Goal: Task Accomplishment & Management: Manage account settings

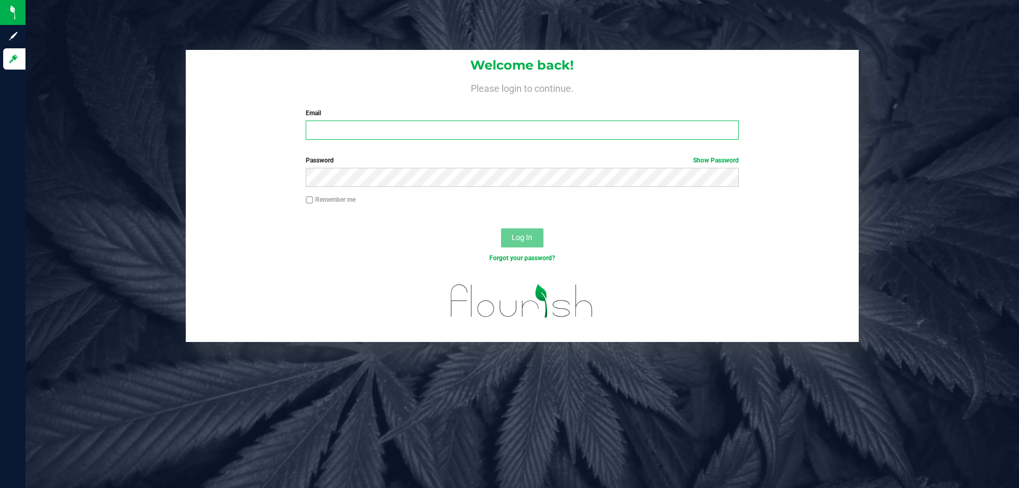
click at [337, 125] on input "Email" at bounding box center [522, 130] width 433 height 19
type input "[EMAIL_ADDRESS][DOMAIN_NAME]"
click at [501, 228] on button "Log In" at bounding box center [522, 237] width 42 height 19
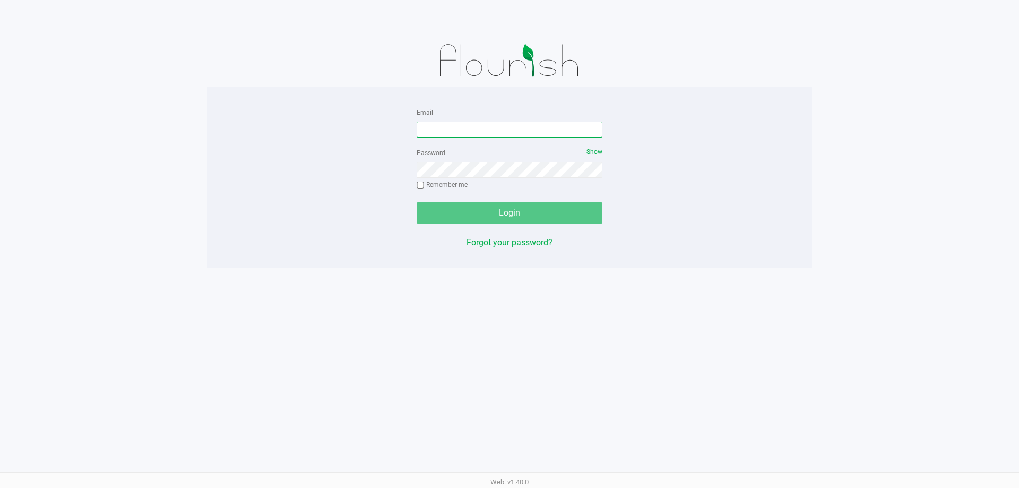
click at [526, 133] on input "Email" at bounding box center [510, 130] width 186 height 16
type input "[EMAIL_ADDRESS][DOMAIN_NAME]"
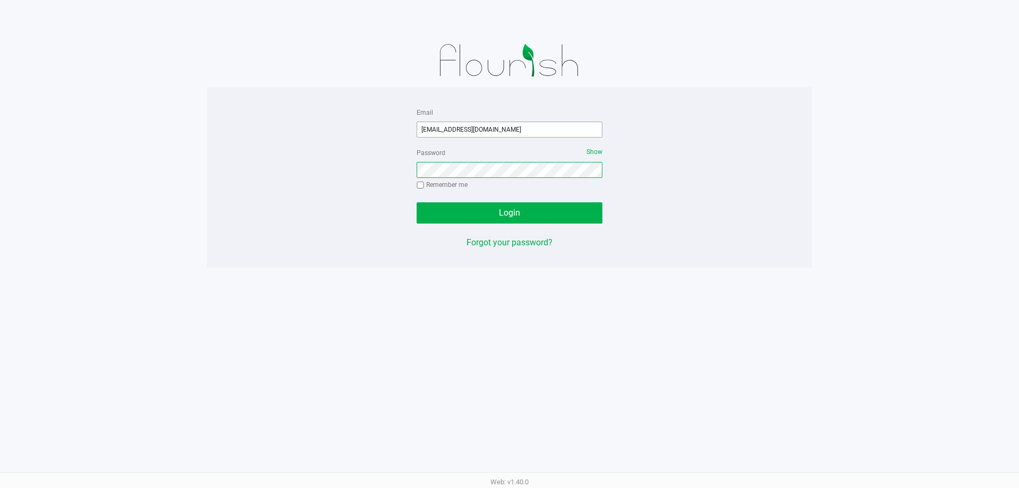
click at [417, 202] on button "Login" at bounding box center [510, 212] width 186 height 21
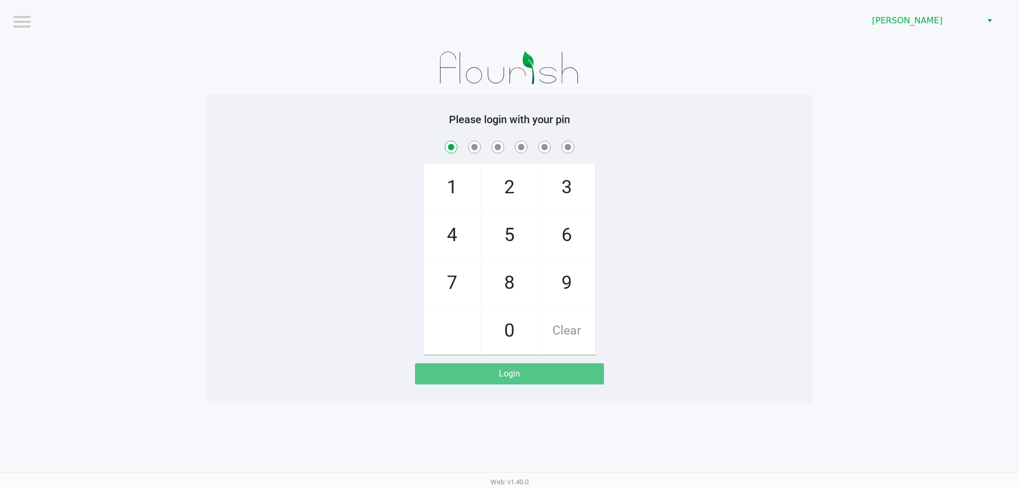
checkbox input "true"
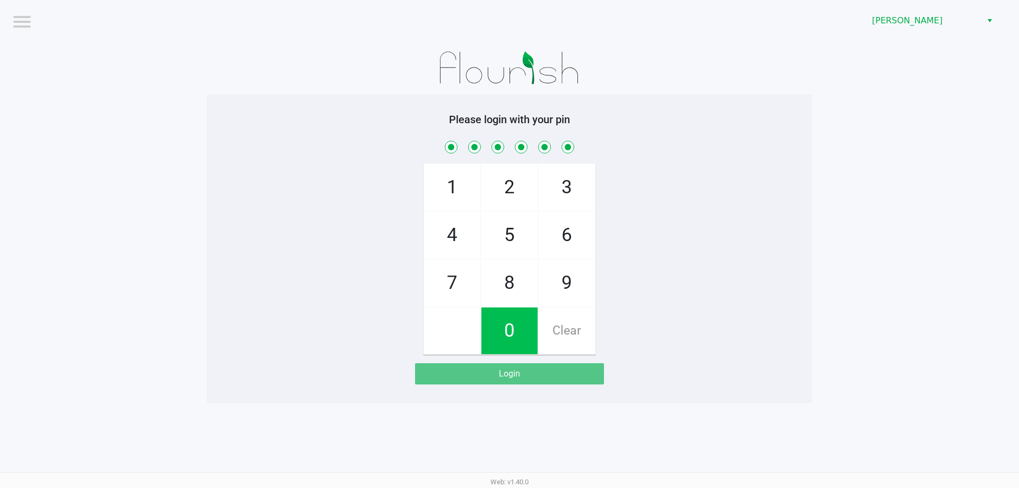
checkbox input "true"
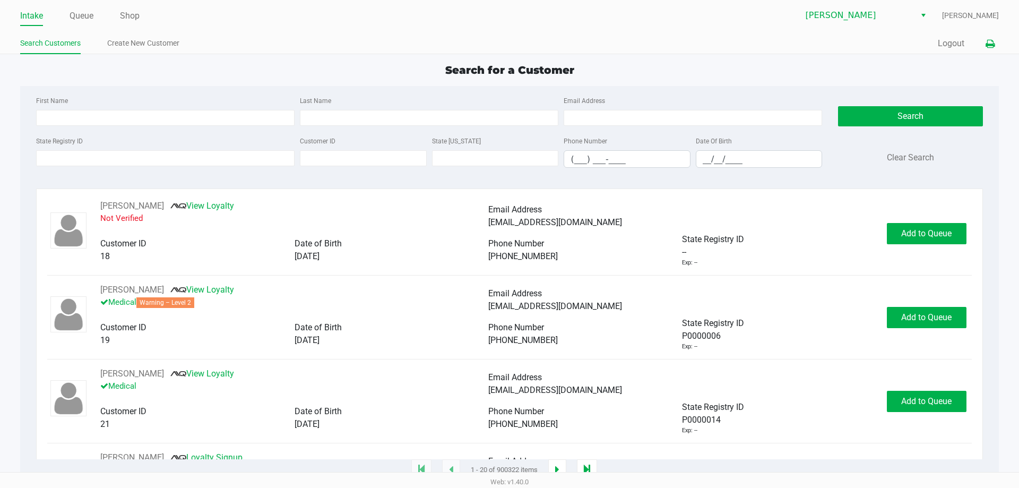
click at [997, 43] on button at bounding box center [991, 44] width 18 height 20
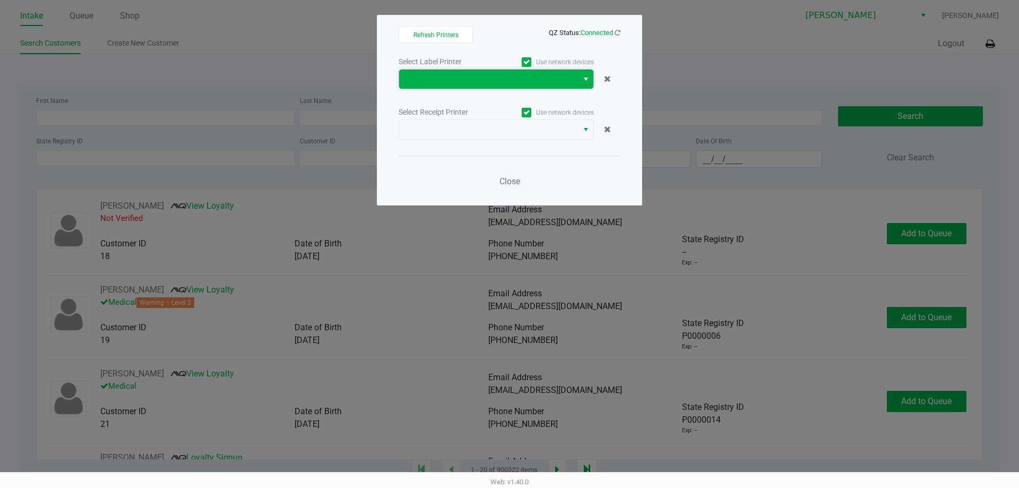
click at [527, 82] on span at bounding box center [489, 79] width 166 height 13
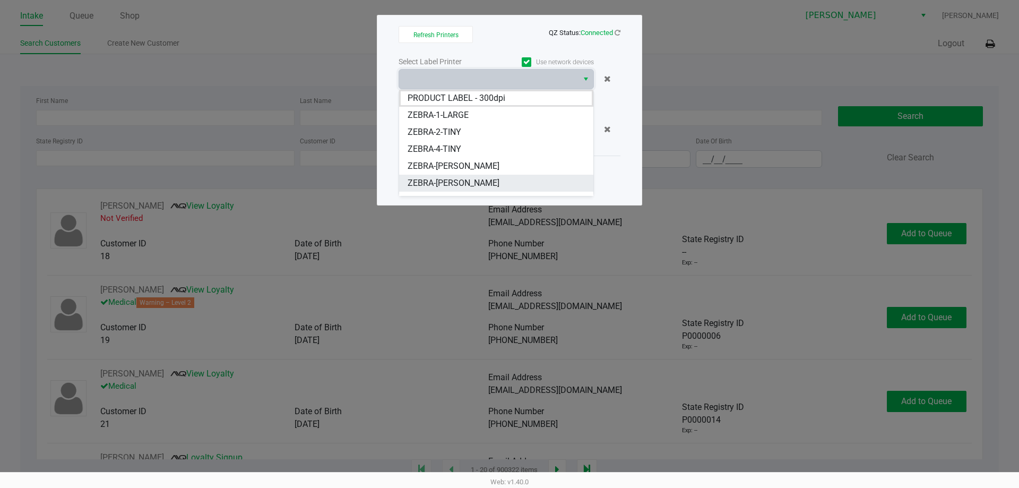
click at [496, 182] on span "ZEBRA-DWIGHT-YOAKAM" at bounding box center [454, 183] width 92 height 13
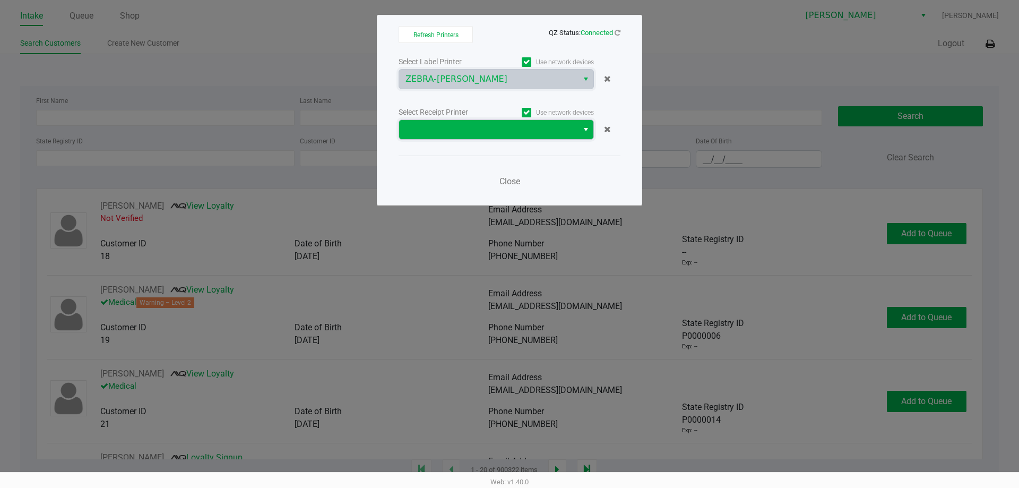
click at [491, 126] on span at bounding box center [489, 129] width 166 height 13
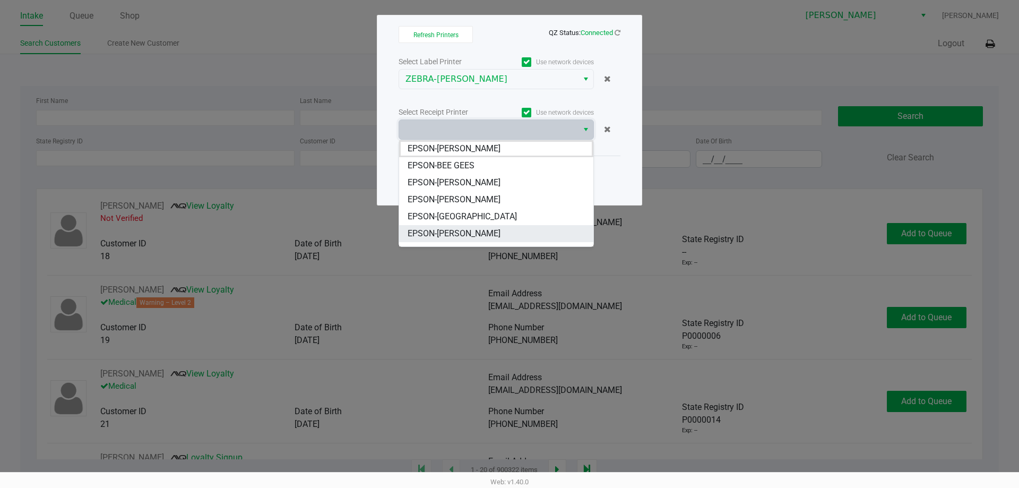
click at [471, 231] on span "EPSON-CONNIE SMITH" at bounding box center [454, 233] width 93 height 13
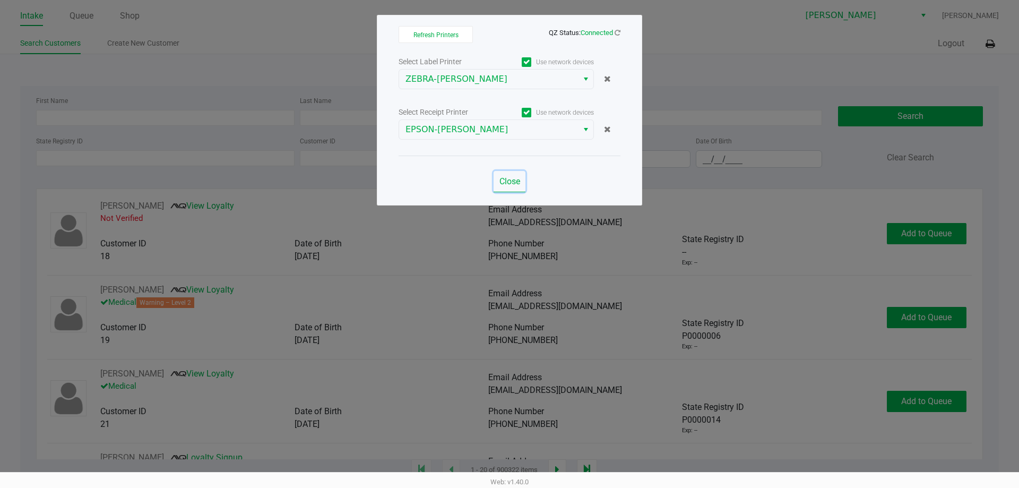
click at [510, 182] on span "Close" at bounding box center [510, 181] width 21 height 10
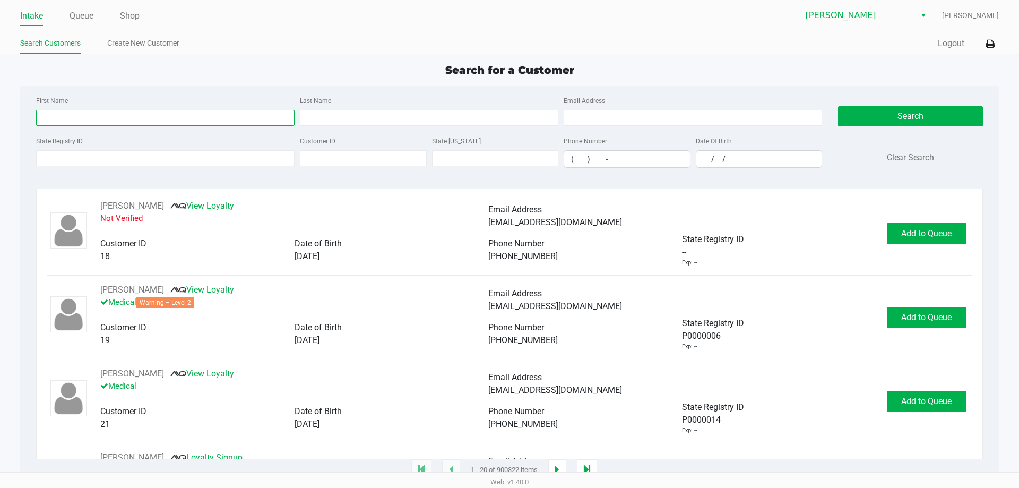
click at [90, 121] on input "First Name" at bounding box center [165, 118] width 259 height 16
type input "victoria"
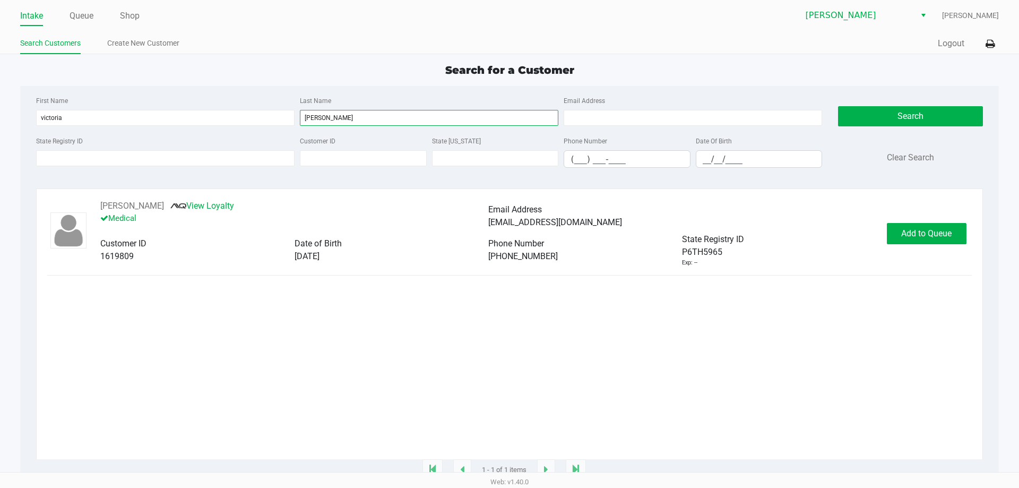
type input "mendoza"
click at [916, 219] on div "VICTORIA MENDOZA View Loyalty Medical Email Address vickymendoza83@gmail.com Cu…" at bounding box center [509, 233] width 924 height 67
click at [926, 233] on span "Add to Queue" at bounding box center [926, 233] width 50 height 10
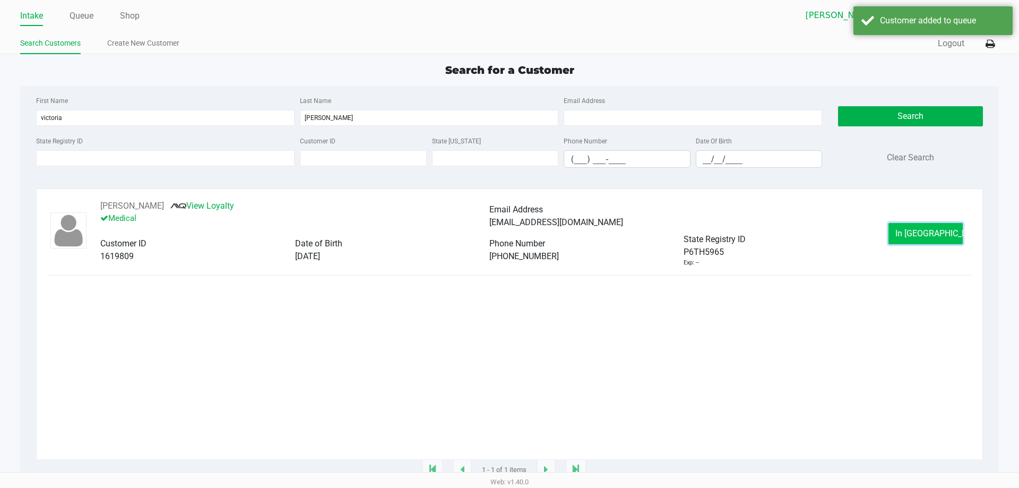
click at [929, 230] on span "In Queue" at bounding box center [940, 233] width 89 height 10
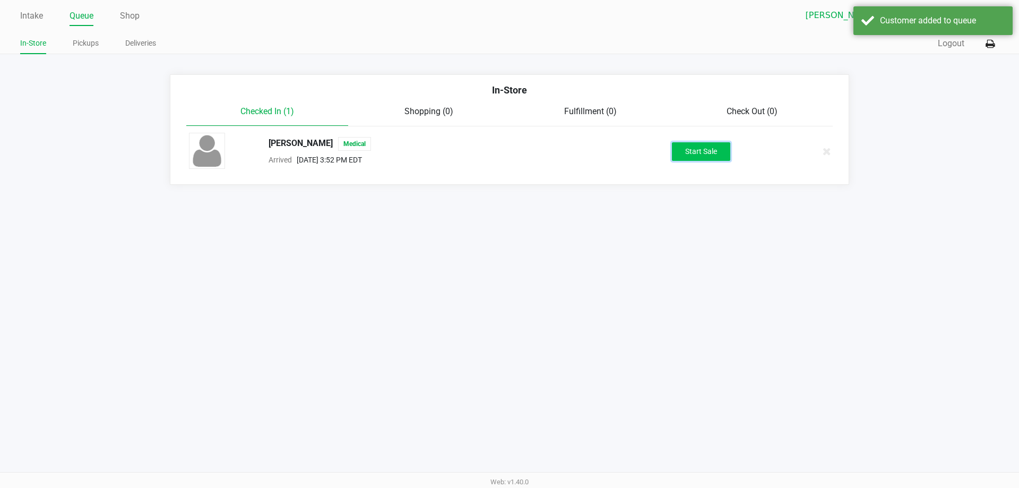
click at [689, 157] on button "Start Sale" at bounding box center [701, 151] width 58 height 19
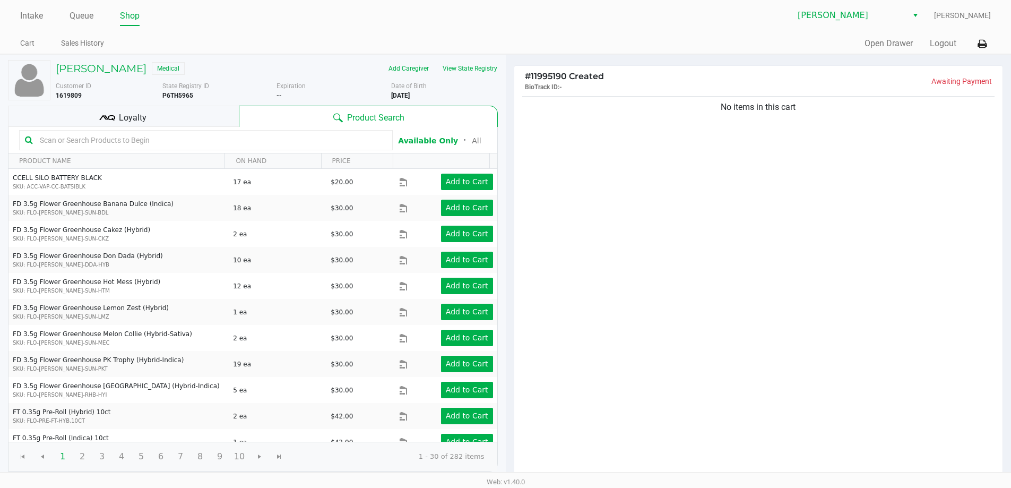
click at [116, 141] on input "text" at bounding box center [211, 140] width 351 height 16
click at [81, 143] on input "text" at bounding box center [211, 140] width 351 height 16
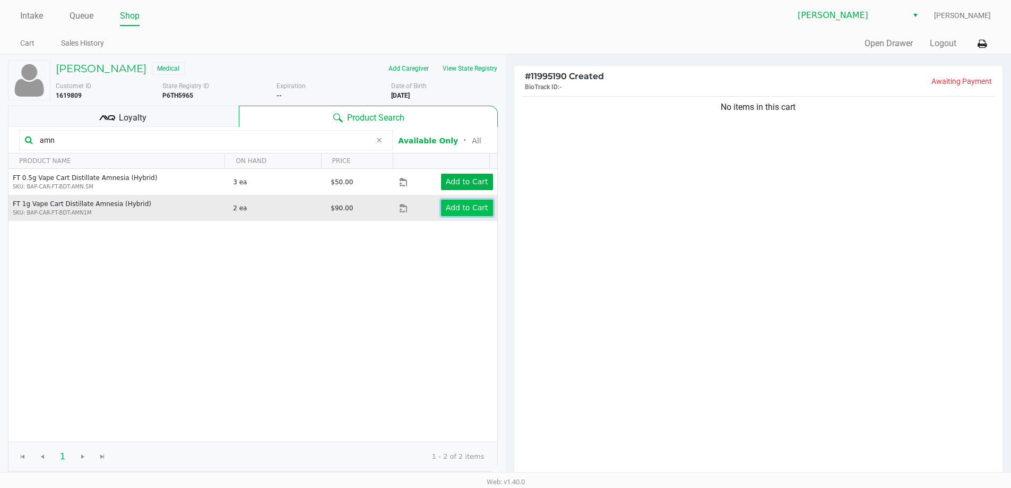
click at [467, 200] on button "Add to Cart" at bounding box center [467, 208] width 52 height 16
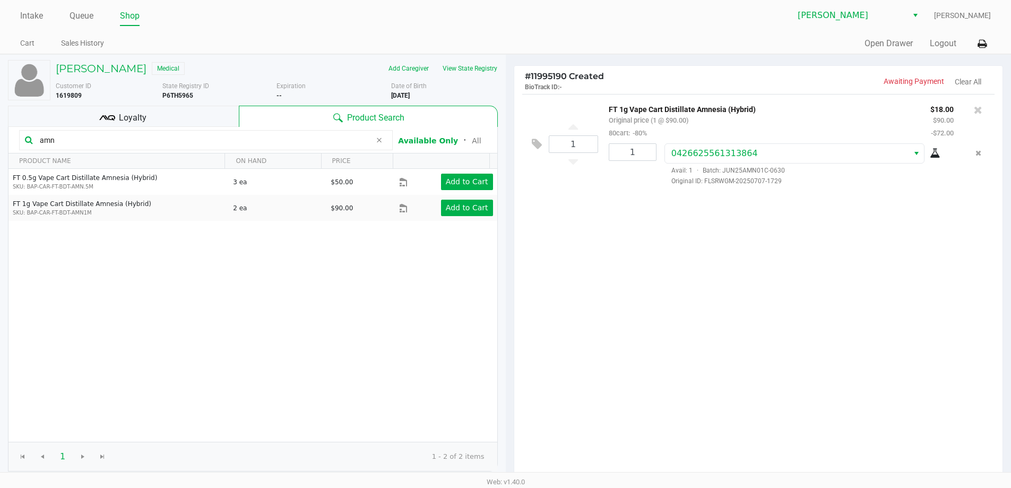
click at [939, 153] on icon at bounding box center [935, 153] width 11 height 8
click at [268, 138] on input "amn" at bounding box center [204, 140] width 336 height 16
type input "a"
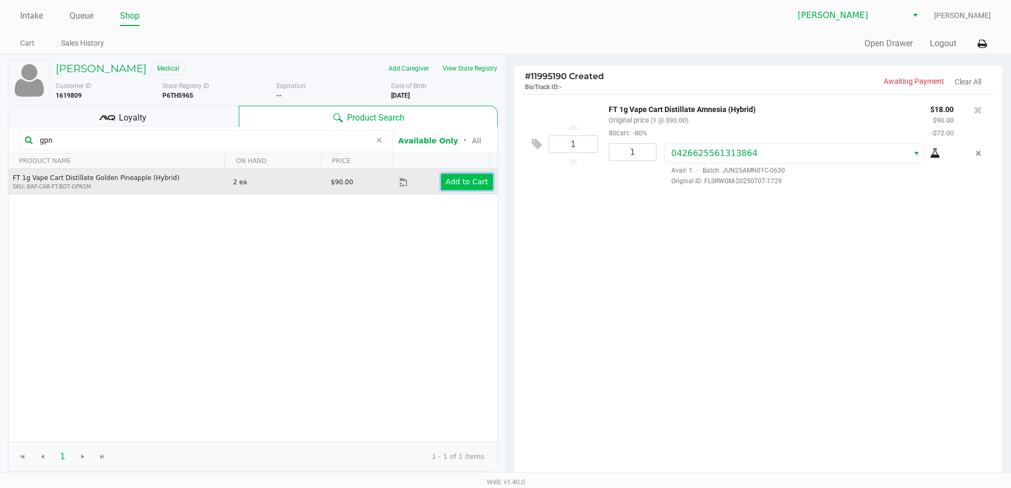
click at [453, 183] on app-button-loader "Add to Cart" at bounding box center [467, 181] width 42 height 8
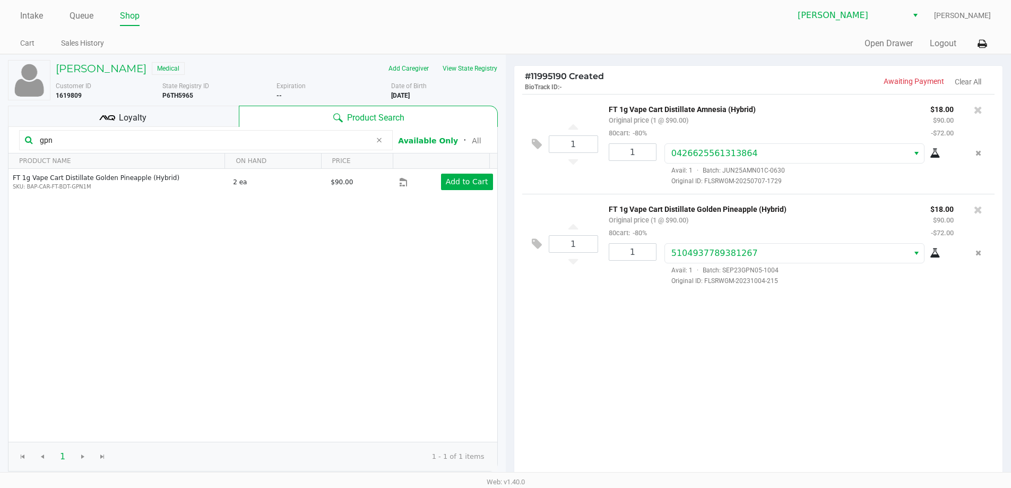
click at [934, 253] on icon at bounding box center [935, 253] width 11 height 8
click at [978, 110] on icon at bounding box center [978, 110] width 8 height 11
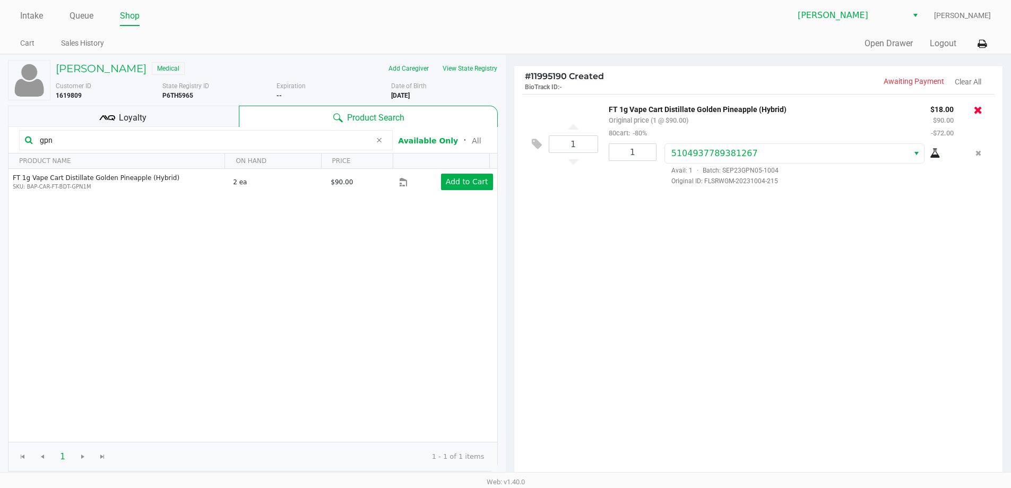
click at [981, 107] on icon at bounding box center [978, 110] width 8 height 11
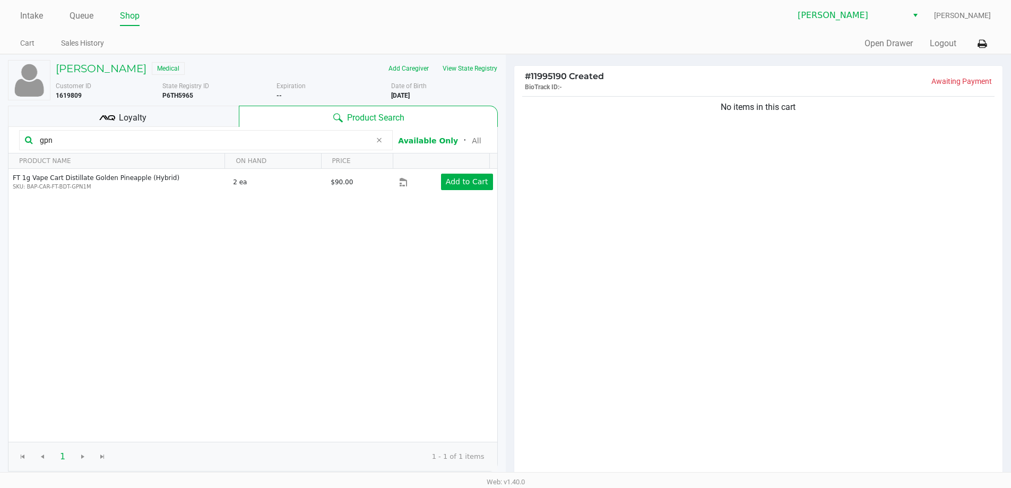
click at [132, 141] on input "gpn" at bounding box center [204, 140] width 336 height 16
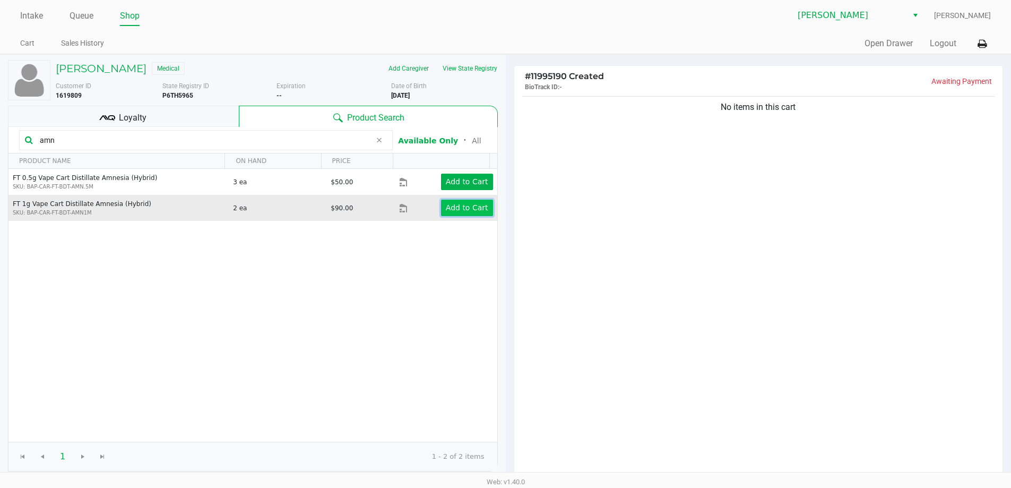
click at [454, 204] on app-button-loader "Add to Cart" at bounding box center [467, 207] width 42 height 8
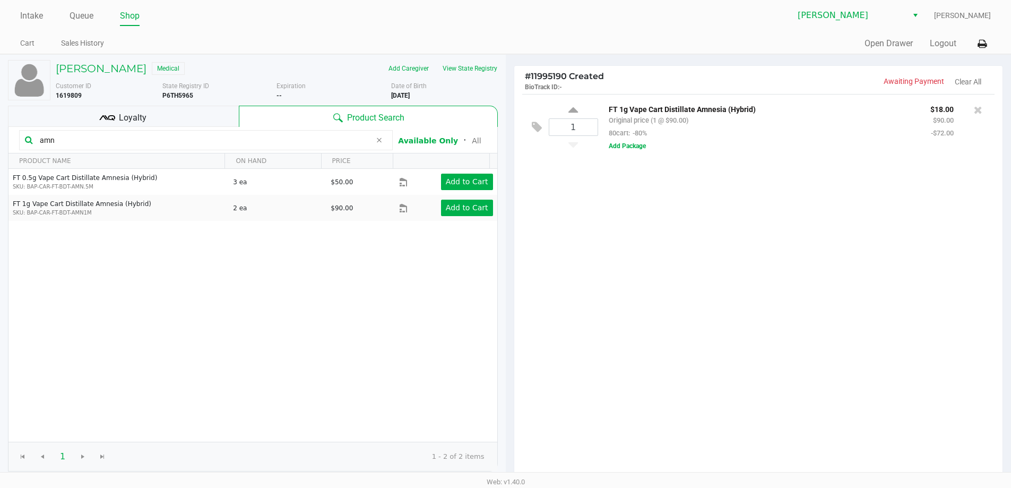
click at [647, 272] on div "1 FT 1g Vape Cart Distillate Amnesia (Hybrid) Original price (1 @ $90.00) 80car…" at bounding box center [758, 286] width 489 height 385
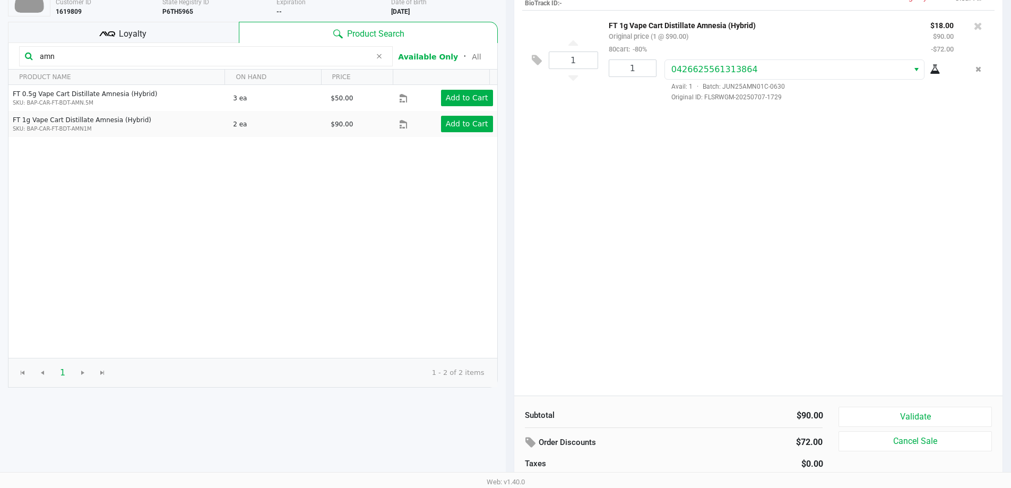
scroll to position [84, 0]
click at [124, 57] on input "amn" at bounding box center [204, 56] width 336 height 16
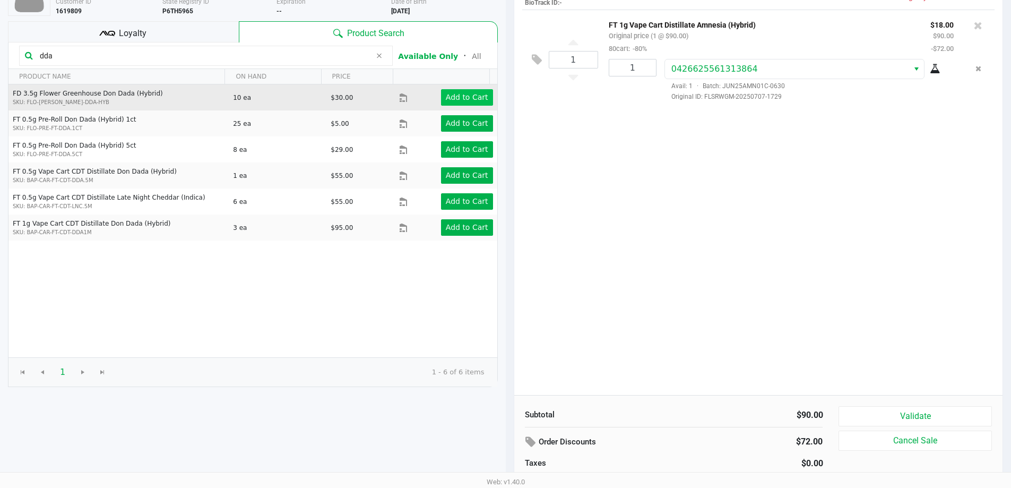
type input "dda"
click at [459, 98] on app-button-loader "Add to Cart" at bounding box center [467, 97] width 42 height 8
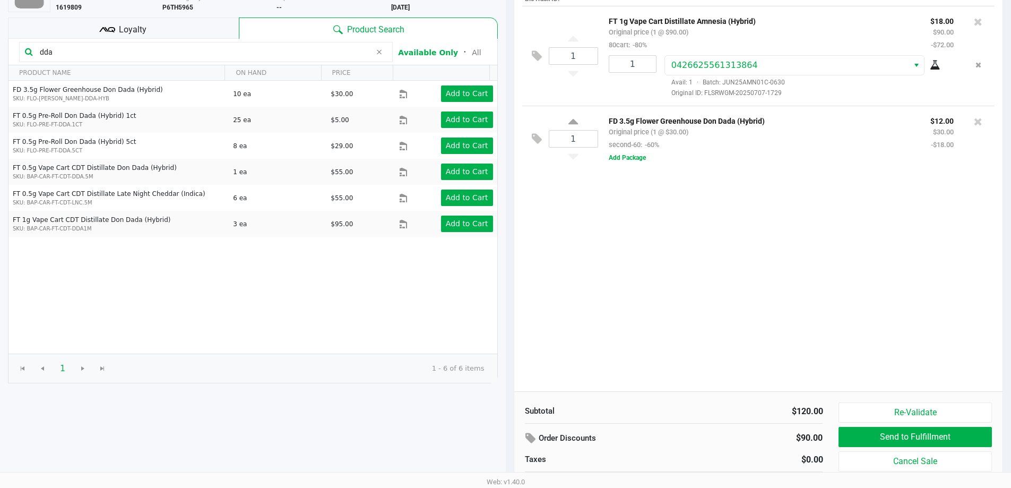
scroll to position [109, 0]
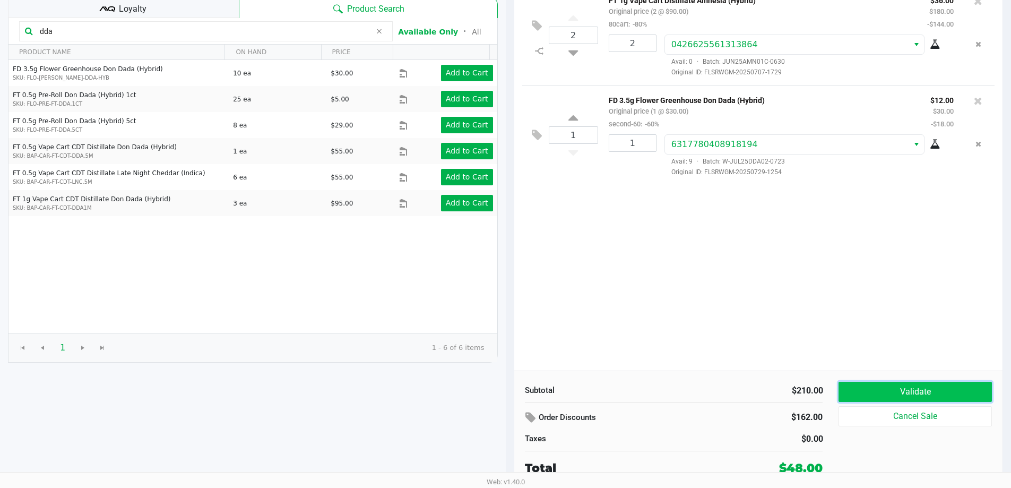
click at [920, 385] on button "Validate" at bounding box center [915, 392] width 153 height 20
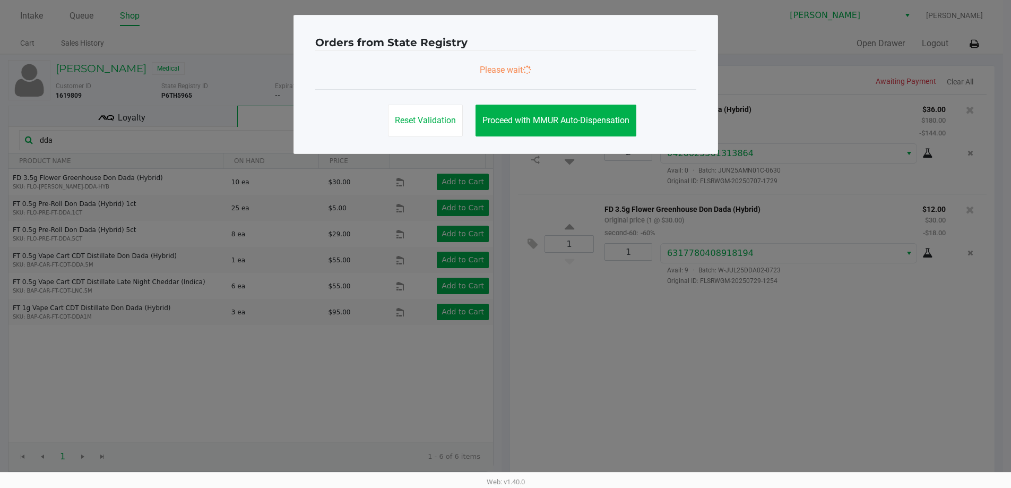
scroll to position [0, 0]
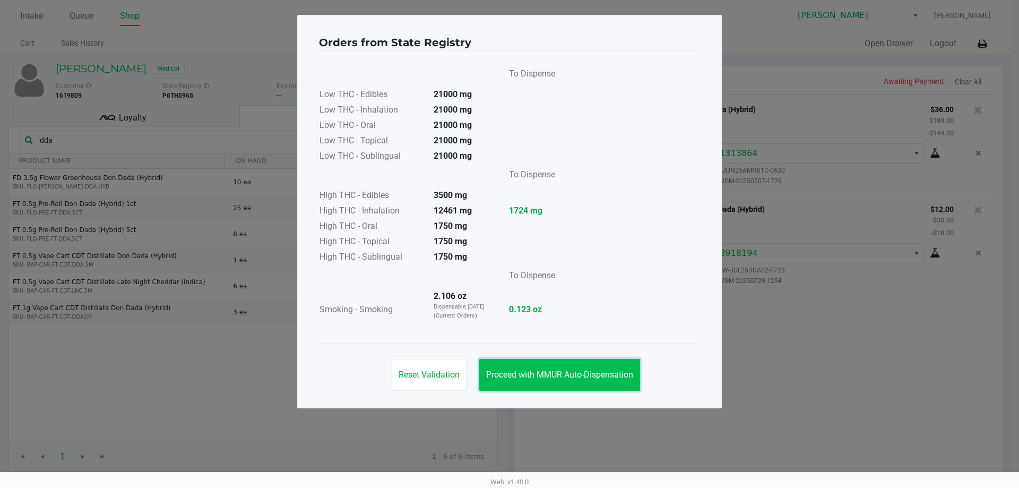
click at [566, 366] on button "Proceed with MMUR Auto-Dispensation" at bounding box center [559, 375] width 161 height 32
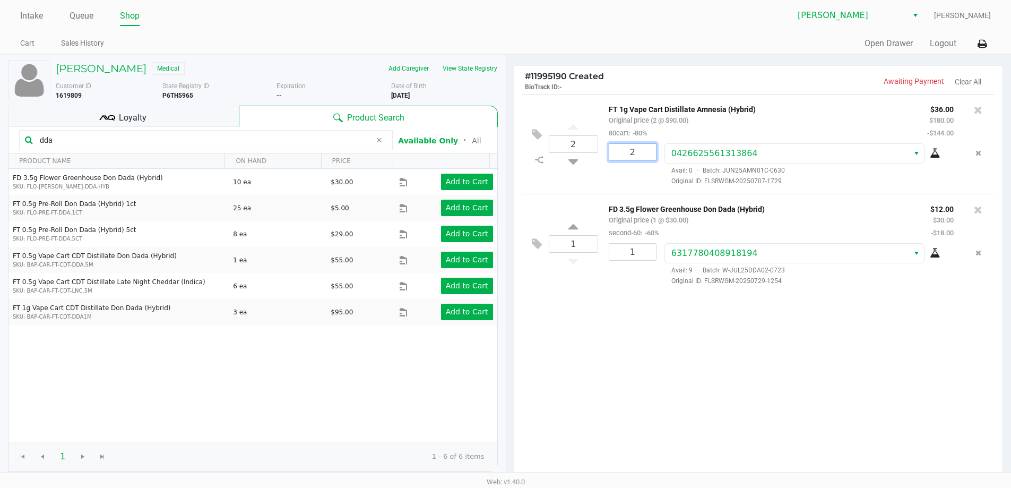
click at [636, 151] on input "2" at bounding box center [632, 152] width 47 height 16
type input "1"
click at [568, 195] on div "VICTORIA MENDOZA Medical Add Caregiver View State Registry Customer ID 1619809 …" at bounding box center [505, 325] width 1011 height 543
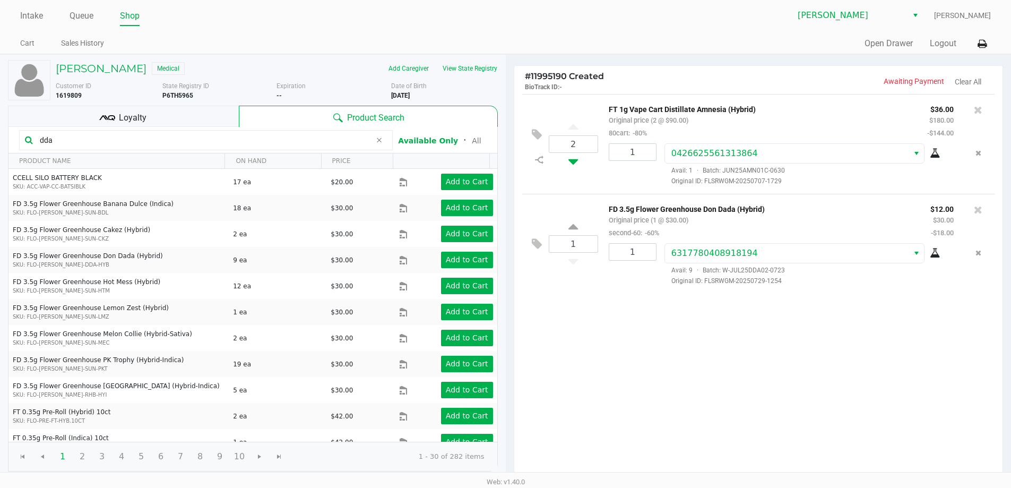
click at [574, 160] on icon at bounding box center [574, 159] width 10 height 13
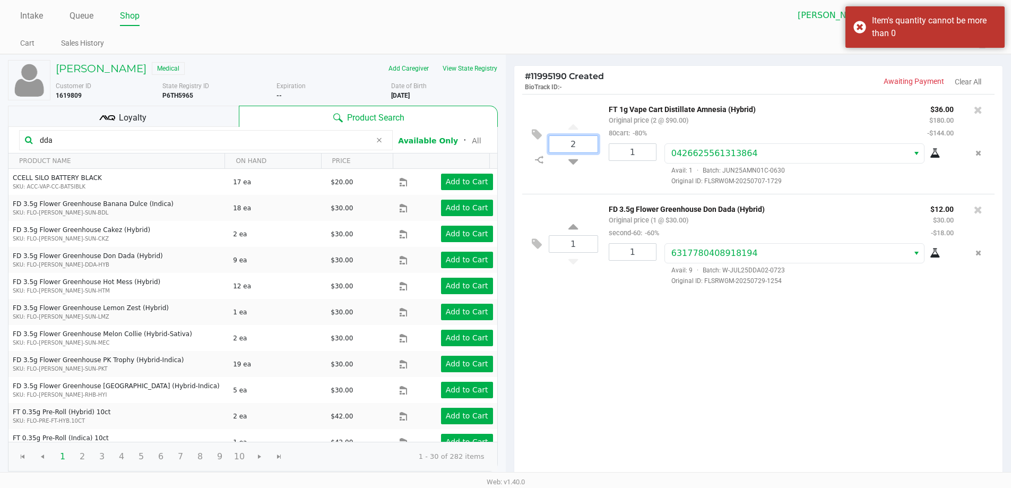
click at [579, 142] on input "2" at bounding box center [574, 144] width 48 height 16
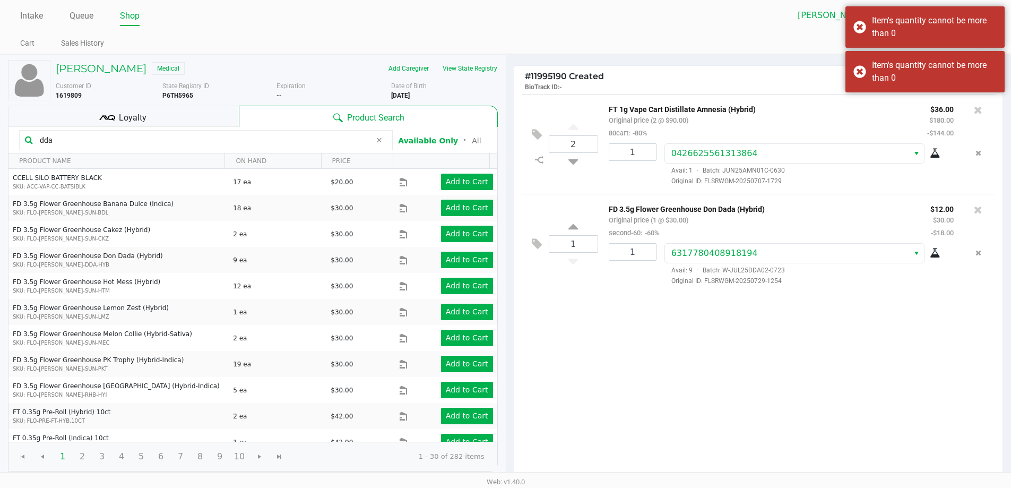
click at [565, 181] on div "2 FT 1g Vape Cart Distillate Amnesia (Hybrid) Original price (2 @ $90.00) 80car…" at bounding box center [758, 144] width 473 height 100
click at [581, 144] on input "2" at bounding box center [574, 144] width 48 height 16
type input "2"
click at [548, 192] on div "2 FT 1g Vape Cart Distillate Amnesia (Hybrid) Original price (1 @ $90.00) 80car…" at bounding box center [758, 144] width 473 height 100
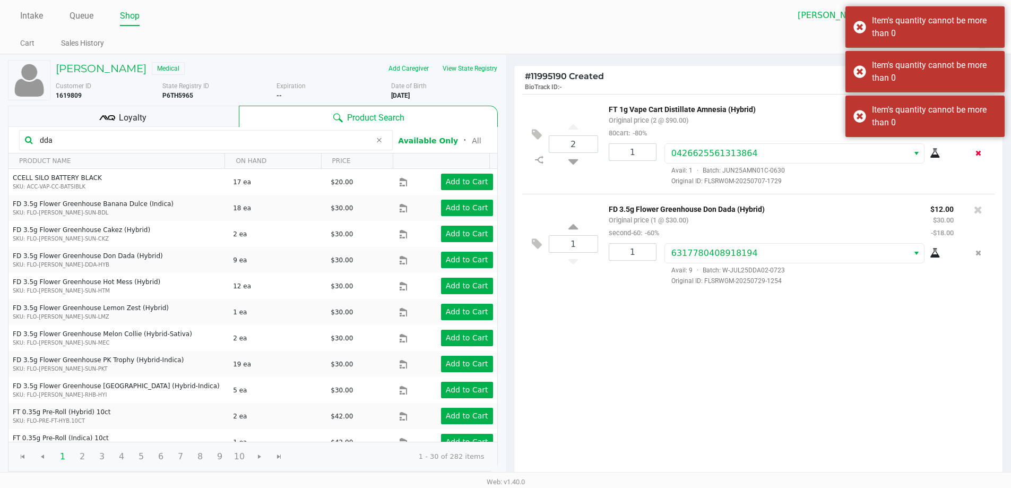
click at [980, 154] on icon "Remove the package from the orderLine" at bounding box center [979, 152] width 6 height 7
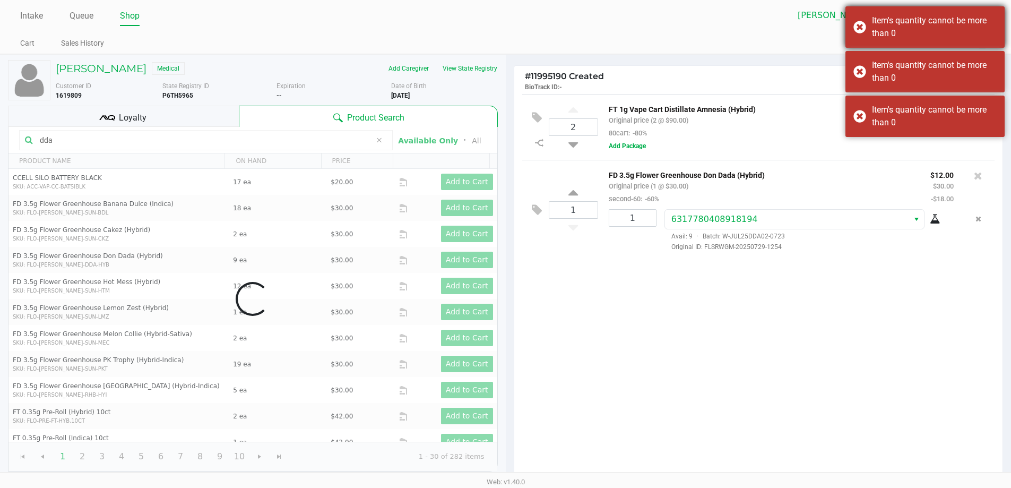
click at [966, 29] on div "Item's quantity cannot be more than 0" at bounding box center [934, 26] width 125 height 25
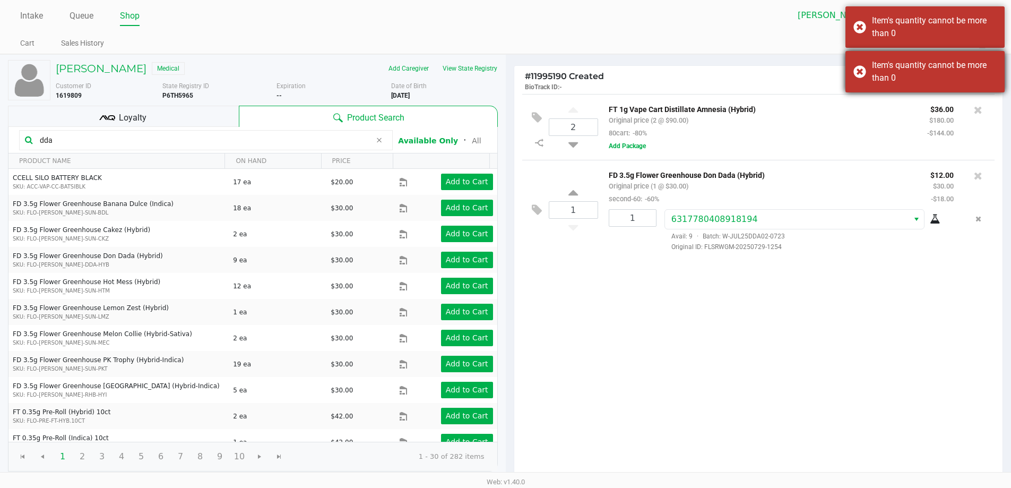
click at [952, 58] on div "Item's quantity cannot be more than 0" at bounding box center [925, 71] width 159 height 41
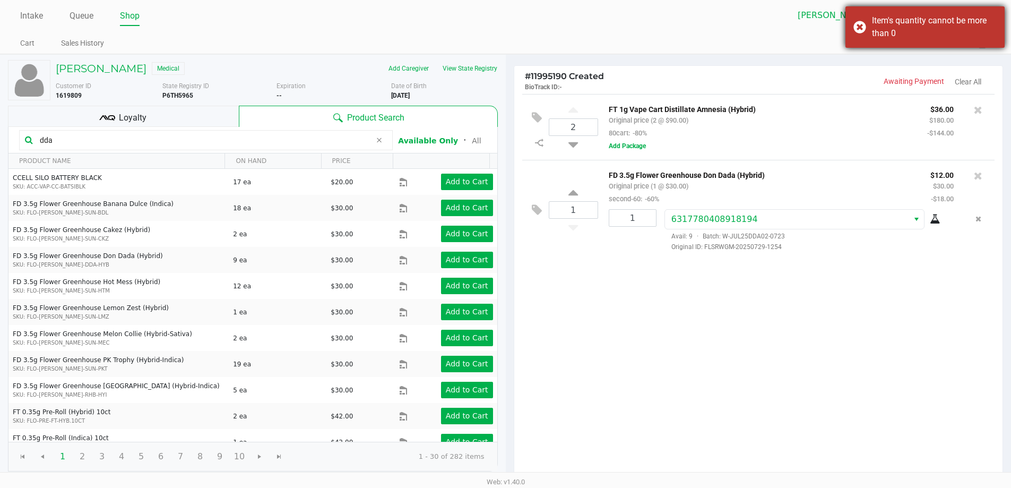
click at [908, 23] on div "Item's quantity cannot be more than 0" at bounding box center [934, 26] width 125 height 25
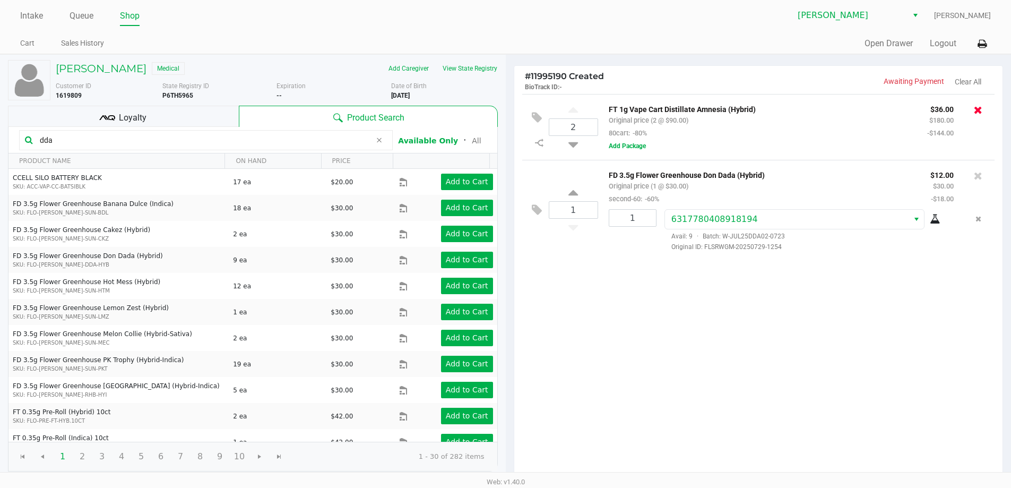
click at [977, 109] on icon at bounding box center [978, 110] width 8 height 11
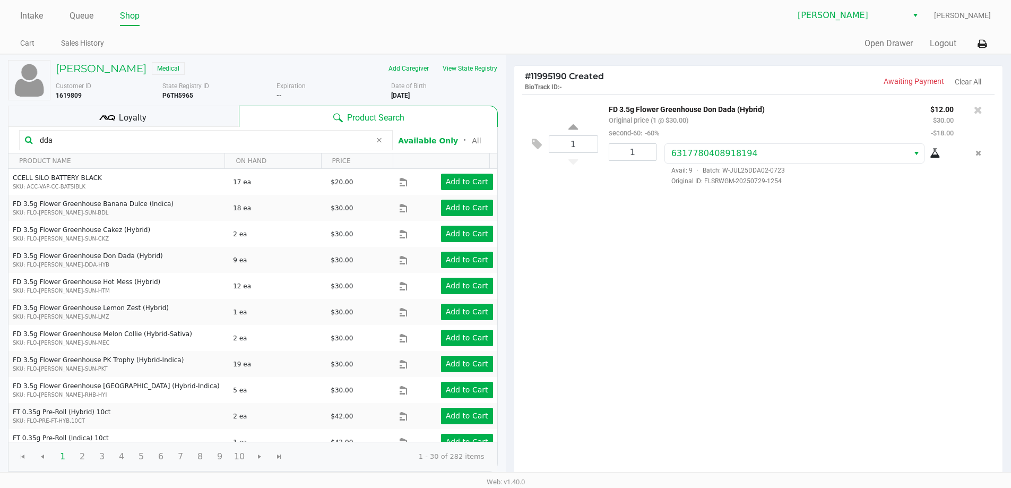
click at [158, 143] on input "dda" at bounding box center [204, 140] width 336 height 16
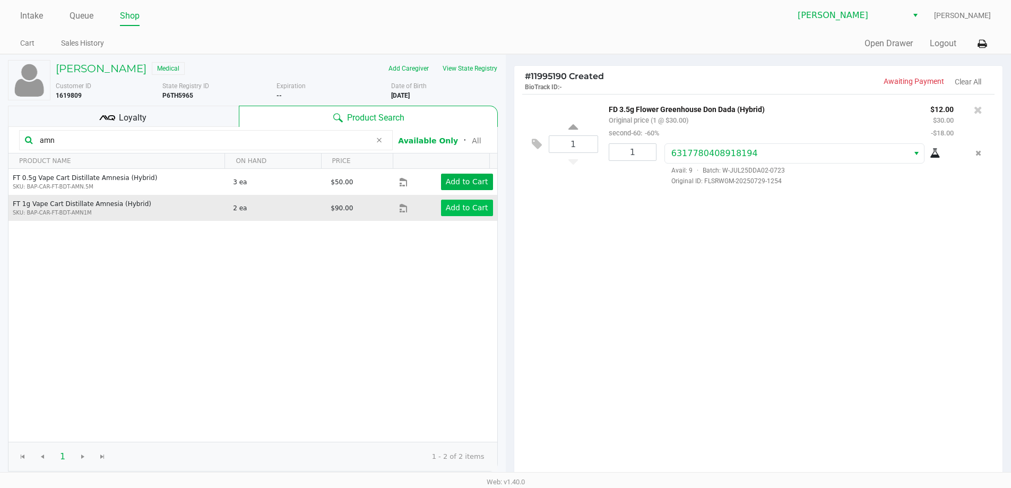
type input "amn"
click at [461, 205] on app-button-loader "Add to Cart" at bounding box center [467, 207] width 42 height 8
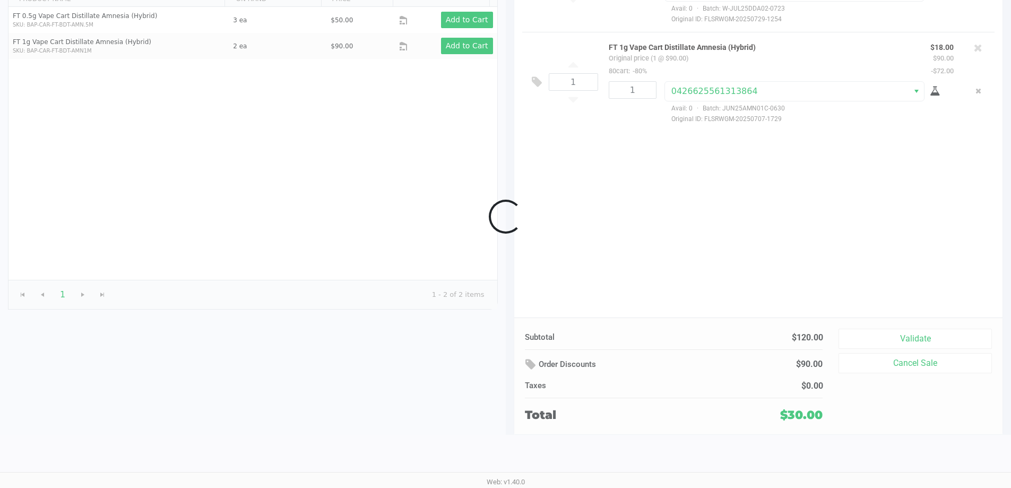
scroll to position [109, 0]
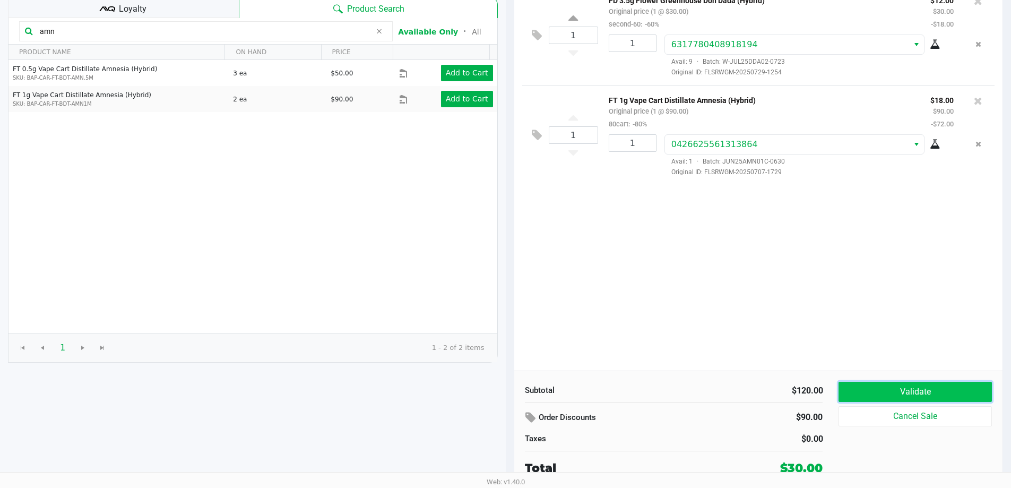
click at [912, 396] on button "Validate" at bounding box center [915, 392] width 153 height 20
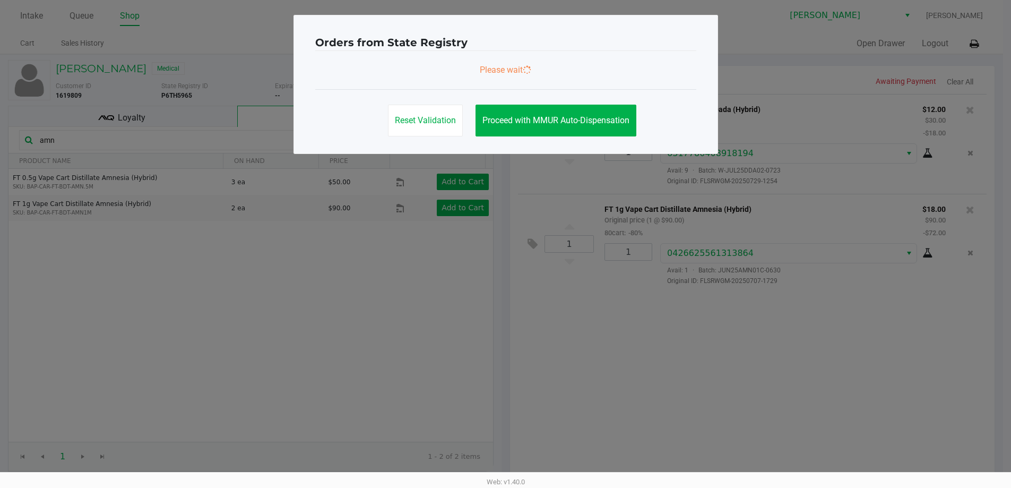
scroll to position [0, 0]
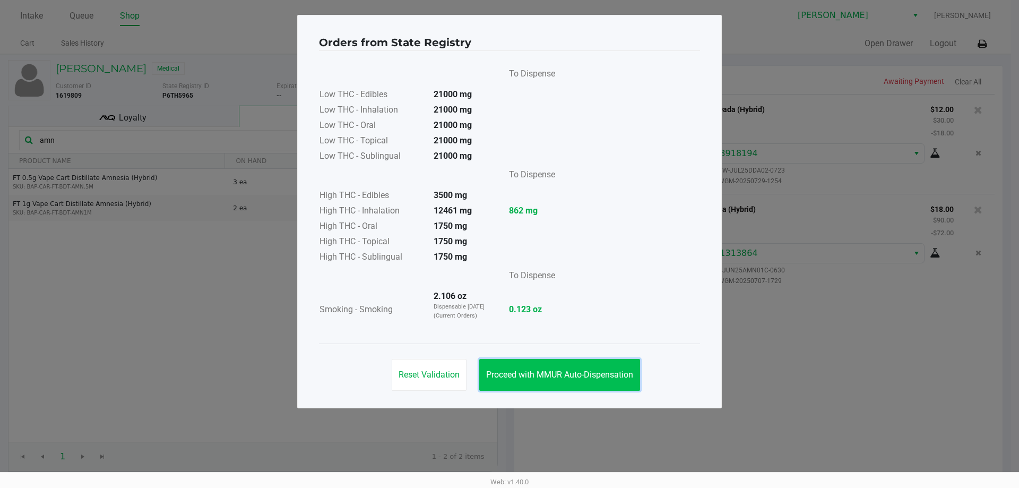
click at [535, 376] on span "Proceed with MMUR Auto-Dispensation" at bounding box center [559, 375] width 147 height 10
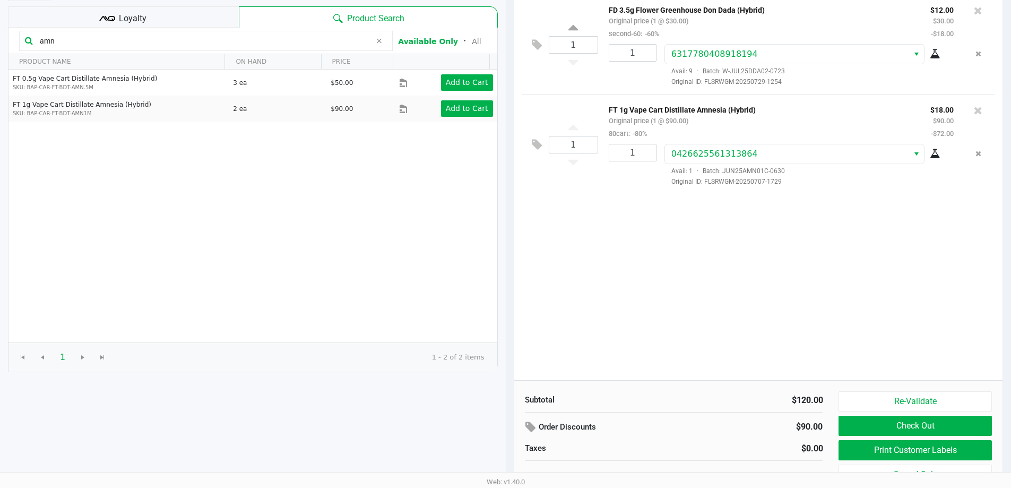
scroll to position [109, 0]
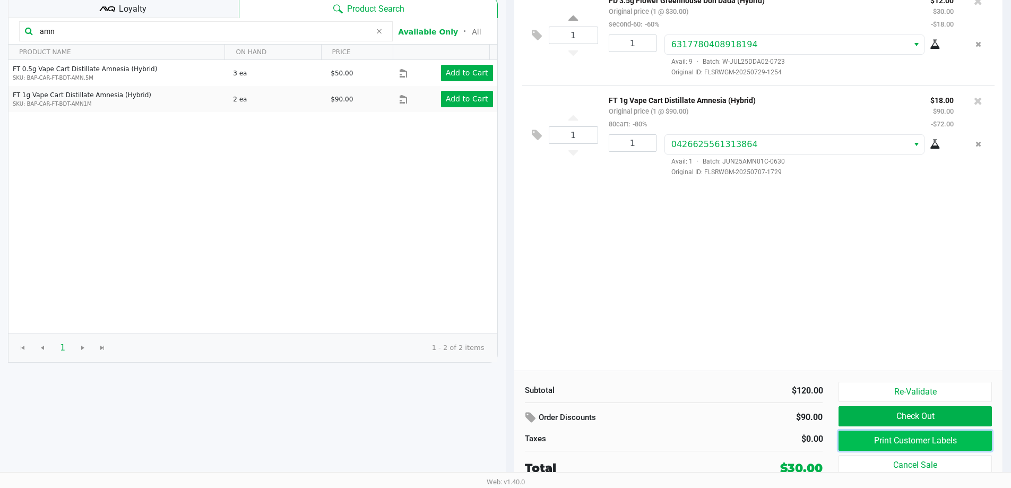
click at [886, 437] on button "Print Customer Labels" at bounding box center [915, 441] width 153 height 20
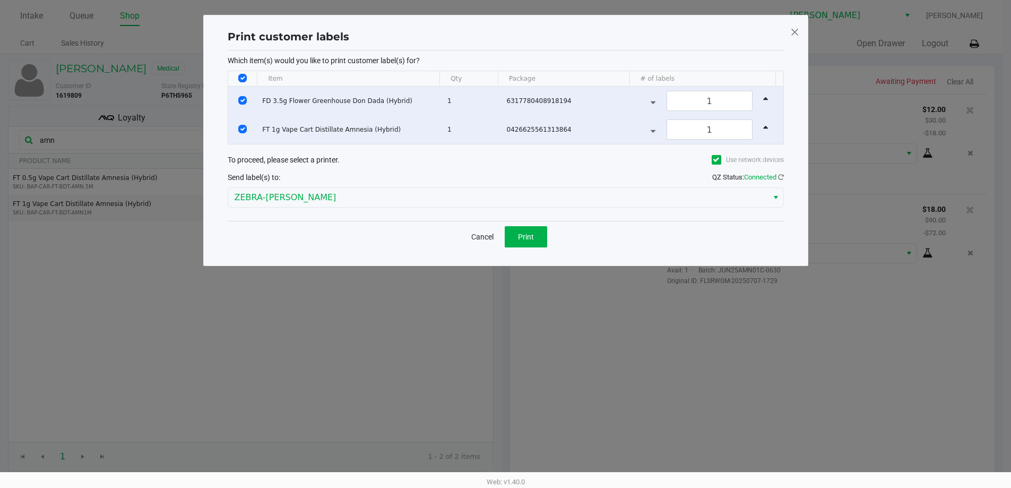
scroll to position [0, 0]
click at [523, 237] on span "Print" at bounding box center [530, 237] width 16 height 8
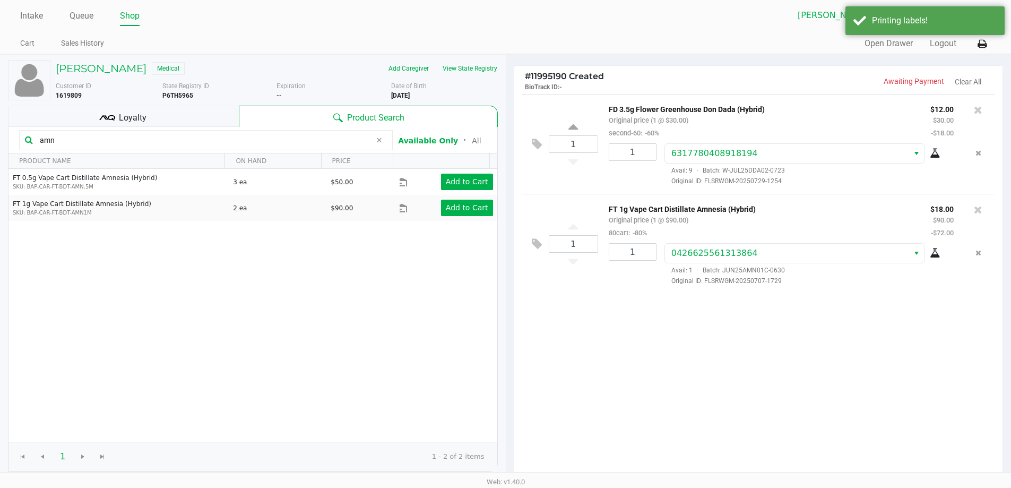
scroll to position [109, 0]
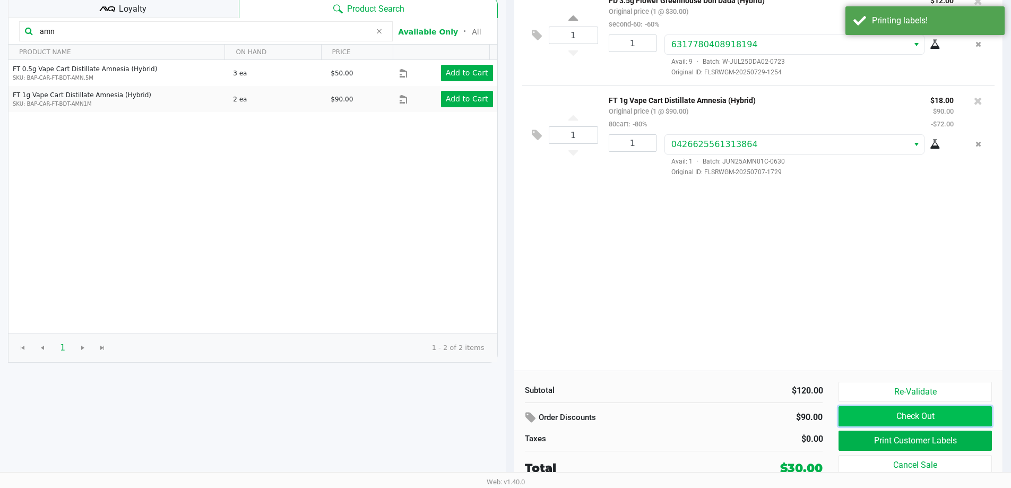
click at [920, 417] on button "Check Out" at bounding box center [915, 416] width 153 height 20
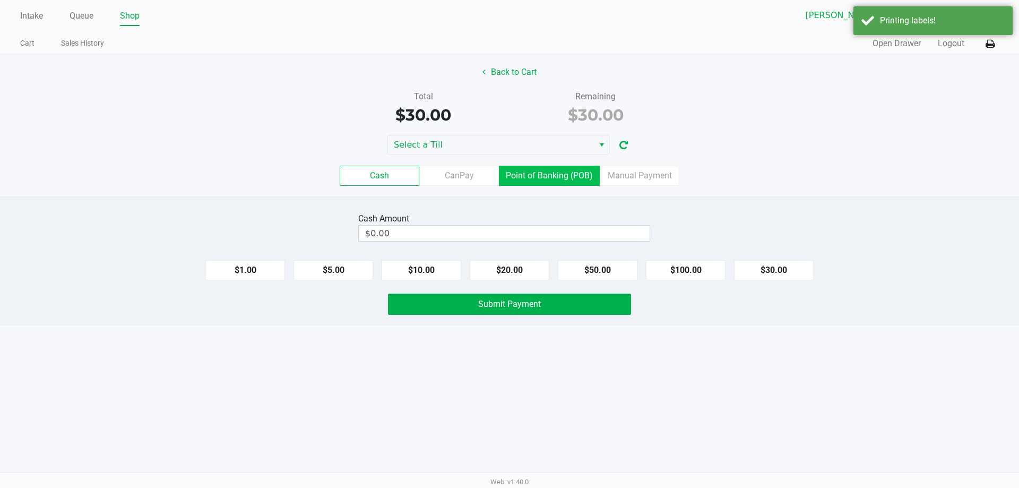
click at [569, 171] on label "Point of Banking (POB)" at bounding box center [549, 176] width 101 height 20
click at [0, 0] on 7 "Point of Banking (POB)" at bounding box center [0, 0] width 0 height 0
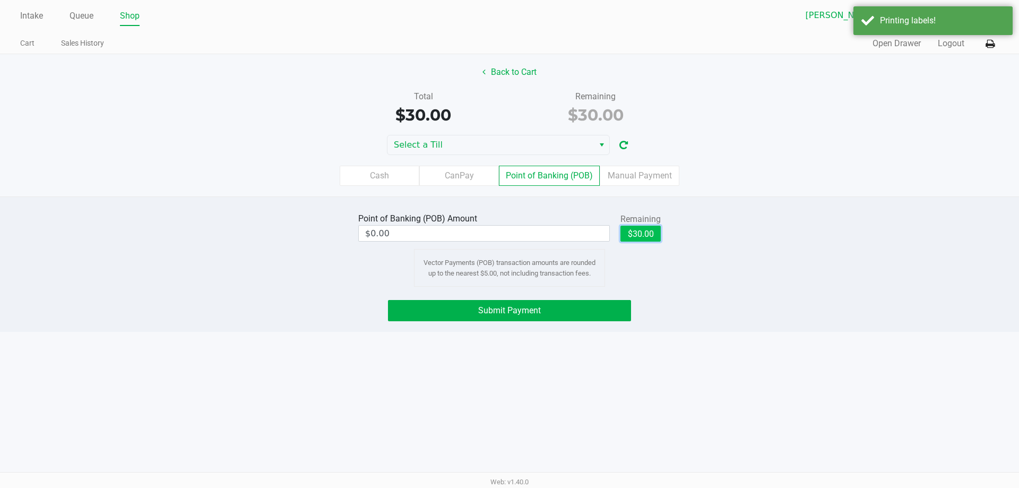
click at [629, 234] on button "$30.00" at bounding box center [641, 234] width 40 height 16
type input "$30.00"
click at [537, 158] on div "Cash CanPay Point of Banking (POB) Manual Payment" at bounding box center [509, 175] width 1035 height 41
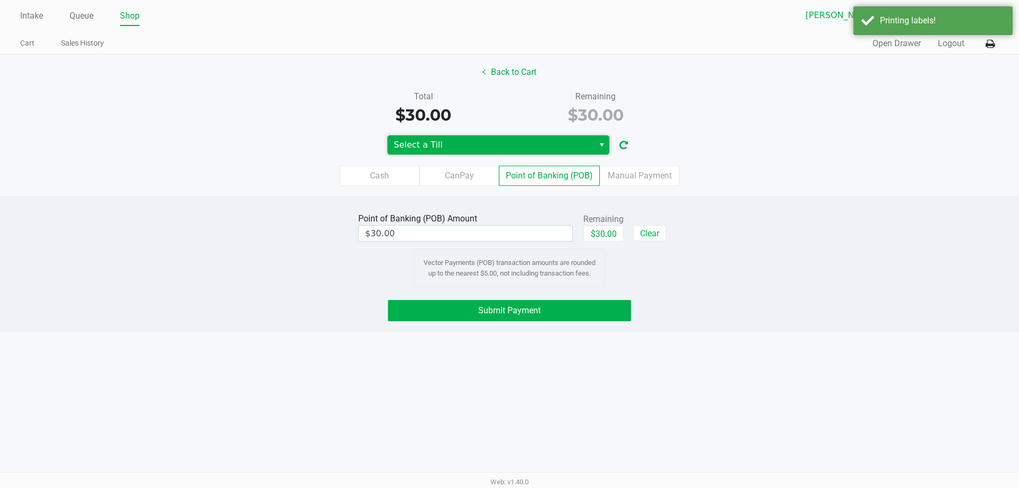
click at [540, 148] on span "Select a Till" at bounding box center [491, 145] width 194 height 13
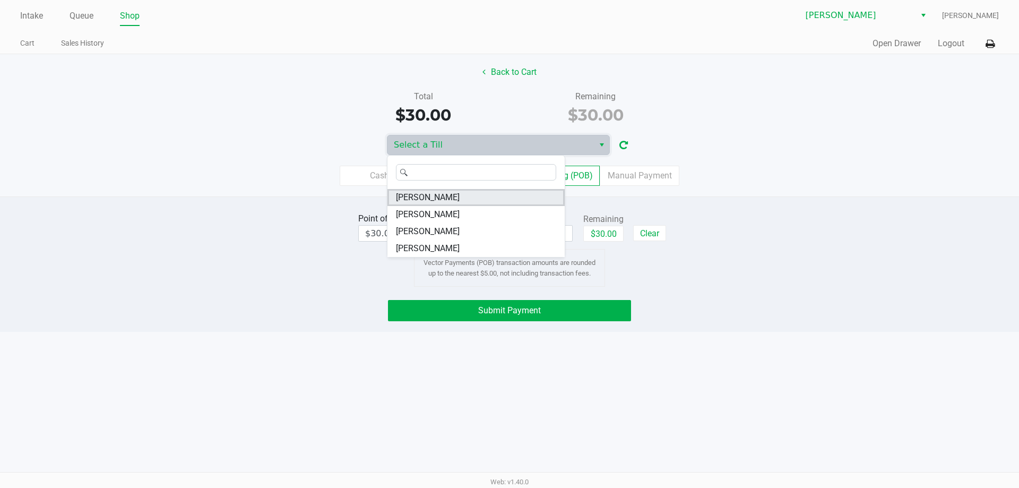
click at [427, 195] on span "CONNIE-SMITH" at bounding box center [428, 197] width 64 height 13
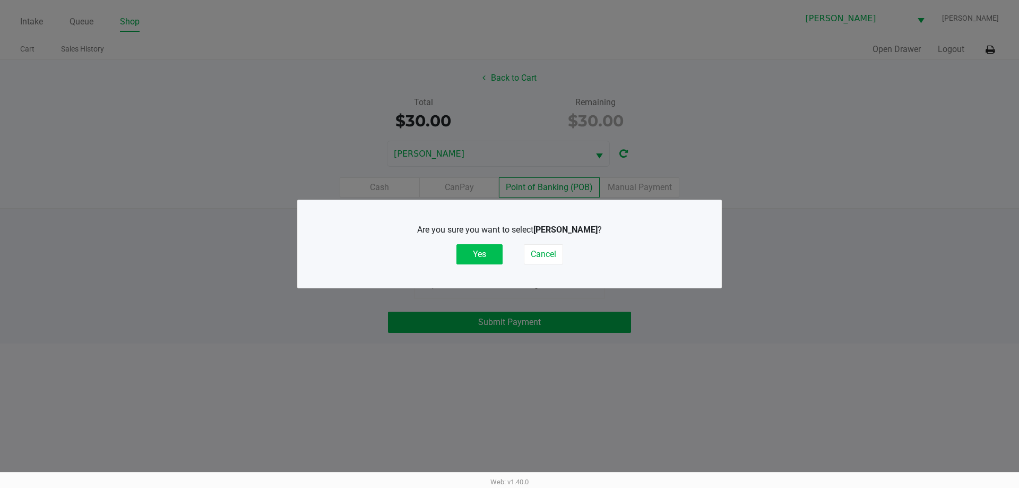
click at [475, 253] on button "Yes" at bounding box center [480, 254] width 46 height 20
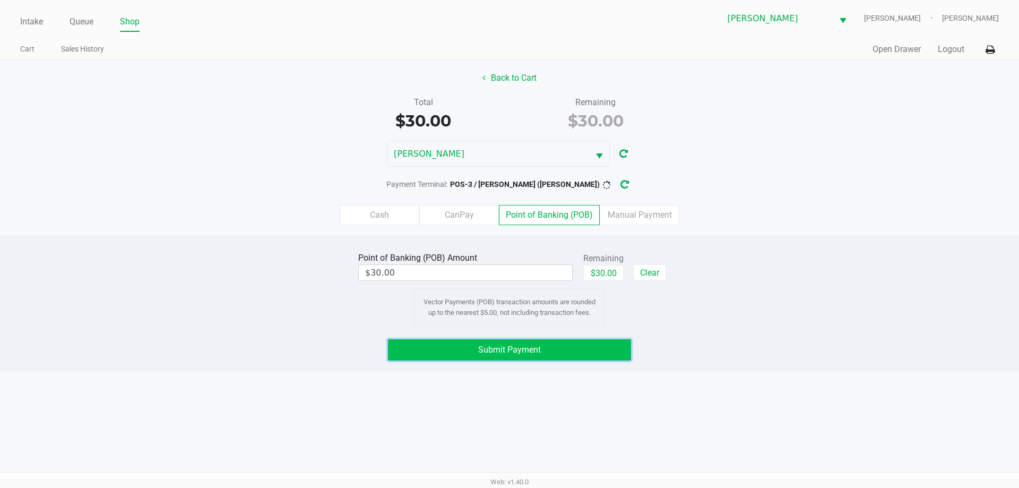
click at [576, 342] on button "Submit Payment" at bounding box center [509, 349] width 243 height 21
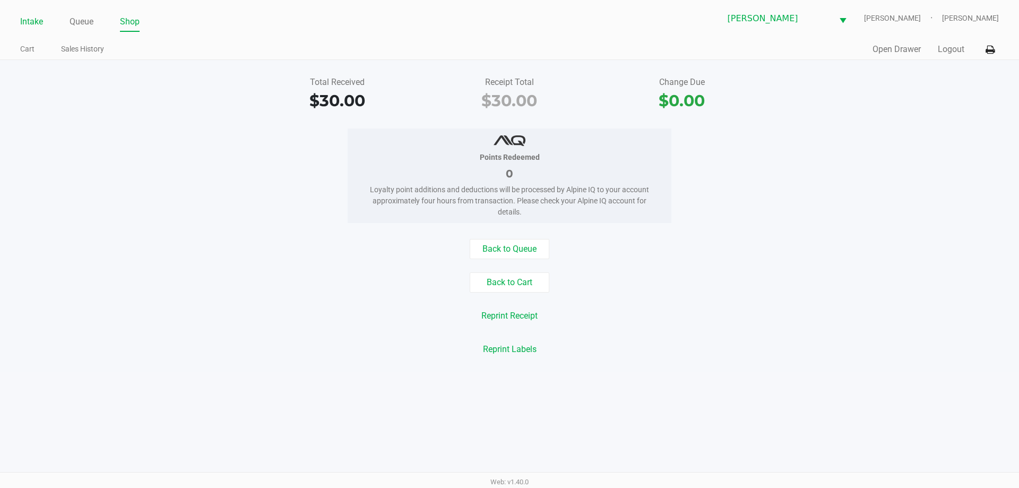
click at [28, 18] on link "Intake" at bounding box center [31, 21] width 23 height 15
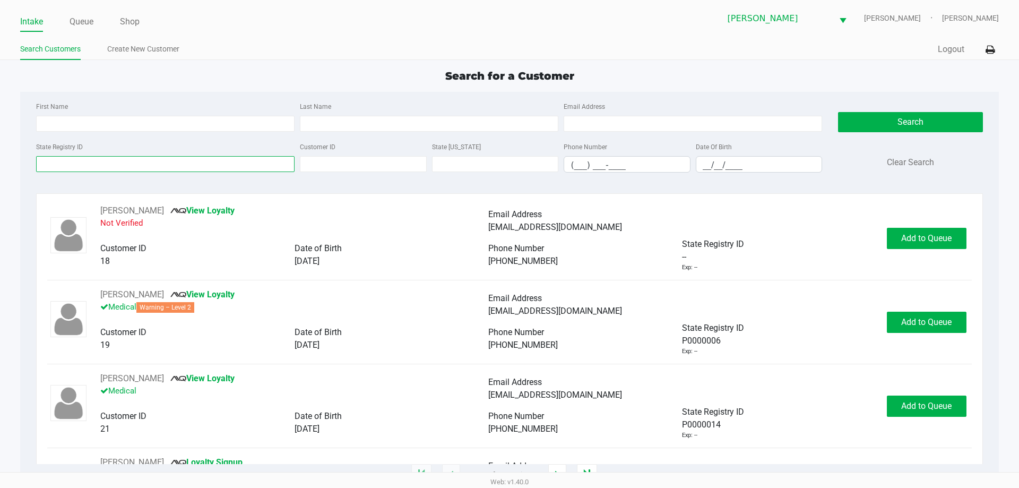
click at [70, 169] on input "State Registry ID" at bounding box center [165, 164] width 259 height 16
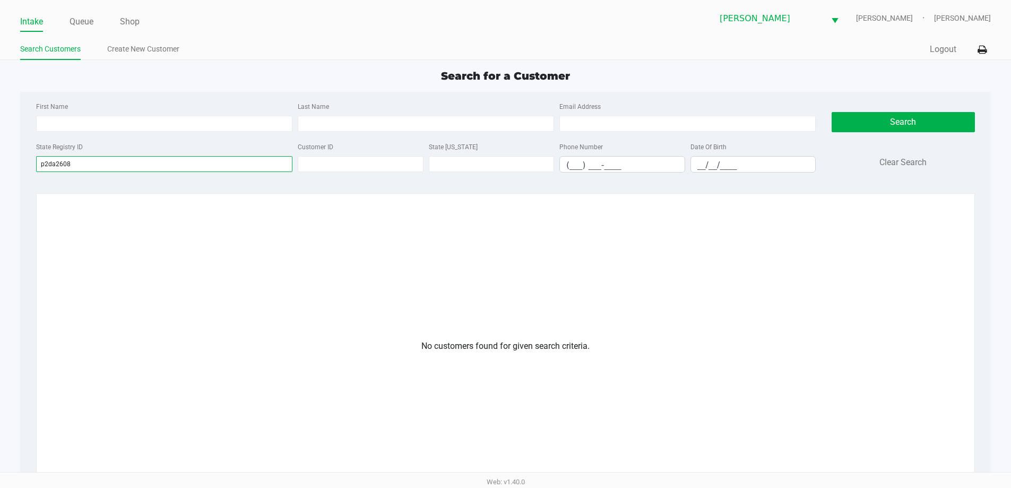
click at [87, 165] on input "p2da2608" at bounding box center [164, 164] width 256 height 16
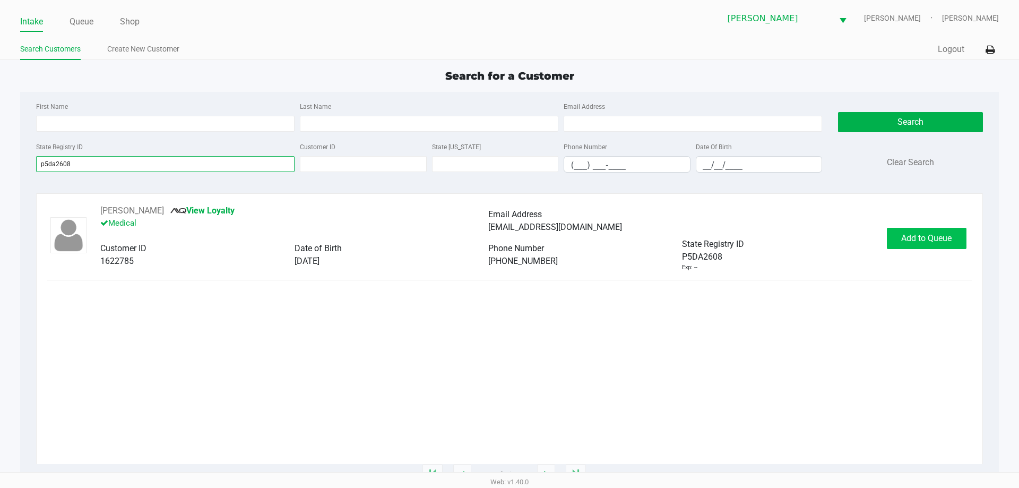
type input "p5da2608"
click at [939, 236] on span "Add to Queue" at bounding box center [926, 238] width 50 height 10
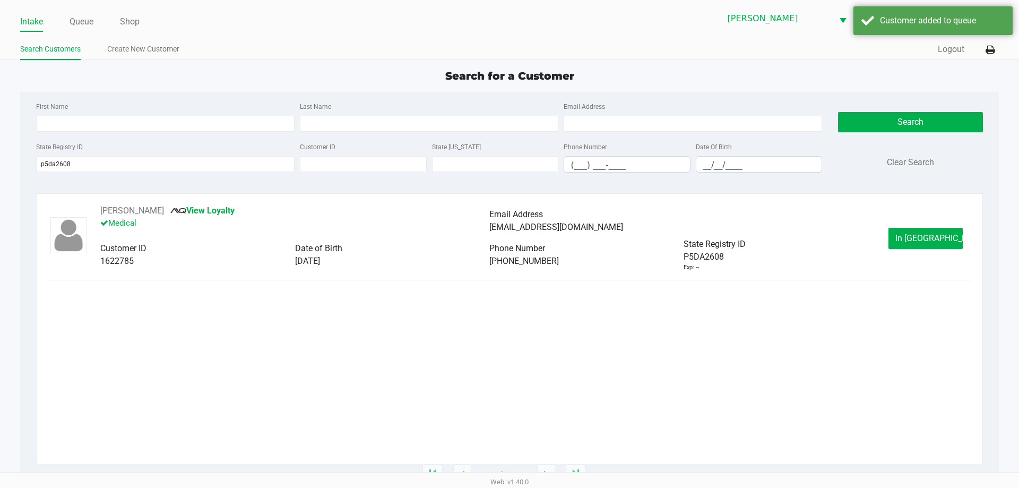
click at [934, 239] on span "In Queue" at bounding box center [940, 238] width 89 height 10
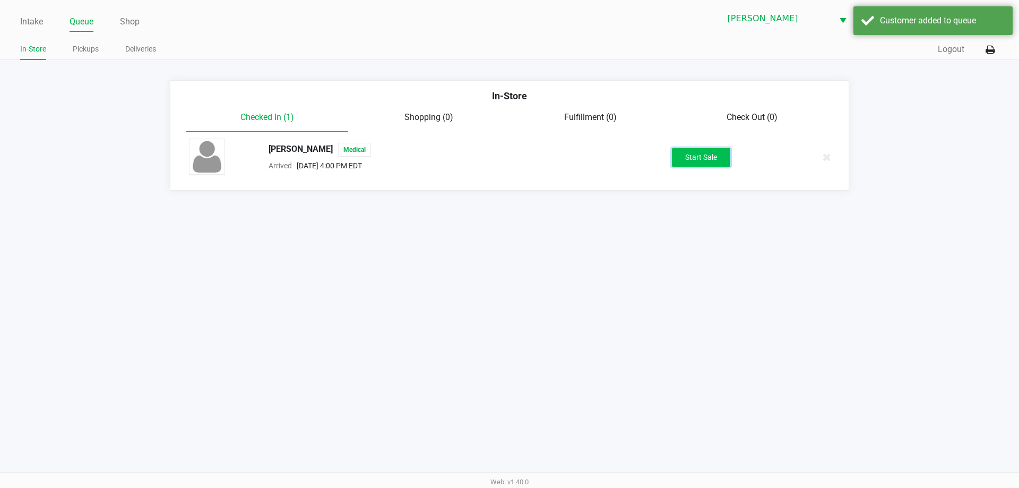
click at [703, 156] on button "Start Sale" at bounding box center [701, 157] width 58 height 19
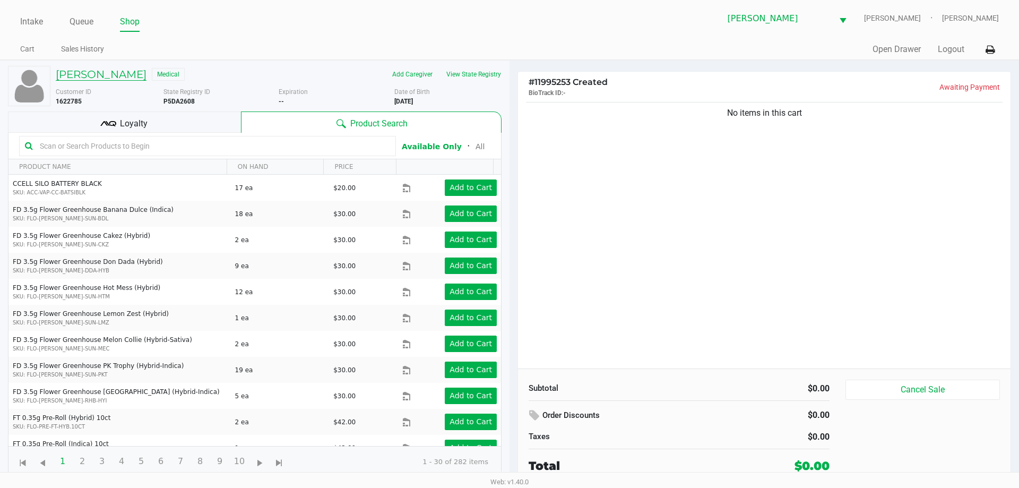
click at [141, 72] on h5 "TANIA RODRIGUEZ" at bounding box center [101, 74] width 91 height 13
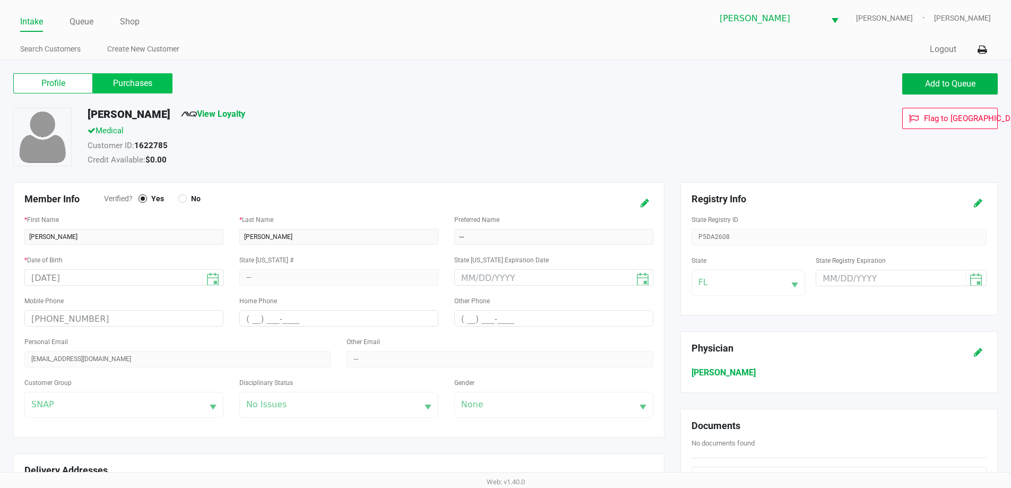
click at [128, 82] on label "Purchases" at bounding box center [133, 83] width 80 height 20
click at [0, 0] on 1 "Purchases" at bounding box center [0, 0] width 0 height 0
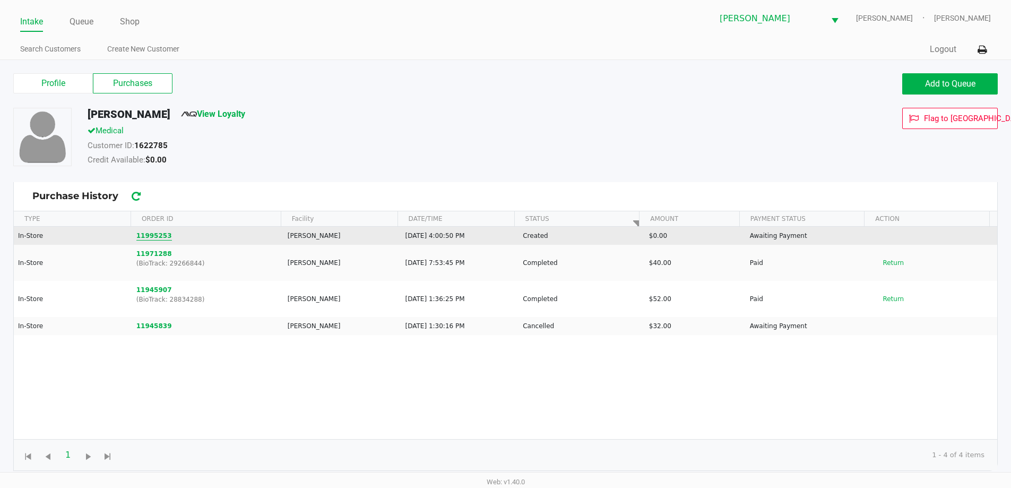
click at [158, 231] on button "11995253" at bounding box center [154, 236] width 36 height 10
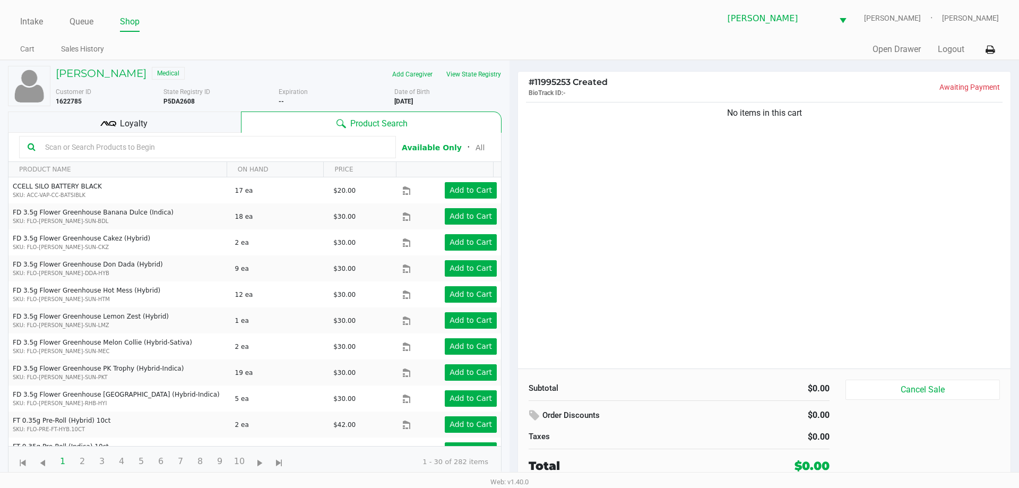
click at [316, 144] on input "text" at bounding box center [214, 147] width 347 height 16
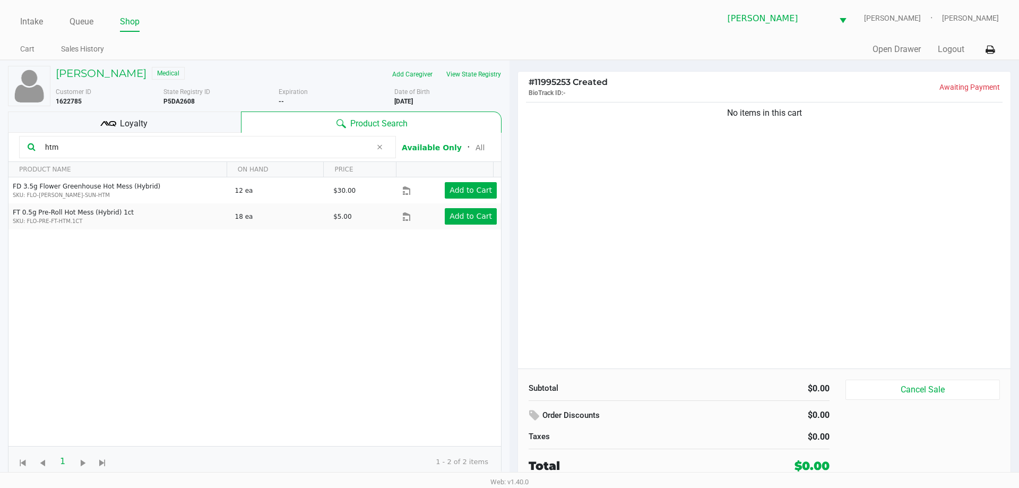
click at [100, 148] on input "htm" at bounding box center [206, 147] width 331 height 16
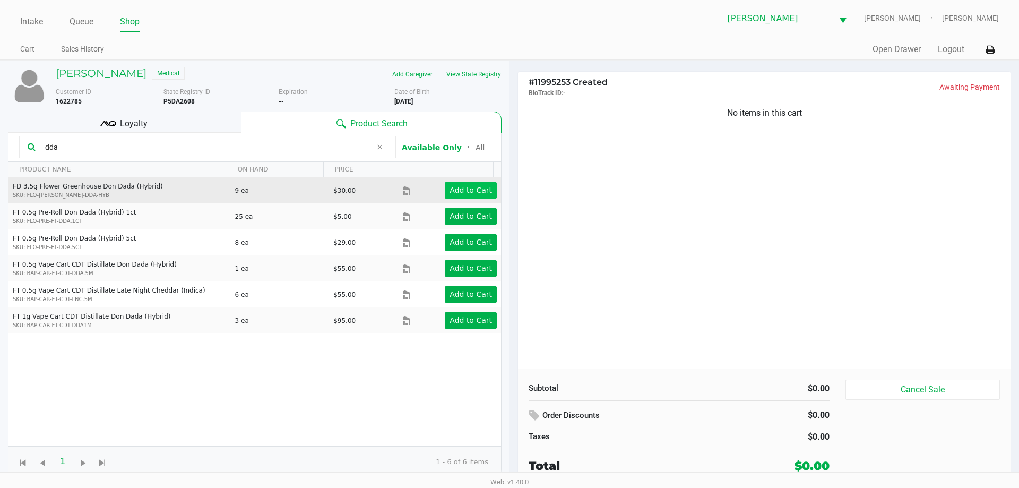
type input "dda"
click at [469, 189] on app-button-loader "Add to Cart" at bounding box center [471, 190] width 42 height 8
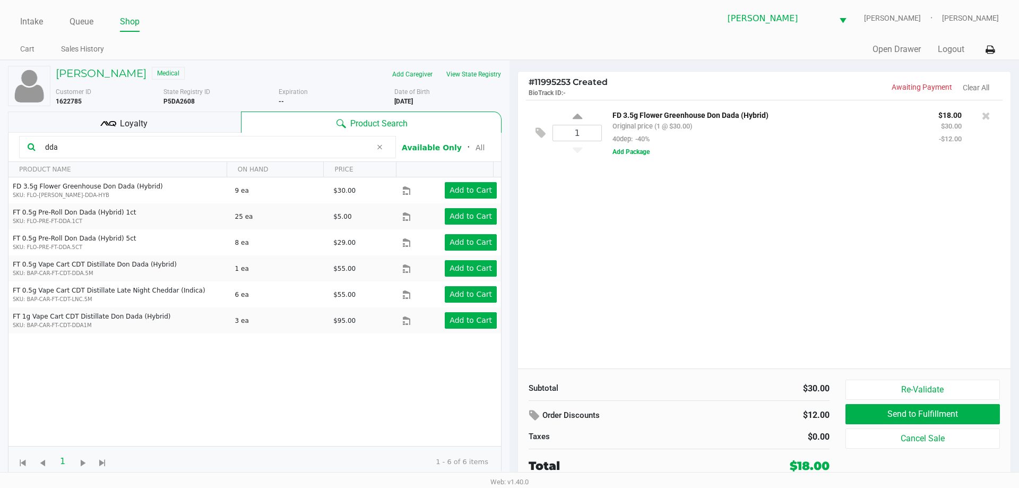
click at [380, 144] on icon at bounding box center [379, 147] width 6 height 8
click at [125, 143] on input "text" at bounding box center [214, 147] width 347 height 16
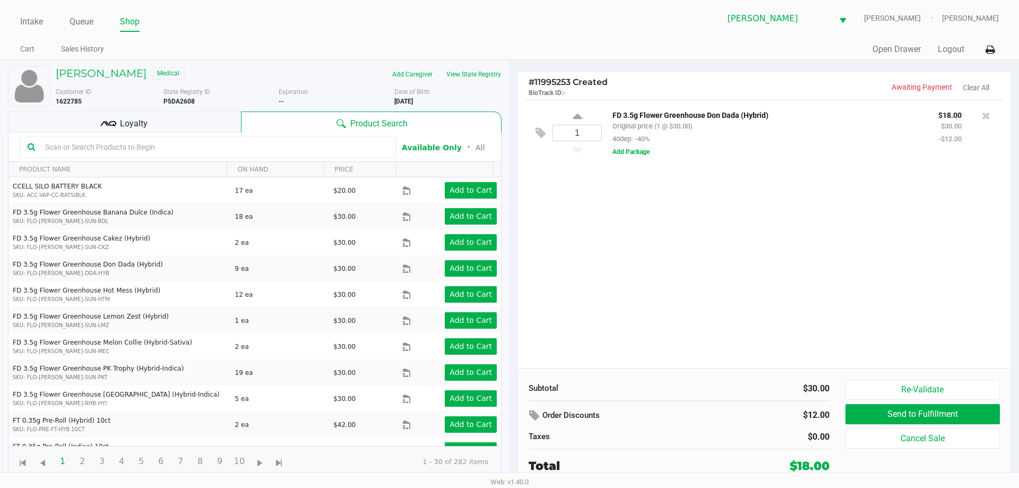
click at [123, 156] on div at bounding box center [207, 147] width 377 height 22
click at [123, 153] on input "text" at bounding box center [214, 147] width 347 height 16
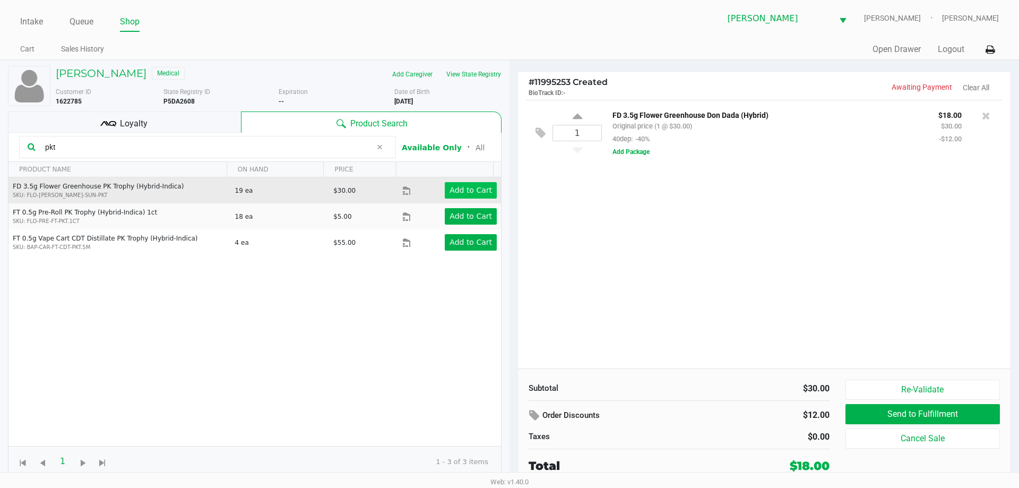
type input "pkt"
click at [467, 192] on app-button-loader "Add to Cart" at bounding box center [471, 190] width 42 height 8
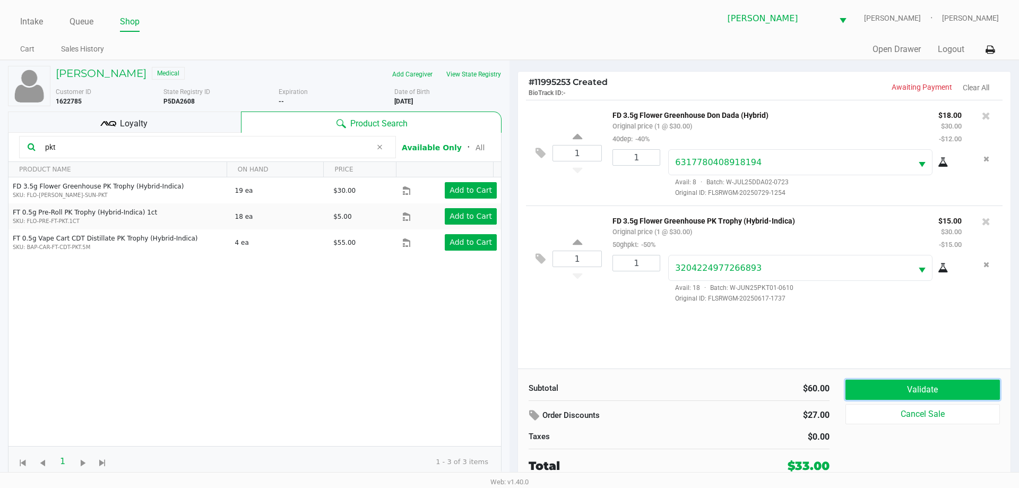
click at [940, 384] on button "Validate" at bounding box center [923, 390] width 154 height 20
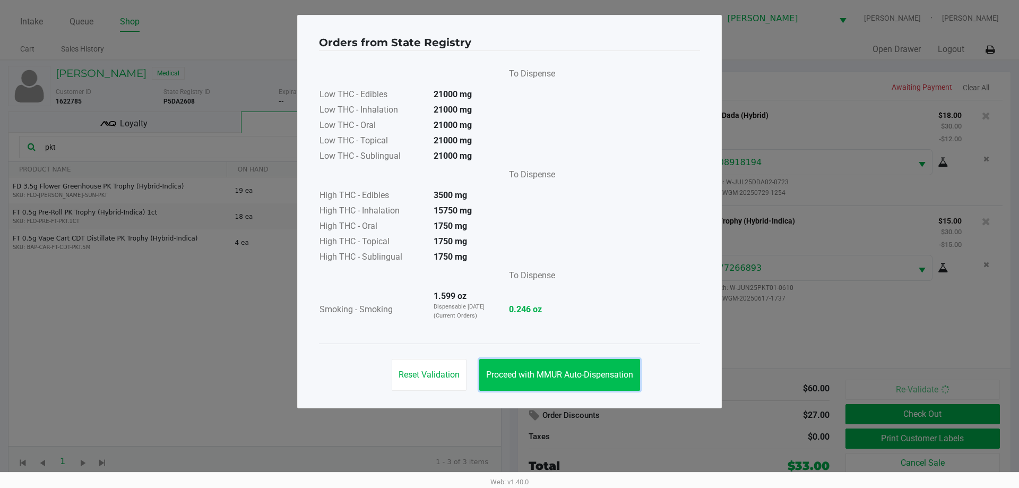
click at [543, 379] on span "Proceed with MMUR Auto-Dispensation" at bounding box center [559, 375] width 147 height 10
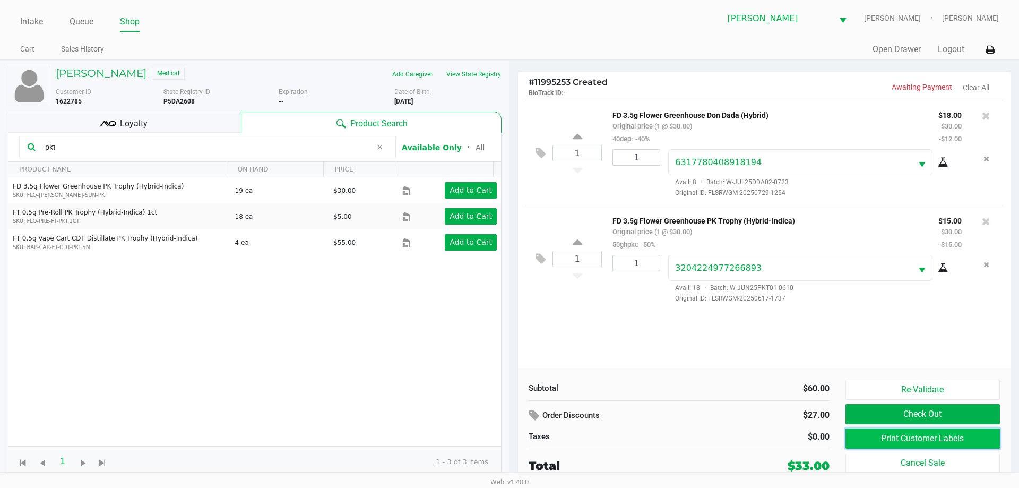
click at [889, 437] on button "Print Customer Labels" at bounding box center [923, 438] width 154 height 20
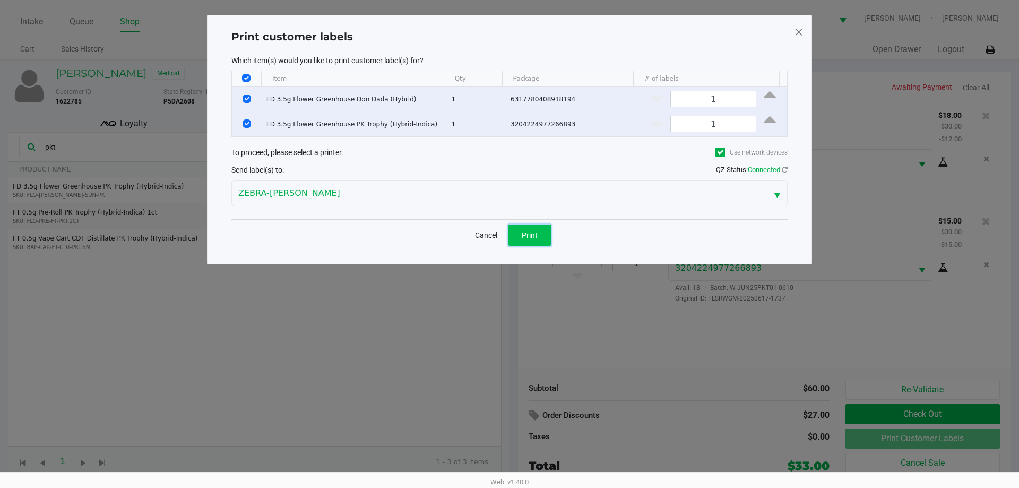
click at [543, 233] on button "Print" at bounding box center [530, 235] width 42 height 21
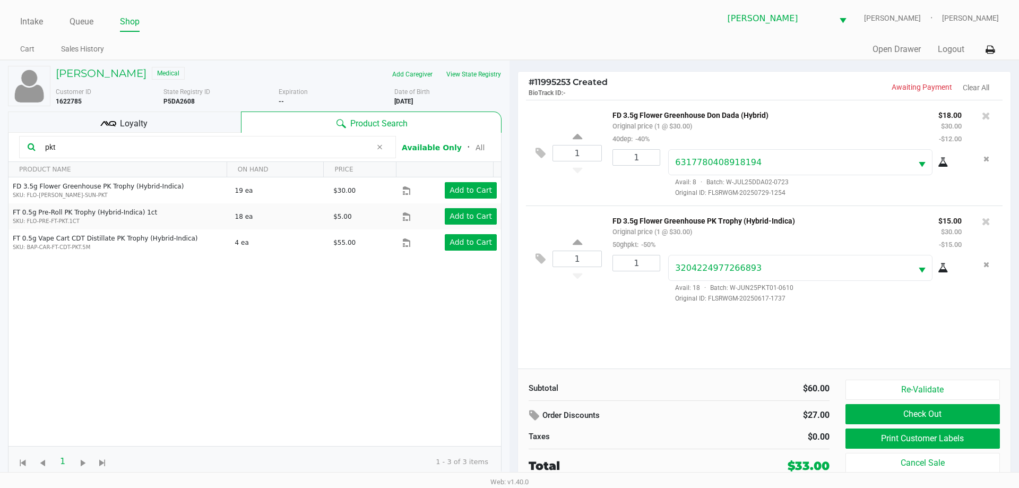
click at [163, 127] on div "Loyalty" at bounding box center [124, 121] width 233 height 21
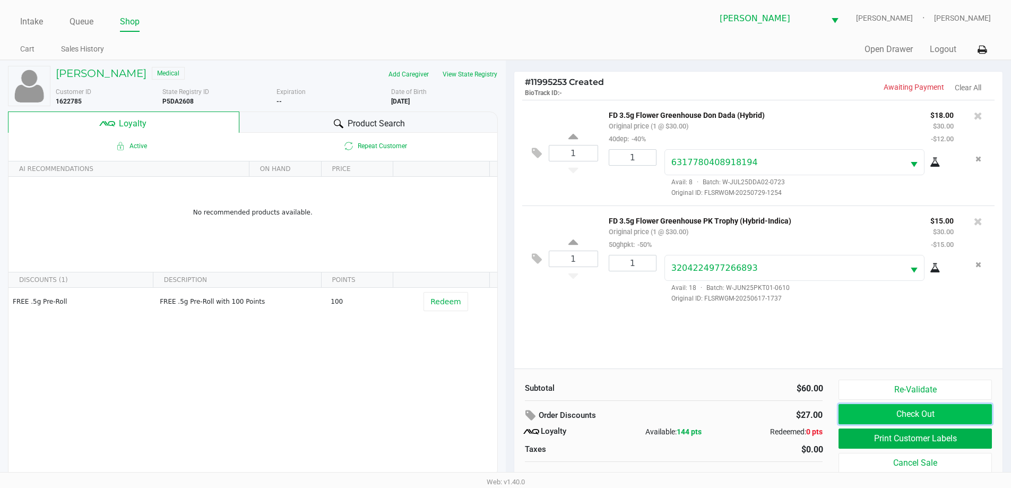
click at [903, 414] on button "Check Out" at bounding box center [915, 414] width 153 height 20
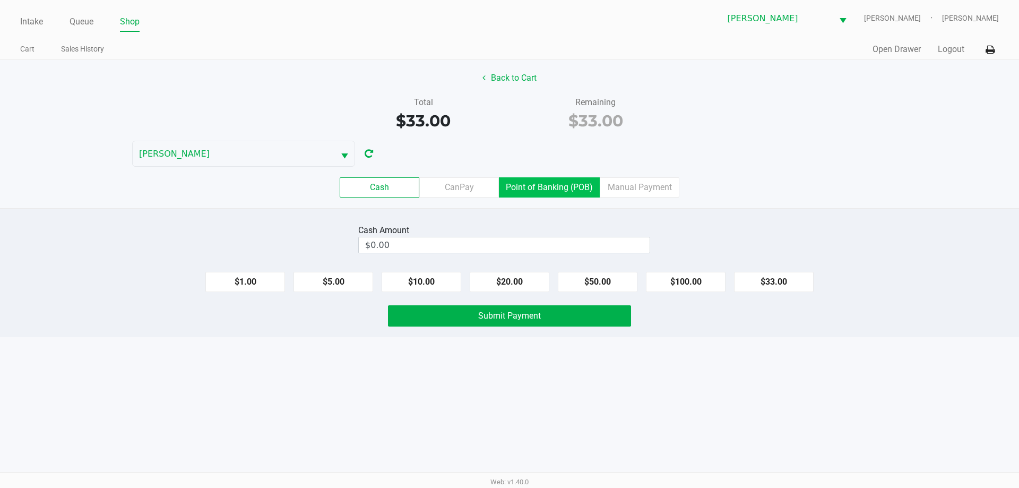
click at [565, 188] on label "Point of Banking (POB)" at bounding box center [549, 187] width 101 height 20
click at [0, 0] on 7 "Point of Banking (POB)" at bounding box center [0, 0] width 0 height 0
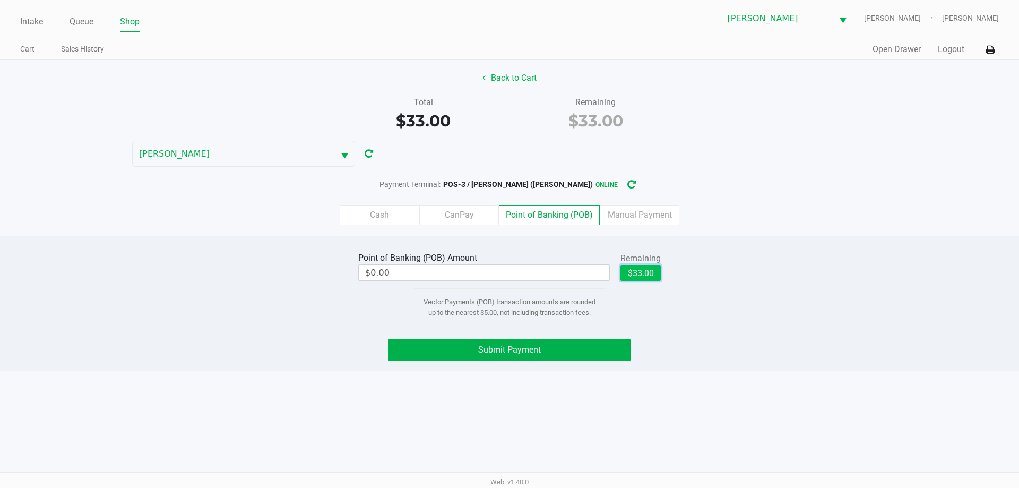
click at [645, 274] on button "$33.00" at bounding box center [641, 273] width 40 height 16
type input "$33.00"
click at [593, 349] on button "Submit Payment" at bounding box center [509, 349] width 243 height 21
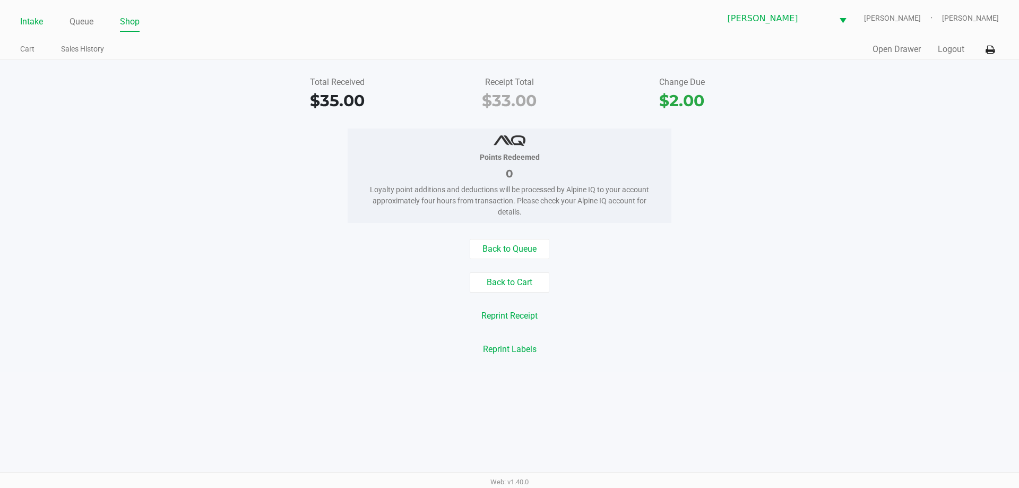
click at [29, 21] on link "Intake" at bounding box center [31, 21] width 23 height 15
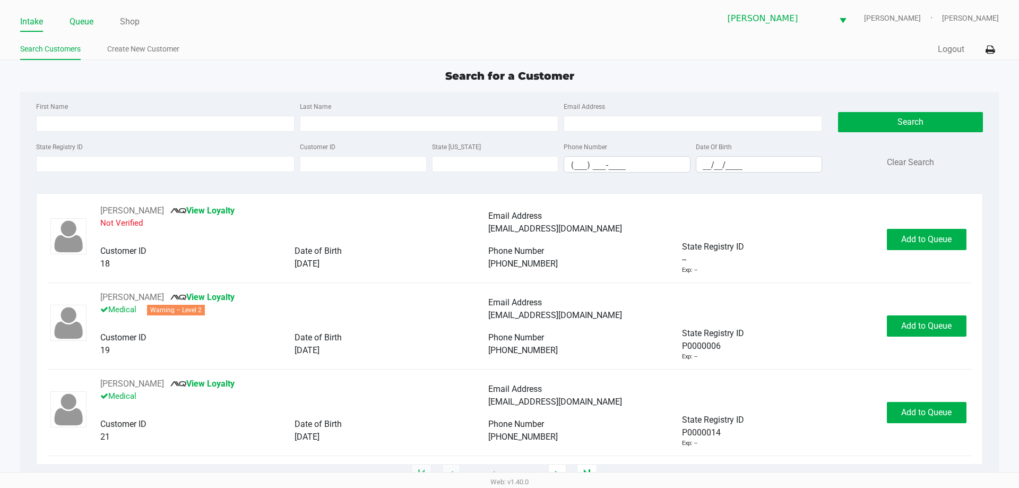
click at [72, 15] on link "Queue" at bounding box center [82, 21] width 24 height 15
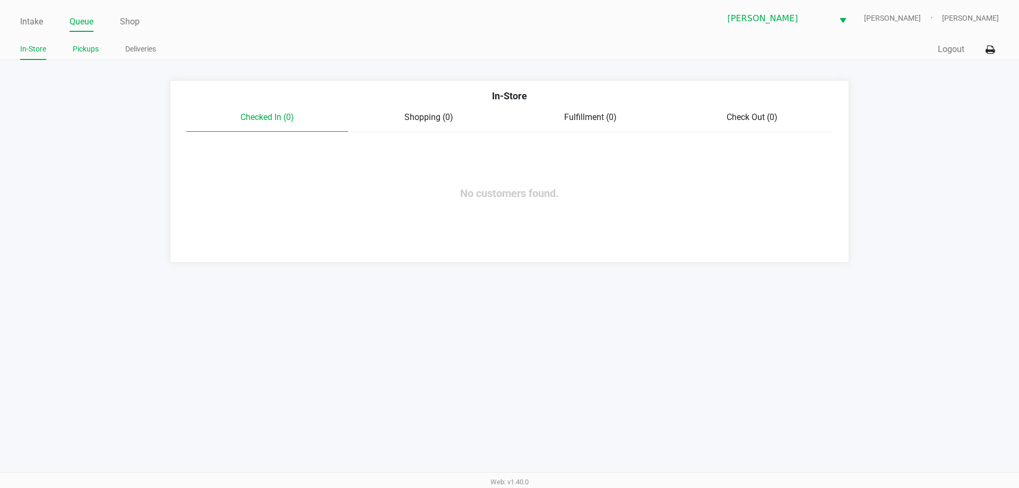
click at [85, 49] on link "Pickups" at bounding box center [86, 48] width 26 height 13
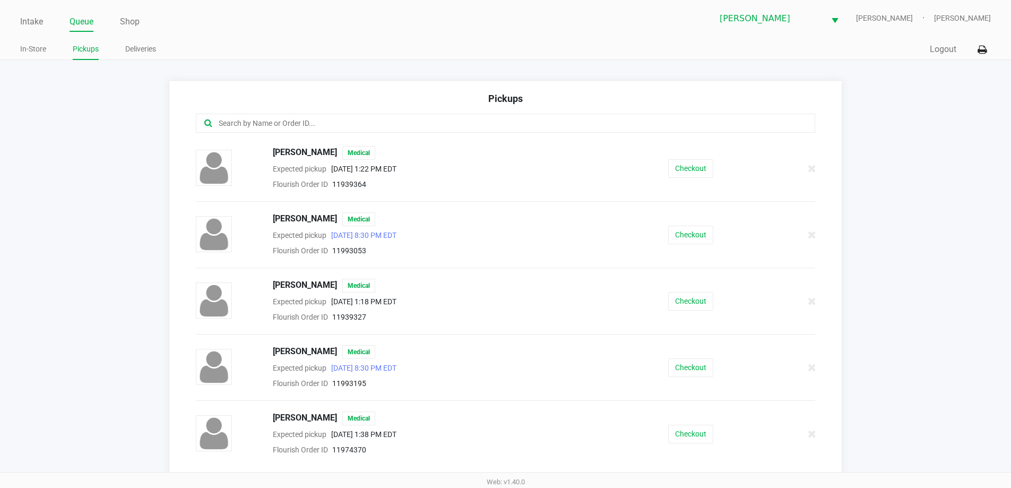
click at [257, 127] on input "text" at bounding box center [489, 123] width 543 height 12
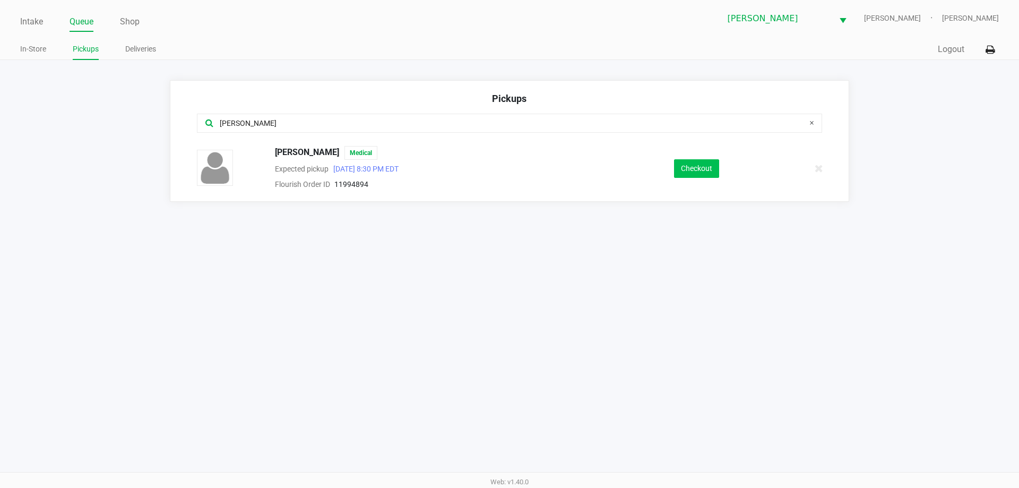
type input "emily"
click at [683, 165] on button "Checkout" at bounding box center [696, 168] width 45 height 19
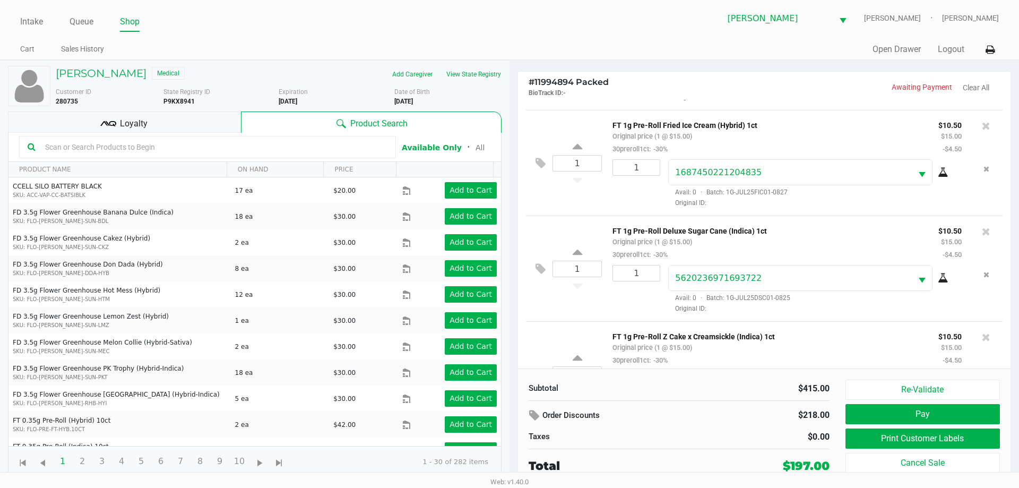
scroll to position [687, 0]
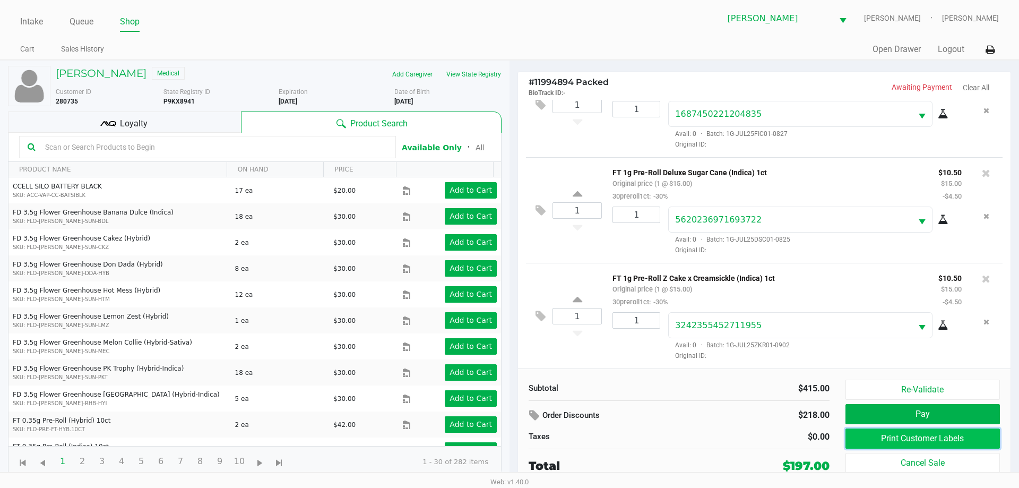
click at [944, 434] on button "Print Customer Labels" at bounding box center [923, 438] width 154 height 20
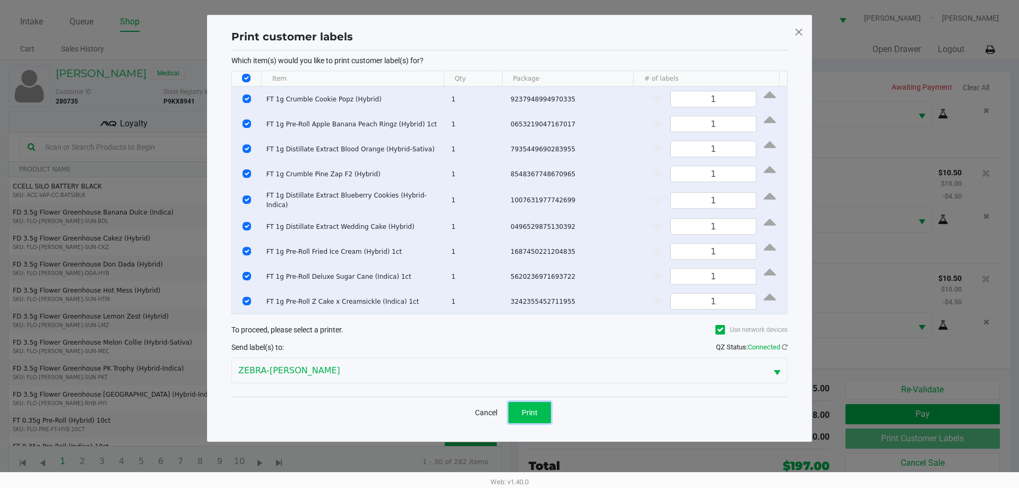
click at [534, 409] on span "Print" at bounding box center [530, 412] width 16 height 8
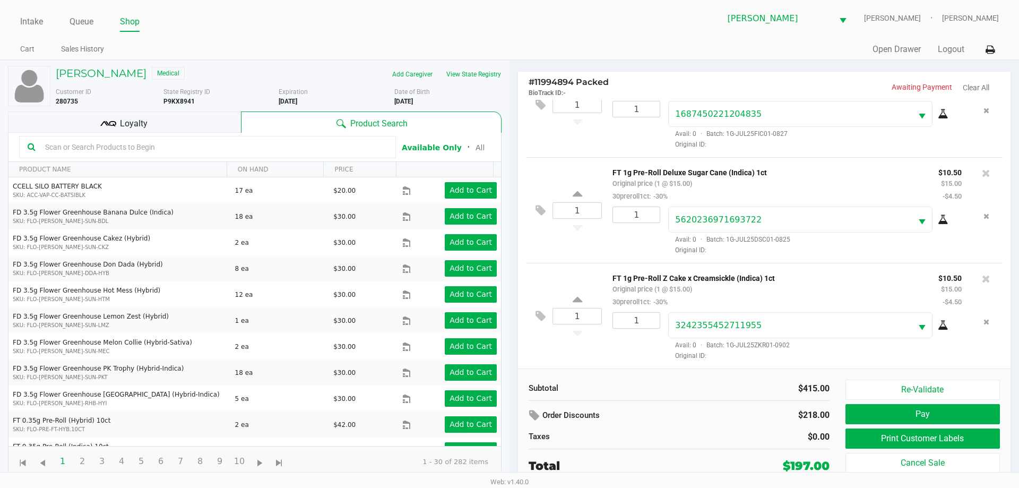
click at [173, 118] on div "Loyalty" at bounding box center [124, 121] width 233 height 21
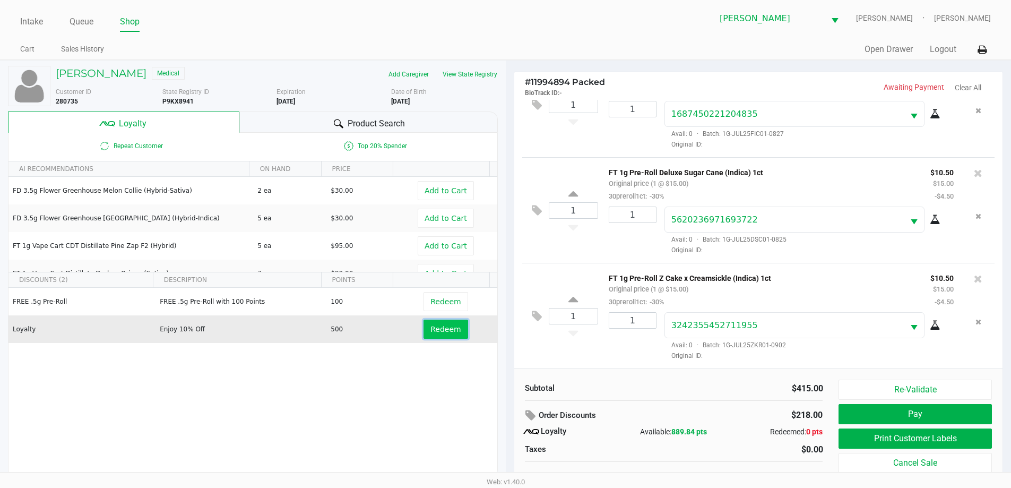
click at [433, 330] on span "Redeem" at bounding box center [446, 329] width 30 height 8
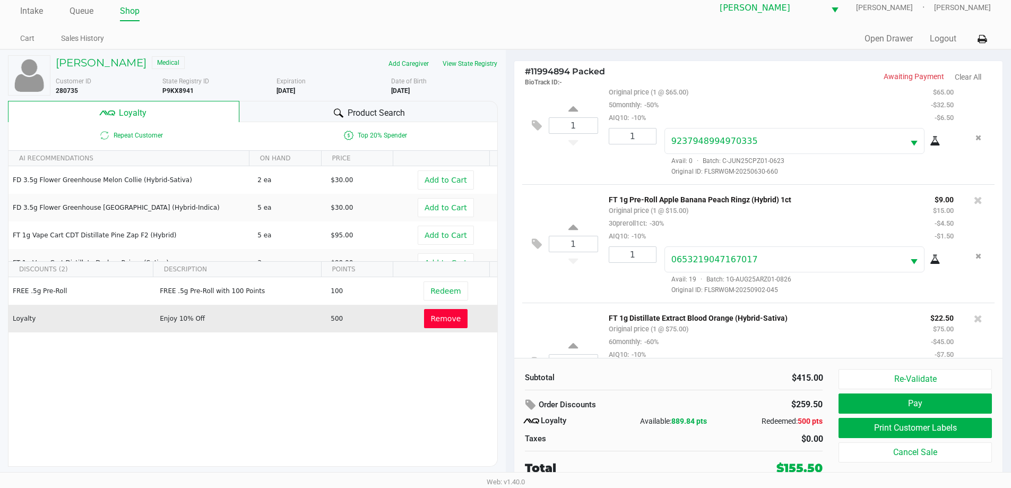
scroll to position [0, 0]
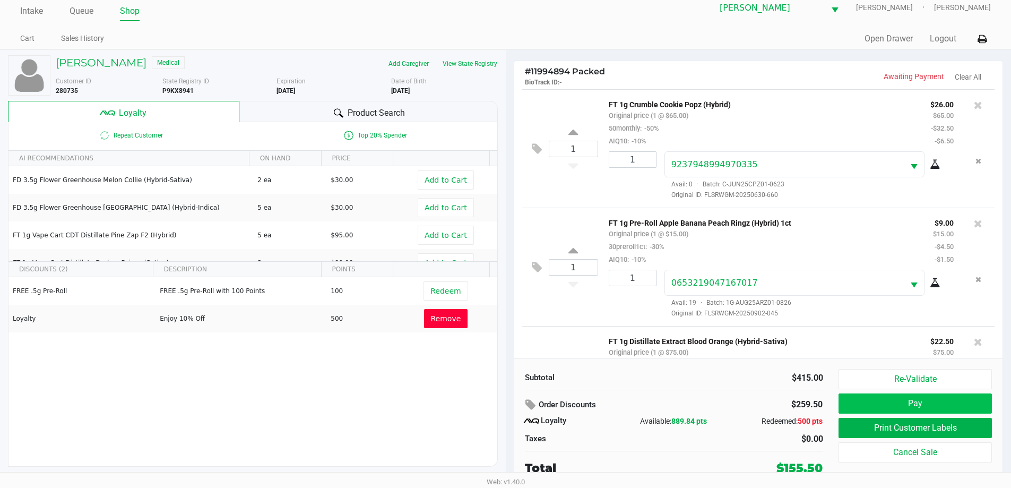
click at [948, 398] on button "Pay" at bounding box center [915, 403] width 153 height 20
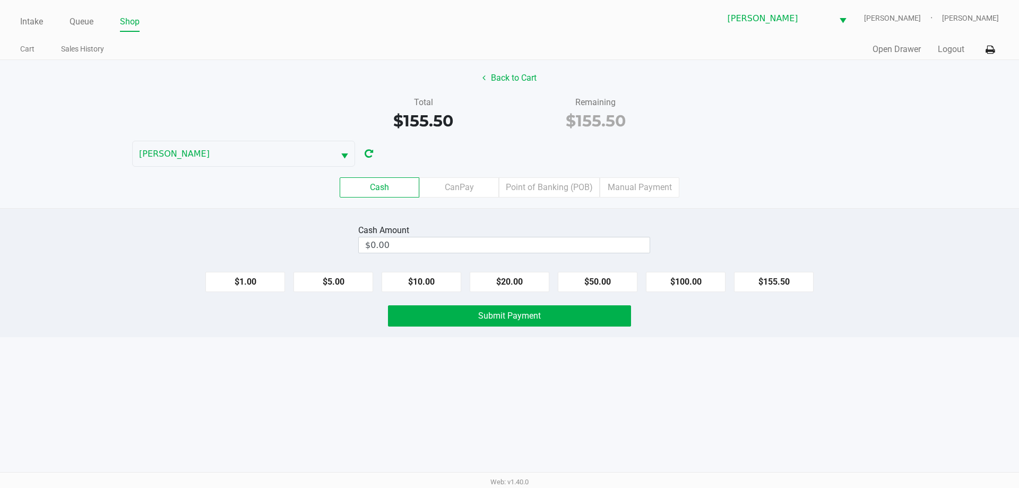
click at [468, 181] on label "CanPay" at bounding box center [459, 187] width 80 height 20
click at [0, 0] on 2 "CanPay" at bounding box center [0, 0] width 0 height 0
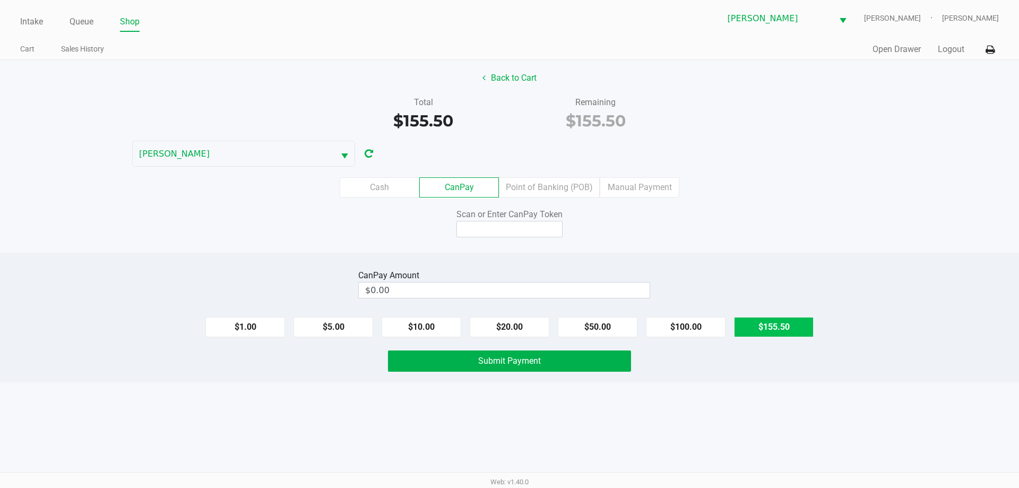
click at [781, 323] on button "$155.50" at bounding box center [774, 327] width 80 height 20
type input "$155.50"
click at [524, 228] on input at bounding box center [510, 229] width 106 height 16
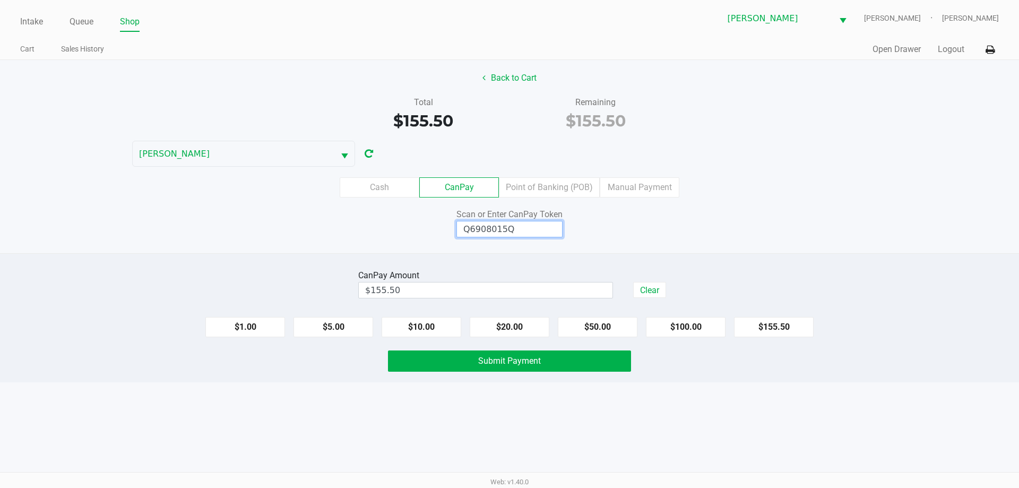
type input "Q6908015Q"
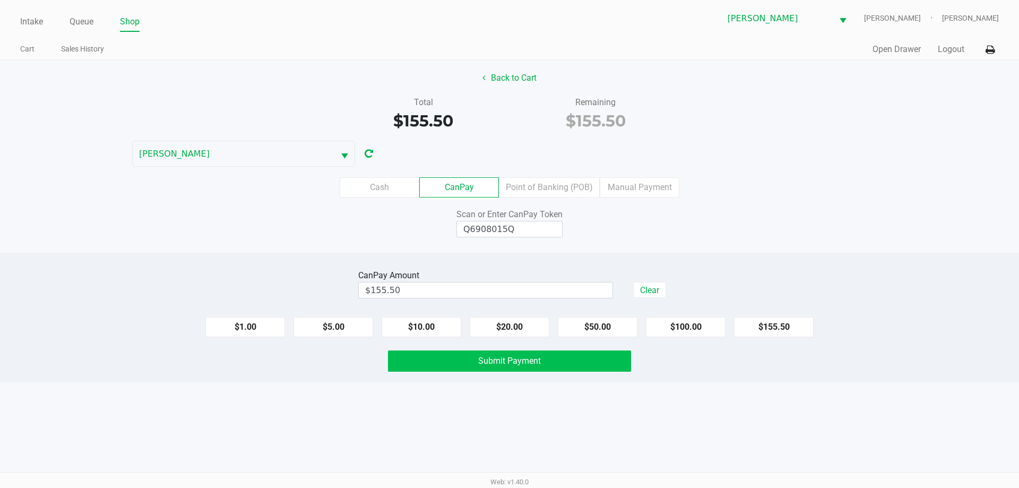
click at [539, 363] on span "Submit Payment" at bounding box center [509, 361] width 63 height 10
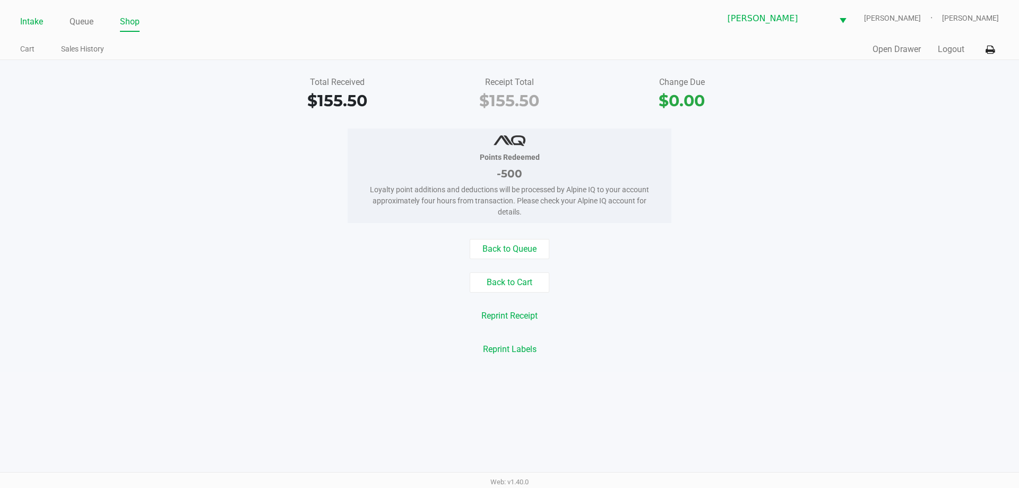
click at [25, 14] on li "Intake" at bounding box center [31, 22] width 23 height 19
click at [25, 22] on link "Intake" at bounding box center [31, 21] width 23 height 15
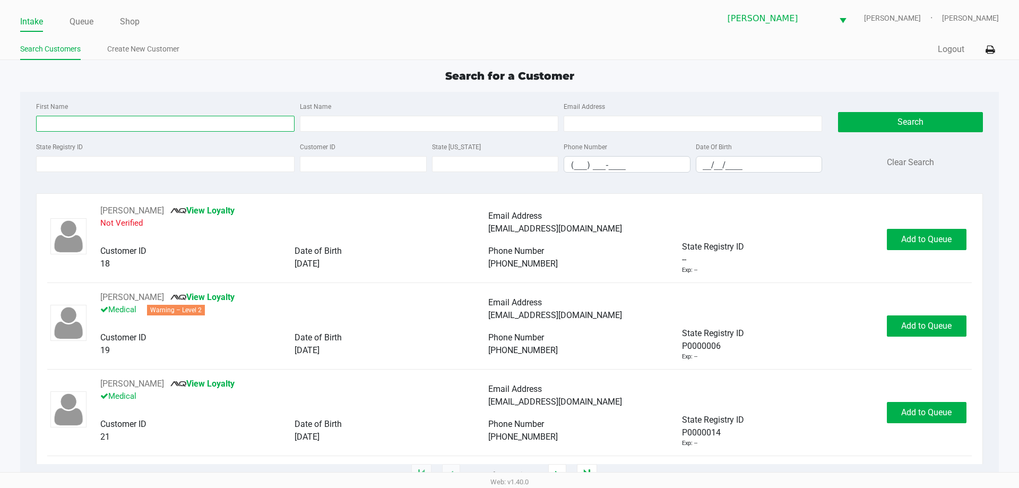
click at [122, 118] on input "First Name" at bounding box center [165, 124] width 259 height 16
type input "raymond"
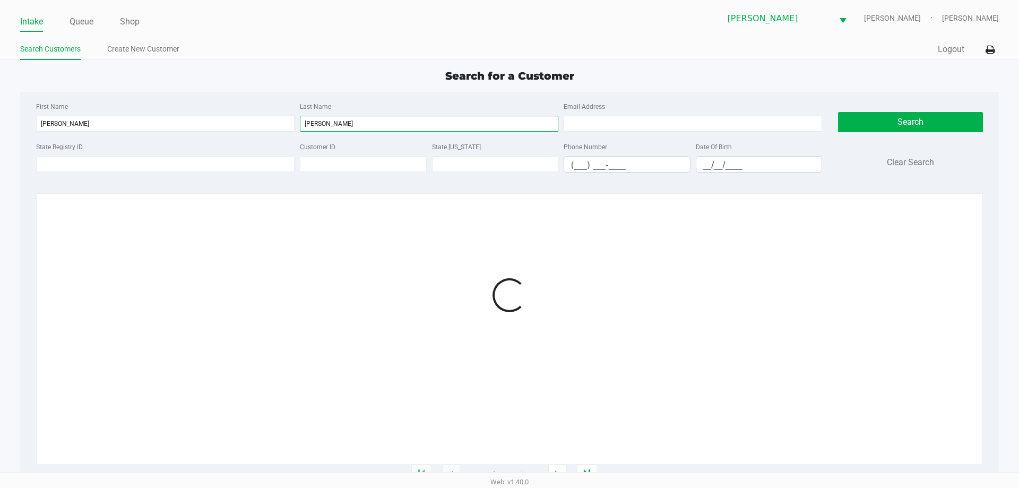
type input "cruz"
click at [701, 164] on input "__/__/____" at bounding box center [760, 165] width 126 height 16
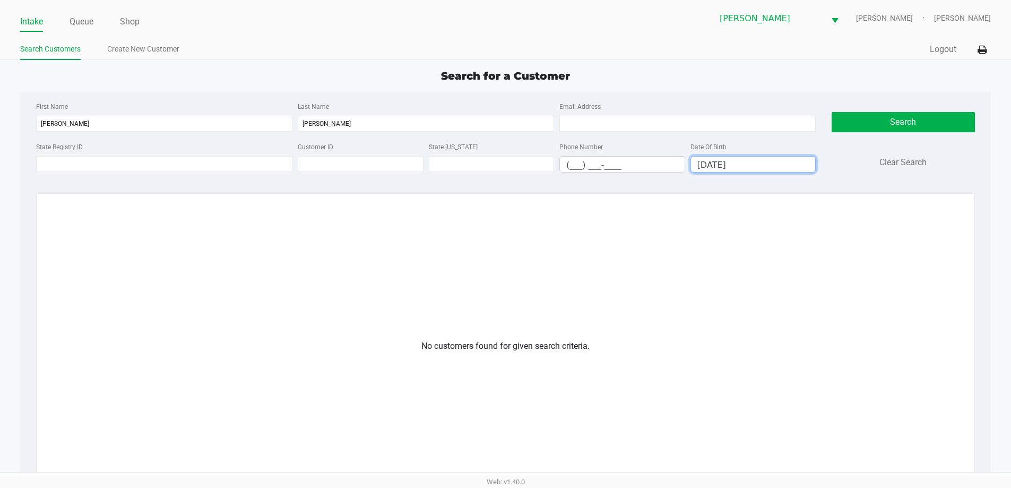
type input "07/17/1996"
click at [67, 126] on input "raymond" at bounding box center [164, 124] width 256 height 16
click at [338, 130] on input "cruz" at bounding box center [426, 124] width 256 height 16
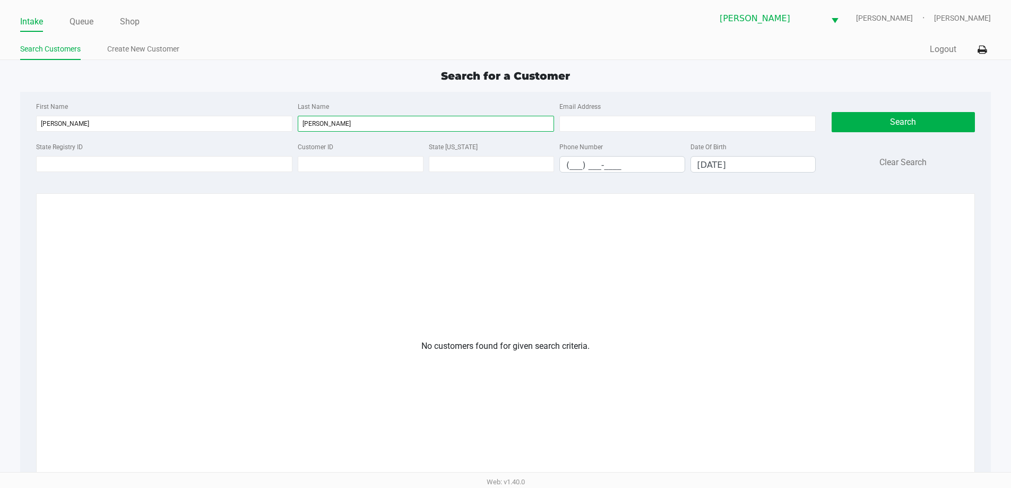
paste input "raymond"
type input "raymond"
click at [921, 153] on div "Search Clear Search" at bounding box center [903, 140] width 143 height 81
click at [915, 161] on button "Clear Search" at bounding box center [903, 162] width 47 height 13
type input "__/__/____"
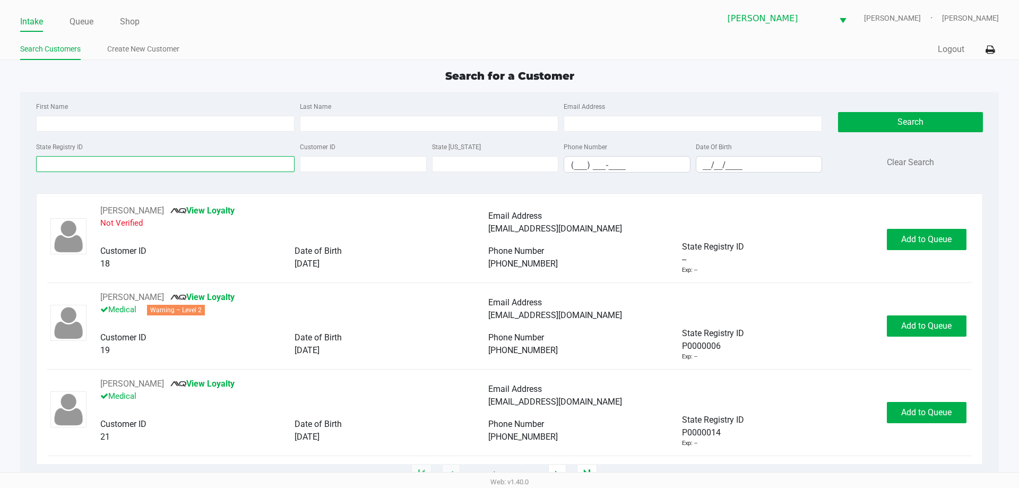
paste input "P1RR9742"
type input "P1RR9742"
click at [893, 123] on button "Search" at bounding box center [910, 122] width 144 height 20
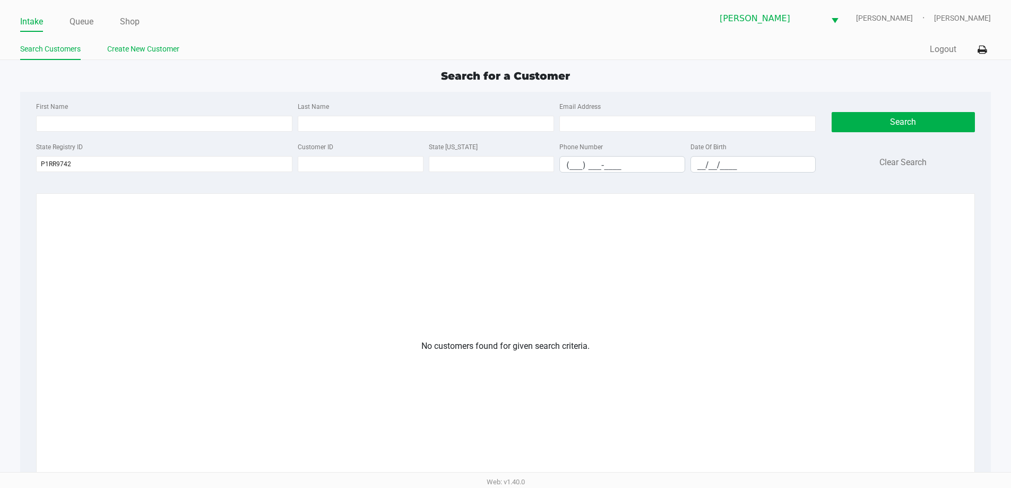
click at [174, 47] on link "Create New Customer" at bounding box center [143, 48] width 72 height 13
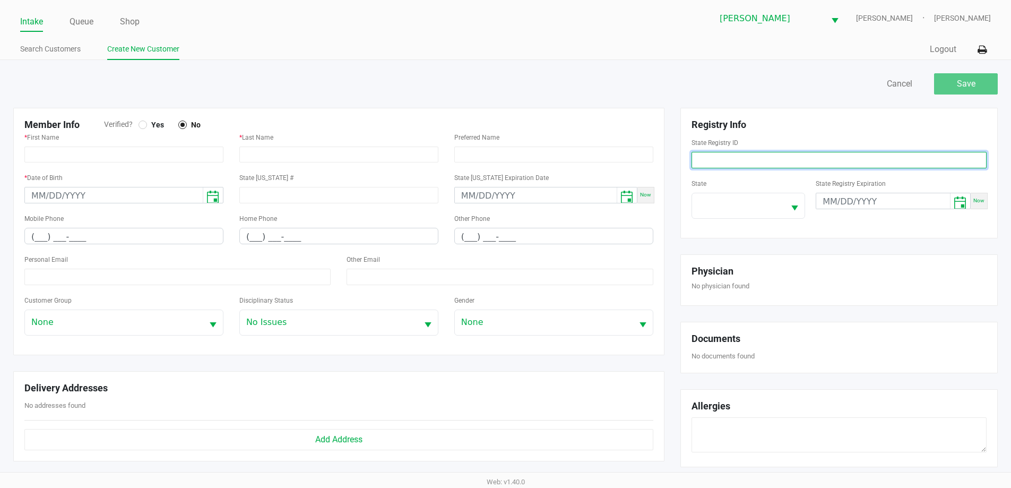
drag, startPoint x: 743, startPoint y: 150, endPoint x: 698, endPoint y: 164, distance: 47.0
click at [698, 164] on input at bounding box center [839, 160] width 295 height 16
paste input "P1RR9742"
type input "P1RR9742"
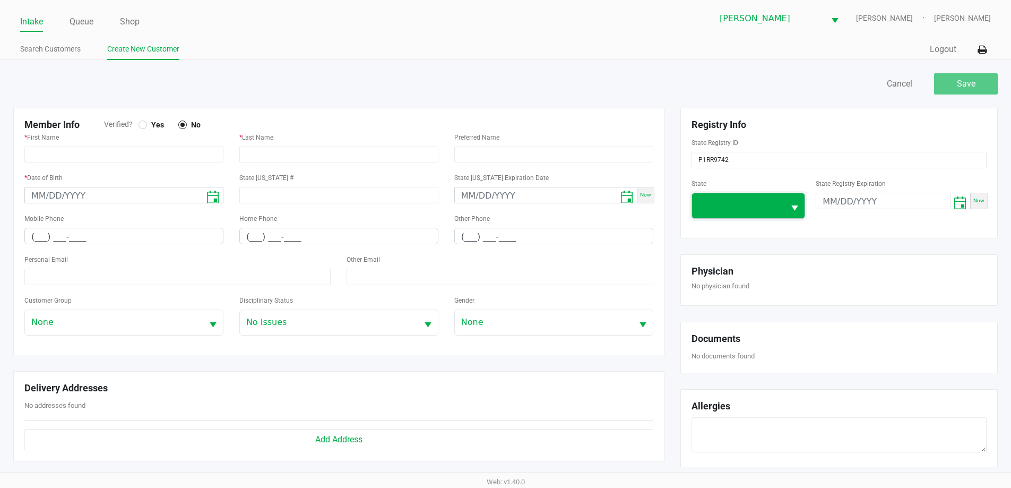
click at [746, 205] on span at bounding box center [739, 205] width 80 height 13
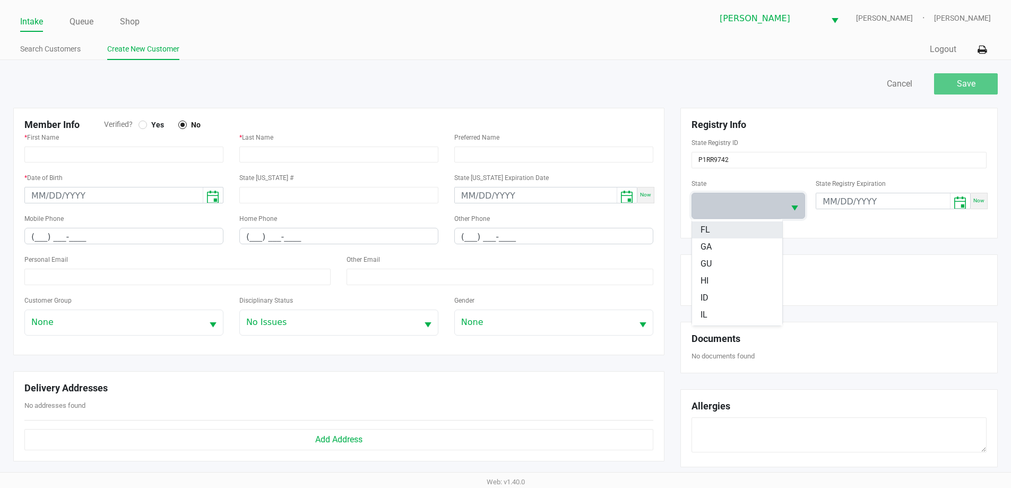
click at [723, 235] on li "FL" at bounding box center [737, 229] width 90 height 17
click at [156, 157] on input "text" at bounding box center [123, 155] width 199 height 16
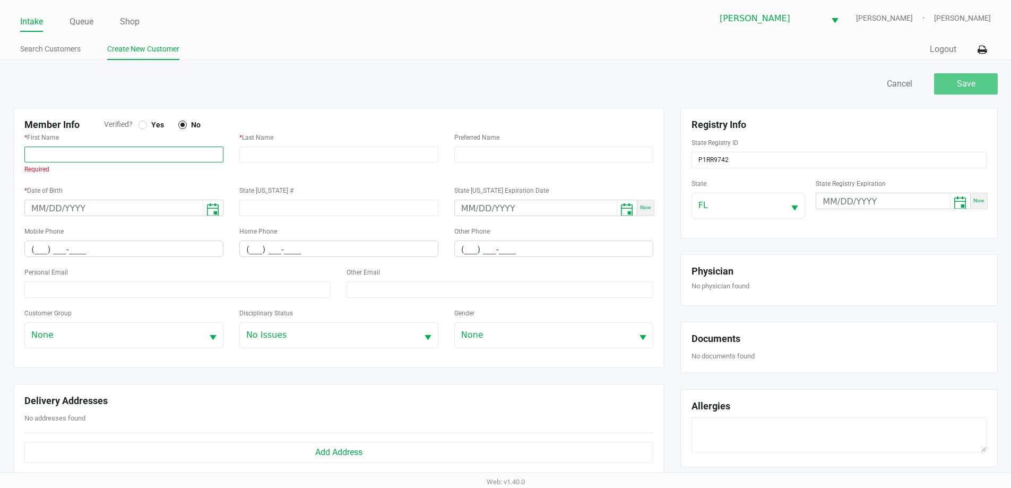
paste input "RAYMUNDO"
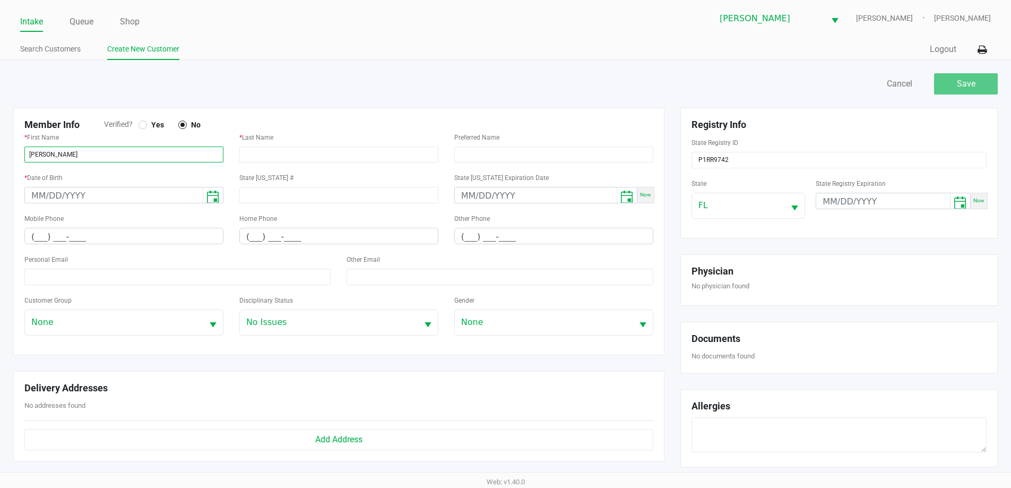
type input "RAYMUNDO"
paste input "CRUZ JR"
type input "CRUZ JR"
click at [144, 126] on div at bounding box center [143, 125] width 4 height 4
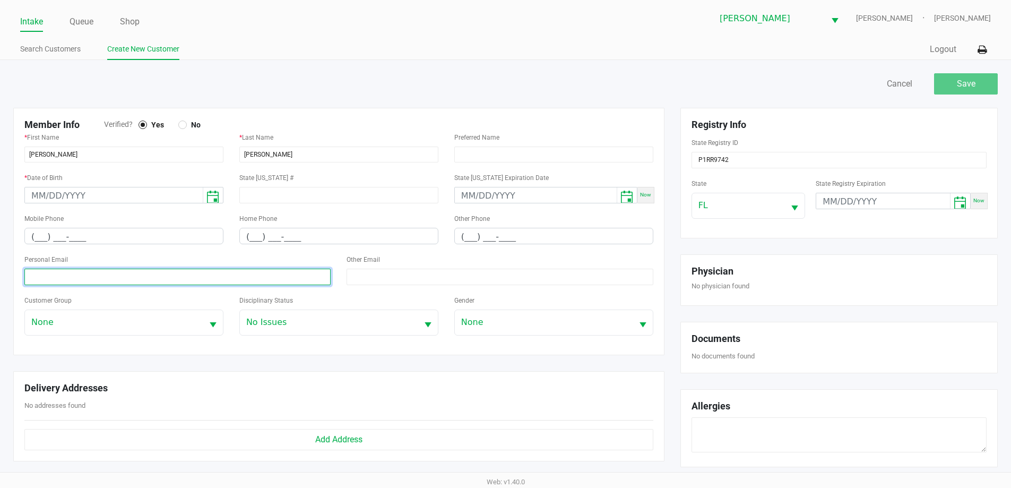
paste input "rolocruz1021@gmail.com"
type input "rolocruz1021@gmail.com"
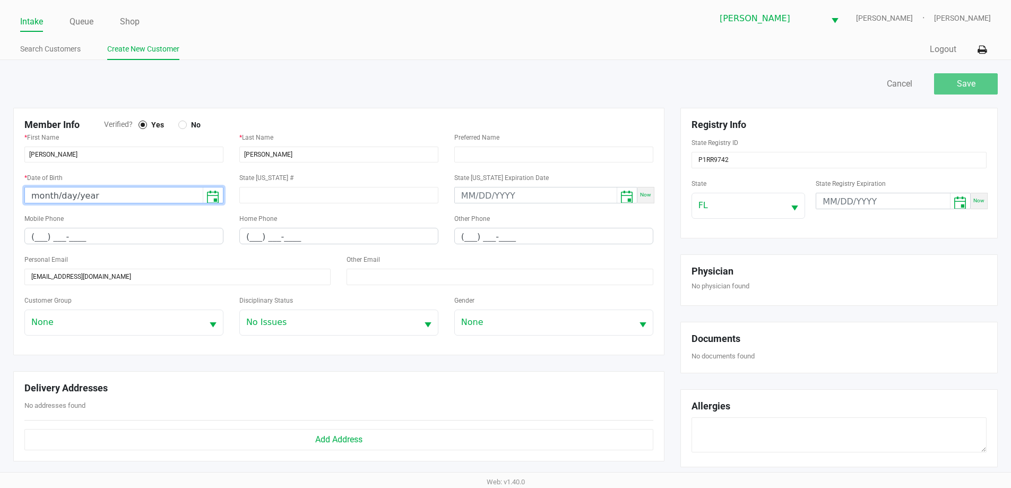
click at [39, 197] on input "month/day/year" at bounding box center [114, 195] width 178 height 16
type input "07/17/1996"
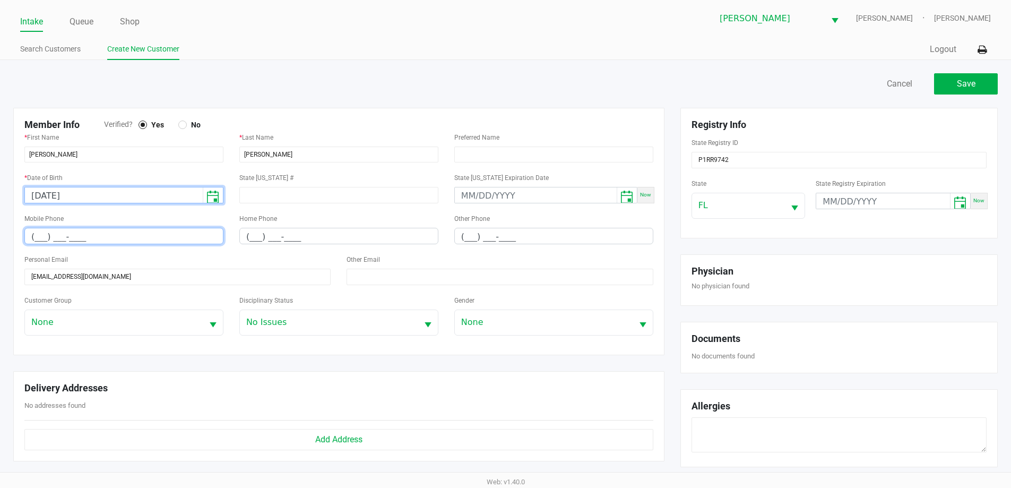
click at [36, 239] on input "(___) ___-____" at bounding box center [124, 236] width 198 height 16
paste input "813) 557-6255"
type input "(813) 557-6255"
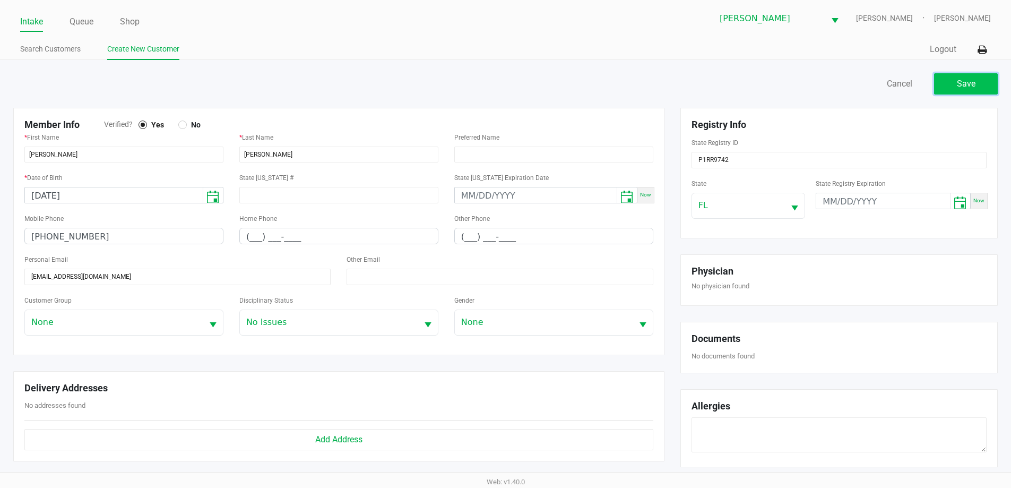
click at [974, 79] on span "Save" at bounding box center [966, 84] width 19 height 10
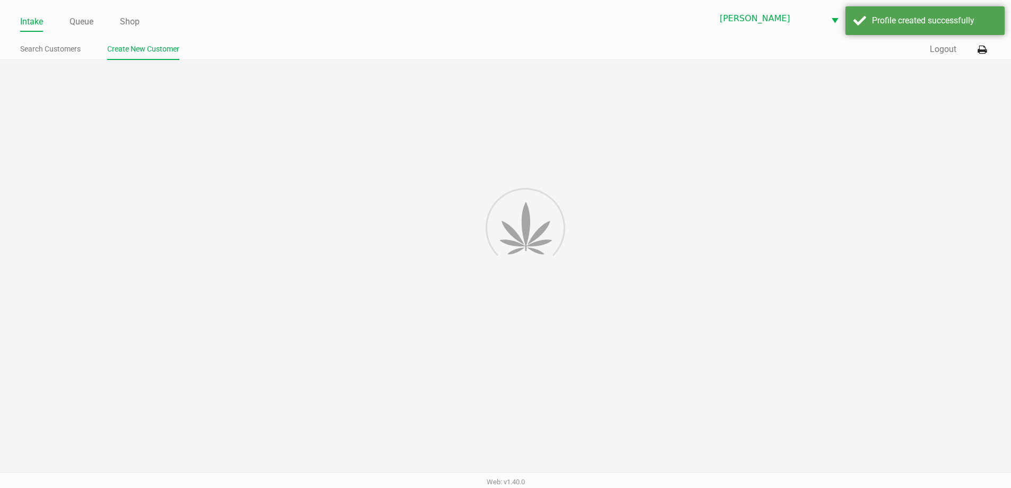
type input "---"
type input "( __) ___-____"
type input "---"
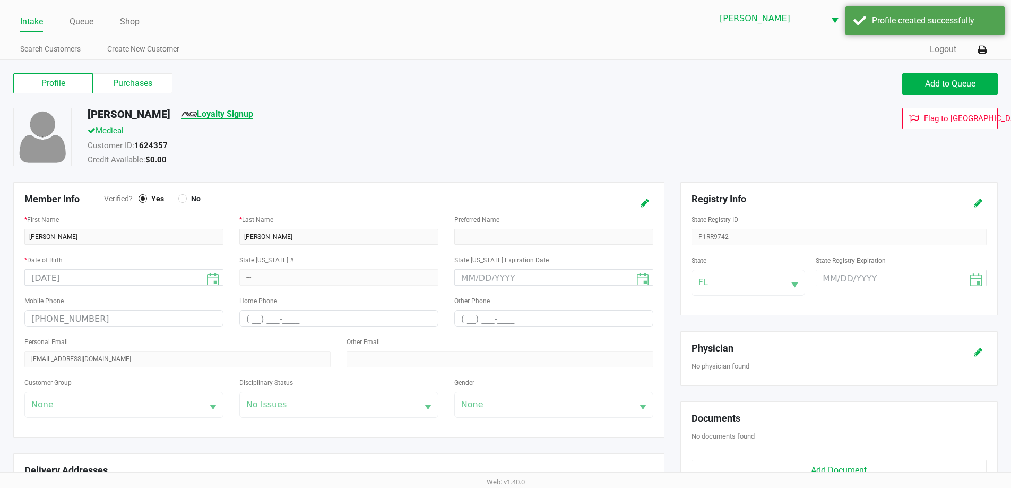
click at [235, 117] on link "Loyalty Signup" at bounding box center [217, 114] width 72 height 10
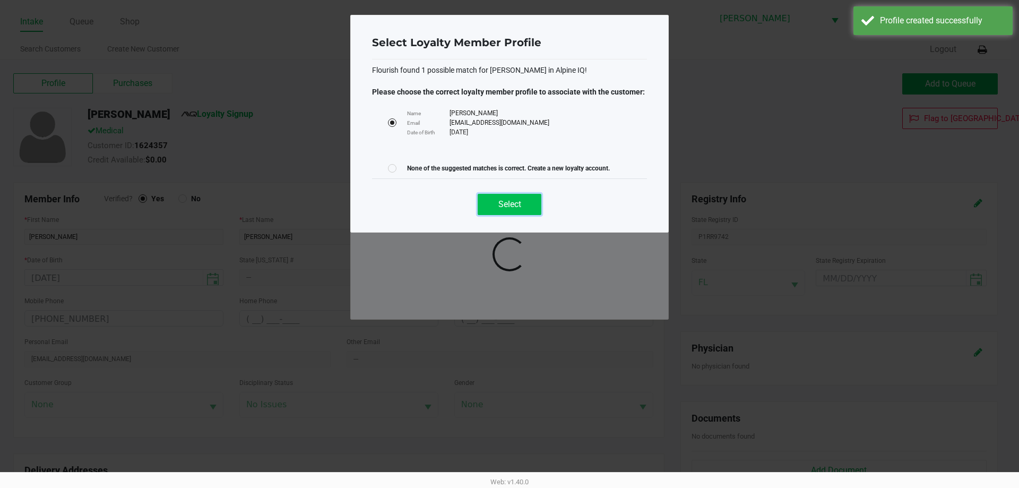
click at [516, 212] on button "Select" at bounding box center [510, 204] width 64 height 21
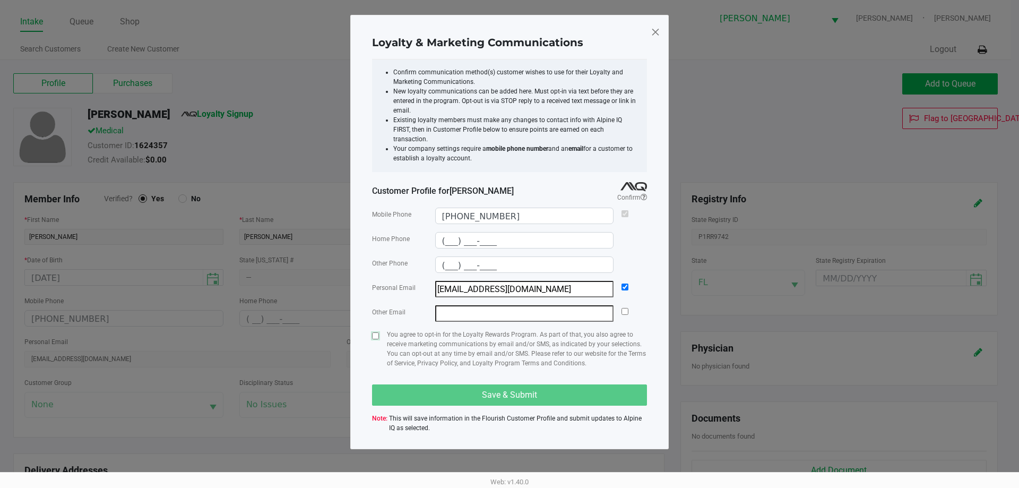
click at [374, 332] on input "checkbox" at bounding box center [375, 335] width 7 height 7
checkbox input "true"
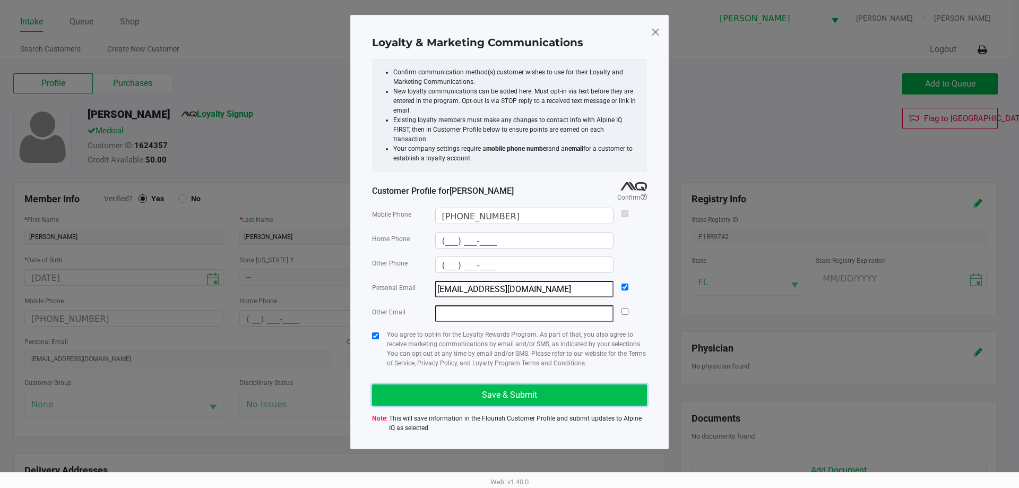
click at [410, 384] on button "Save & Submit" at bounding box center [509, 394] width 275 height 21
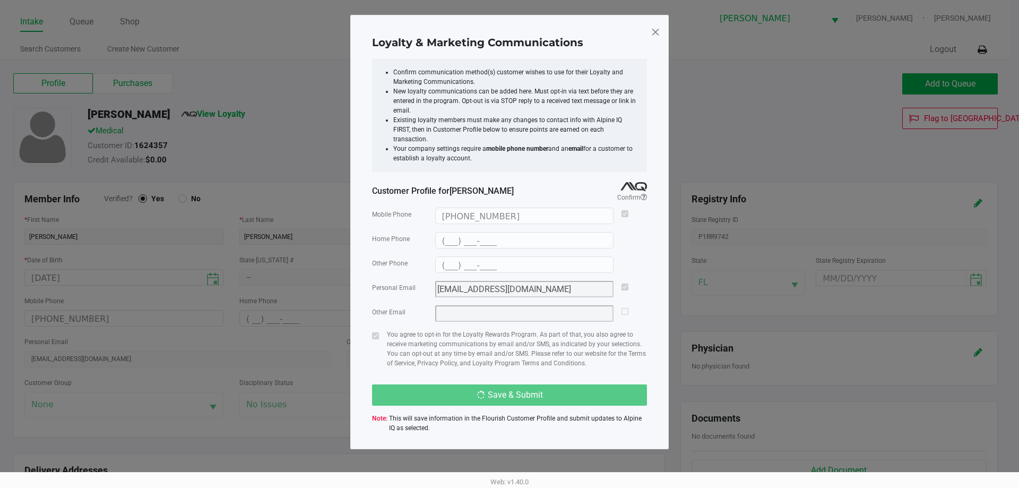
type input "(___) ___-____"
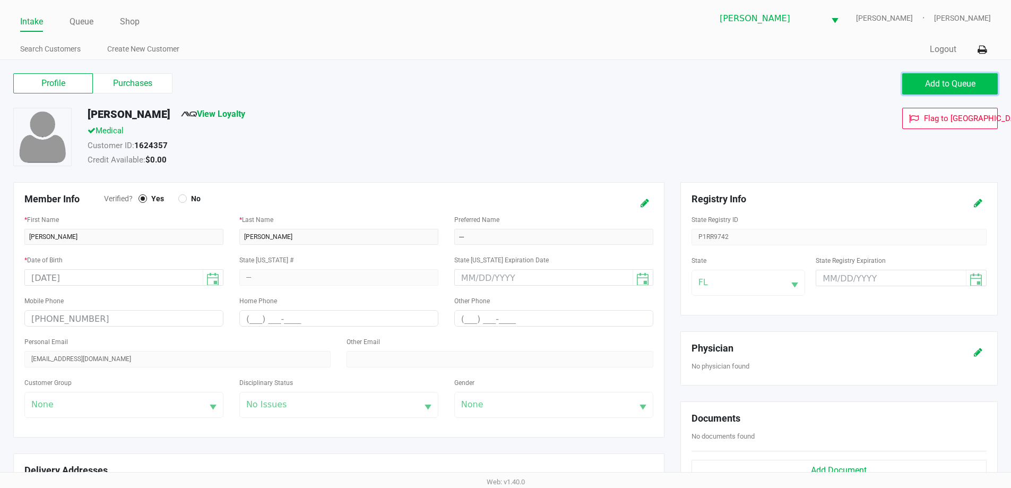
click at [933, 85] on span "Add to Queue" at bounding box center [950, 84] width 50 height 10
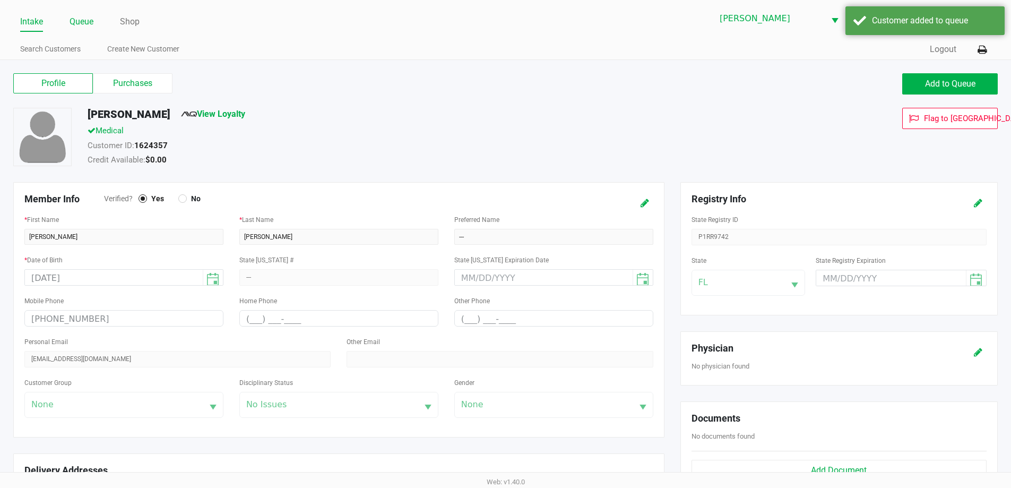
click at [88, 21] on link "Queue" at bounding box center [82, 21] width 24 height 15
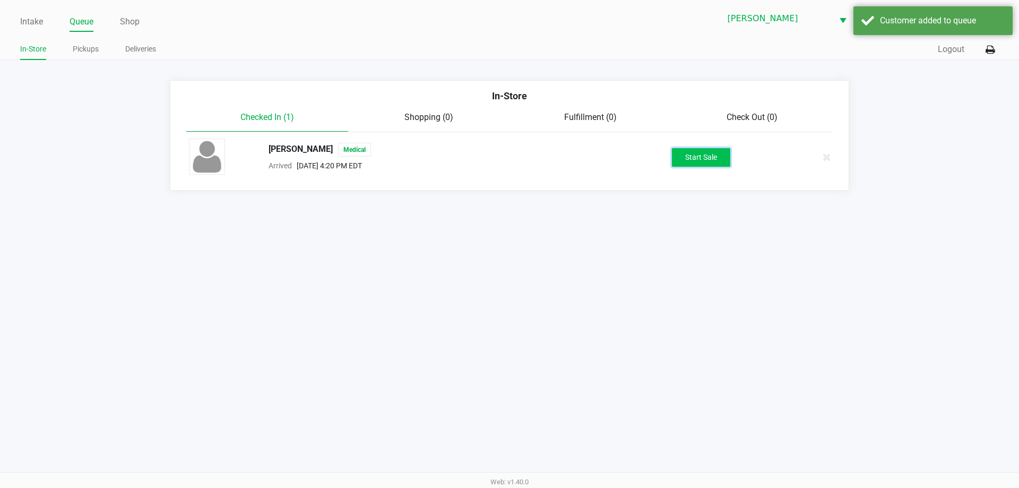
click at [689, 152] on button "Start Sale" at bounding box center [701, 157] width 58 height 19
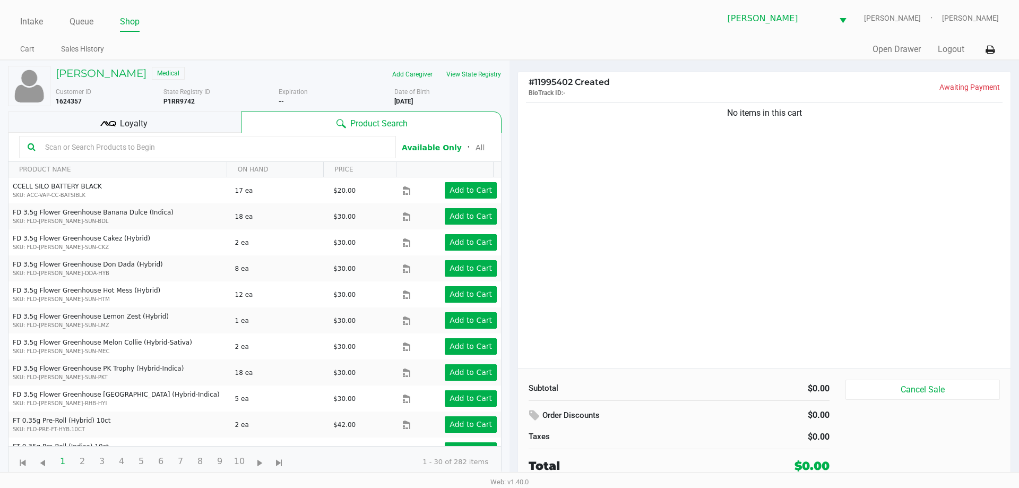
click at [303, 151] on input "text" at bounding box center [214, 147] width 347 height 16
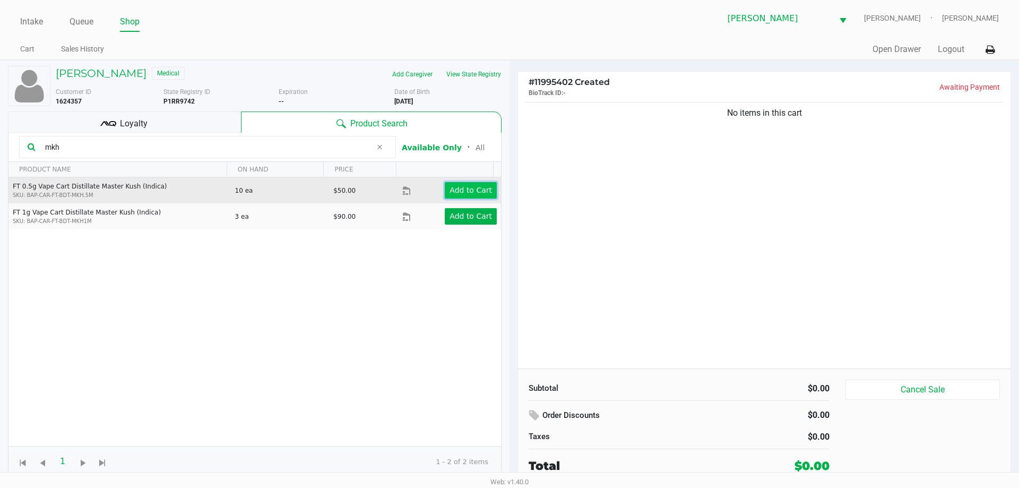
click at [452, 186] on app-button-loader "Add to Cart" at bounding box center [471, 190] width 42 height 8
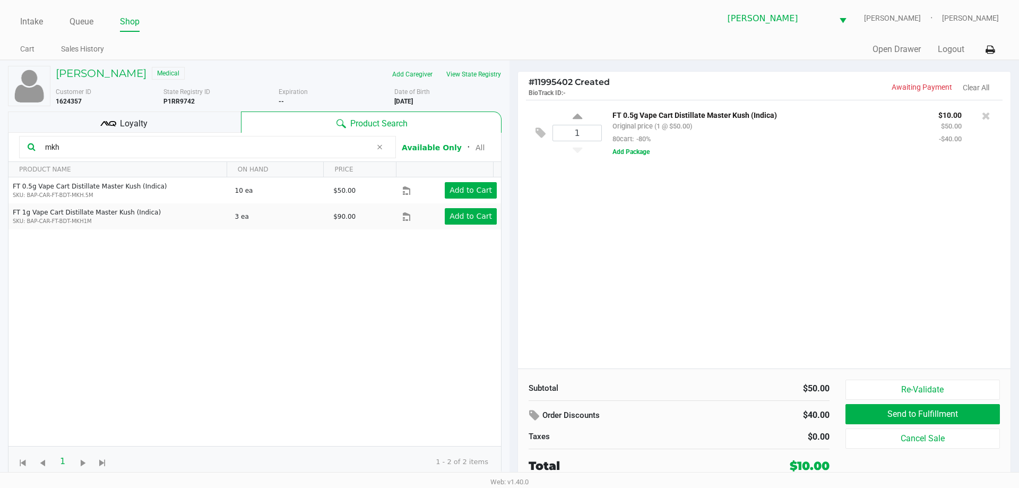
click at [76, 152] on input "mkh" at bounding box center [206, 147] width 331 height 16
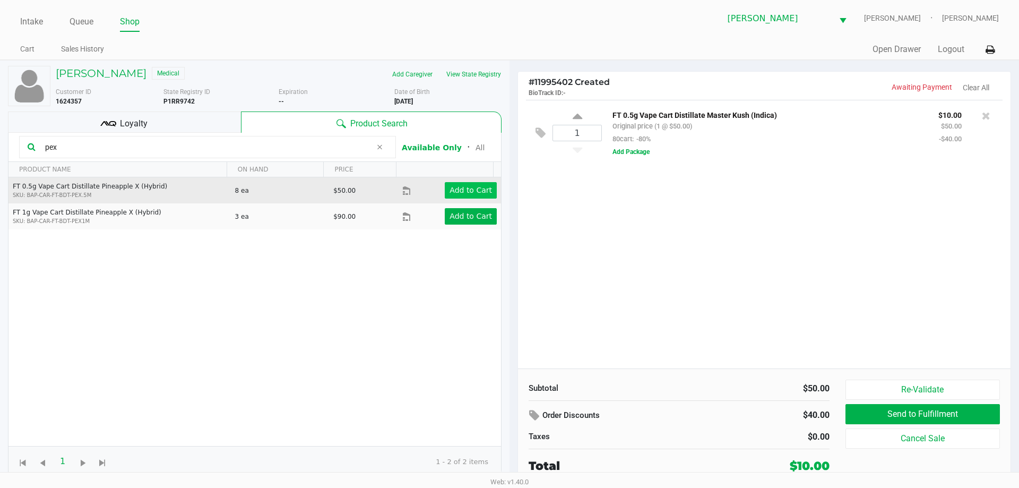
type input "pex"
click at [475, 189] on app-button-loader "Add to Cart" at bounding box center [471, 190] width 42 height 8
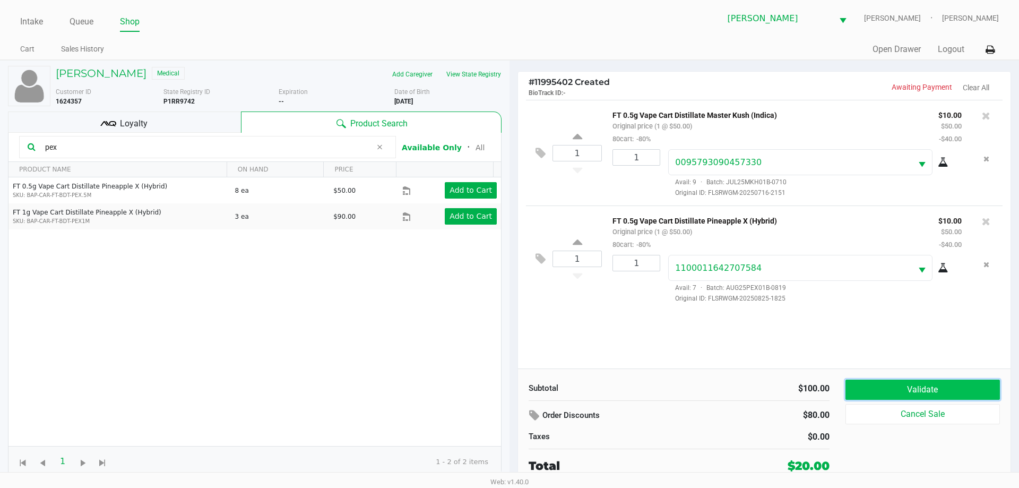
click at [929, 383] on button "Validate" at bounding box center [923, 390] width 154 height 20
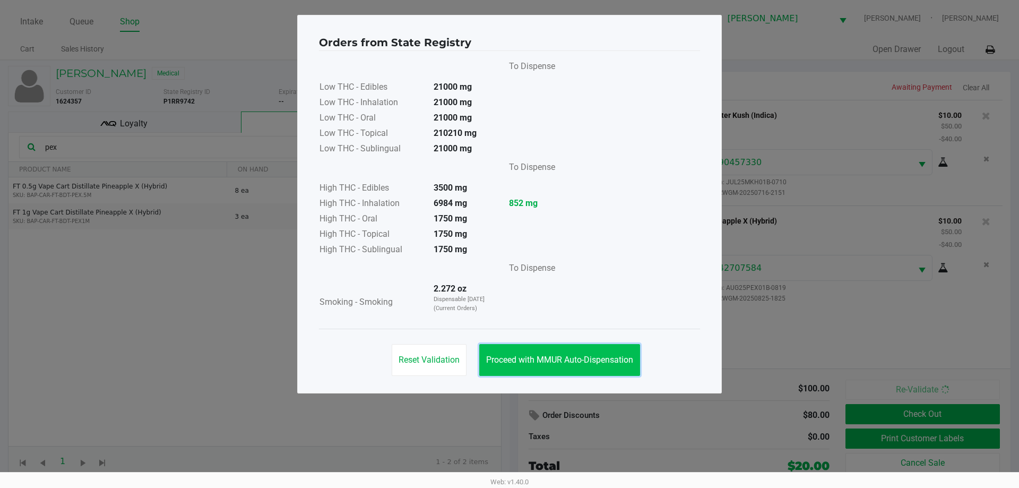
click at [536, 351] on button "Proceed with MMUR Auto-Dispensation" at bounding box center [559, 360] width 161 height 32
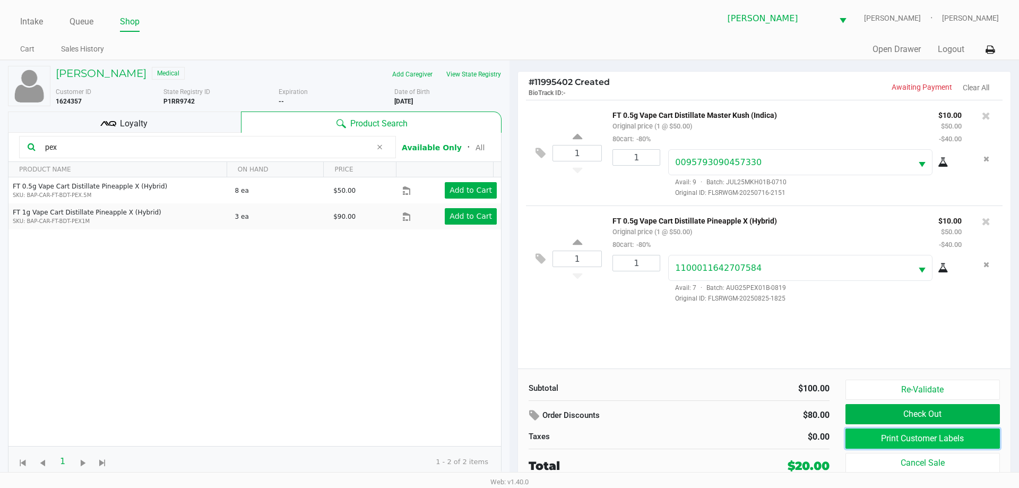
click at [894, 438] on button "Print Customer Labels" at bounding box center [923, 438] width 154 height 20
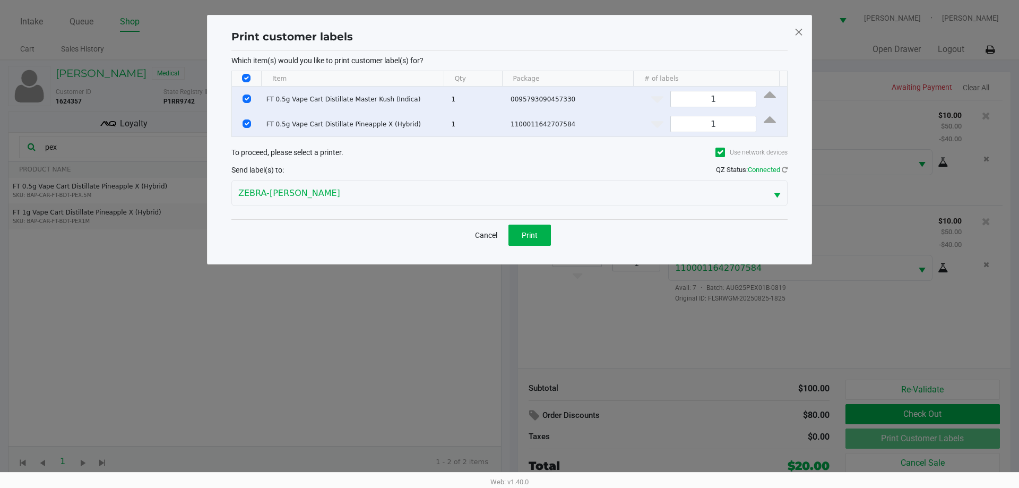
click at [552, 230] on div "Cancel Print" at bounding box center [509, 234] width 556 height 31
click at [533, 238] on span "Print" at bounding box center [530, 235] width 16 height 8
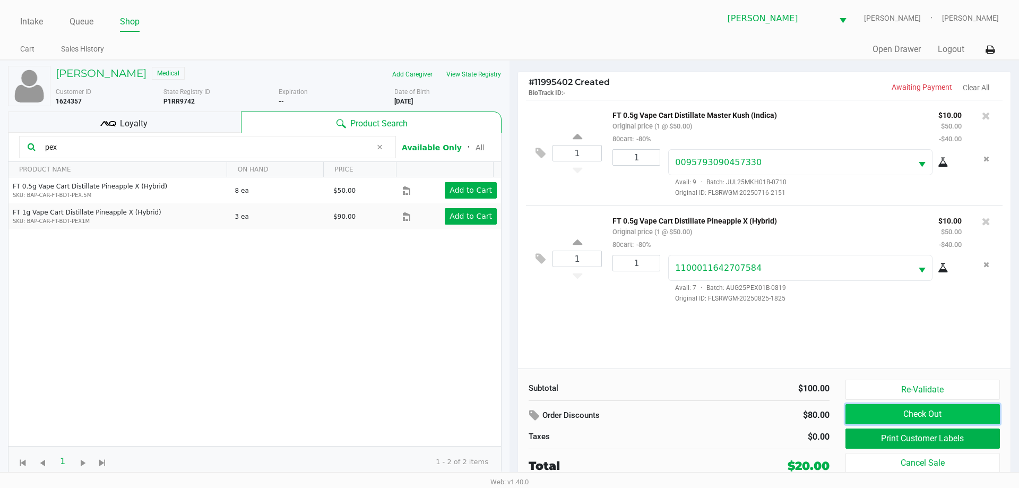
click at [937, 418] on button "Check Out" at bounding box center [923, 414] width 154 height 20
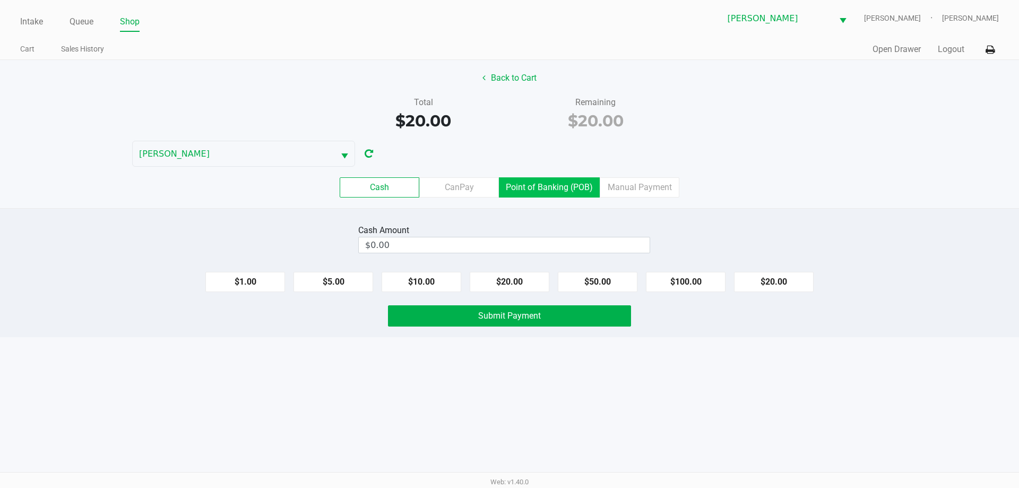
click at [566, 181] on label "Point of Banking (POB)" at bounding box center [549, 187] width 101 height 20
click at [0, 0] on 7 "Point of Banking (POB)" at bounding box center [0, 0] width 0 height 0
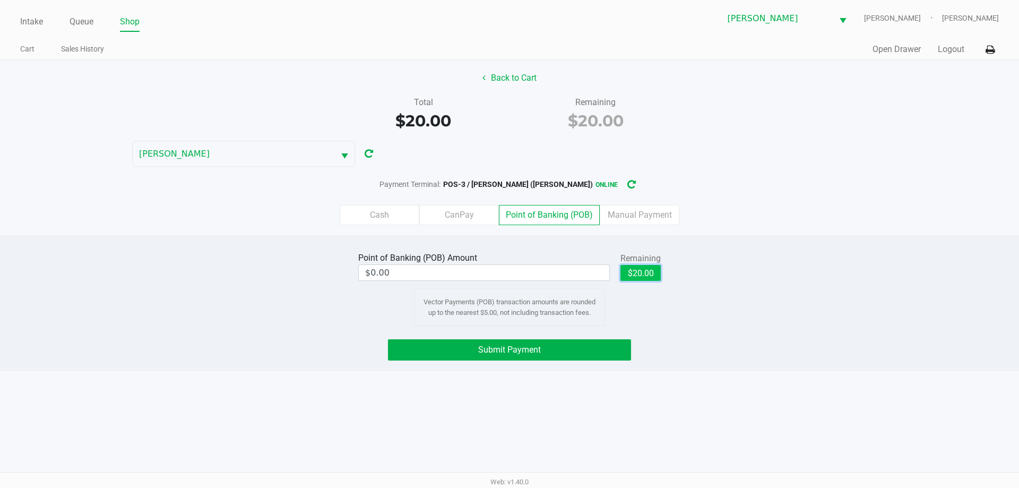
click at [643, 272] on button "$20.00" at bounding box center [641, 273] width 40 height 16
type input "$20.00"
click at [582, 358] on button "Submit Payment" at bounding box center [509, 349] width 243 height 21
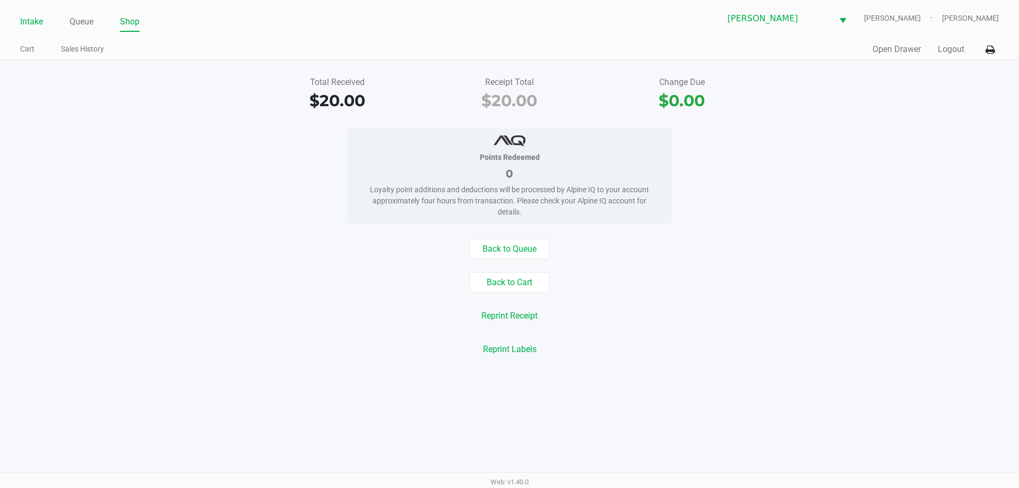
click at [31, 24] on link "Intake" at bounding box center [31, 21] width 23 height 15
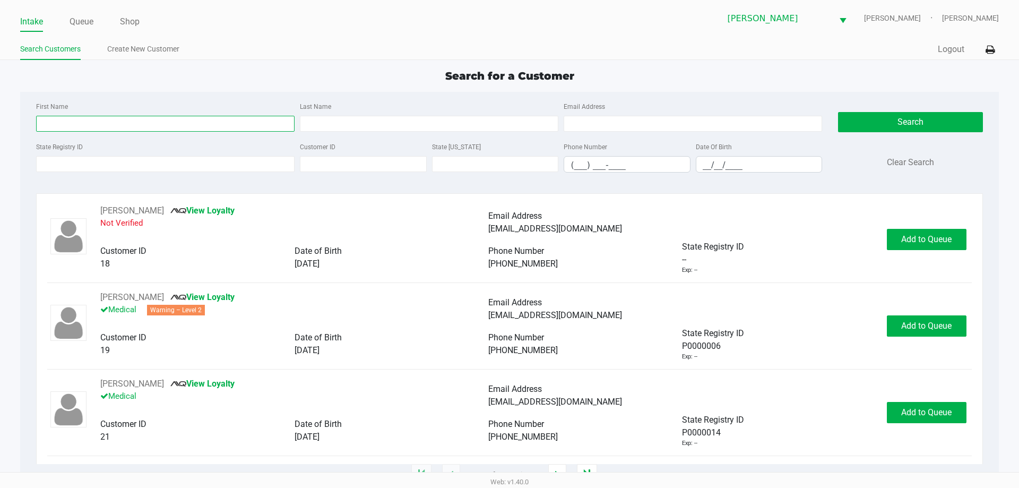
click at [96, 117] on input "First Name" at bounding box center [165, 124] width 259 height 16
type input "ashley"
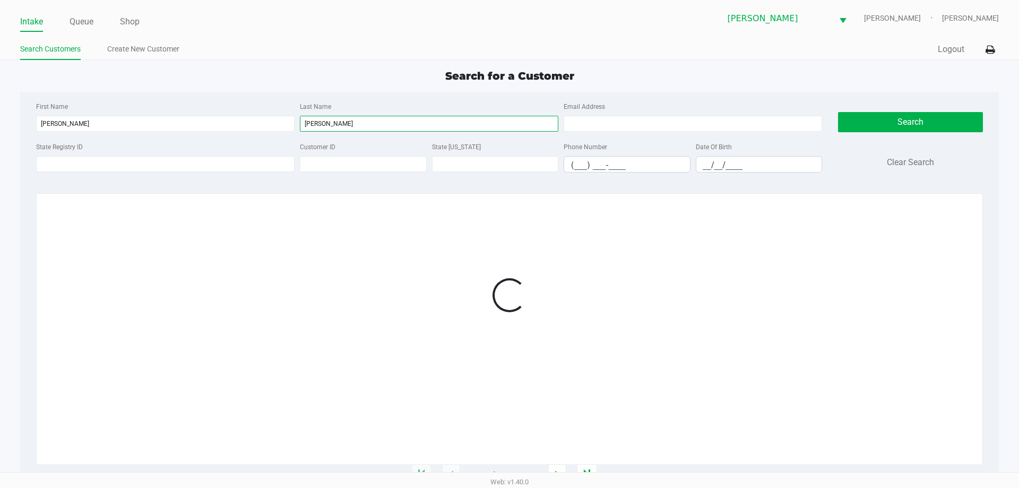
type input "peters"
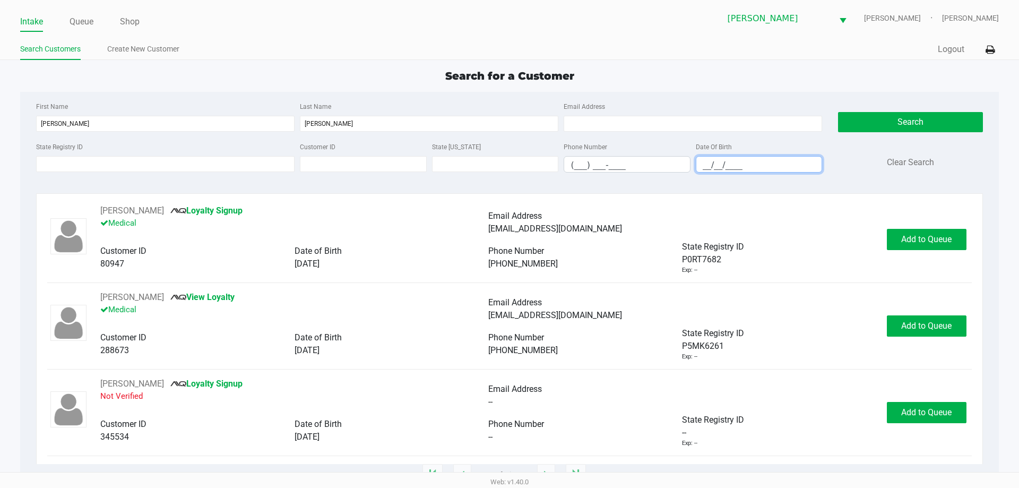
click at [701, 168] on input "__/__/____" at bounding box center [760, 165] width 126 height 16
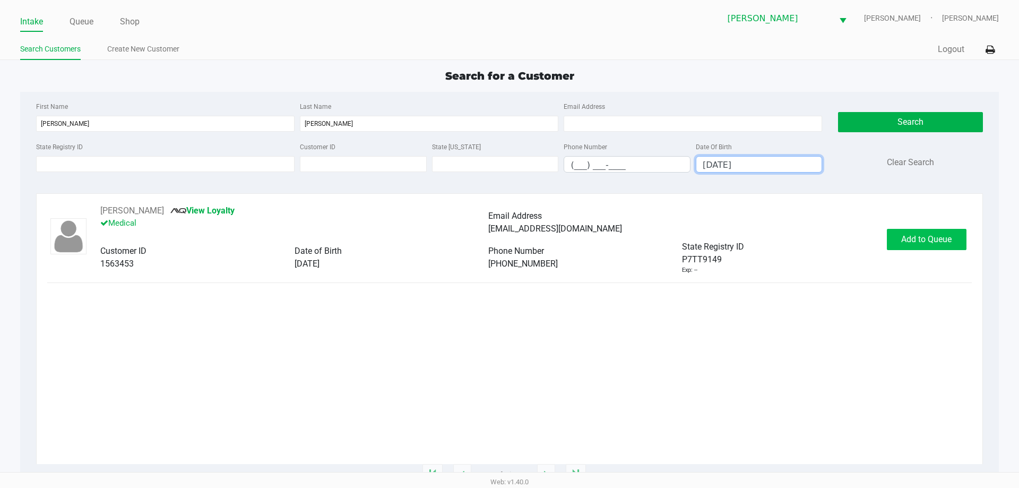
type input "01/18/1988"
click at [905, 237] on span "Add to Queue" at bounding box center [926, 239] width 50 height 10
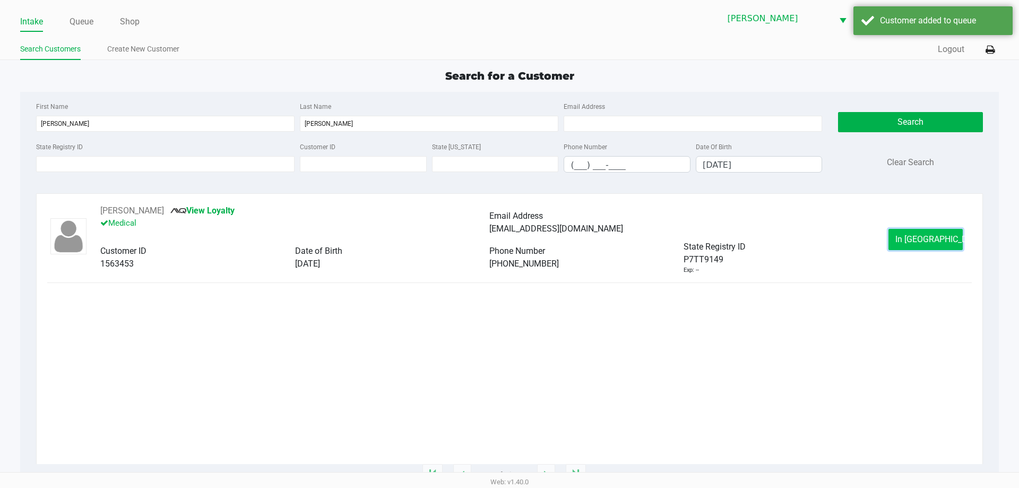
click at [913, 230] on button "In Queue" at bounding box center [926, 239] width 74 height 21
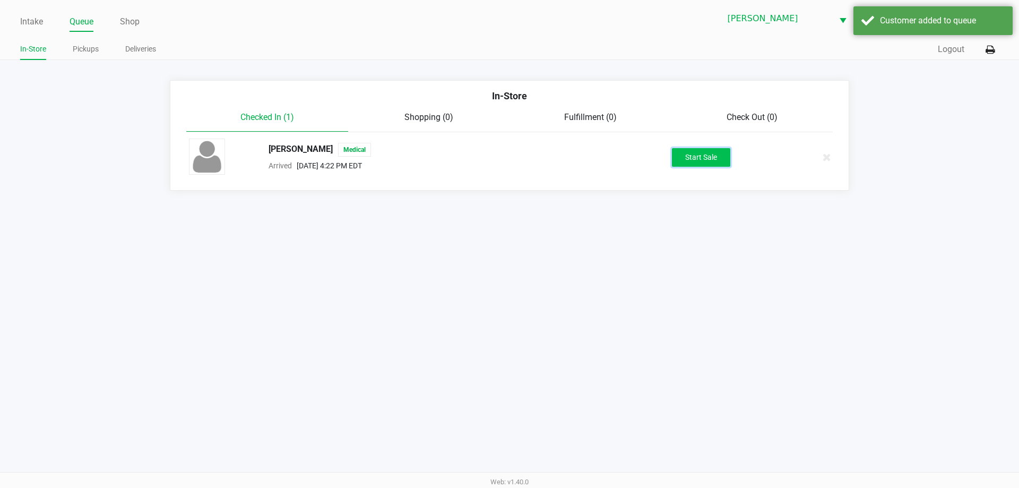
click at [688, 158] on button "Start Sale" at bounding box center [701, 157] width 58 height 19
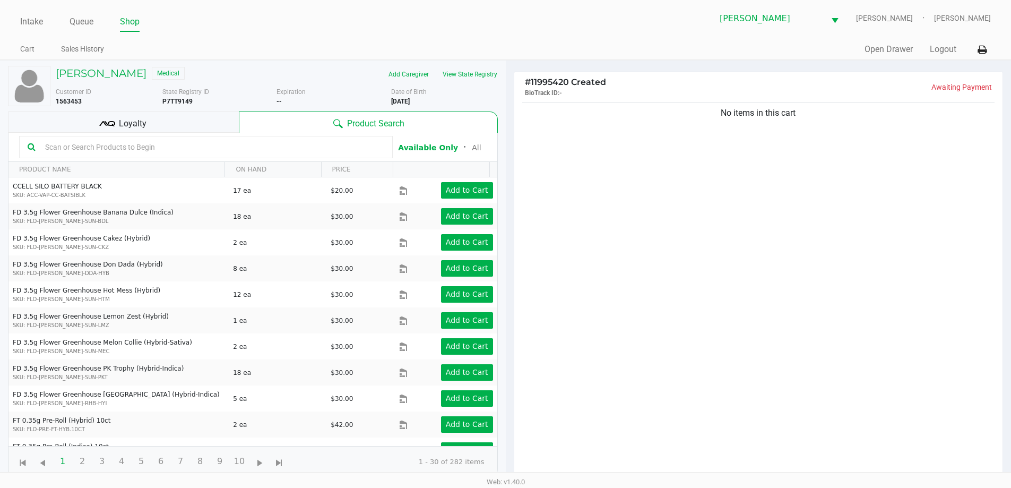
click at [324, 145] on input "text" at bounding box center [213, 147] width 344 height 16
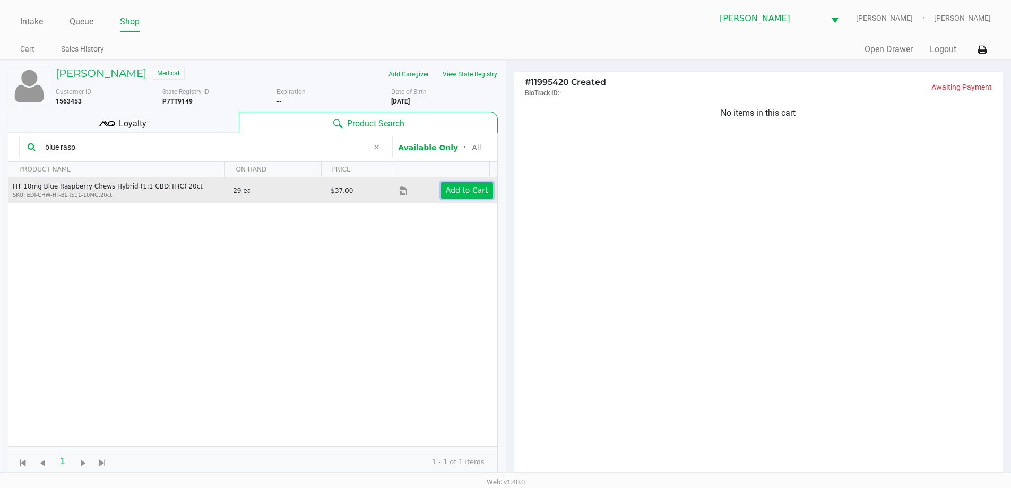
click at [473, 194] on app-button-loader "Add to Cart" at bounding box center [467, 190] width 42 height 8
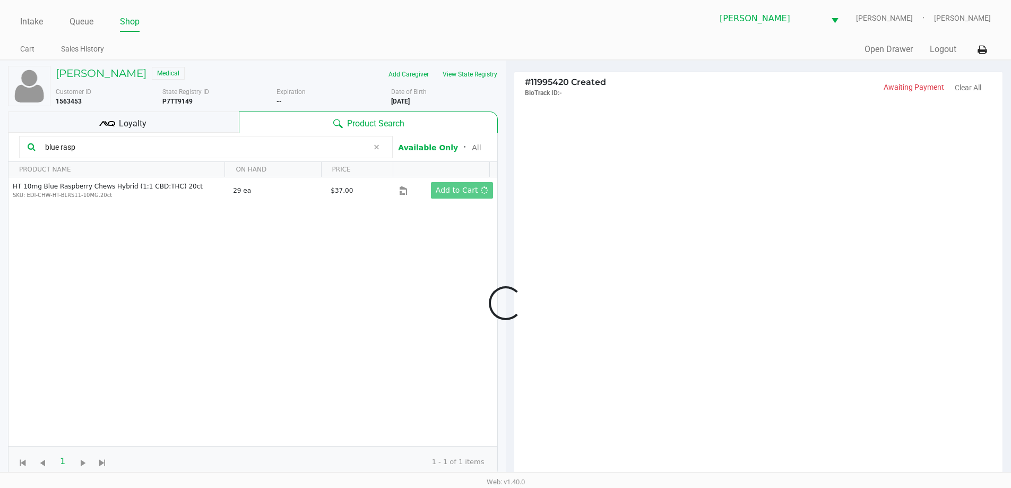
click at [95, 143] on div at bounding box center [505, 303] width 1011 height 380
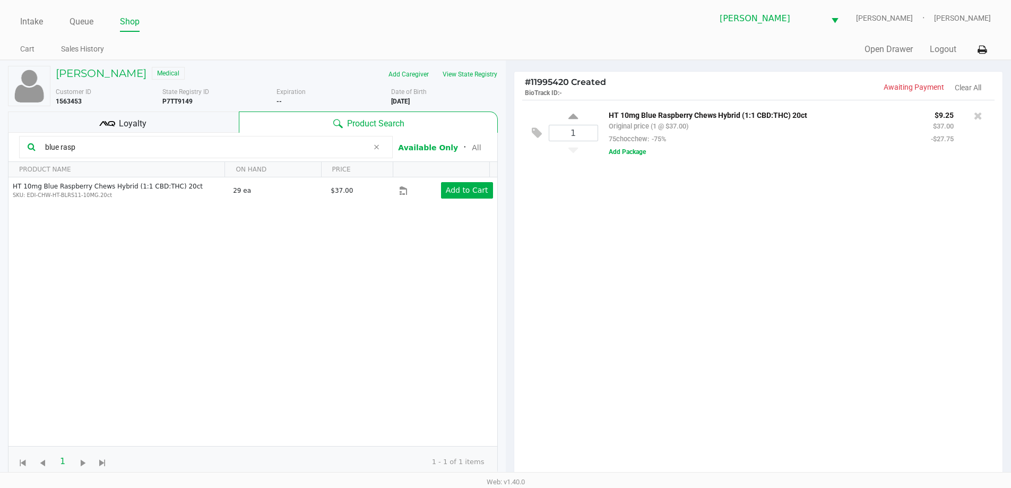
click at [87, 148] on input "blue rasp" at bounding box center [205, 147] width 328 height 16
type input "b"
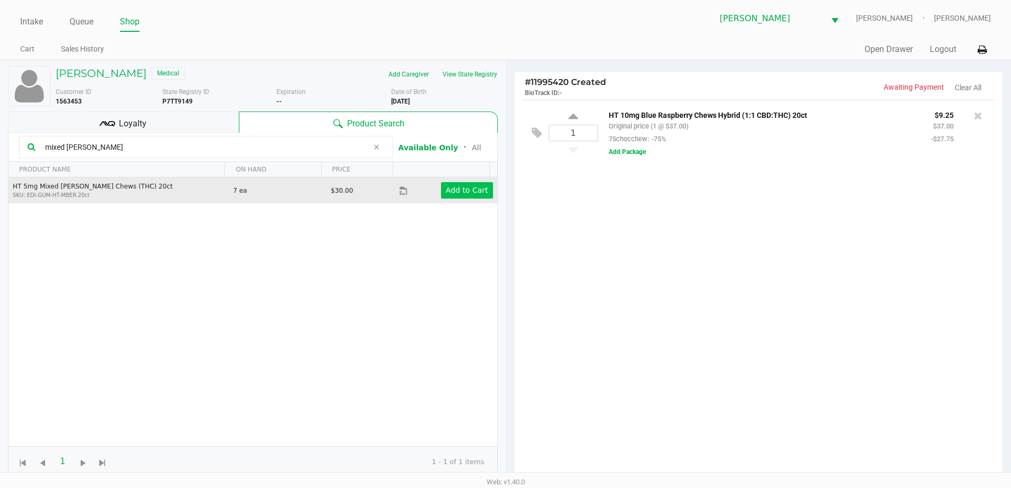
type input "mixed berry"
click at [446, 186] on app-button-loader "Add to Cart" at bounding box center [467, 190] width 42 height 8
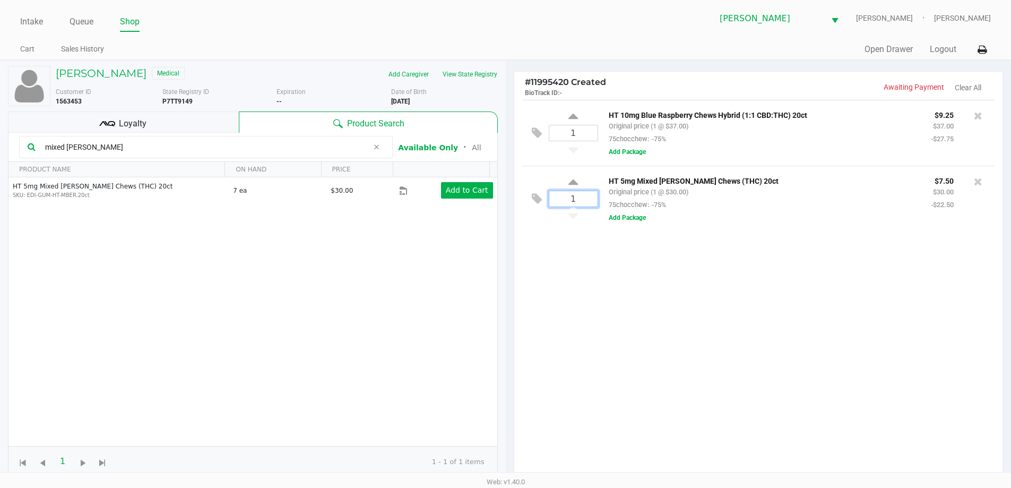
click at [578, 204] on input "1" at bounding box center [574, 198] width 48 height 15
type input "2"
click at [655, 276] on div "Loading ASHLEY PETERS Medical Add Caregiver View State Registry Customer ID 156…" at bounding box center [505, 331] width 1011 height 543
click at [119, 146] on div at bounding box center [505, 303] width 1011 height 380
click at [93, 145] on div at bounding box center [505, 303] width 1011 height 380
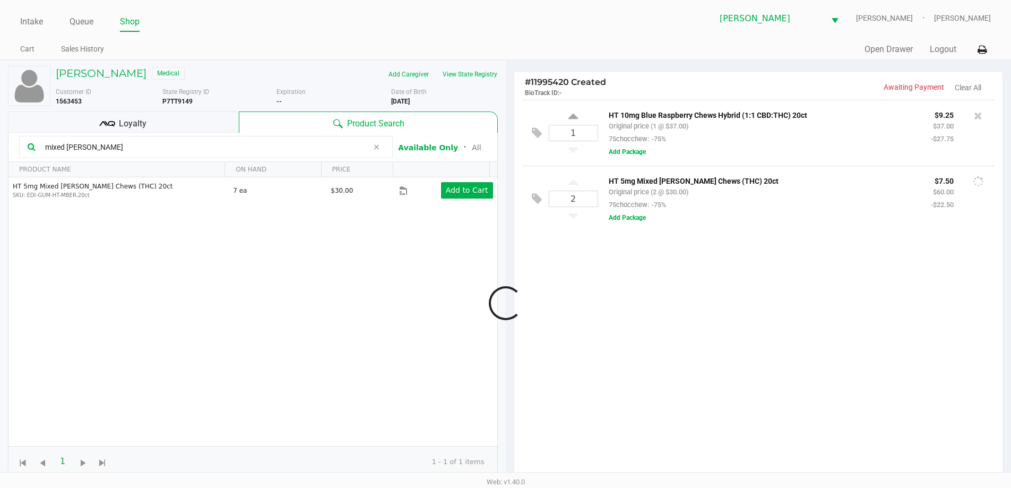
click at [88, 149] on div at bounding box center [505, 303] width 1011 height 380
click at [107, 143] on div at bounding box center [505, 303] width 1011 height 380
click at [106, 143] on input "mixed berry" at bounding box center [205, 147] width 328 height 16
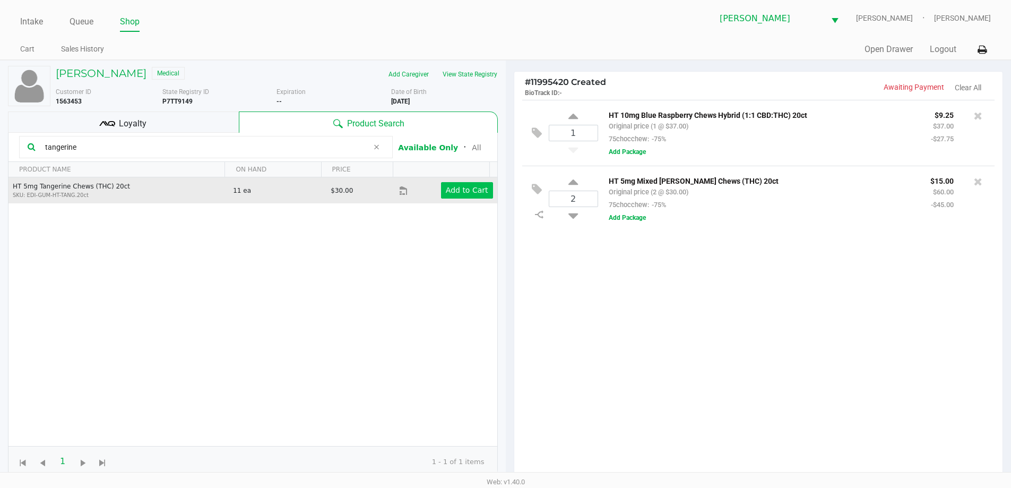
type input "tangerine"
click at [449, 190] on app-button-loader "Add to Cart" at bounding box center [467, 190] width 42 height 8
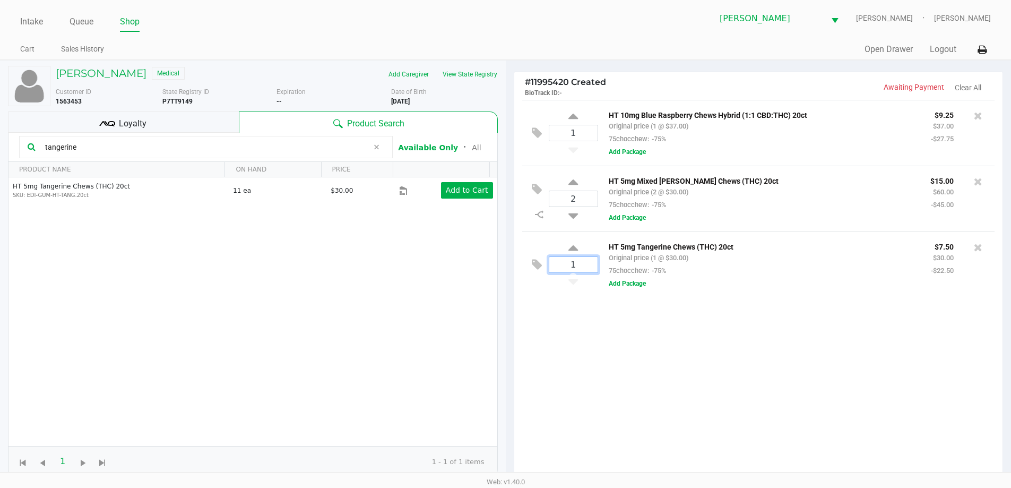
click at [593, 264] on input "1" at bounding box center [574, 264] width 48 height 15
type input "2"
click at [621, 353] on div "ASHLEY PETERS Medical Add Caregiver View State Registry Customer ID 1563453 Sta…" at bounding box center [505, 331] width 1011 height 543
click at [133, 145] on input "tangerine" at bounding box center [205, 147] width 328 height 16
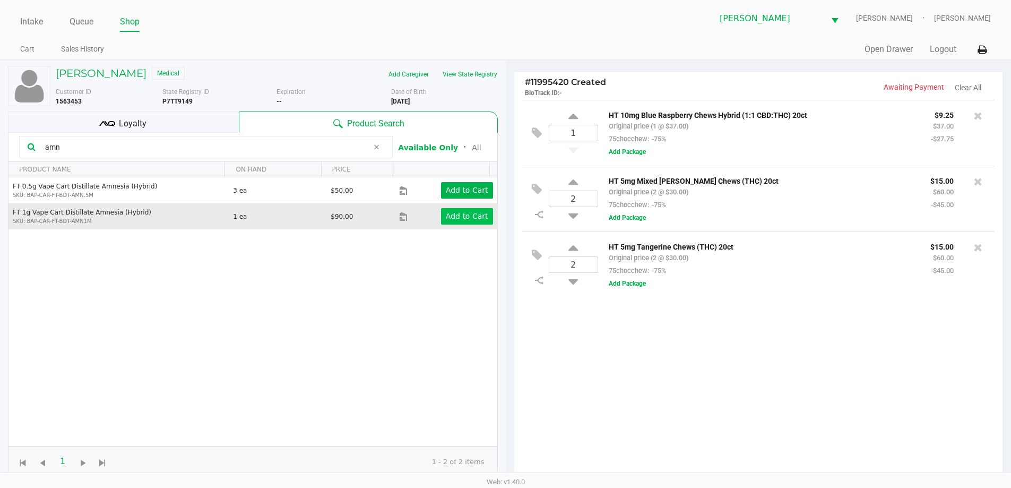
type input "amn"
click at [452, 220] on app-button-loader "Add to Cart" at bounding box center [467, 216] width 42 height 8
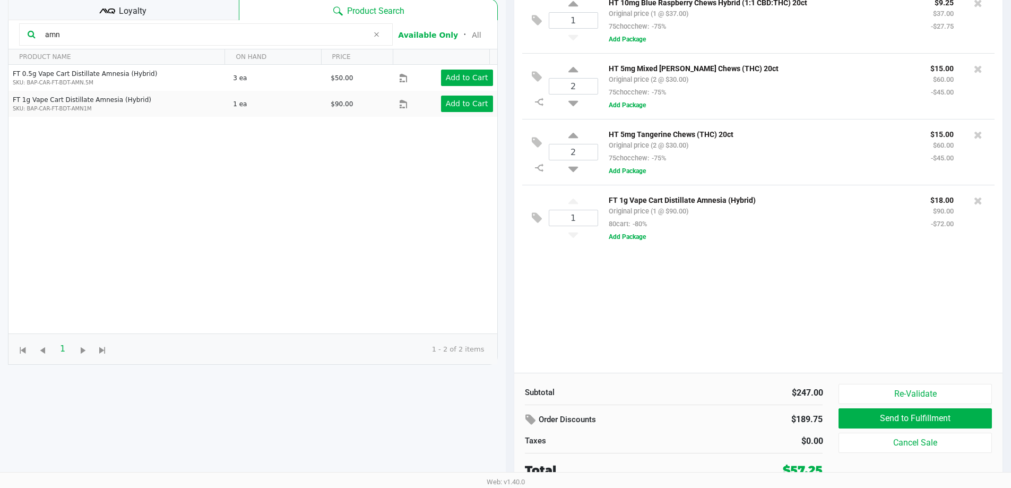
scroll to position [115, 0]
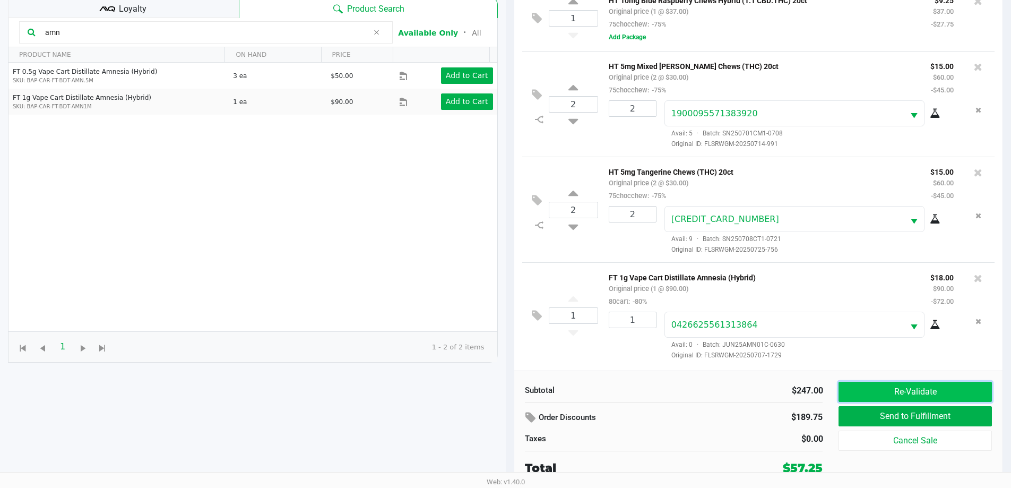
click at [919, 388] on button "Re-Validate" at bounding box center [915, 392] width 153 height 20
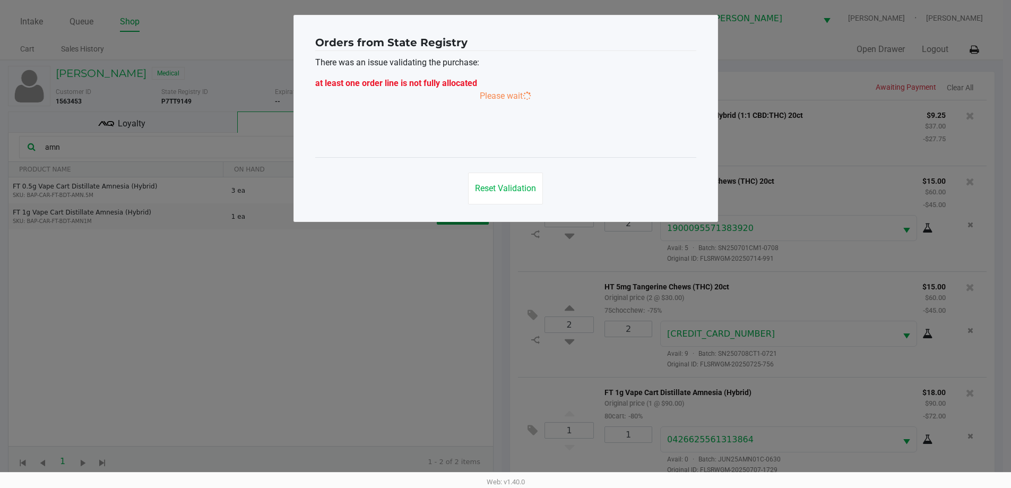
scroll to position [0, 0]
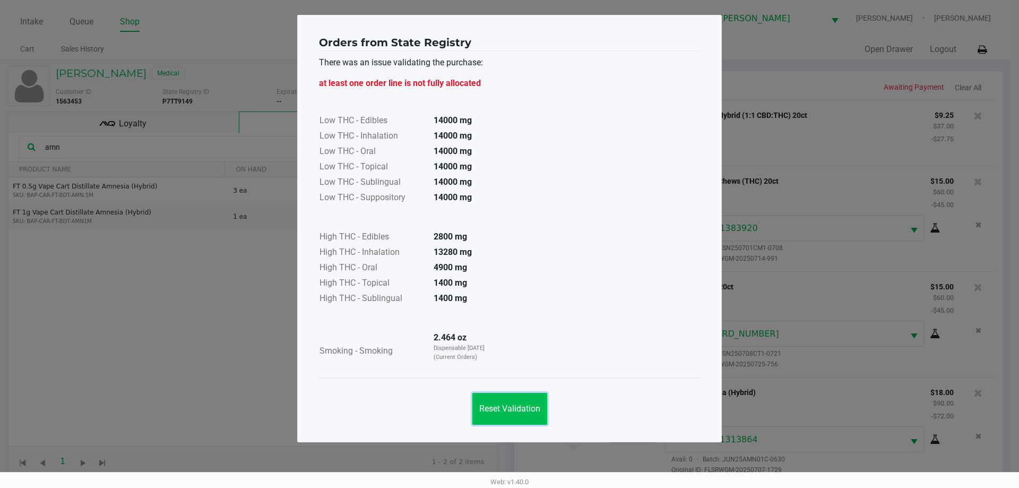
click at [513, 423] on button "Reset Validation" at bounding box center [510, 409] width 75 height 32
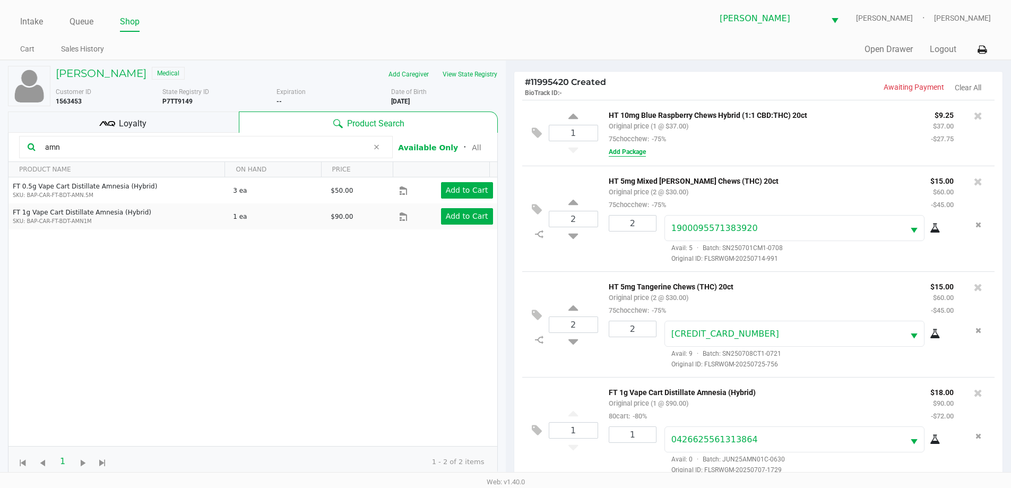
click at [633, 149] on button "Add Package" at bounding box center [627, 152] width 37 height 10
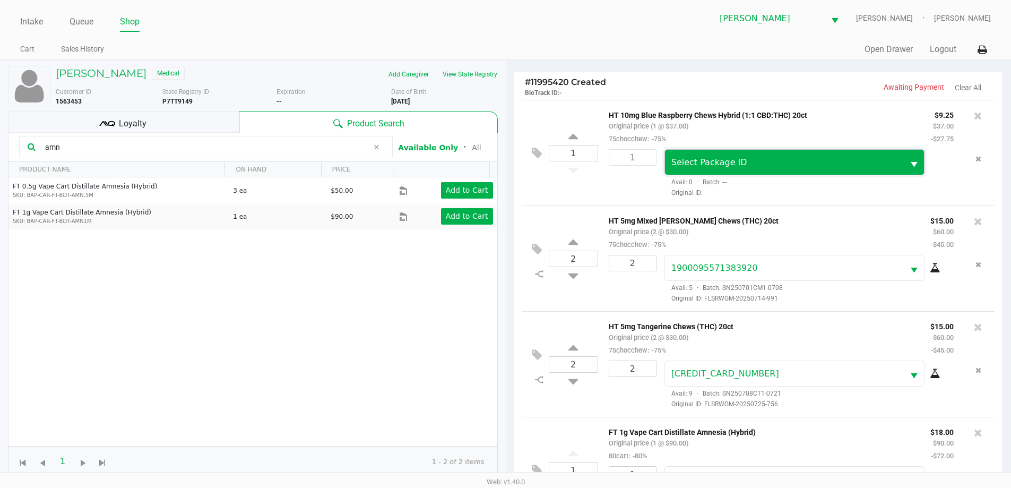
click at [700, 170] on span "Select Package ID" at bounding box center [784, 162] width 239 height 25
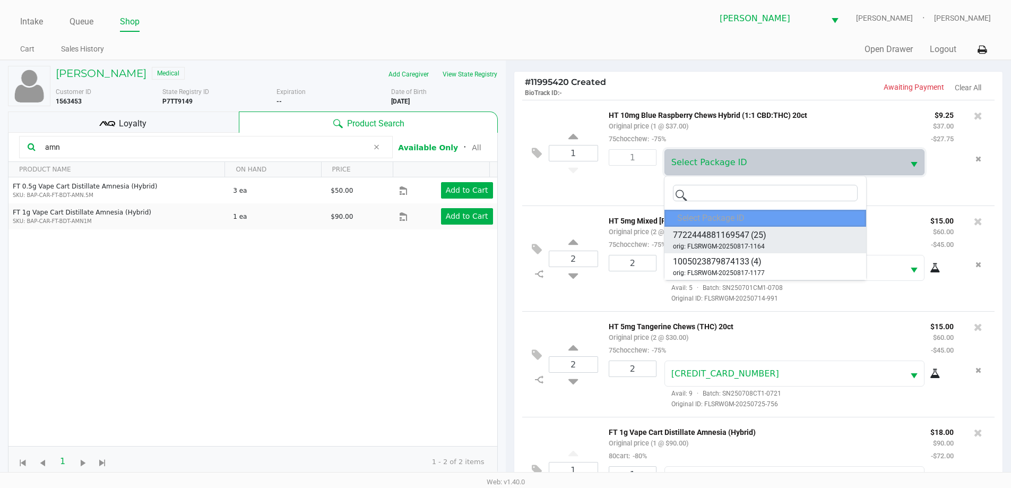
scroll to position [53, 0]
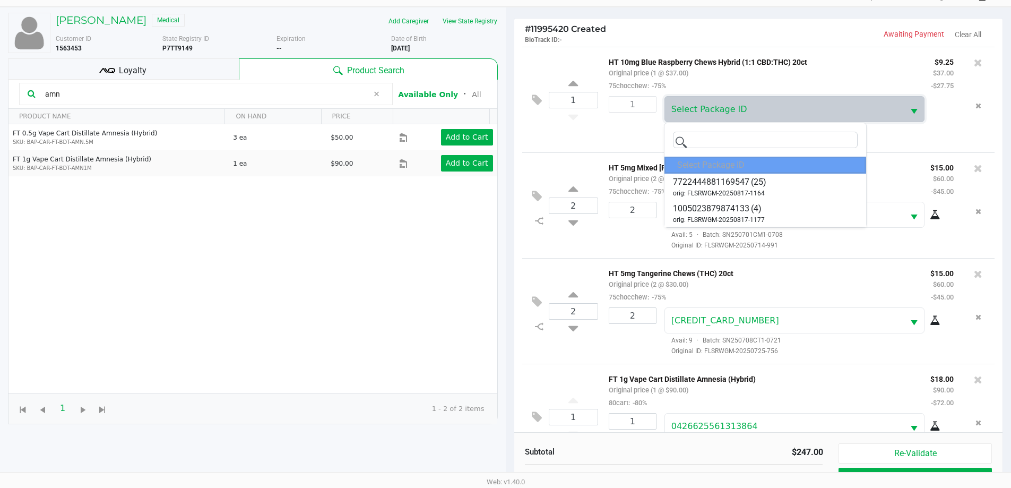
click at [890, 71] on div "HT 10mg Blue Raspberry Chews Hybrid (1:1 CBD:THC) 20ct Original price (1 @ $37.…" at bounding box center [762, 73] width 322 height 37
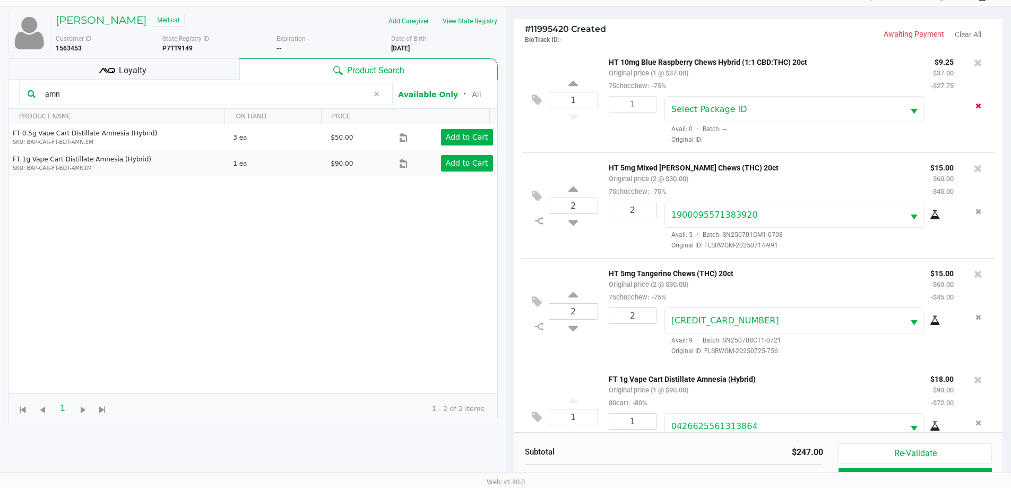
click at [972, 107] on button "Remove the package from the orderLine" at bounding box center [979, 106] width 14 height 20
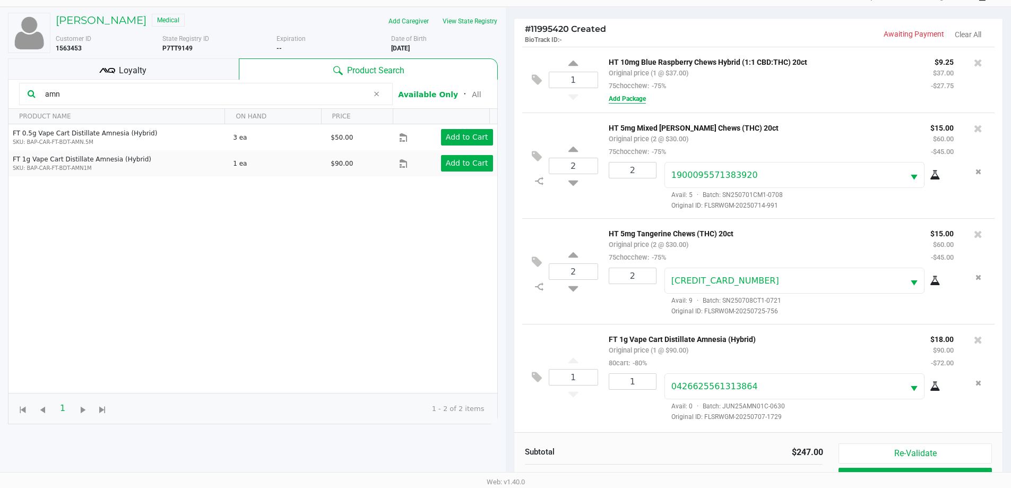
click at [640, 97] on button "Add Package" at bounding box center [627, 99] width 37 height 10
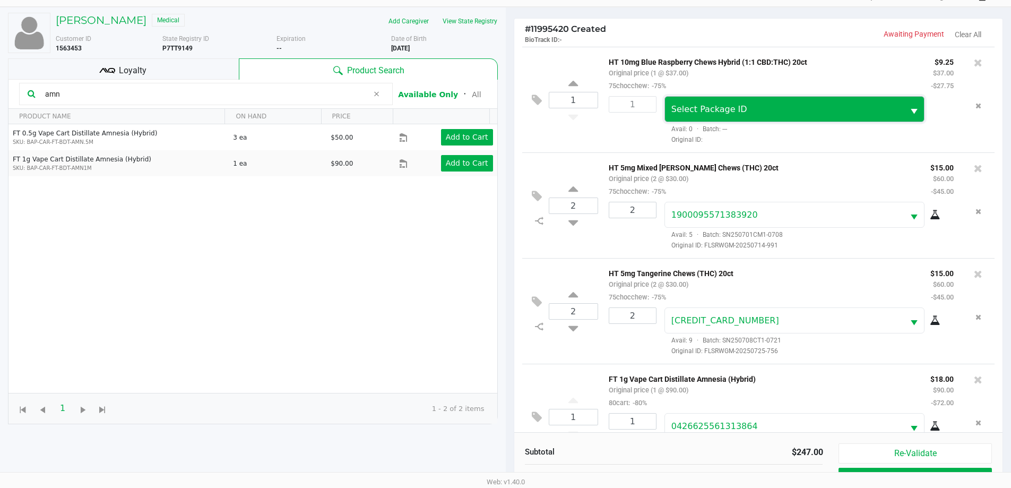
click at [712, 117] on span "Select Package ID" at bounding box center [784, 109] width 239 height 25
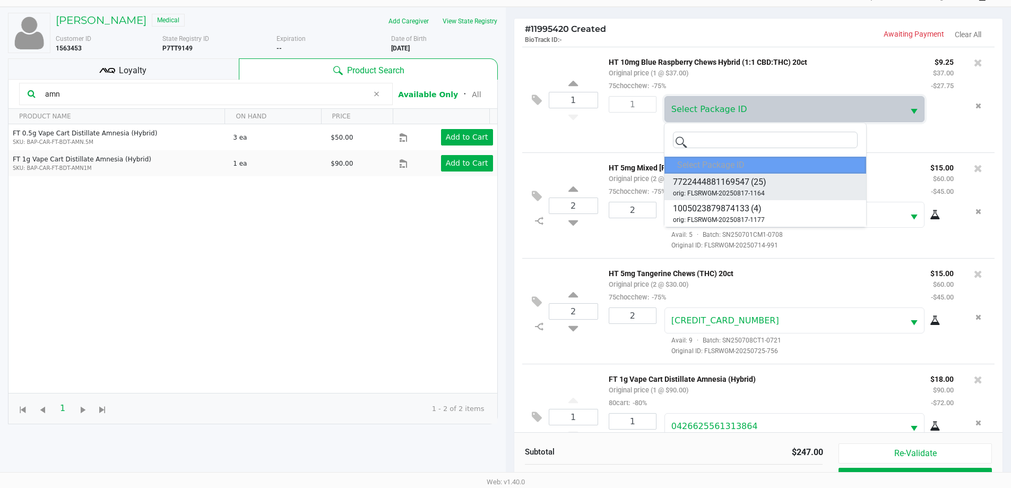
scroll to position [0, 0]
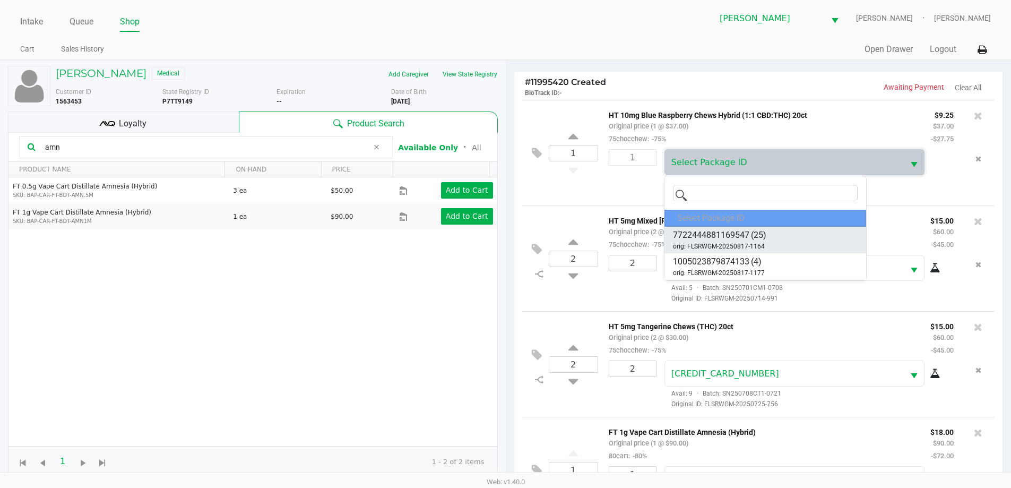
click at [767, 238] on li "7722444881169547 (25) orig: FLSRWGM-20250817-1164" at bounding box center [766, 240] width 202 height 27
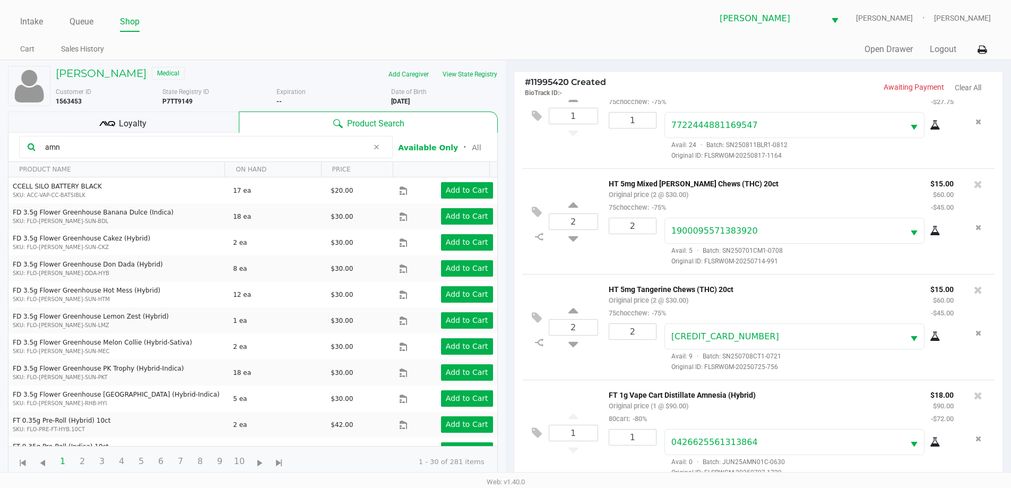
scroll to position [115, 0]
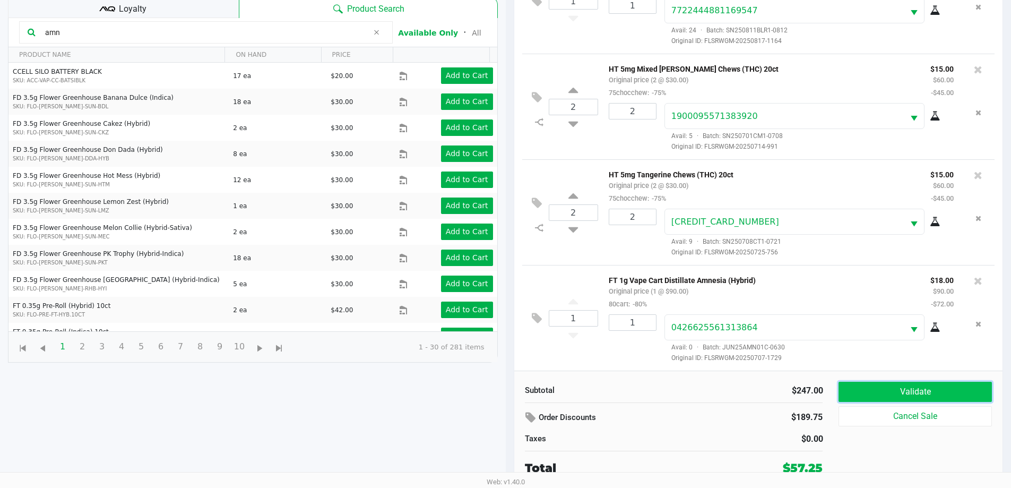
click at [909, 392] on button "Validate" at bounding box center [915, 392] width 153 height 20
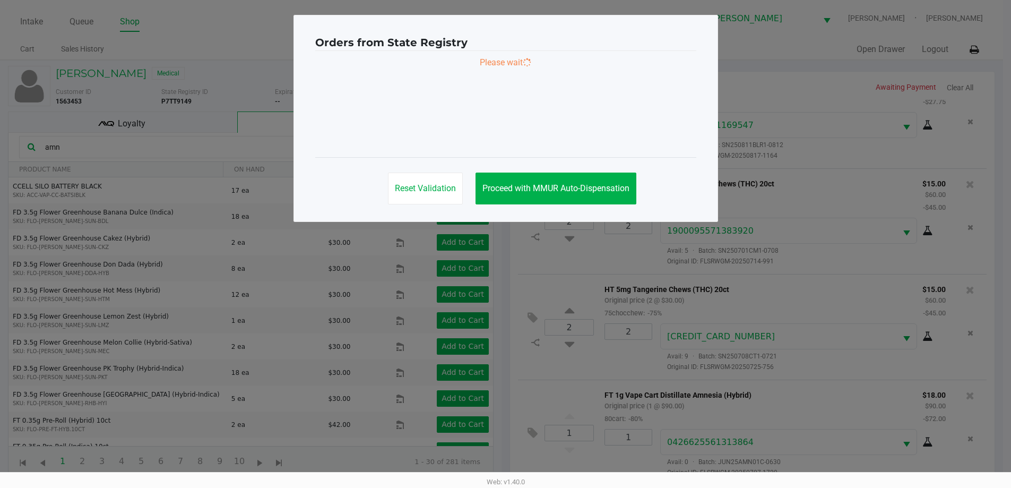
scroll to position [0, 0]
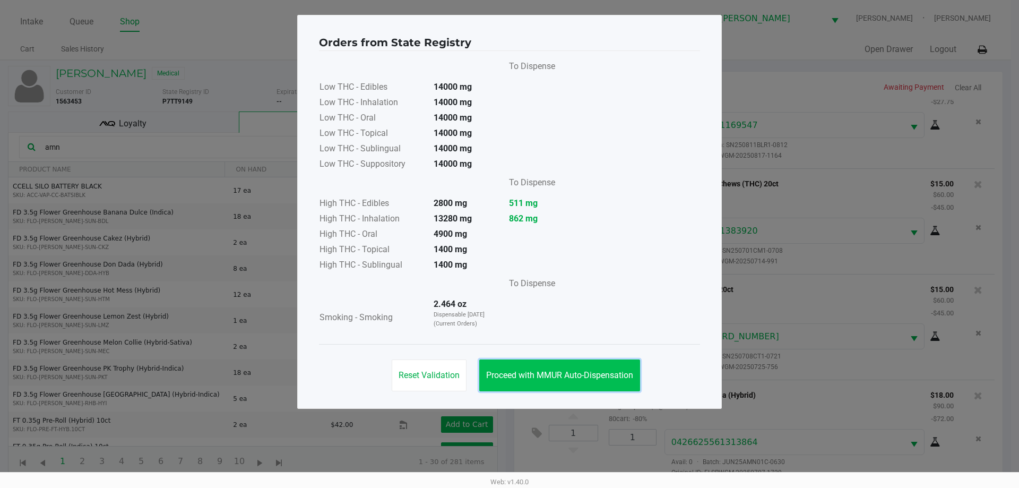
click at [539, 365] on button "Proceed with MMUR Auto-Dispensation" at bounding box center [559, 375] width 161 height 32
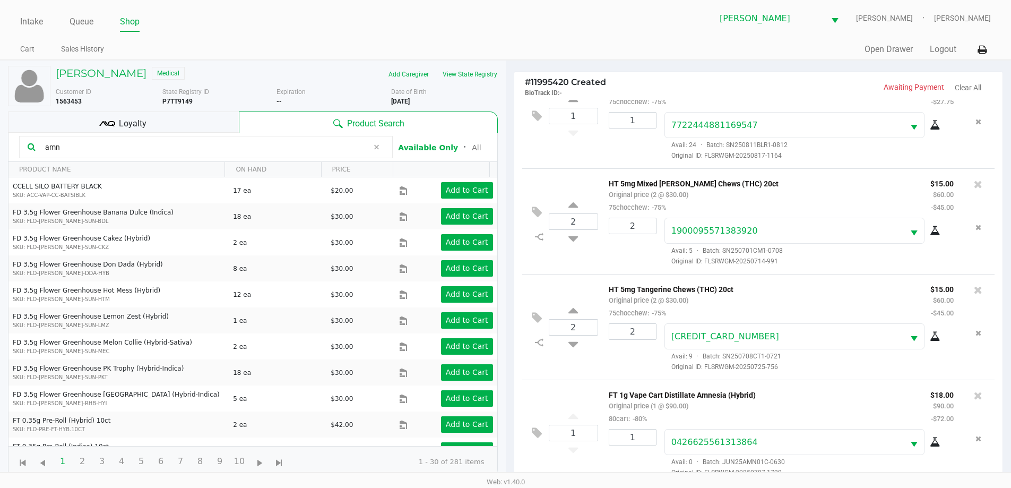
scroll to position [115, 0]
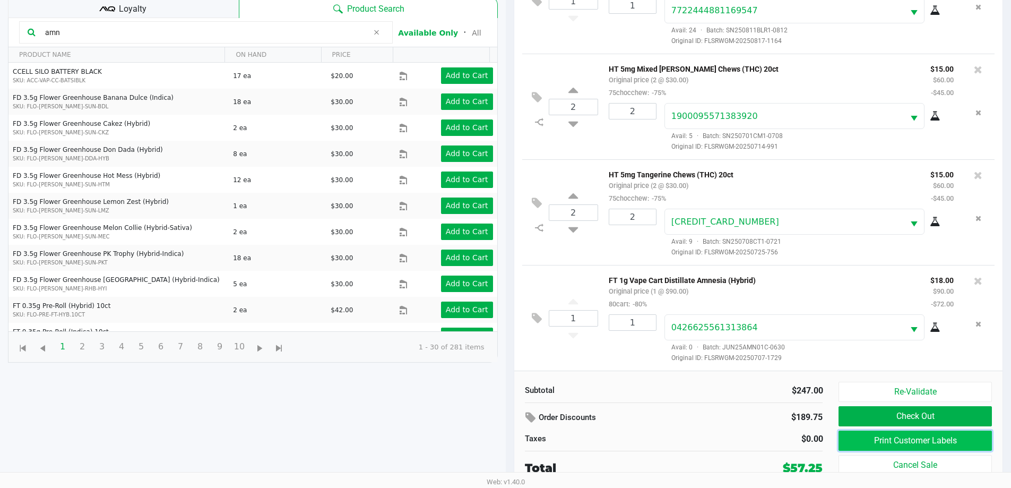
click at [911, 441] on button "Print Customer Labels" at bounding box center [915, 441] width 153 height 20
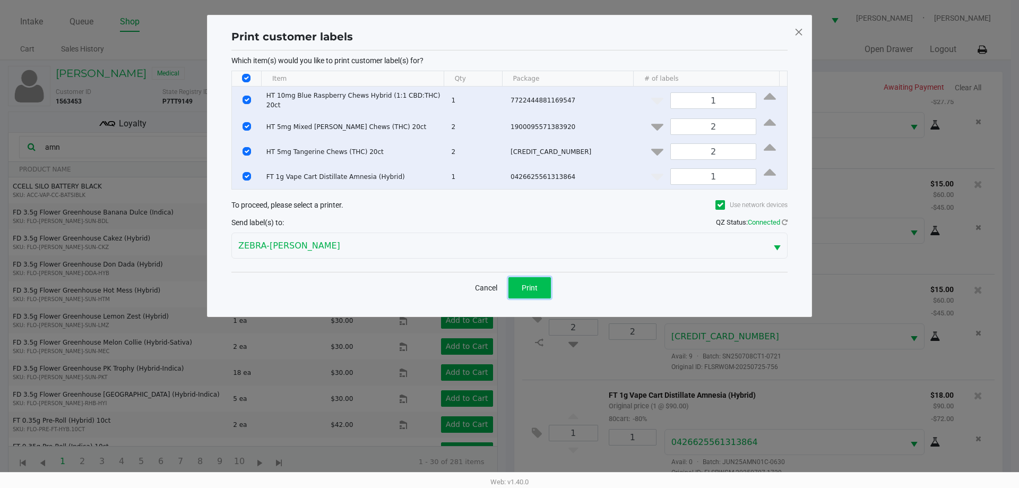
click at [537, 279] on button "Print" at bounding box center [530, 287] width 42 height 21
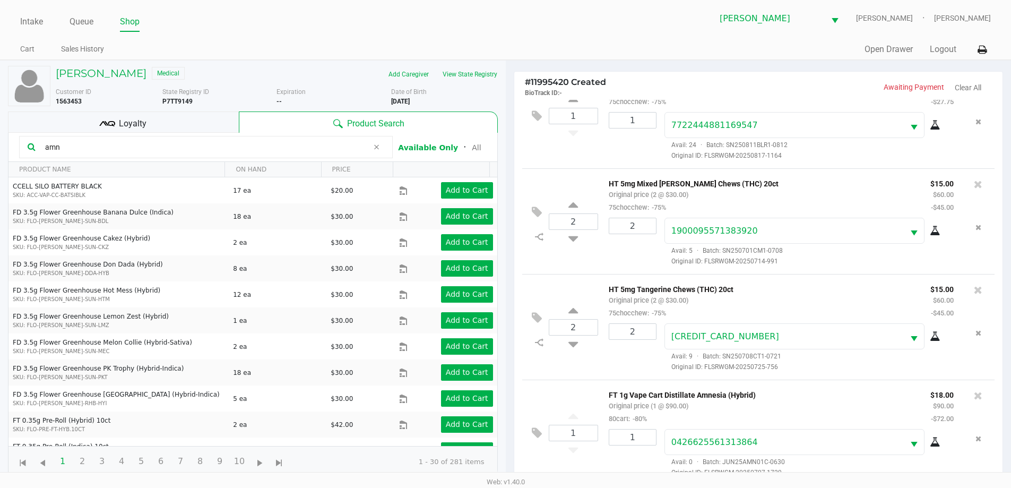
click at [161, 113] on div "Loyalty" at bounding box center [123, 121] width 231 height 21
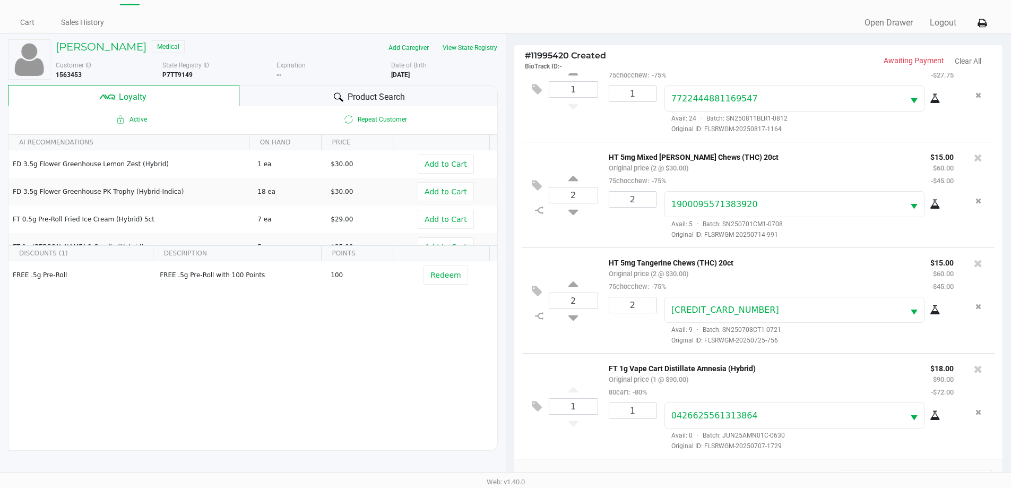
scroll to position [127, 0]
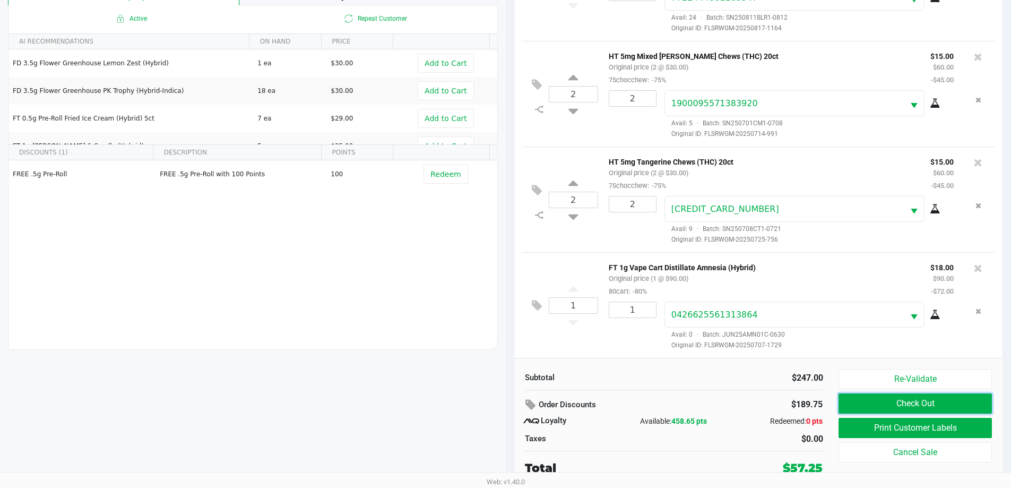
drag, startPoint x: 924, startPoint y: 408, endPoint x: 829, endPoint y: 377, distance: 99.2
click at [924, 407] on button "Check Out" at bounding box center [915, 403] width 153 height 20
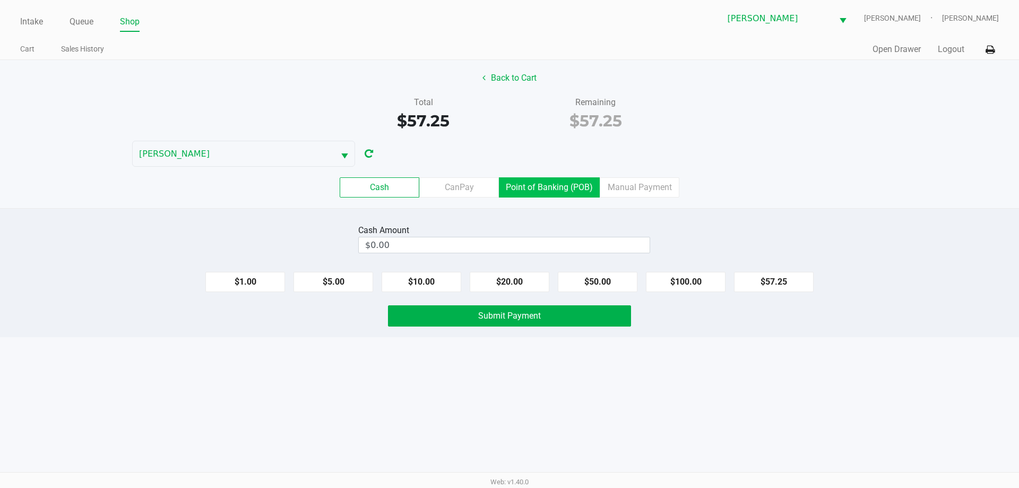
click at [530, 189] on label "Point of Banking (POB)" at bounding box center [549, 187] width 101 height 20
click at [0, 0] on 7 "Point of Banking (POB)" at bounding box center [0, 0] width 0 height 0
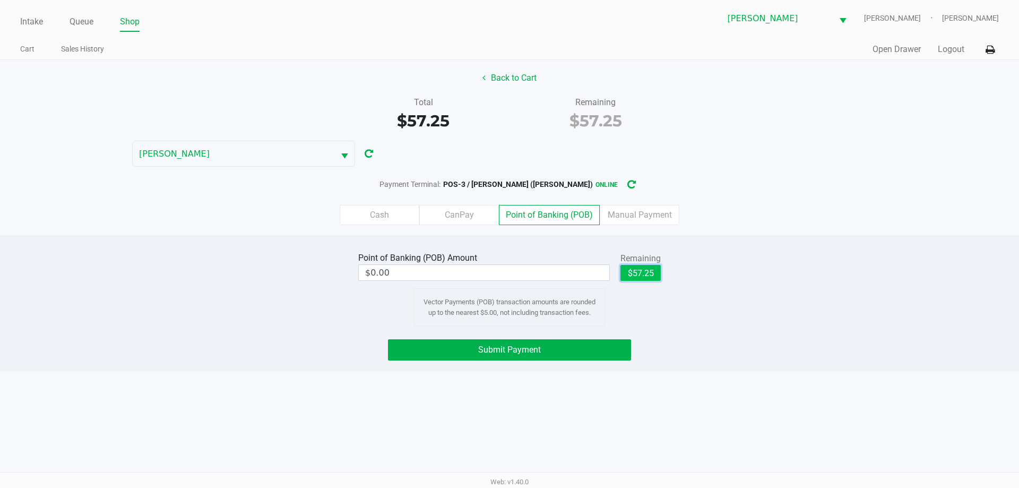
click at [658, 270] on button "$57.25" at bounding box center [641, 273] width 40 height 16
type input "$57.25"
click at [534, 350] on span "Submit Payment" at bounding box center [509, 350] width 63 height 10
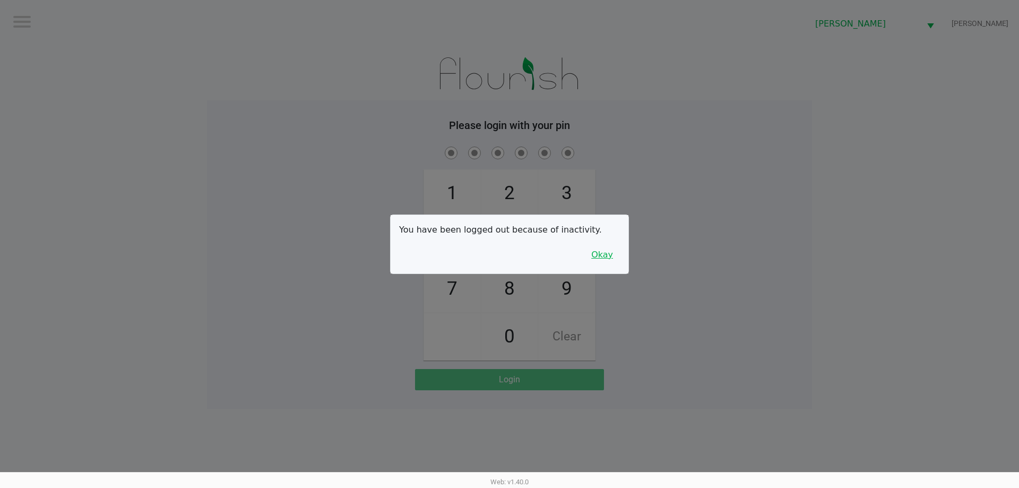
click at [607, 254] on button "Okay" at bounding box center [603, 255] width 36 height 20
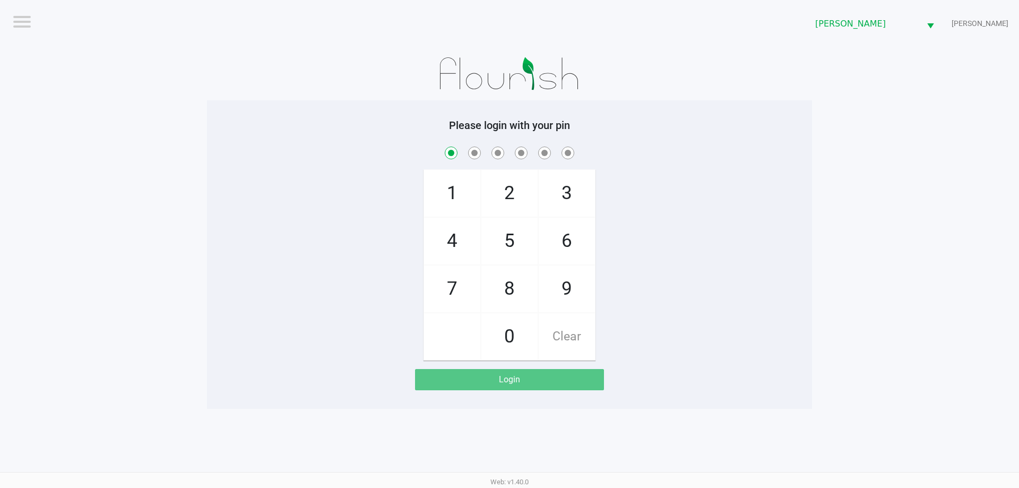
checkbox input "true"
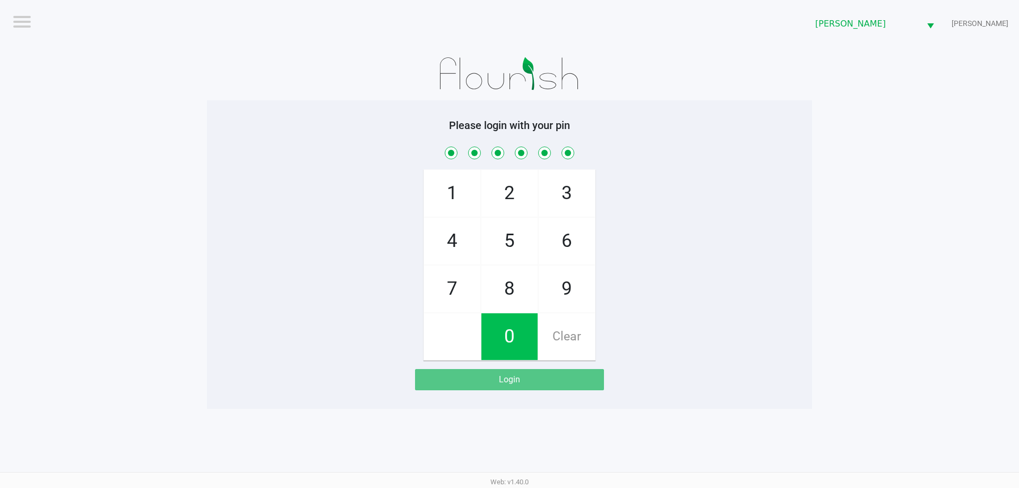
checkbox input "true"
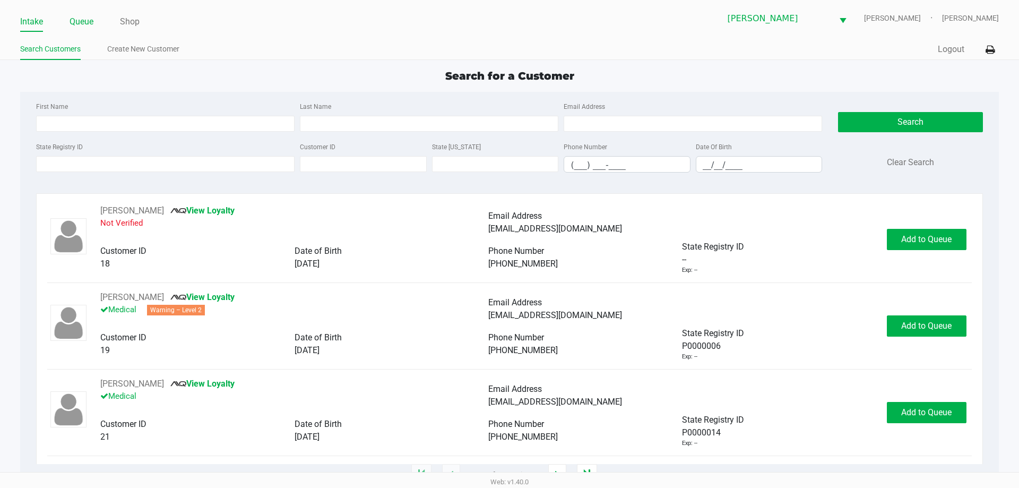
click at [89, 21] on link "Queue" at bounding box center [82, 21] width 24 height 15
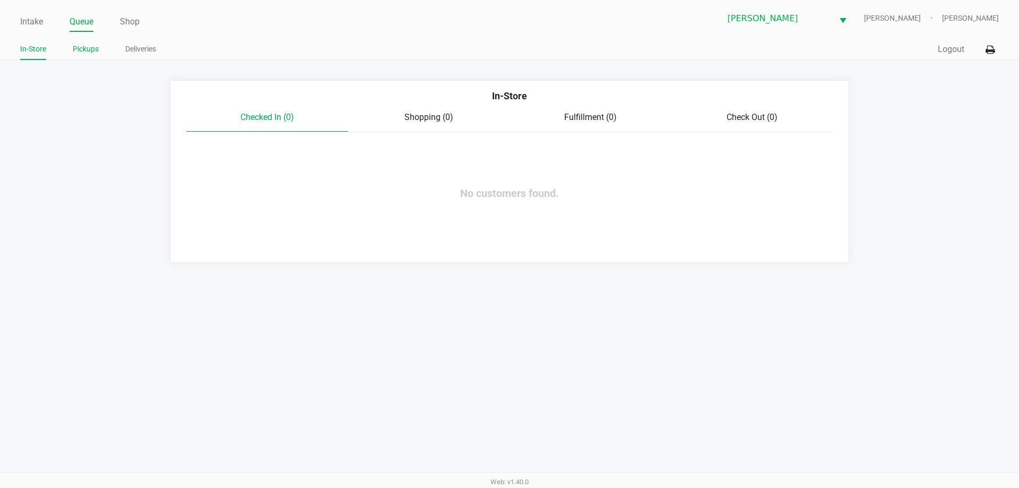
click at [92, 47] on link "Pickups" at bounding box center [86, 48] width 26 height 13
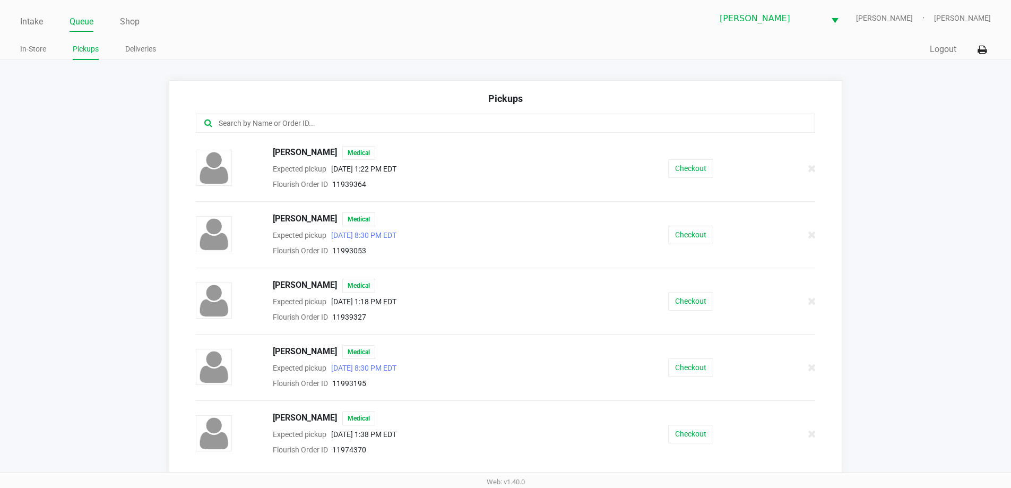
click at [262, 124] on input "text" at bounding box center [489, 123] width 543 height 12
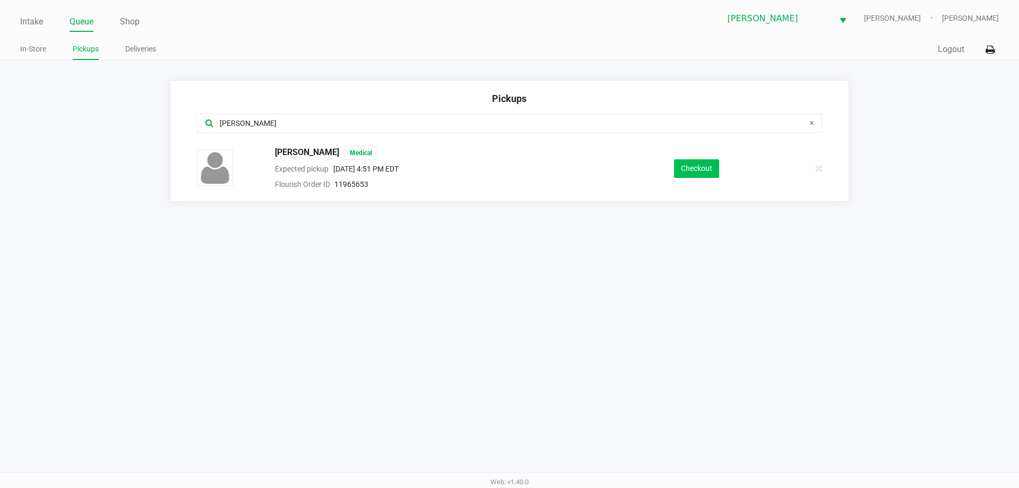
type input "david"
click at [696, 170] on button "Checkout" at bounding box center [696, 168] width 45 height 19
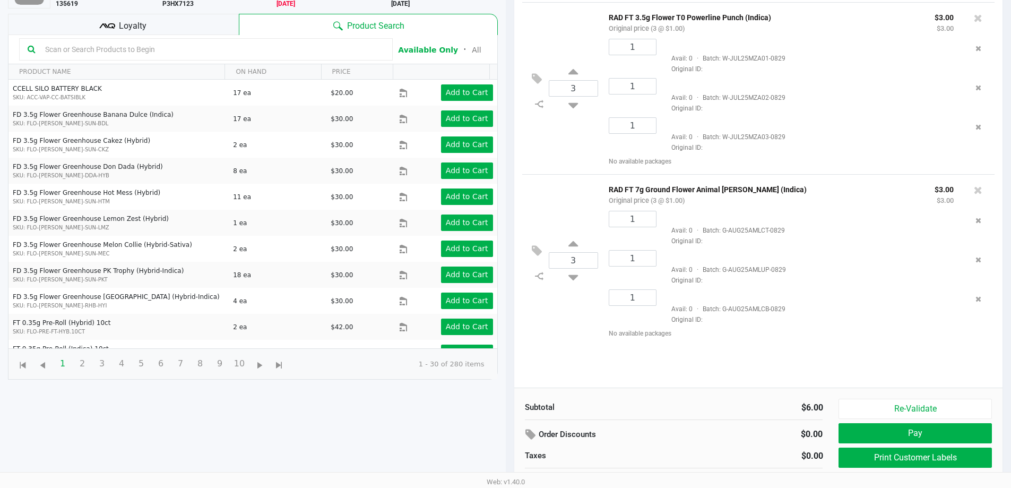
scroll to position [115, 0]
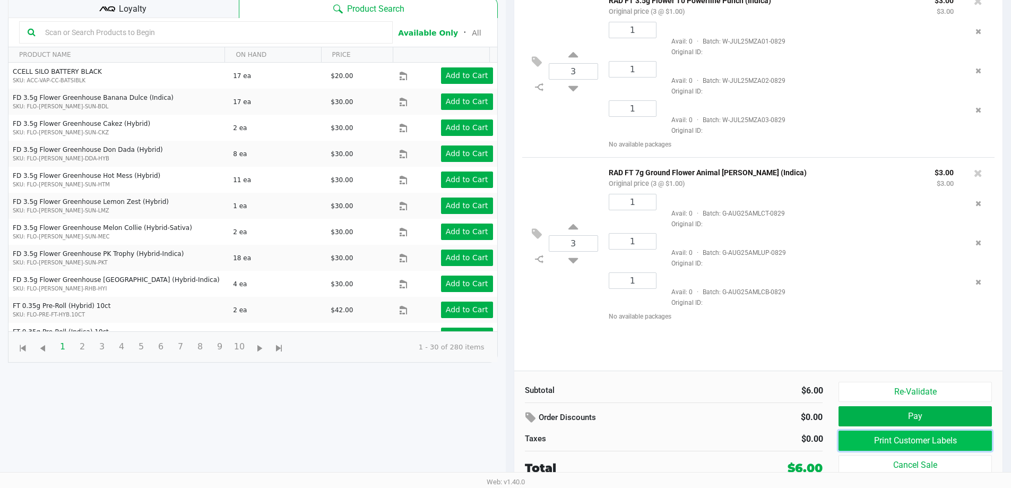
click at [903, 441] on button "Print Customer Labels" at bounding box center [915, 441] width 153 height 20
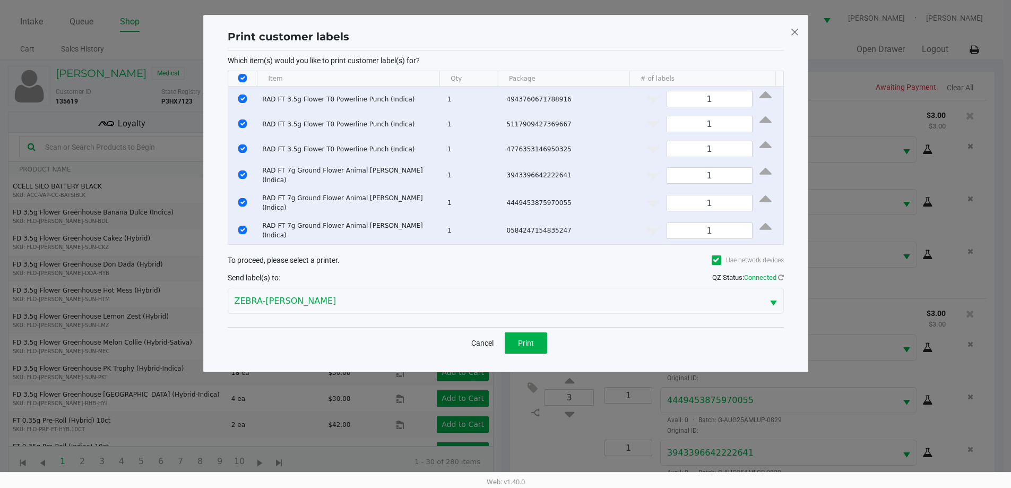
scroll to position [0, 0]
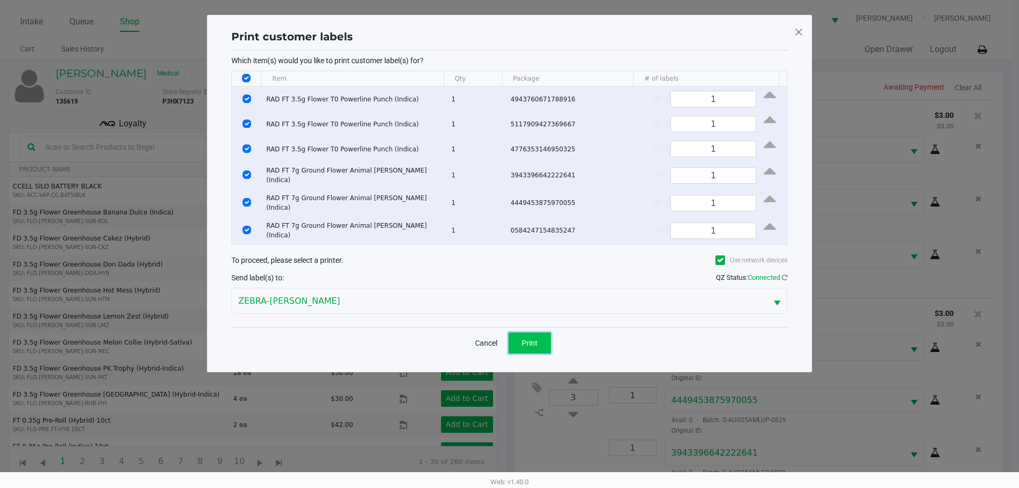
click at [526, 339] on span "Print" at bounding box center [530, 343] width 16 height 8
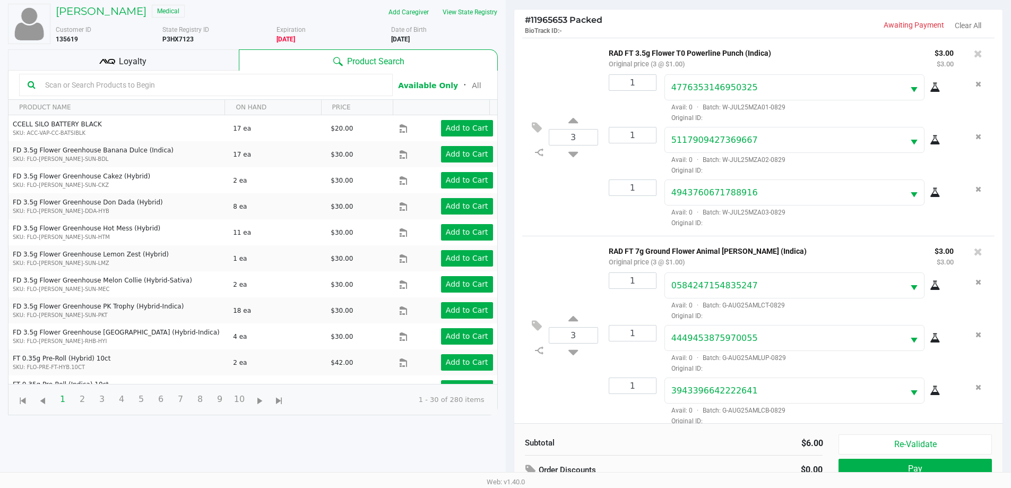
scroll to position [115, 0]
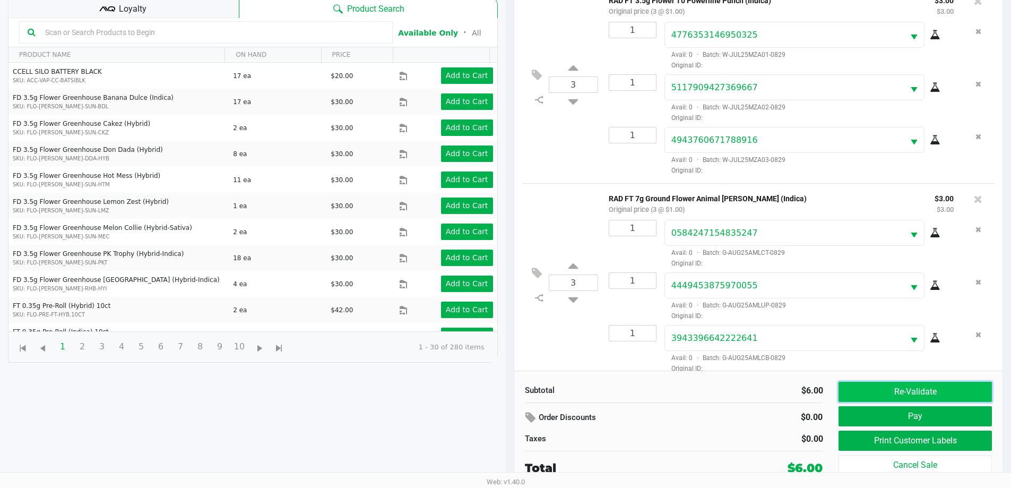
click at [925, 391] on button "Re-Validate" at bounding box center [915, 392] width 153 height 20
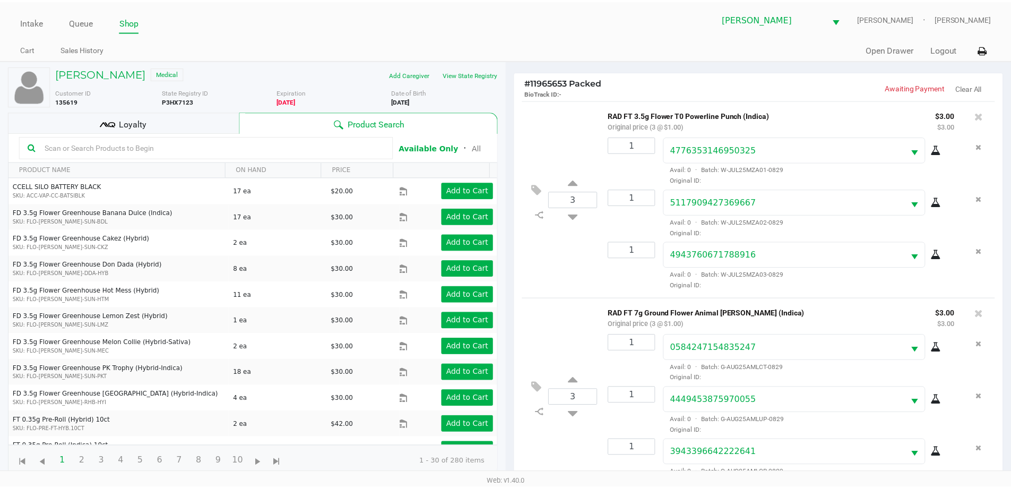
scroll to position [12, 0]
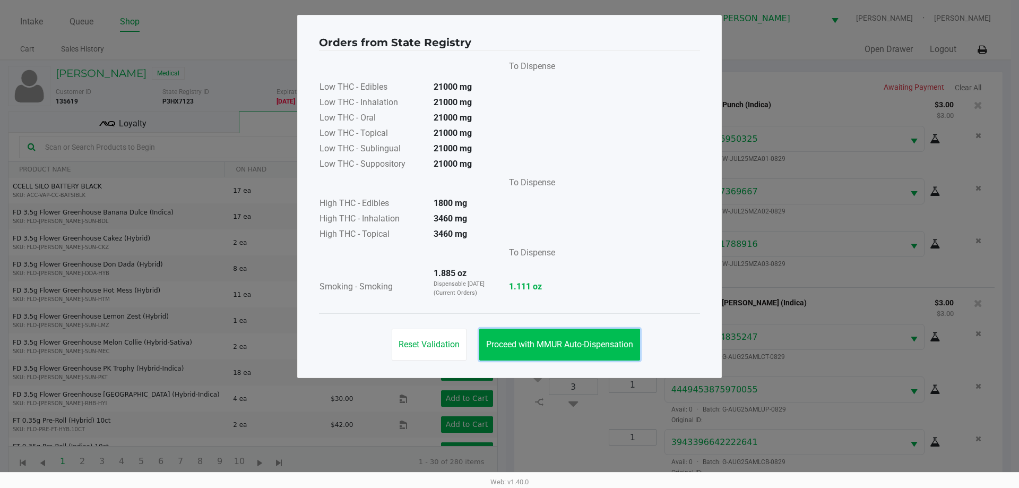
click at [543, 340] on span "Proceed with MMUR Auto-Dispensation" at bounding box center [559, 344] width 147 height 10
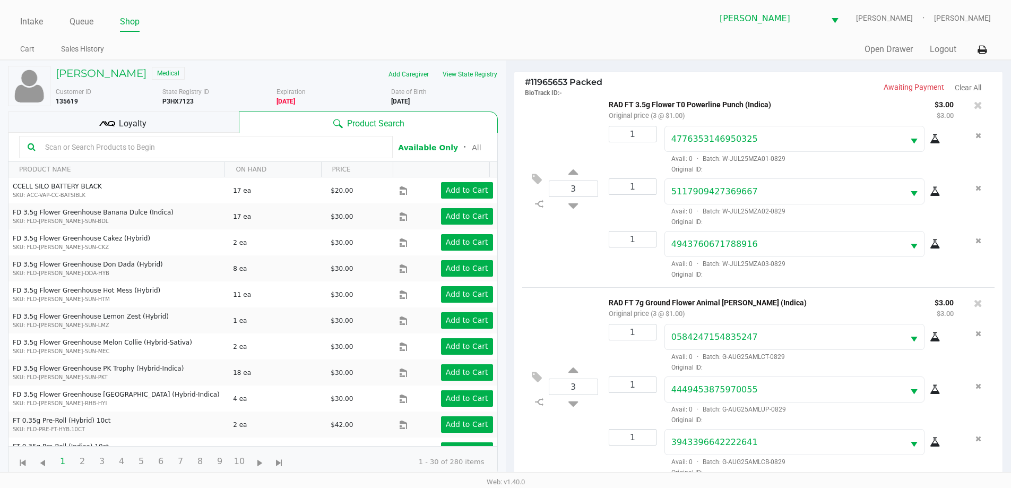
scroll to position [115, 0]
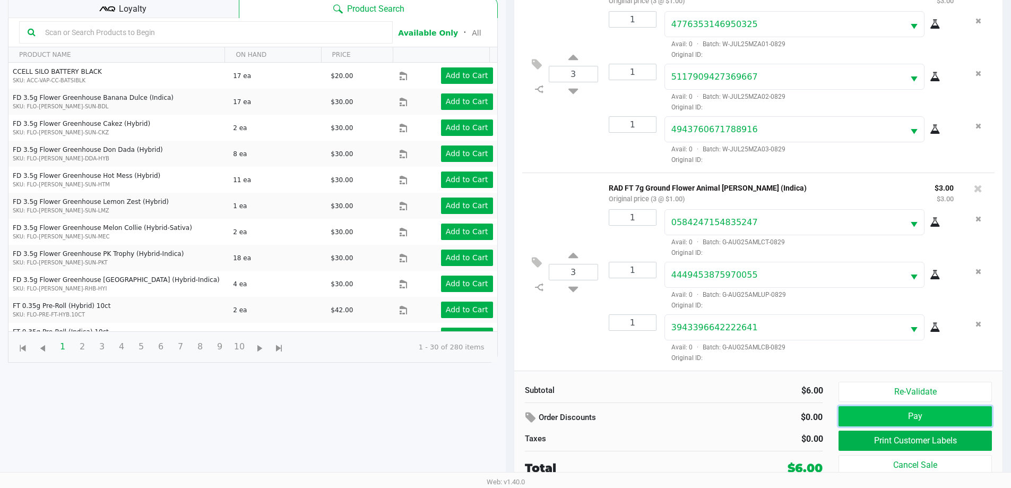
click at [901, 416] on button "Pay" at bounding box center [915, 416] width 153 height 20
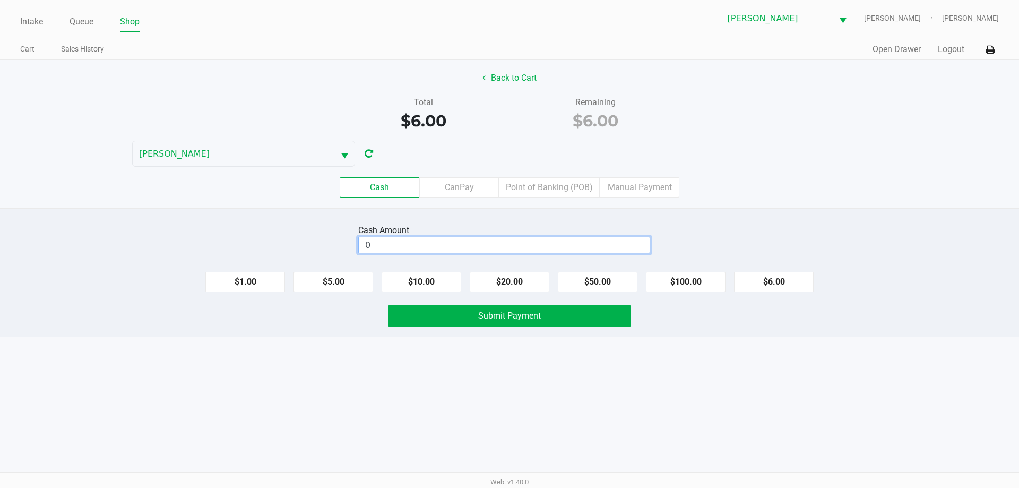
click at [435, 247] on input "0" at bounding box center [504, 244] width 291 height 15
type input "$20.00"
click at [459, 327] on div "Cash Amount $20.00 Clear $1.00 $5.00 $10.00 $20.00 $50.00 $100.00 $6.00 Submit …" at bounding box center [509, 272] width 1019 height 129
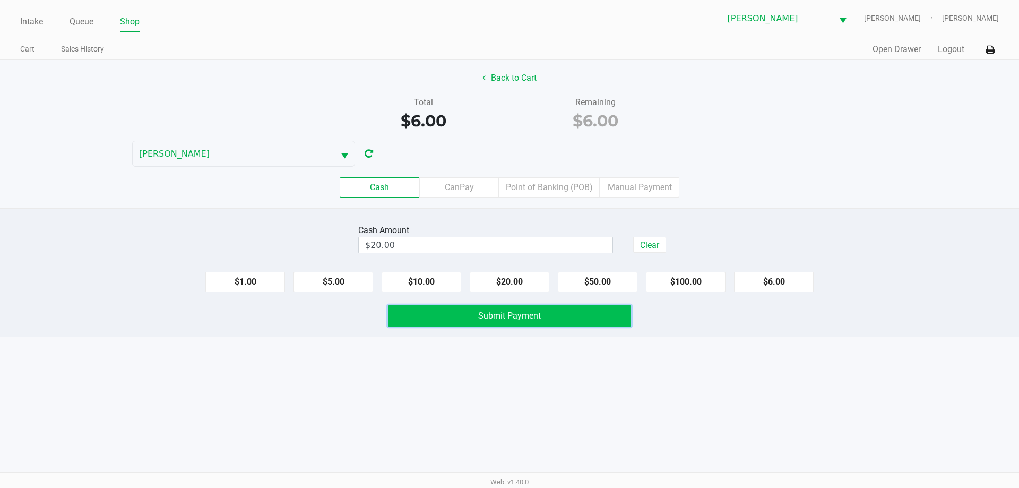
click at [466, 323] on button "Submit Payment" at bounding box center [509, 315] width 243 height 21
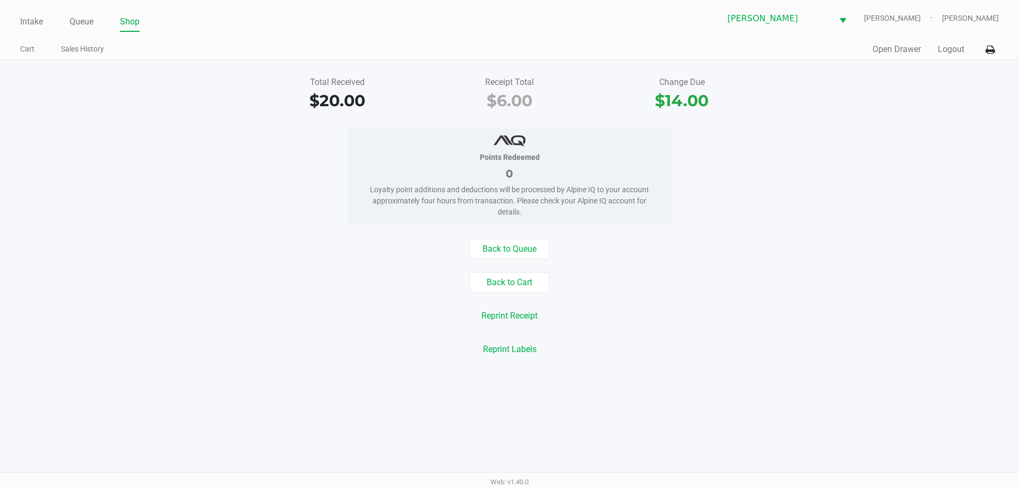
click at [711, 292] on div "Back to Cart" at bounding box center [509, 282] width 1035 height 20
click at [93, 22] on link "Queue" at bounding box center [82, 21] width 24 height 15
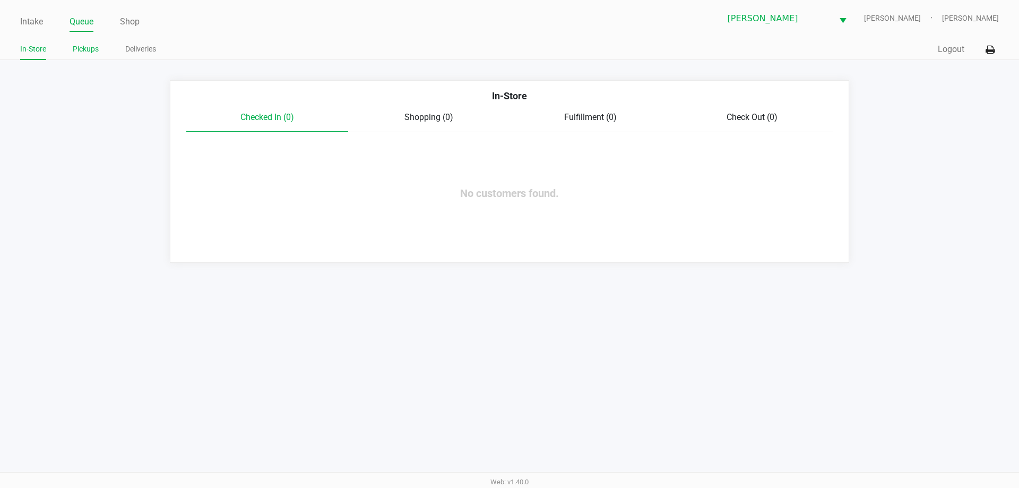
click at [86, 50] on link "Pickups" at bounding box center [86, 48] width 26 height 13
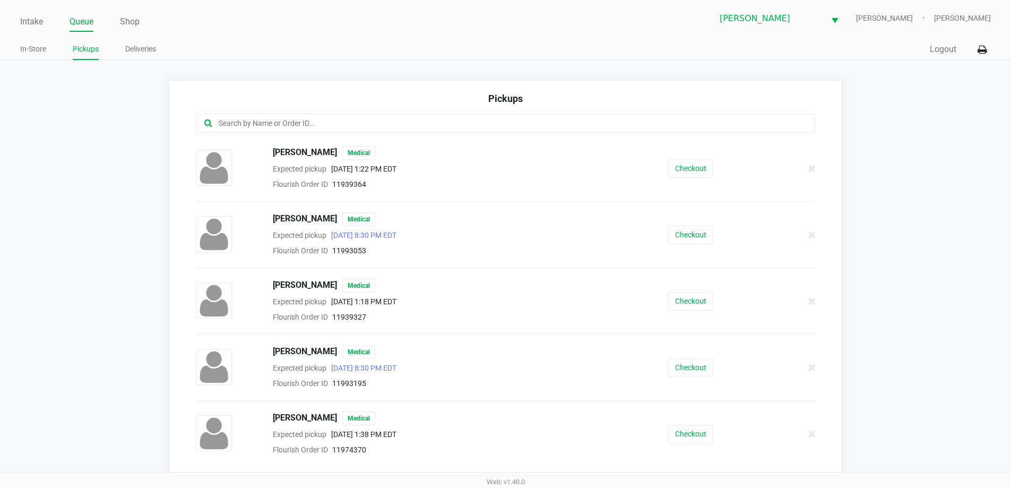
click at [269, 124] on input "text" at bounding box center [489, 123] width 543 height 12
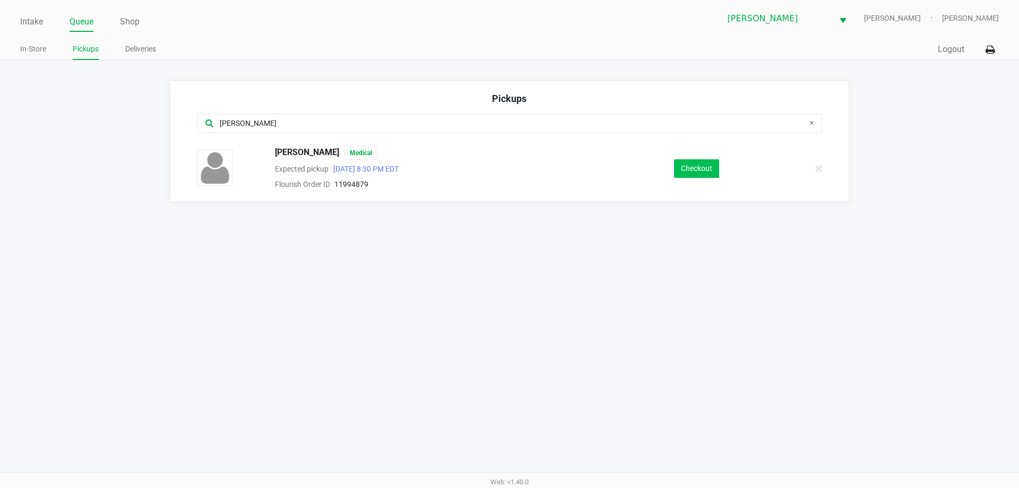
type input "morris"
click at [685, 164] on button "Checkout" at bounding box center [696, 168] width 45 height 19
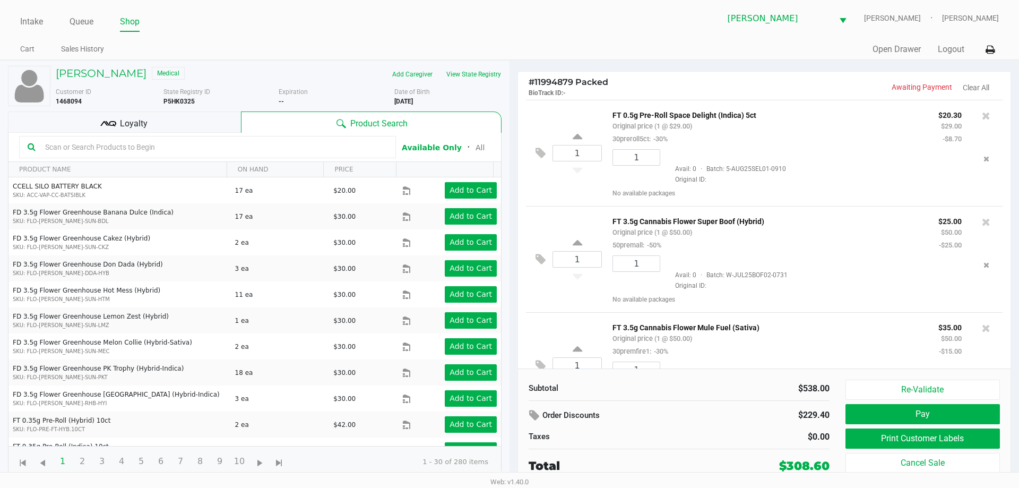
drag, startPoint x: 1019, startPoint y: 228, endPoint x: 1000, endPoint y: 310, distance: 83.8
click at [1019, 296] on div "# 11994879 Packed BioTrack ID: - Awaiting Payment Clear All 1 FT 0.5g Pre-Roll …" at bounding box center [765, 273] width 510 height 425
click at [913, 438] on button "Print Customer Labels" at bounding box center [923, 438] width 154 height 20
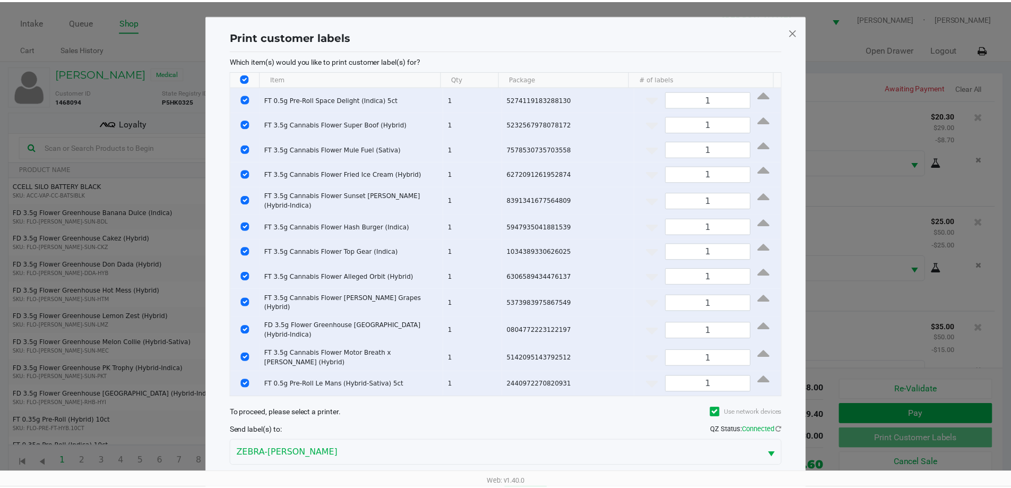
scroll to position [40, 0]
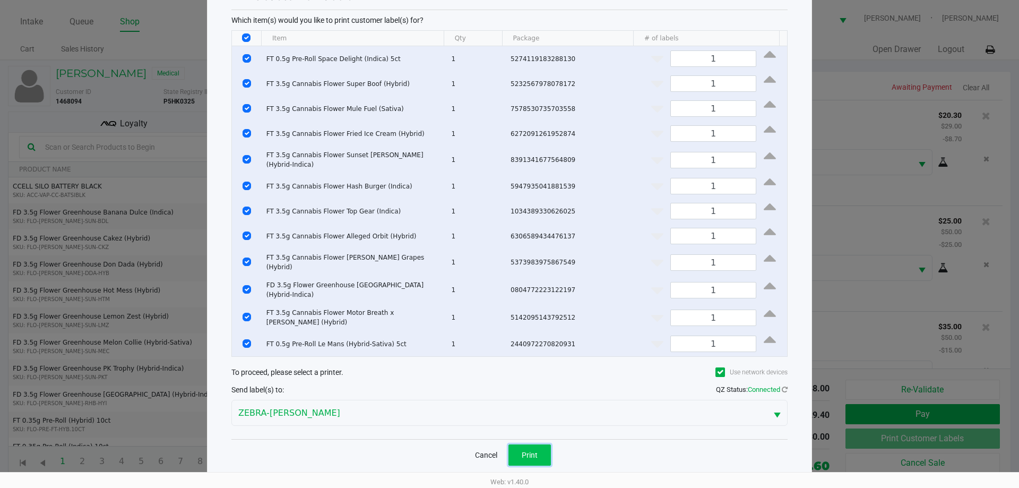
click at [534, 451] on span "Print" at bounding box center [530, 455] width 16 height 8
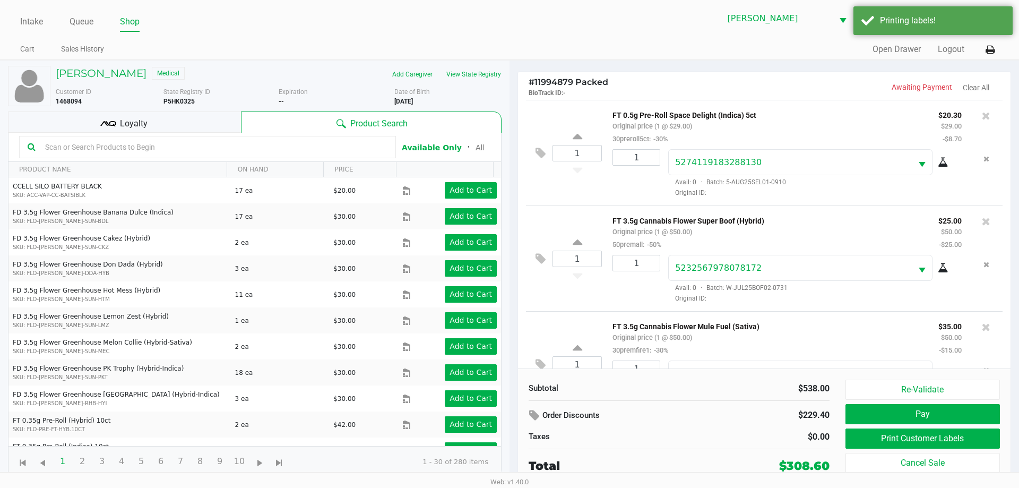
click at [180, 128] on div "Loyalty" at bounding box center [124, 121] width 233 height 21
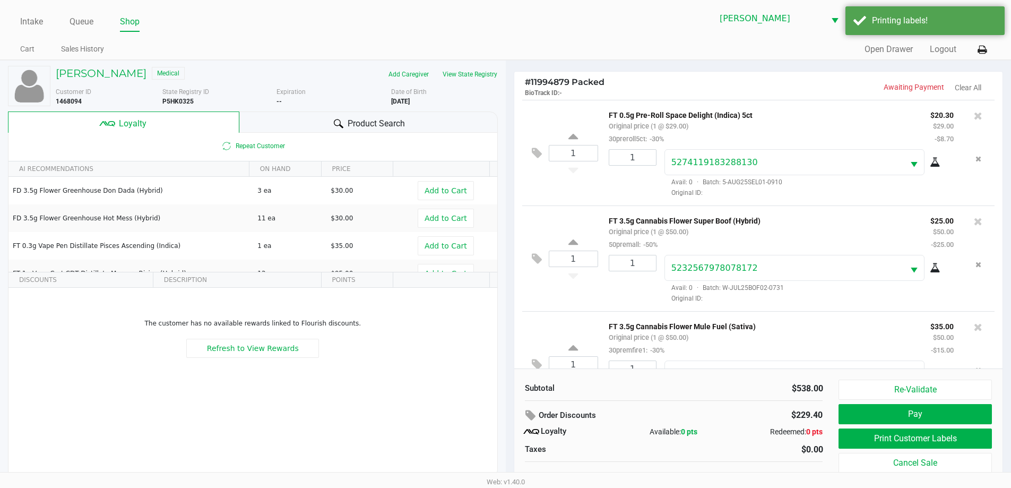
scroll to position [11, 0]
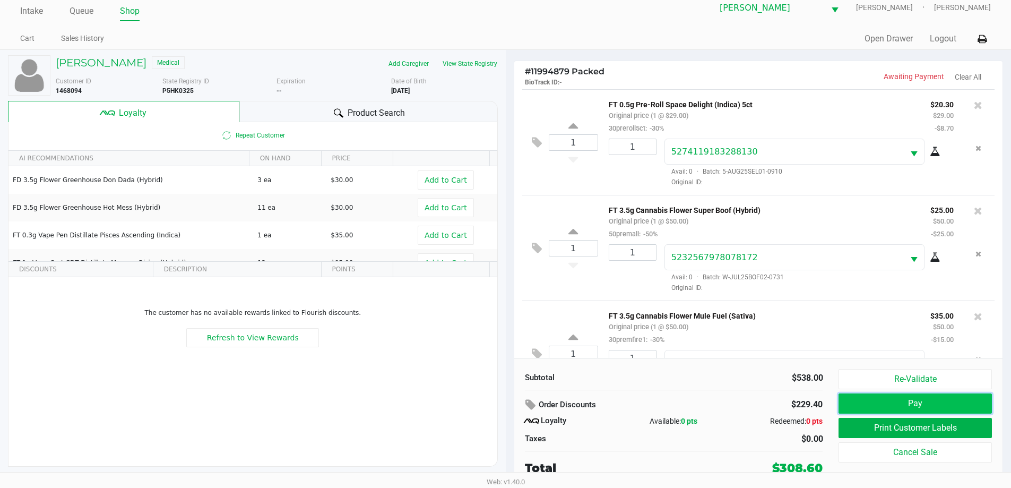
click at [886, 405] on button "Pay" at bounding box center [915, 403] width 153 height 20
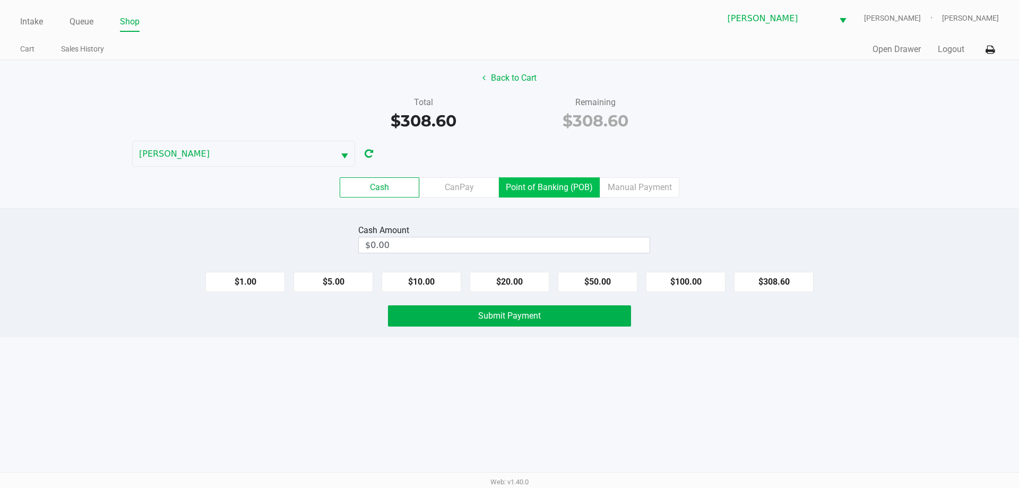
click at [571, 184] on label "Point of Banking (POB)" at bounding box center [549, 187] width 101 height 20
click at [0, 0] on 7 "Point of Banking (POB)" at bounding box center [0, 0] width 0 height 0
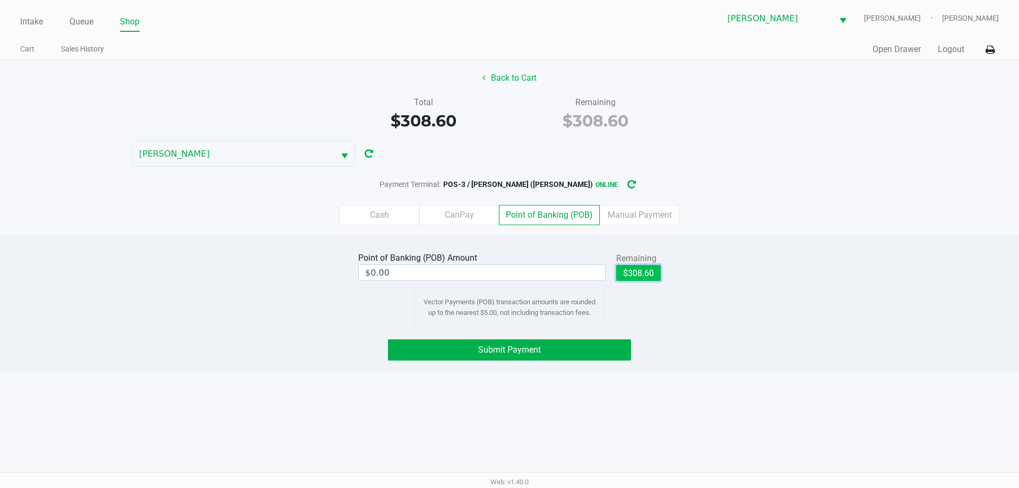
click at [646, 269] on button "$308.60" at bounding box center [638, 273] width 45 height 16
type input "$308.60"
click at [557, 353] on button "Submit Payment" at bounding box center [509, 349] width 243 height 21
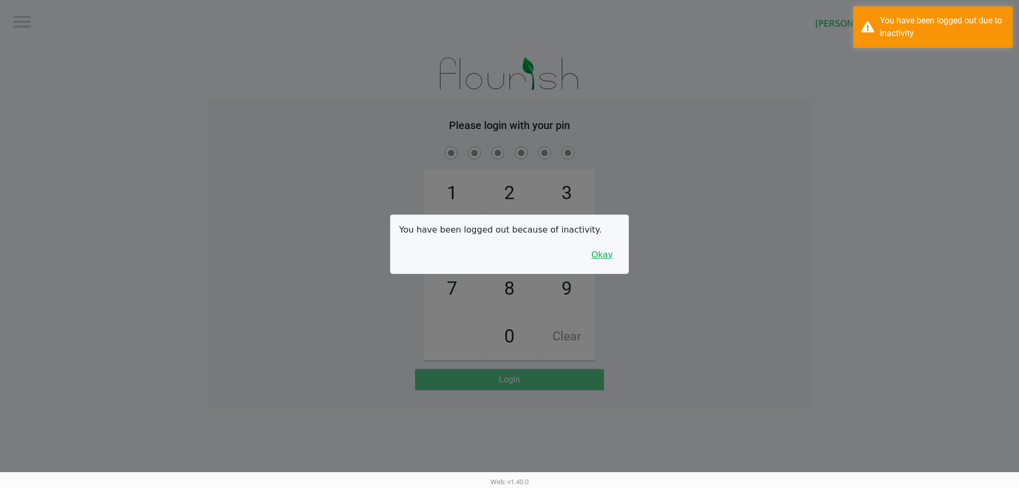
click at [595, 252] on button "Okay" at bounding box center [603, 255] width 36 height 20
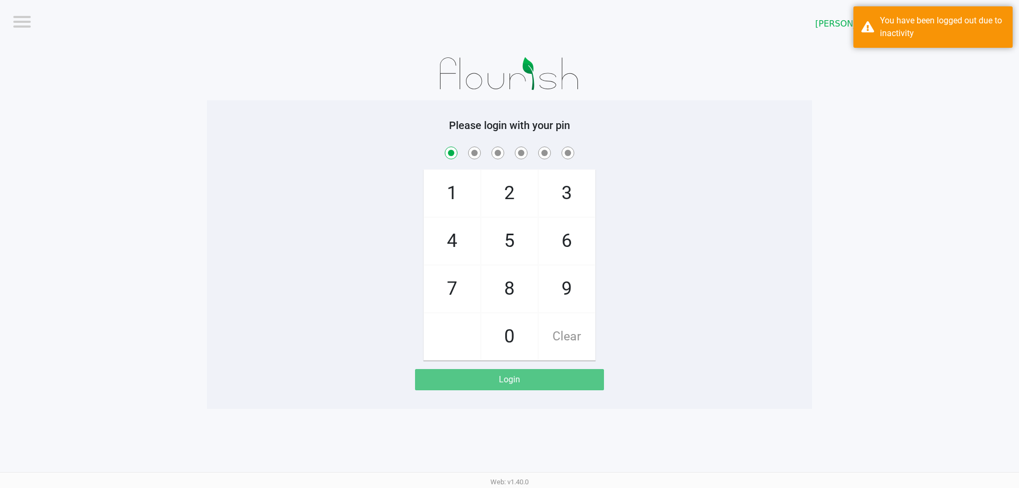
checkbox input "true"
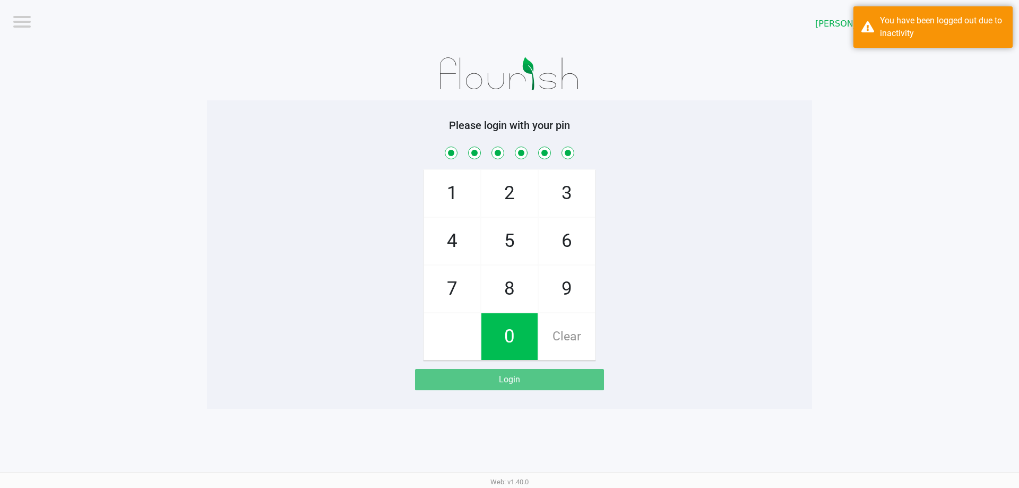
checkbox input "true"
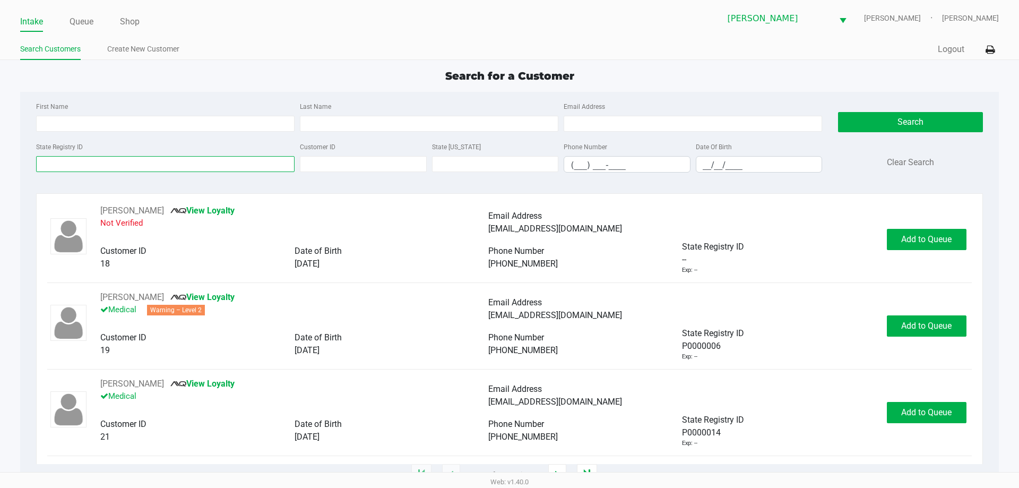
click at [157, 163] on input "State Registry ID" at bounding box center [165, 164] width 259 height 16
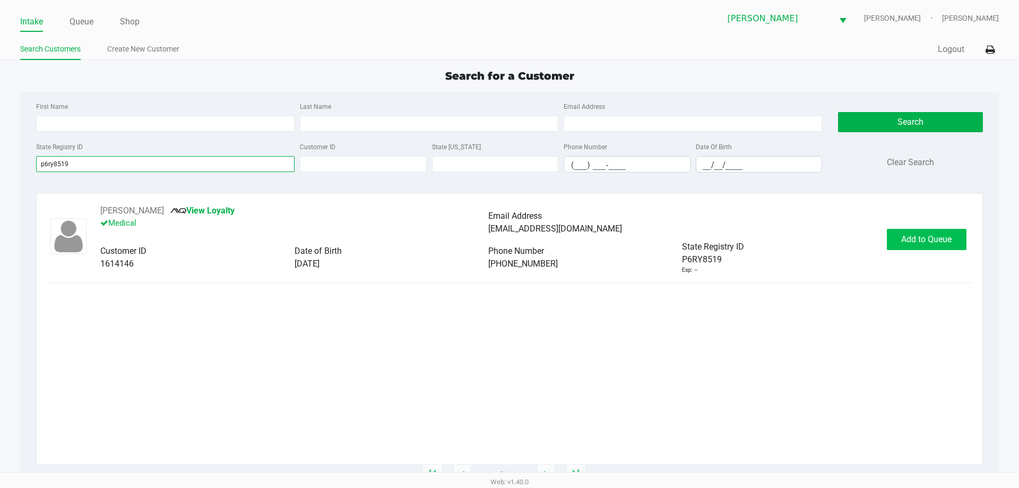
type input "p6ry8519"
click at [914, 234] on span "Add to Queue" at bounding box center [926, 239] width 50 height 10
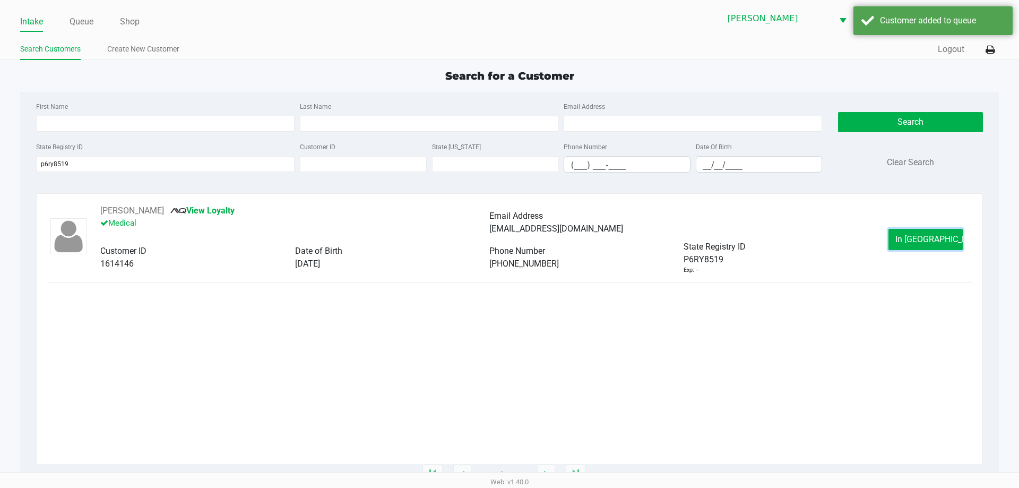
click at [912, 235] on span "In Queue" at bounding box center [940, 239] width 89 height 10
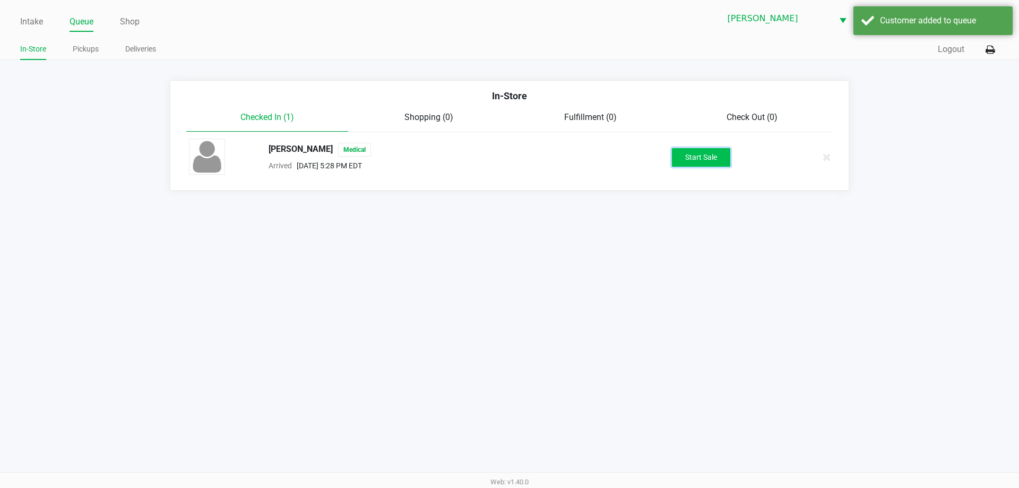
click at [693, 162] on button "Start Sale" at bounding box center [701, 157] width 58 height 19
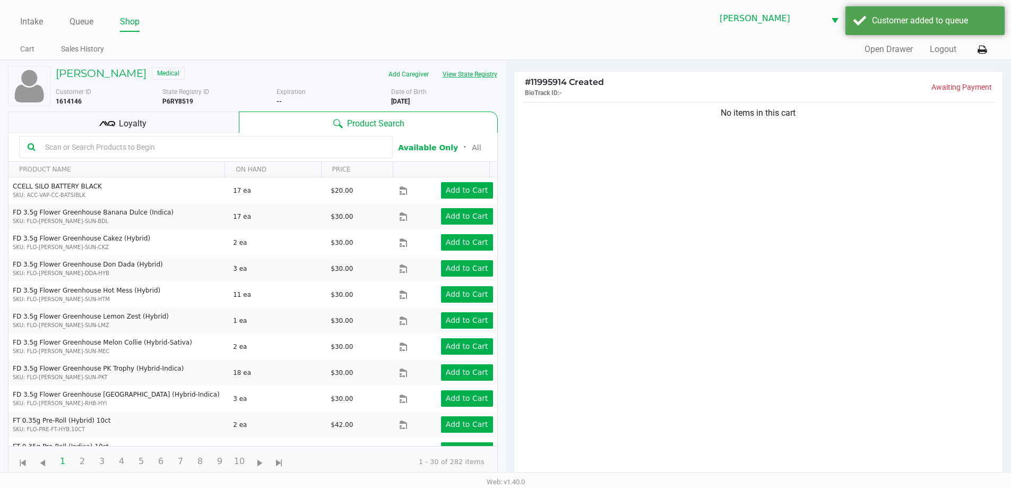
click at [461, 69] on button "View State Registry" at bounding box center [467, 74] width 62 height 17
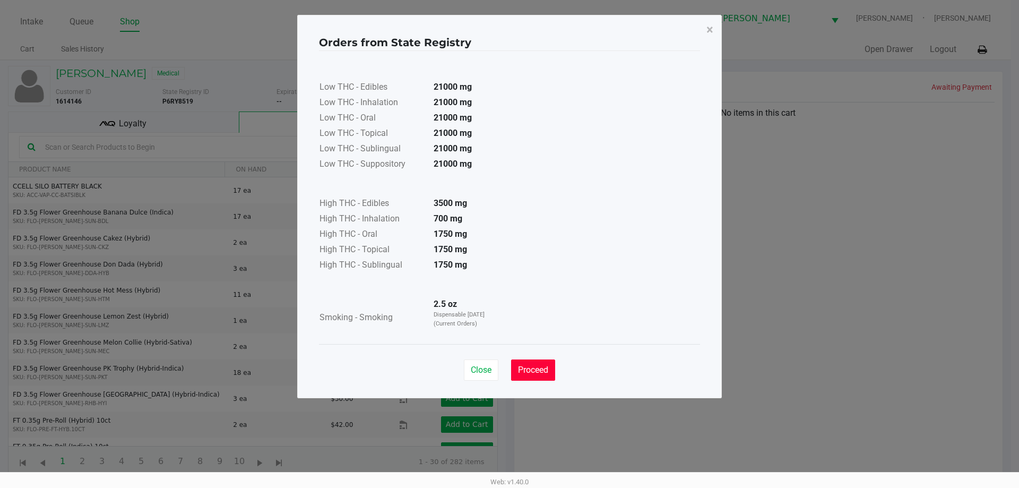
click at [543, 372] on span "Proceed" at bounding box center [533, 370] width 30 height 10
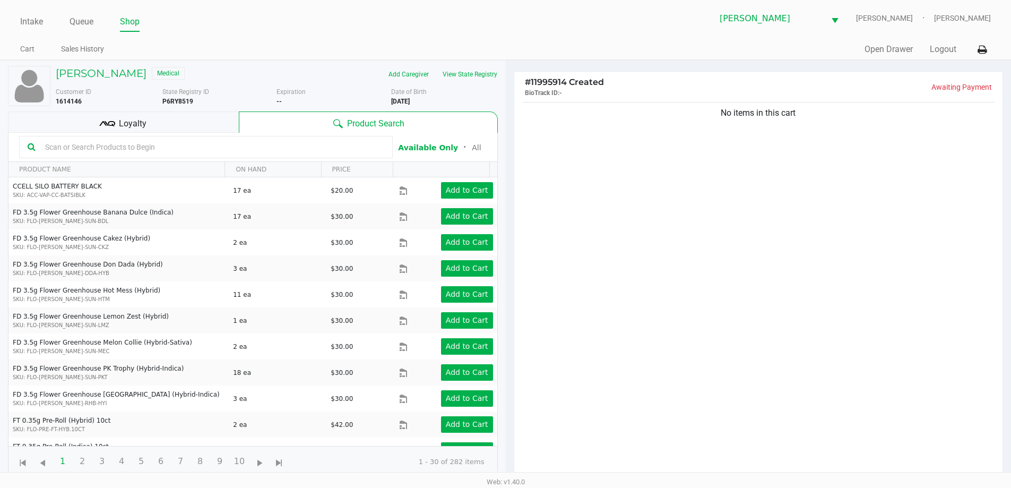
click at [247, 144] on input "text" at bounding box center [213, 147] width 344 height 16
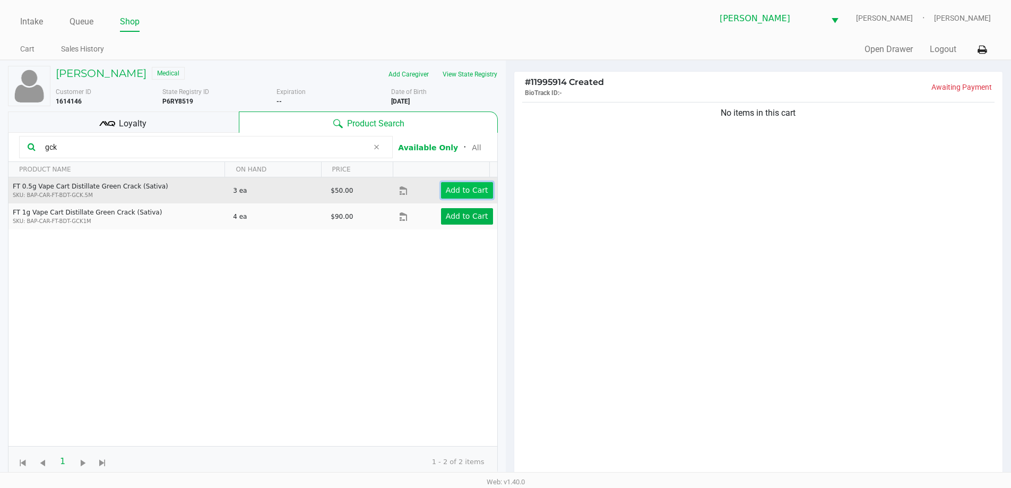
click at [463, 196] on button "Add to Cart" at bounding box center [467, 190] width 52 height 16
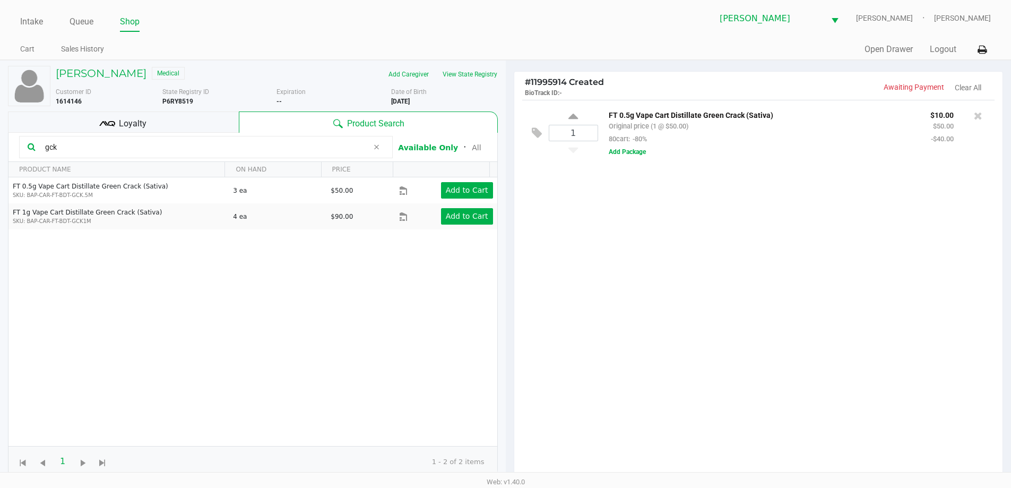
click at [676, 251] on div "1 FT 0.5g Vape Cart Distillate Green Crack (Sativa) Original price (1 @ $50.00)…" at bounding box center [758, 292] width 489 height 385
click at [253, 143] on input "gck" at bounding box center [205, 147] width 328 height 16
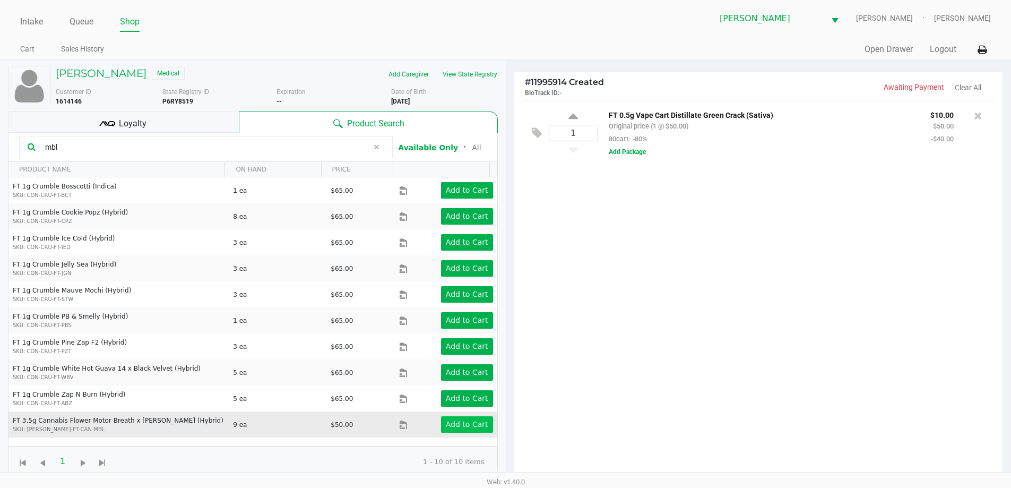
type input "mbl"
click at [466, 427] on app-button-loader "Add to Cart" at bounding box center [467, 424] width 42 height 8
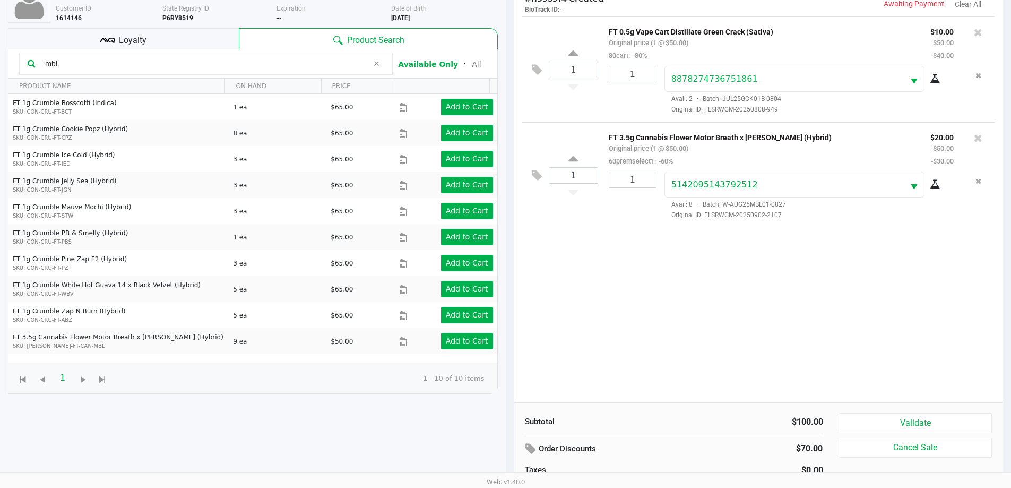
scroll to position [115, 0]
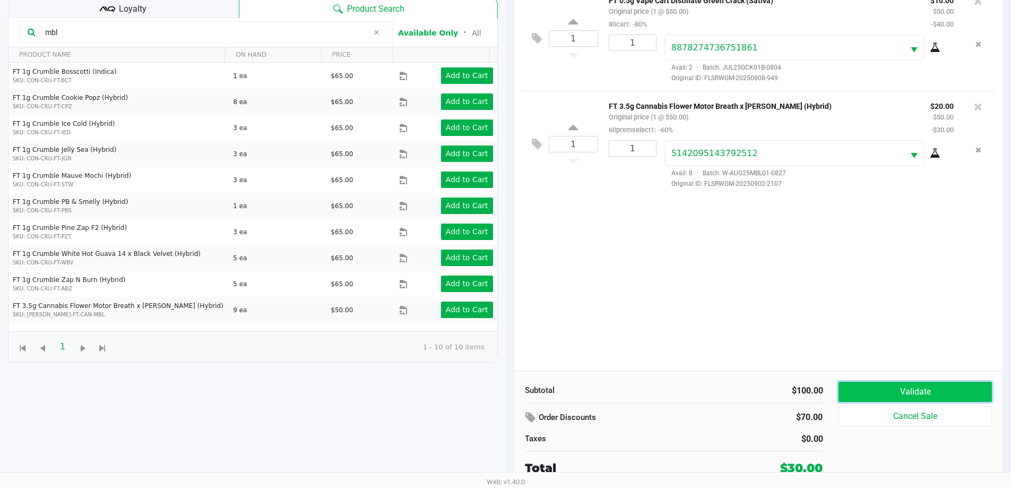
click at [881, 385] on button "Validate" at bounding box center [915, 392] width 153 height 20
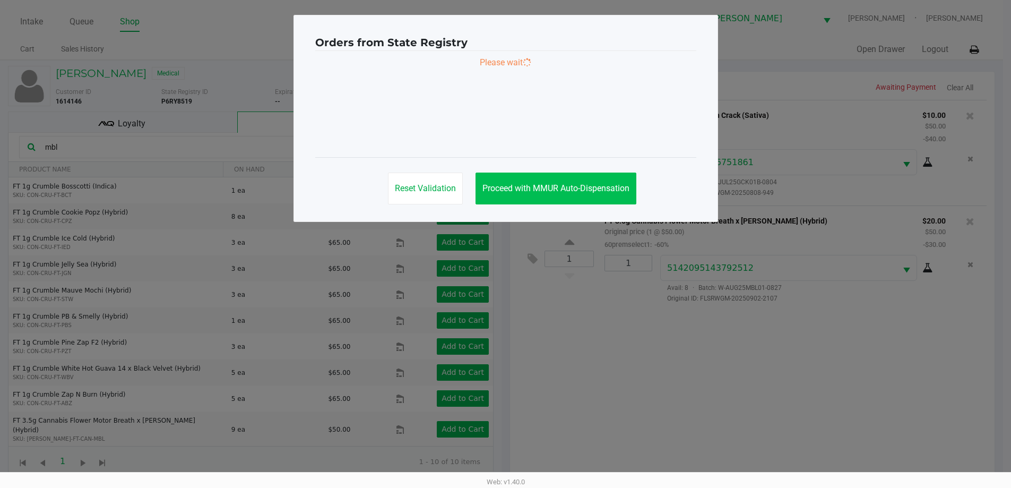
scroll to position [0, 0]
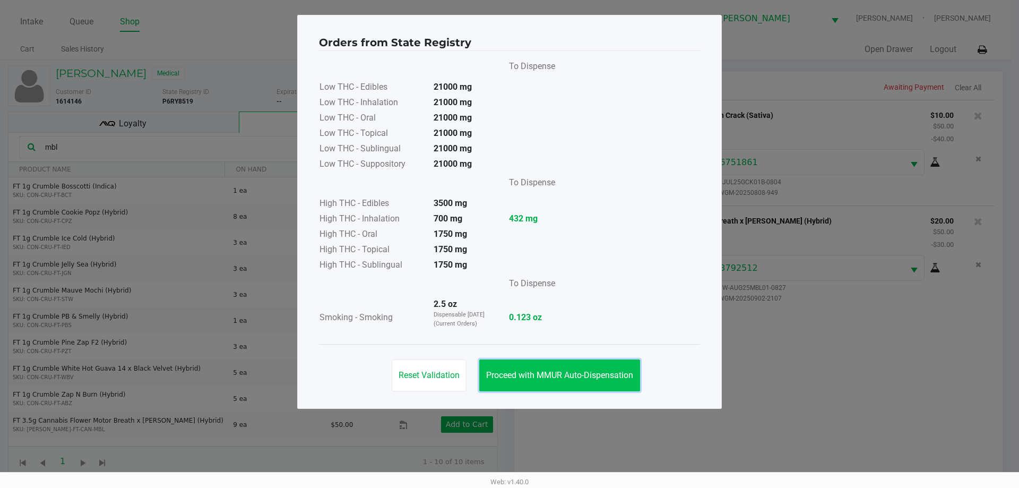
click at [527, 373] on span "Proceed with MMUR Auto-Dispensation" at bounding box center [559, 375] width 147 height 10
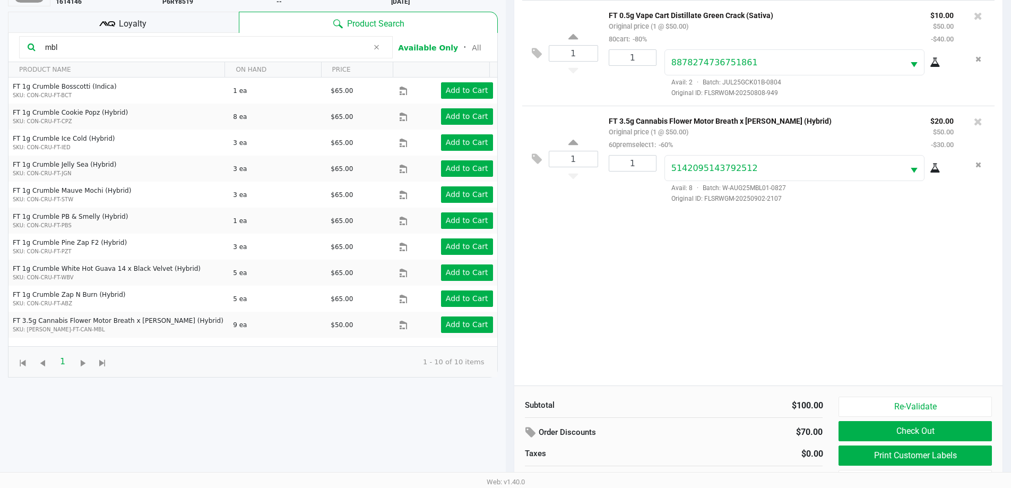
scroll to position [115, 0]
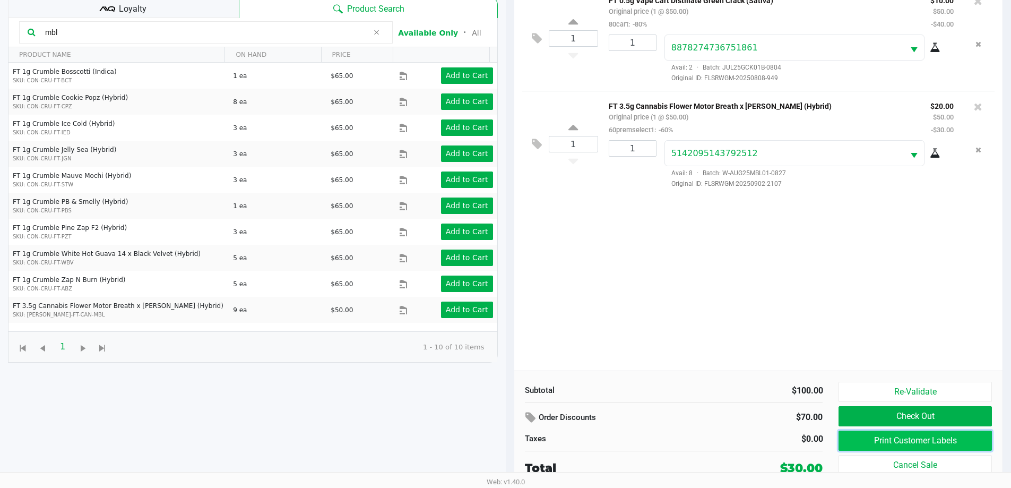
click at [884, 437] on button "Print Customer Labels" at bounding box center [915, 441] width 153 height 20
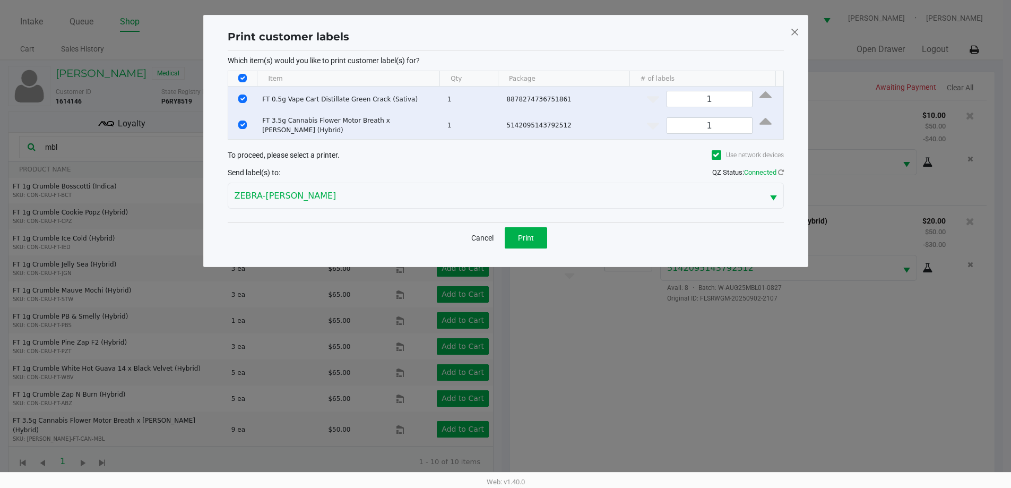
scroll to position [0, 0]
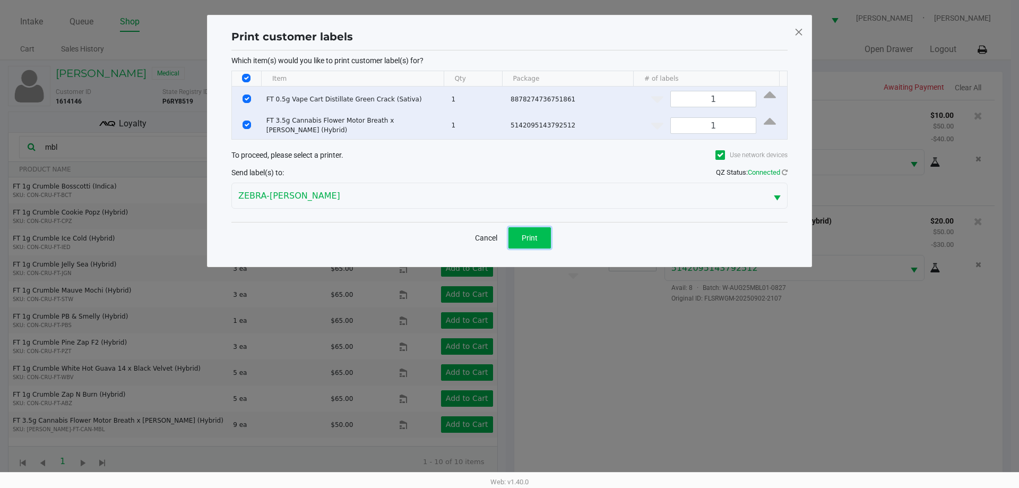
click at [538, 235] on button "Print" at bounding box center [530, 237] width 42 height 21
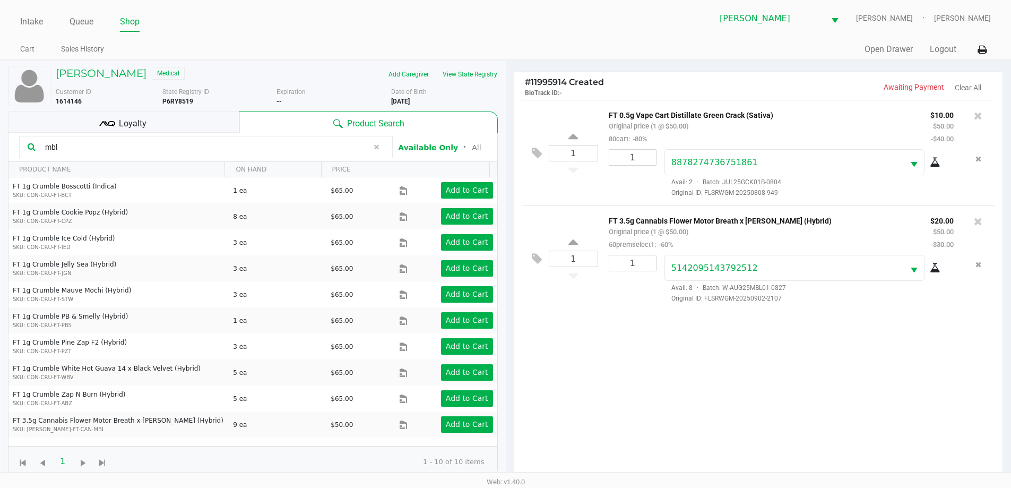
click at [178, 106] on div "State Registry ID P6RY8519" at bounding box center [219, 96] width 115 height 19
click at [178, 103] on b "P6RY8519" at bounding box center [177, 101] width 31 height 7
copy b "P6RY8519"
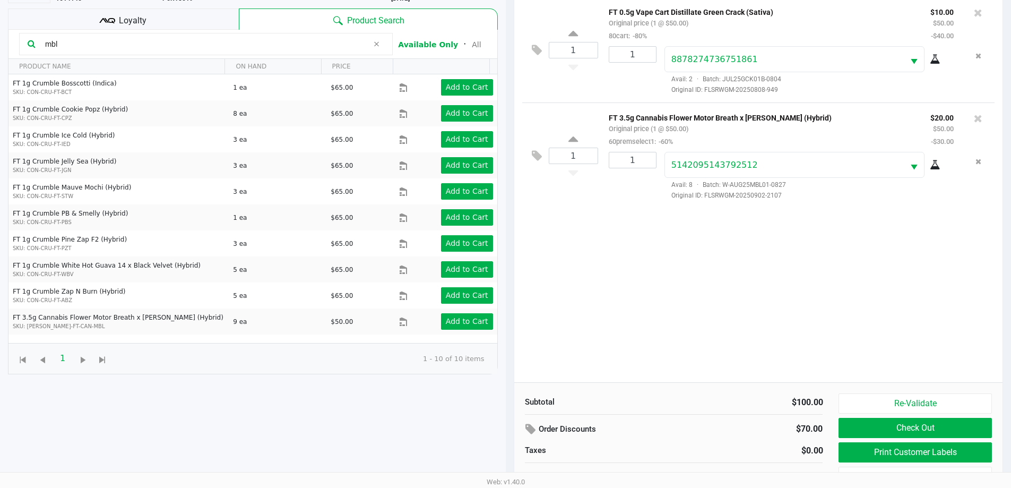
scroll to position [115, 0]
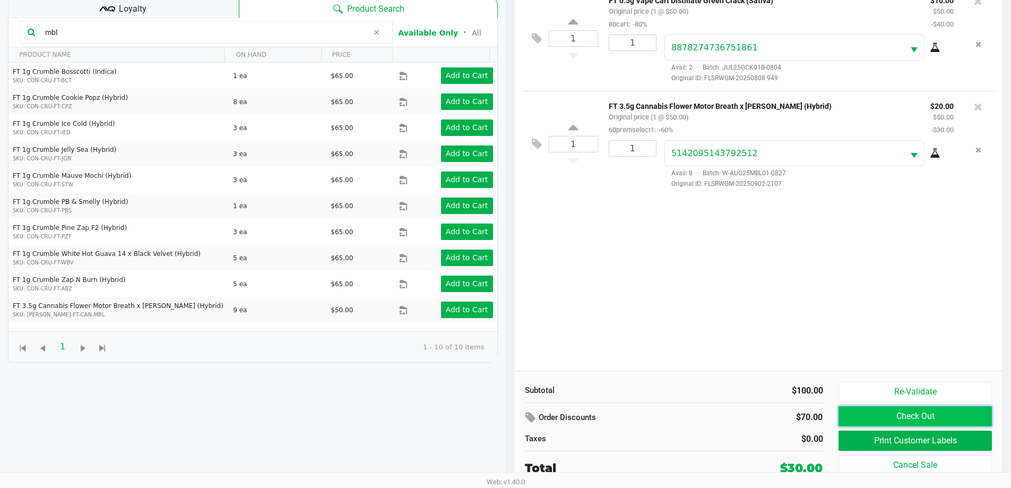
click at [915, 415] on button "Check Out" at bounding box center [915, 416] width 153 height 20
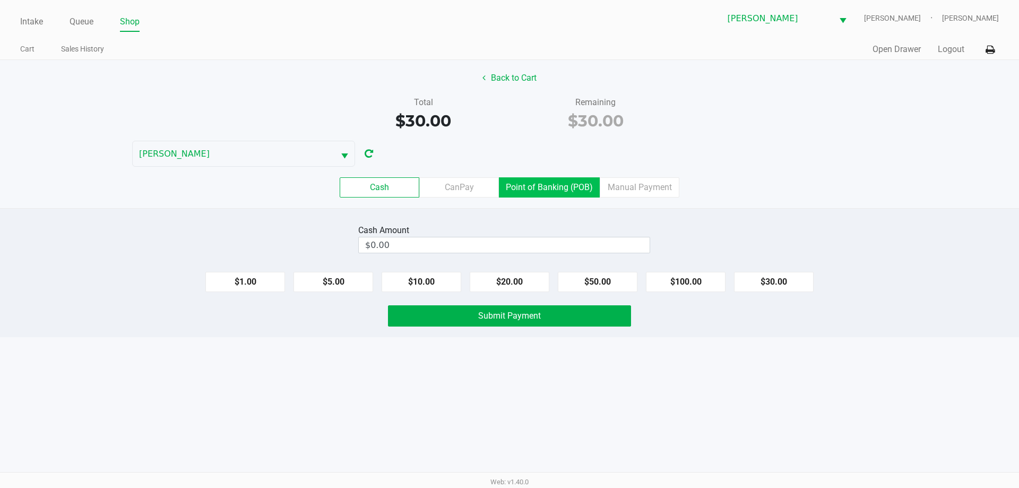
click at [556, 186] on label "Point of Banking (POB)" at bounding box center [549, 187] width 101 height 20
click at [0, 0] on 7 "Point of Banking (POB)" at bounding box center [0, 0] width 0 height 0
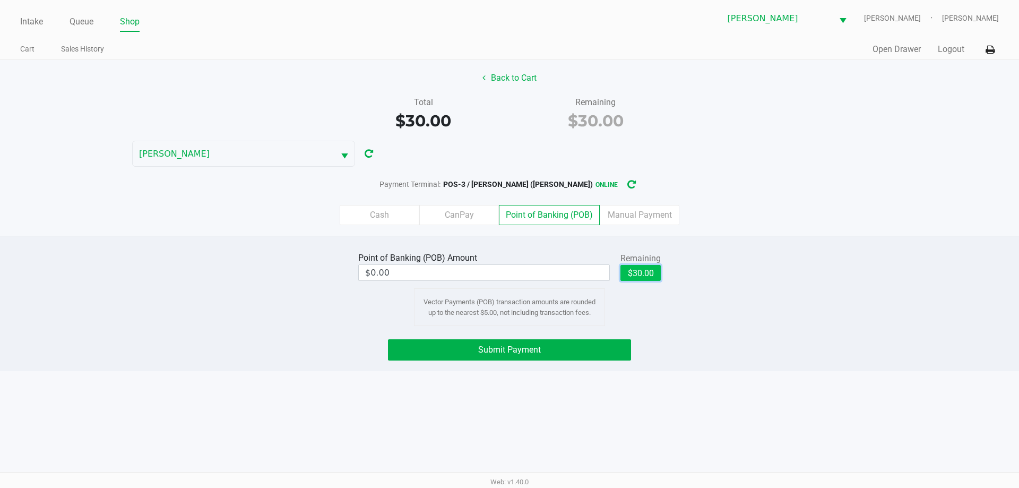
click at [636, 268] on button "$30.00" at bounding box center [641, 273] width 40 height 16
type input "$30.00"
click at [535, 344] on button "Submit Payment" at bounding box center [509, 349] width 243 height 21
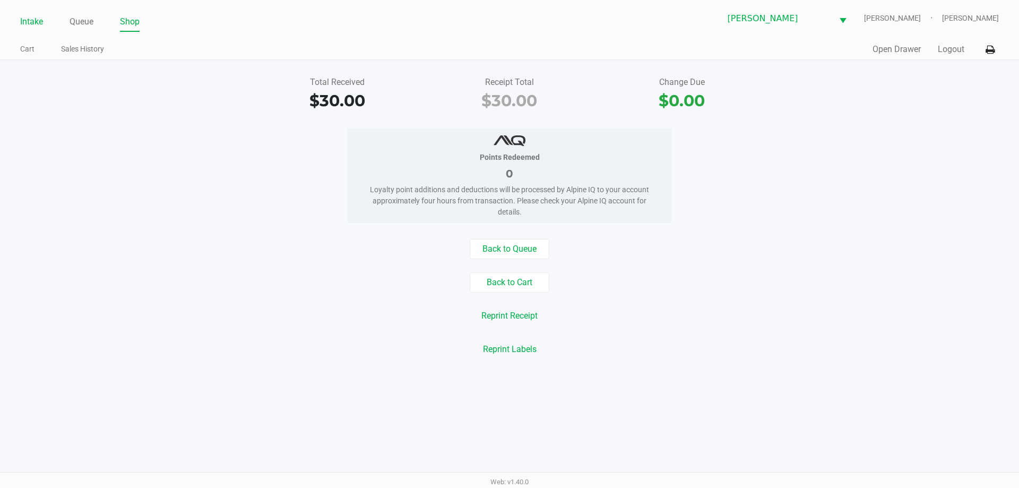
click at [31, 24] on link "Intake" at bounding box center [31, 21] width 23 height 15
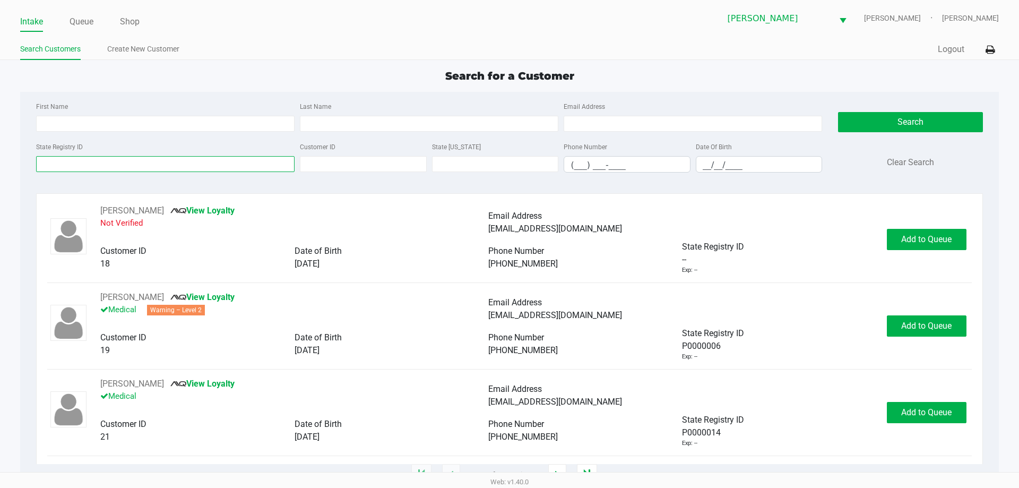
click at [139, 162] on input "State Registry ID" at bounding box center [165, 164] width 259 height 16
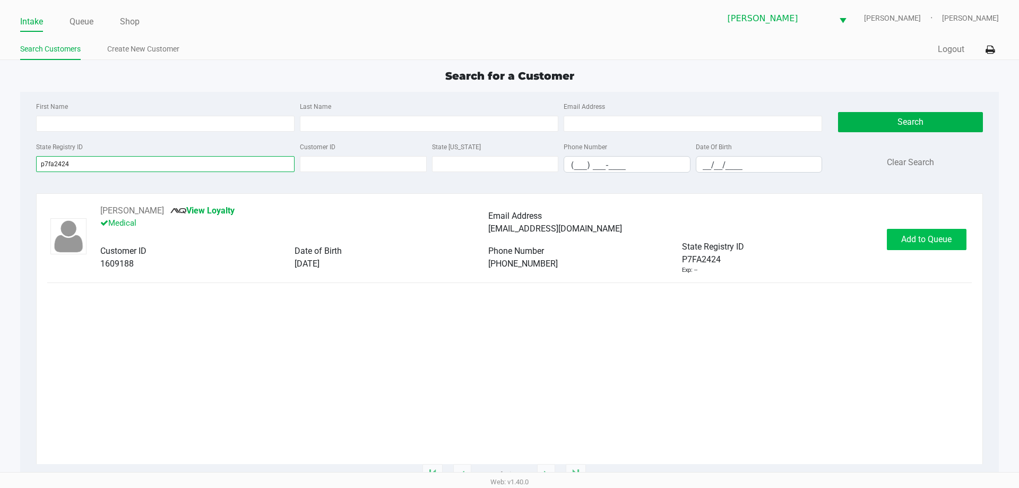
type input "p7fa2424"
click at [935, 236] on span "Add to Queue" at bounding box center [926, 239] width 50 height 10
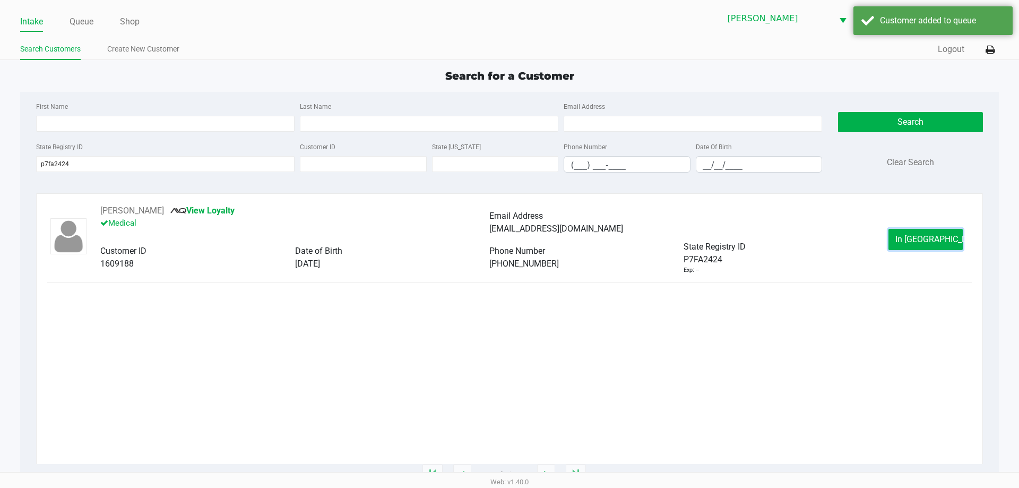
click at [935, 236] on span "In Queue" at bounding box center [940, 239] width 89 height 10
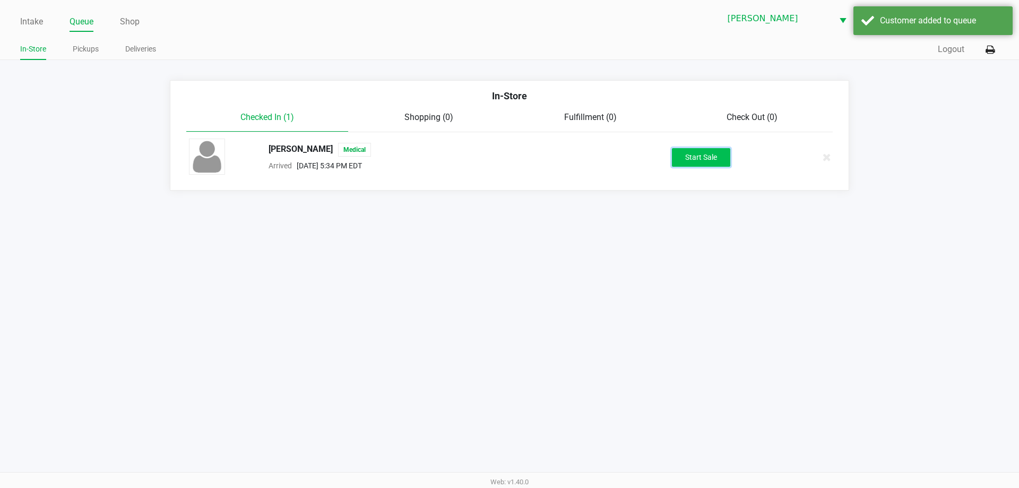
click at [680, 152] on button "Start Sale" at bounding box center [701, 157] width 58 height 19
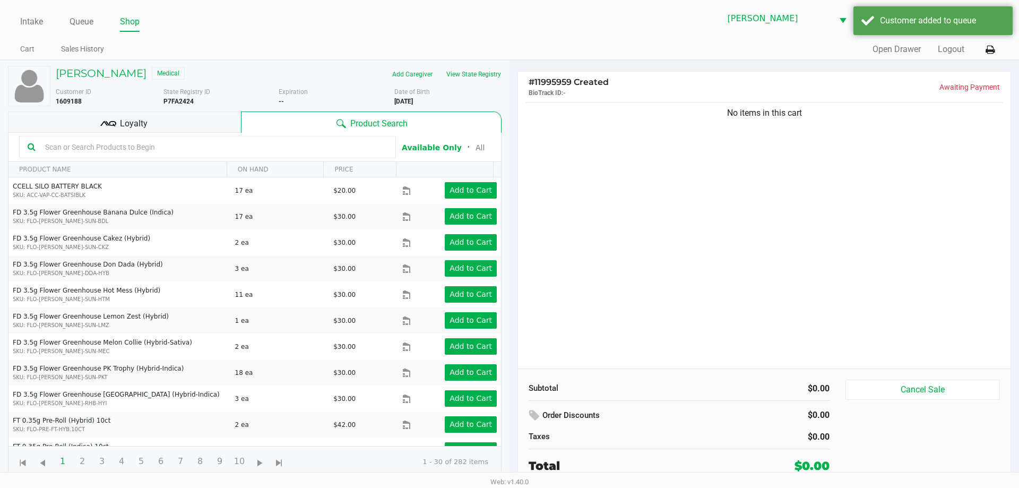
click at [285, 148] on input "text" at bounding box center [214, 147] width 347 height 16
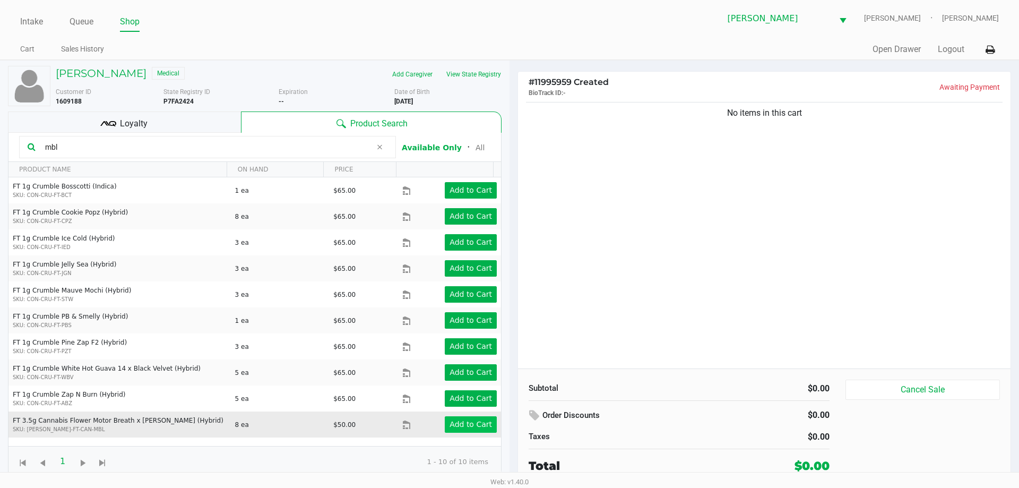
type input "mbl"
click at [457, 423] on app-button-loader "Add to Cart" at bounding box center [471, 424] width 42 height 8
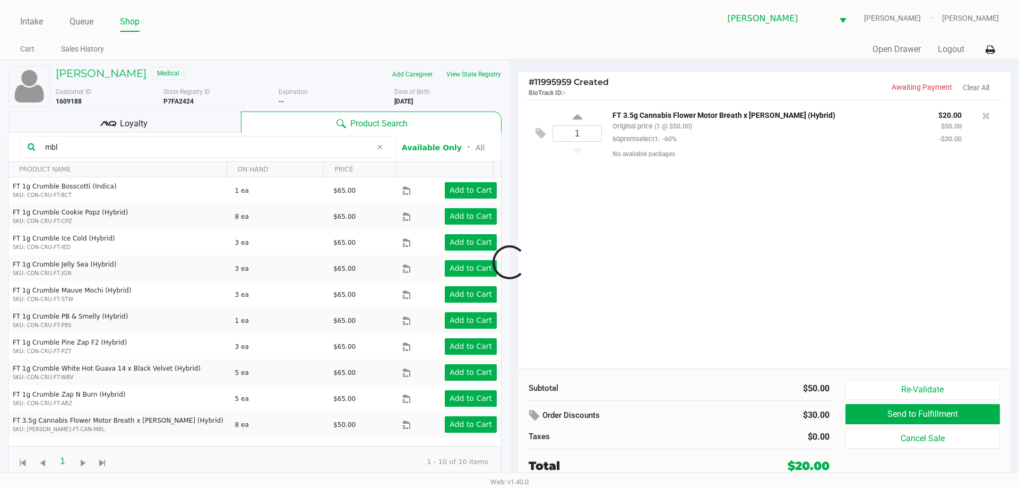
click at [124, 123] on div at bounding box center [509, 262] width 1019 height 298
click at [126, 122] on span "Loyalty" at bounding box center [134, 123] width 28 height 13
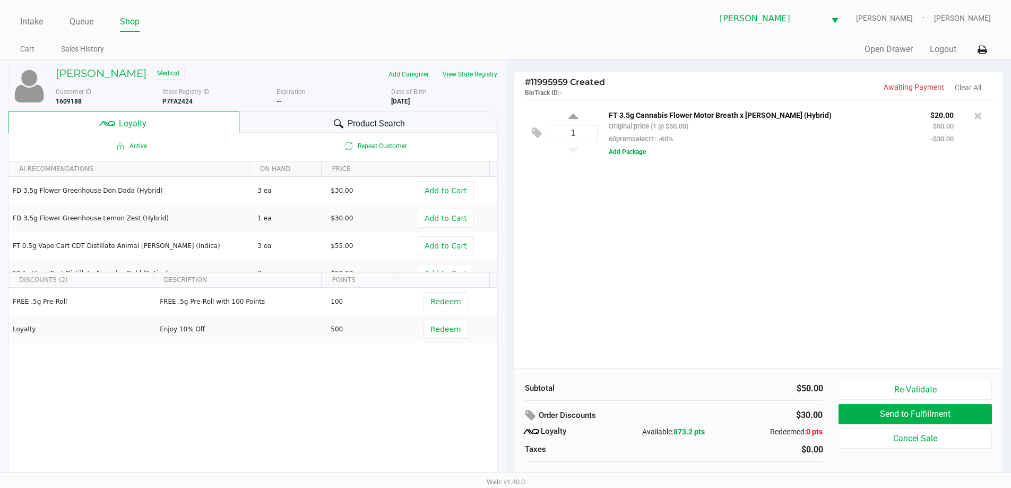
click at [333, 115] on div "Product Search" at bounding box center [368, 121] width 259 height 21
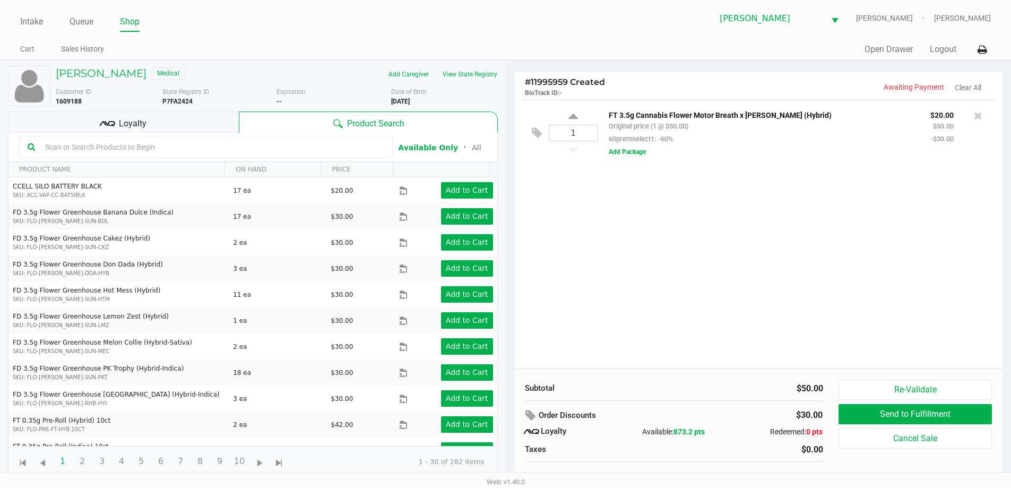
click at [234, 148] on input "text" at bounding box center [213, 147] width 344 height 16
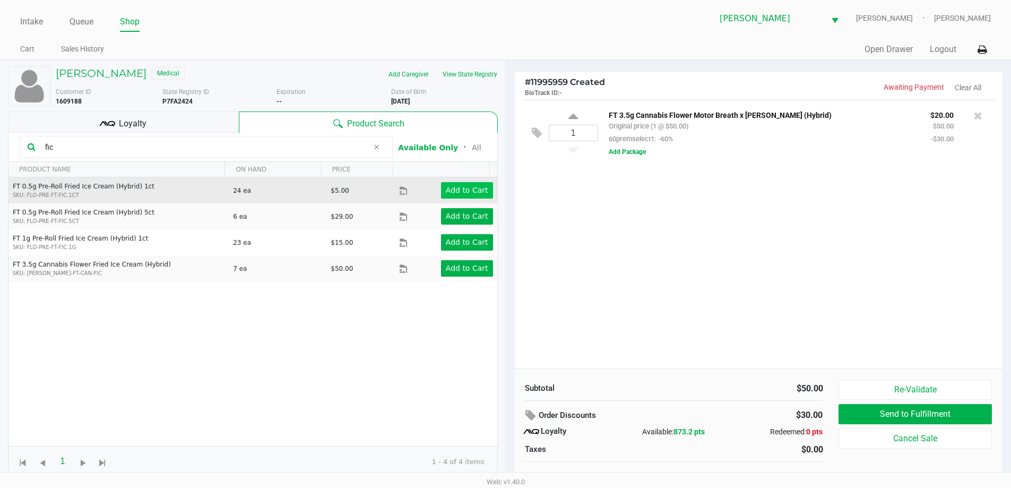
type input "fic"
click at [457, 189] on app-button-loader "Add to Cart" at bounding box center [467, 190] width 42 height 8
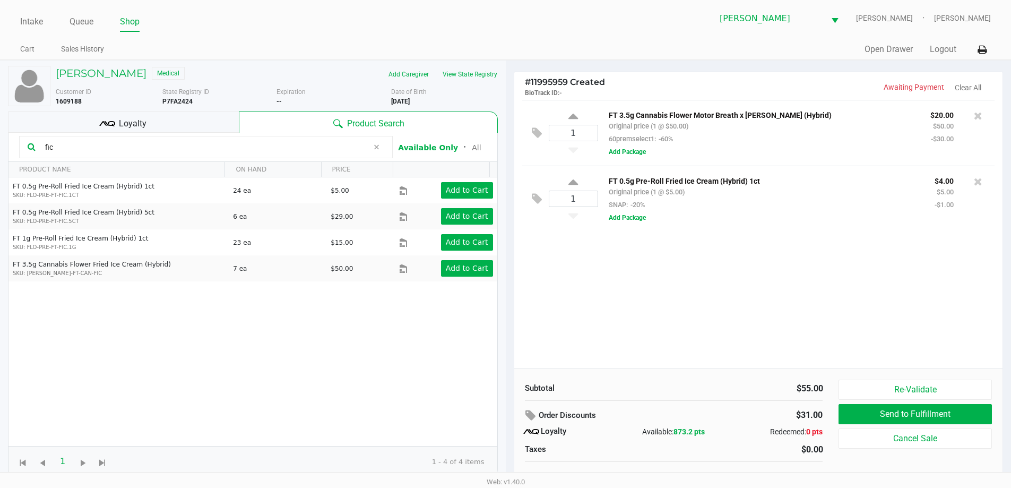
click at [99, 117] on div "Loyalty" at bounding box center [123, 121] width 231 height 21
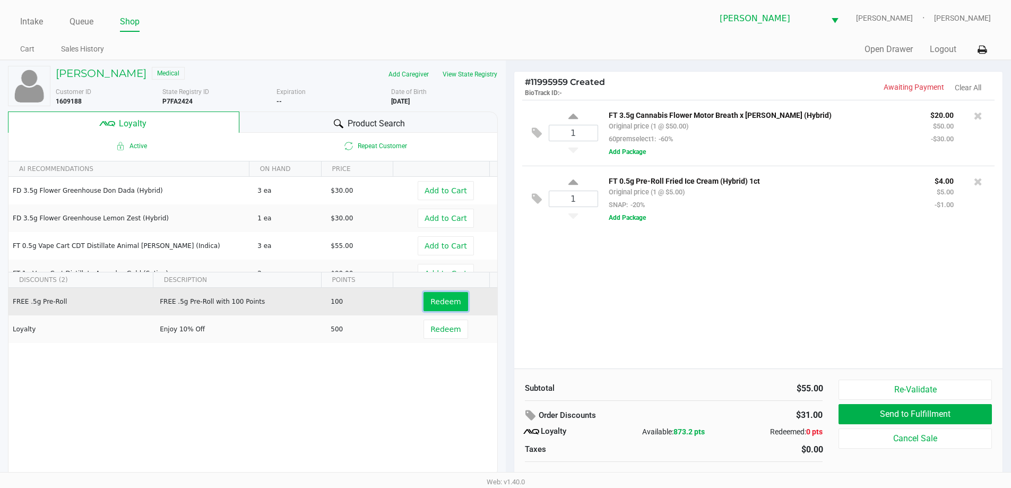
click at [441, 297] on span "Redeem" at bounding box center [446, 301] width 30 height 8
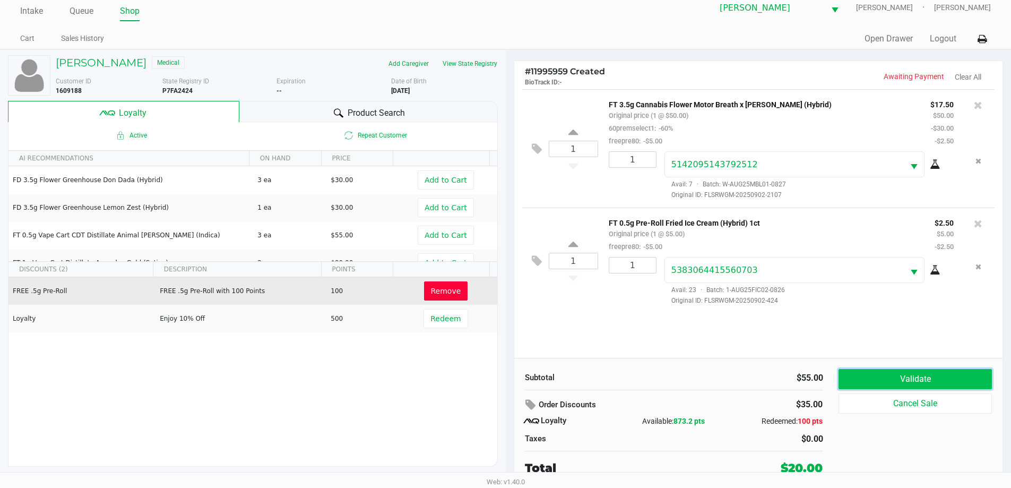
click at [920, 378] on button "Validate" at bounding box center [915, 379] width 153 height 20
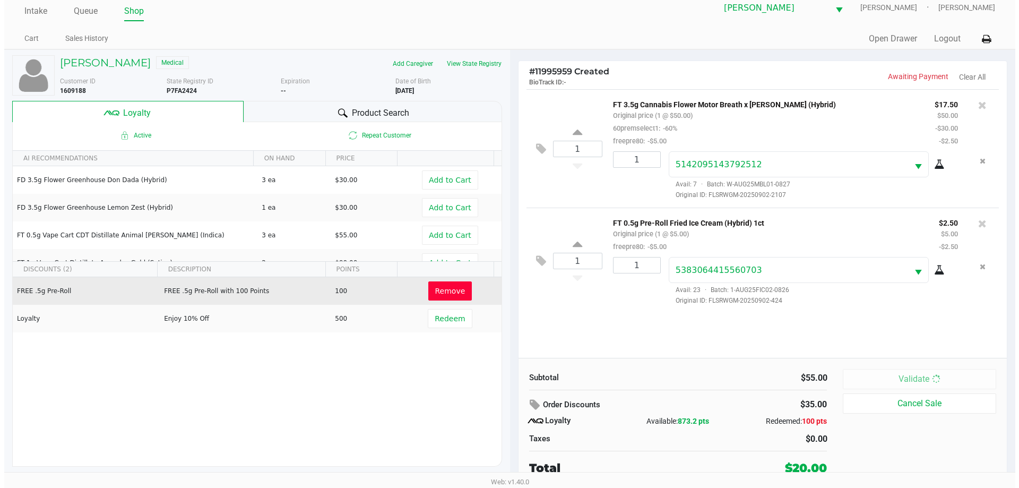
scroll to position [0, 0]
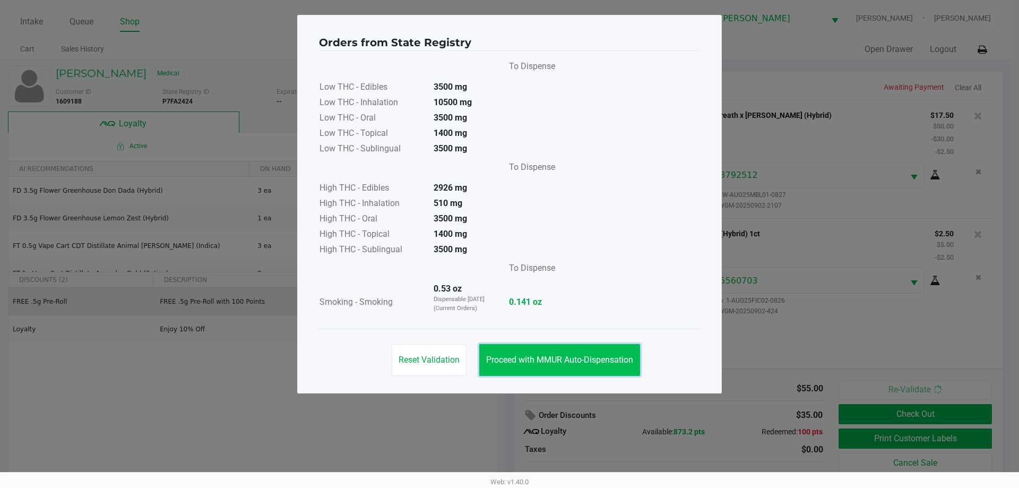
click at [595, 354] on button "Proceed with MMUR Auto-Dispensation" at bounding box center [559, 360] width 161 height 32
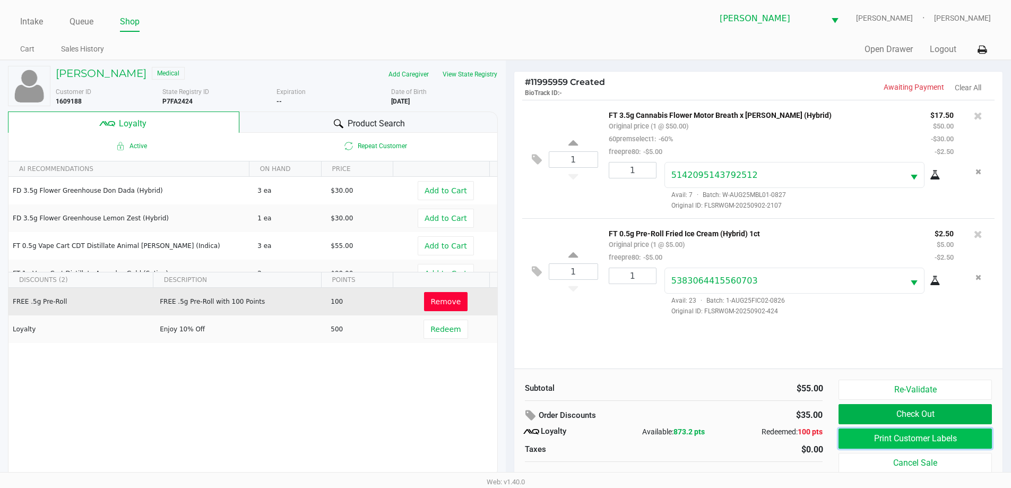
click at [873, 432] on button "Print Customer Labels" at bounding box center [915, 438] width 153 height 20
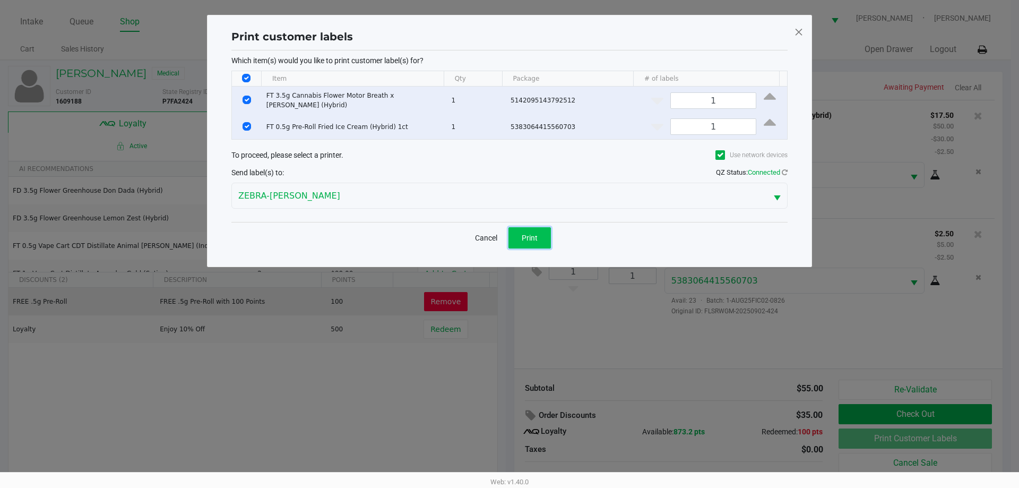
click at [528, 241] on button "Print" at bounding box center [530, 237] width 42 height 21
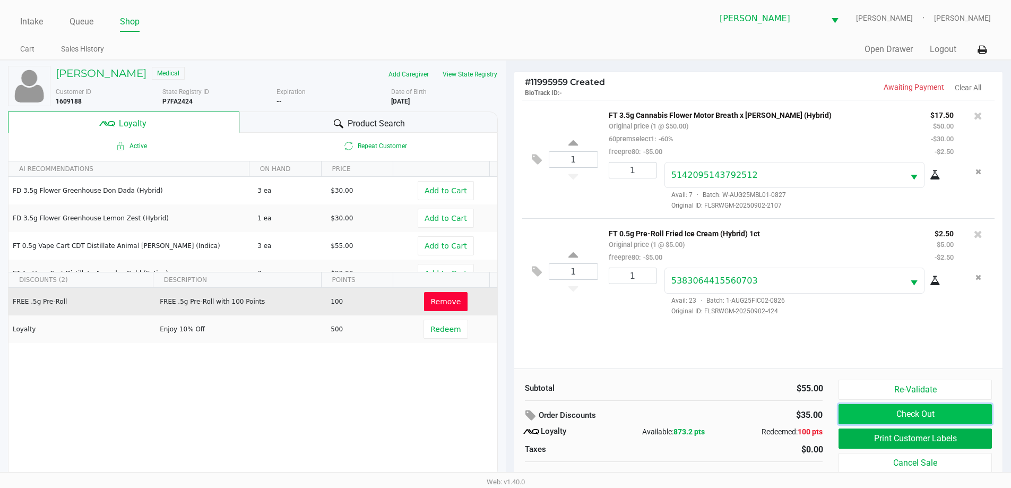
click at [912, 413] on button "Check Out" at bounding box center [915, 414] width 153 height 20
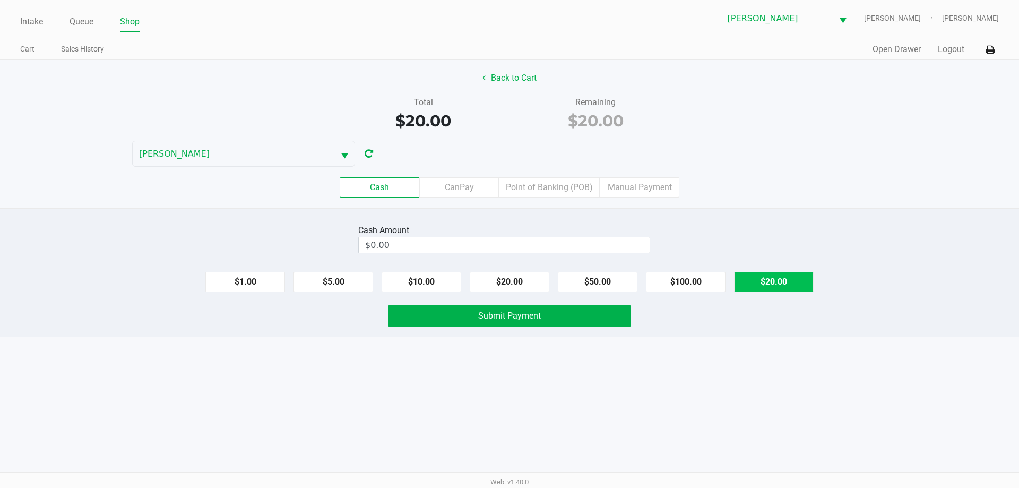
click at [767, 282] on button "$20.00" at bounding box center [774, 282] width 80 height 20
type input "$20.00"
click at [580, 316] on button "Submit Payment" at bounding box center [509, 315] width 243 height 21
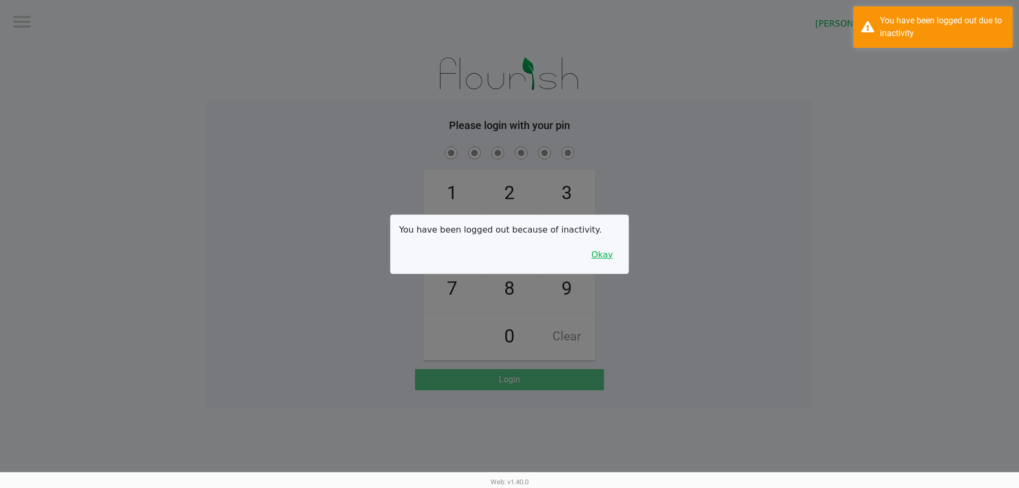
click at [606, 257] on button "Okay" at bounding box center [603, 255] width 36 height 20
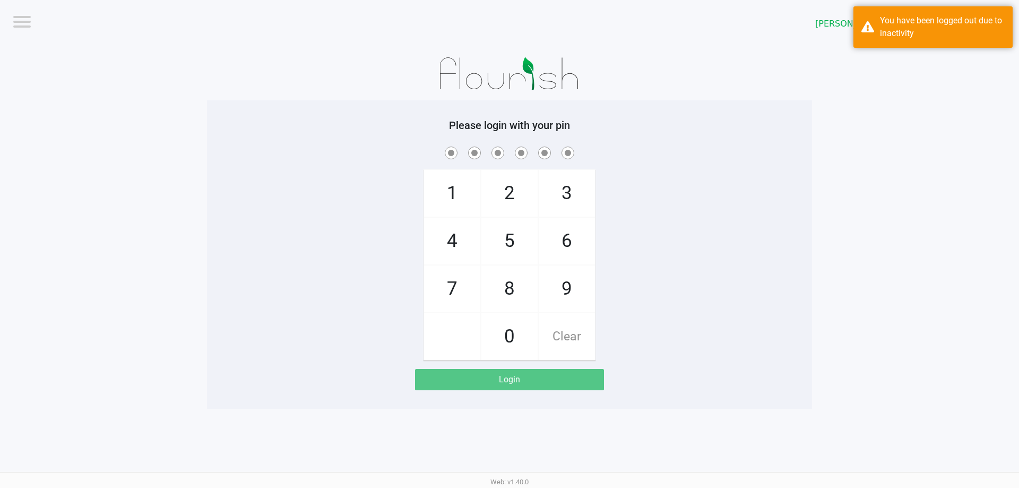
click at [821, 213] on app-pos-login-wrapper "Logout Brandon WC CONNIE-SMITH Please login with your pin 1 4 7 2 5 8 0 3 6 9 C…" at bounding box center [509, 204] width 1019 height 409
checkbox input "true"
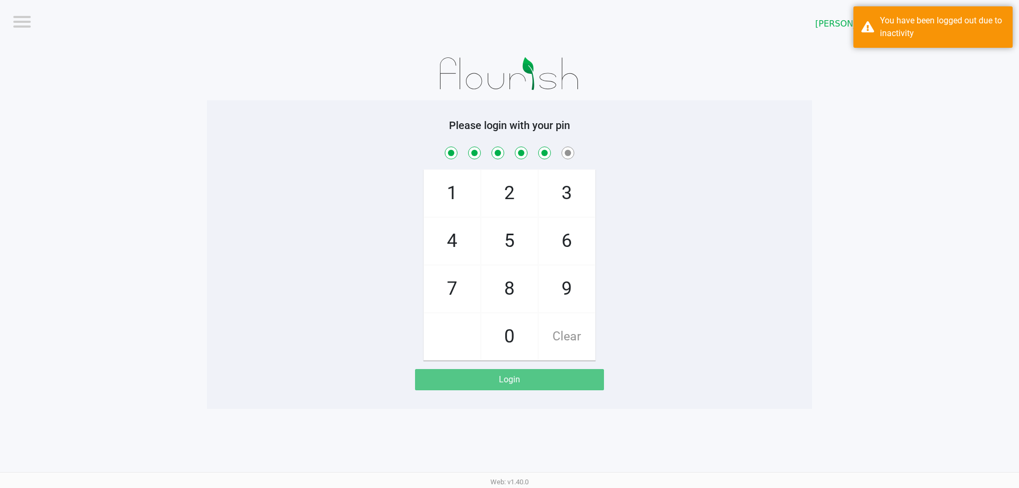
checkbox input "true"
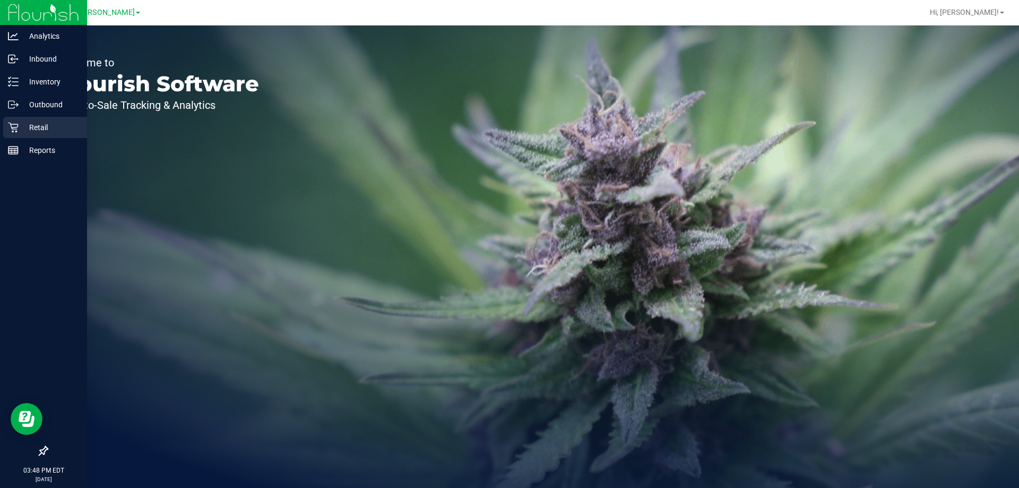
click at [22, 127] on p "Retail" at bounding box center [51, 127] width 64 height 13
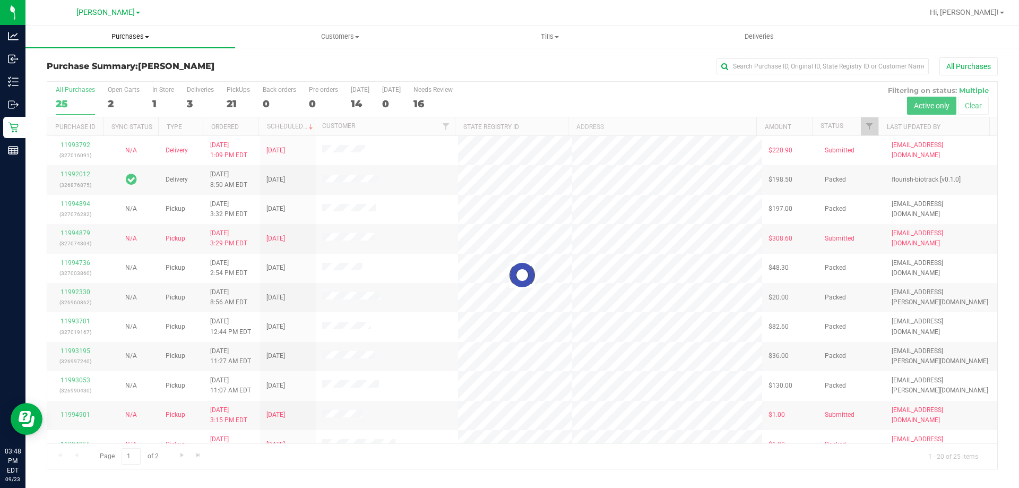
click at [131, 36] on span "Purchases" at bounding box center [130, 37] width 210 height 10
click at [69, 75] on span "Fulfillment" at bounding box center [58, 76] width 66 height 9
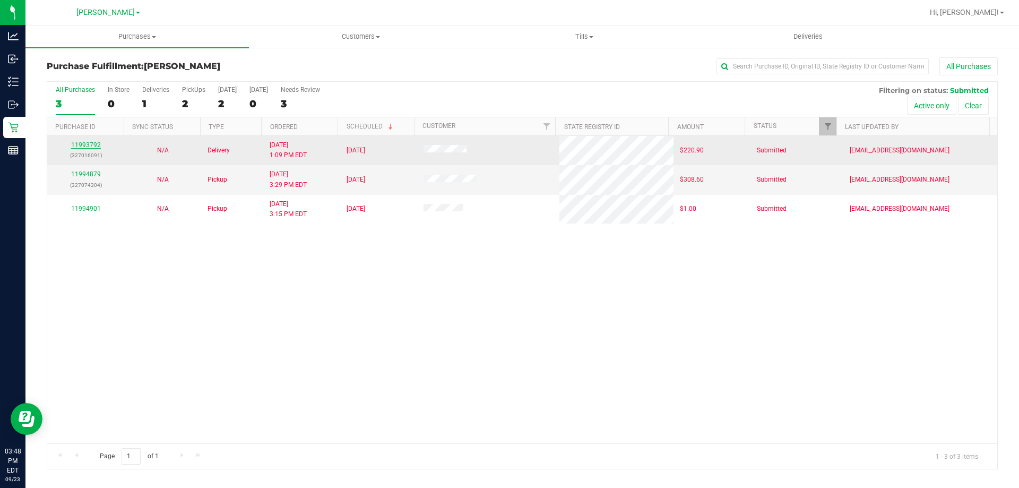
click at [89, 148] on link "11993792" at bounding box center [86, 144] width 30 height 7
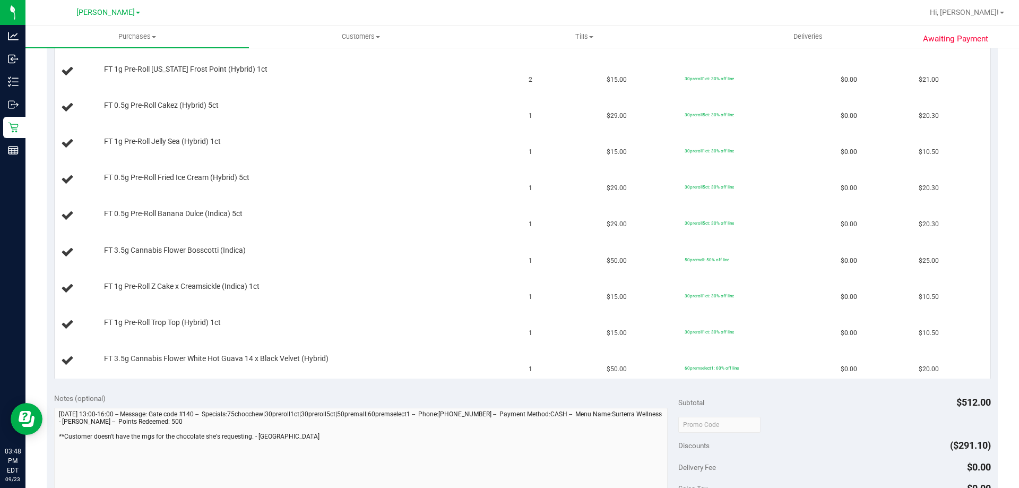
scroll to position [351, 0]
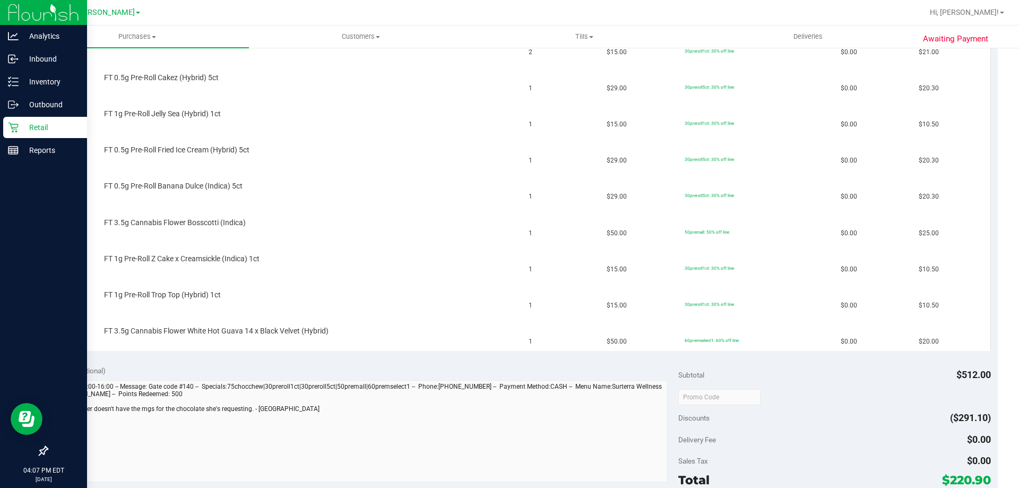
click at [26, 124] on p "Retail" at bounding box center [51, 127] width 64 height 13
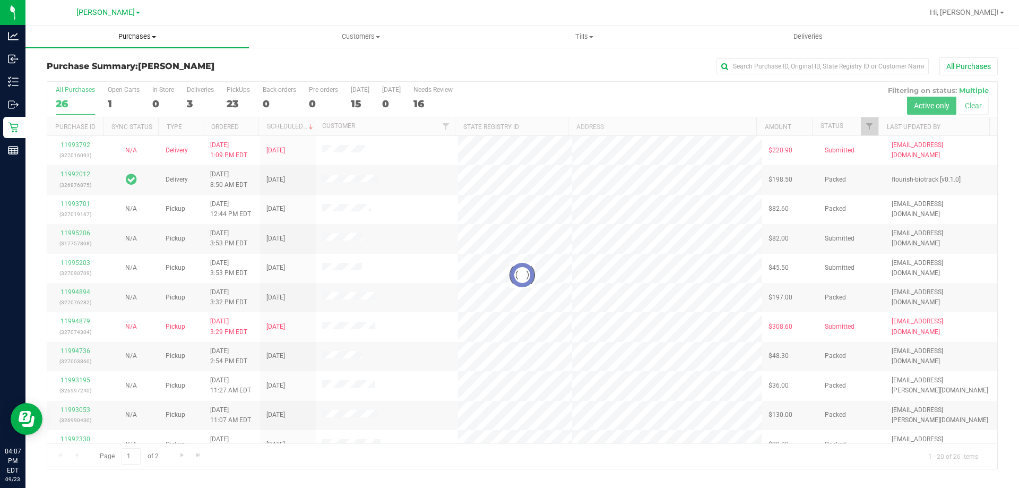
click at [131, 38] on span "Purchases" at bounding box center [137, 37] width 224 height 10
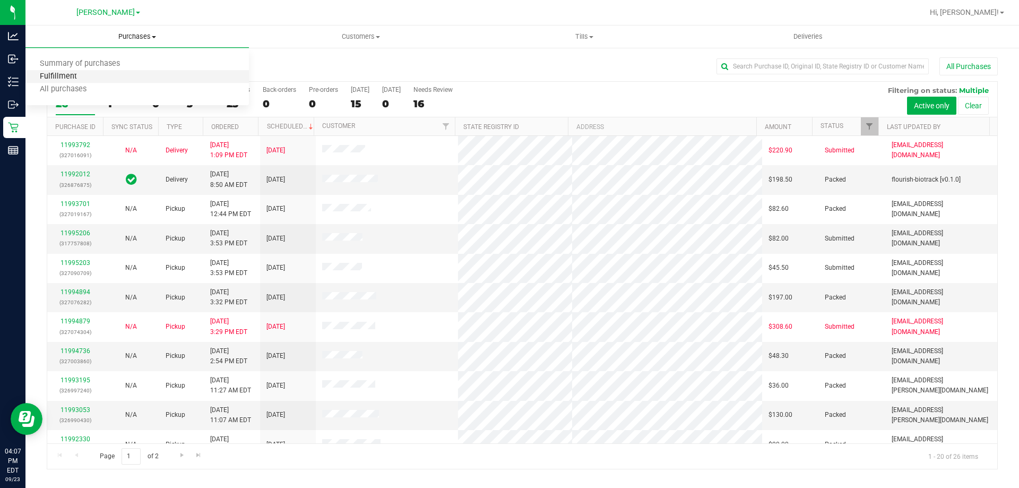
click at [80, 75] on span "Fulfillment" at bounding box center [58, 76] width 66 height 9
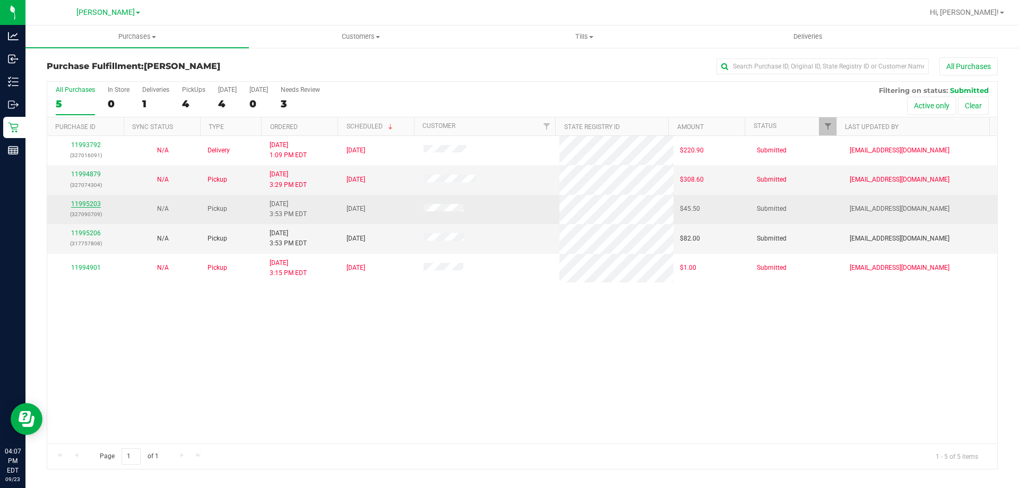
click at [92, 203] on link "11995203" at bounding box center [86, 203] width 30 height 7
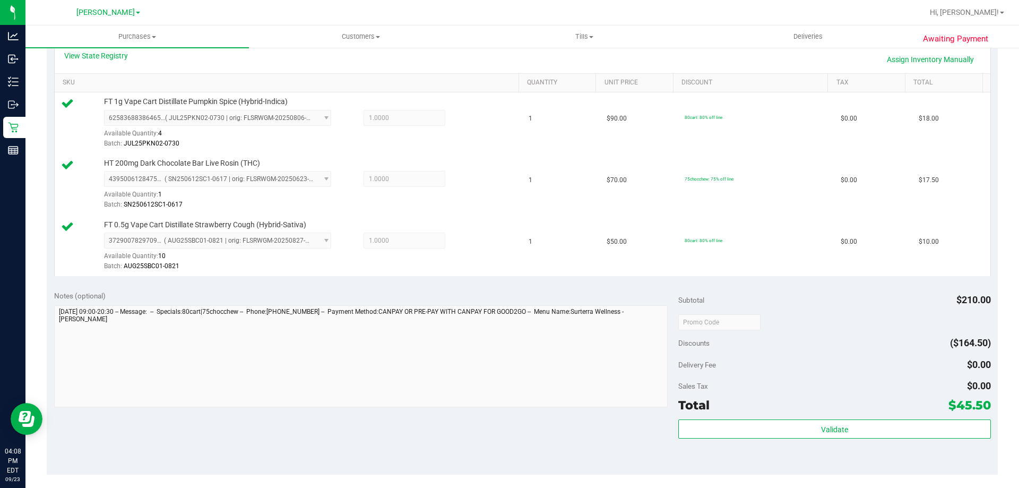
scroll to position [352, 0]
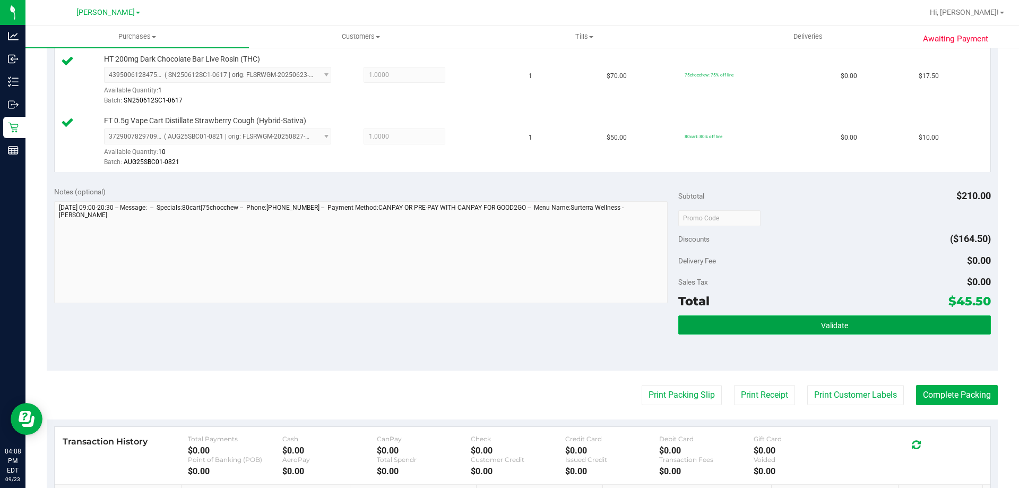
click at [863, 325] on button "Validate" at bounding box center [835, 324] width 312 height 19
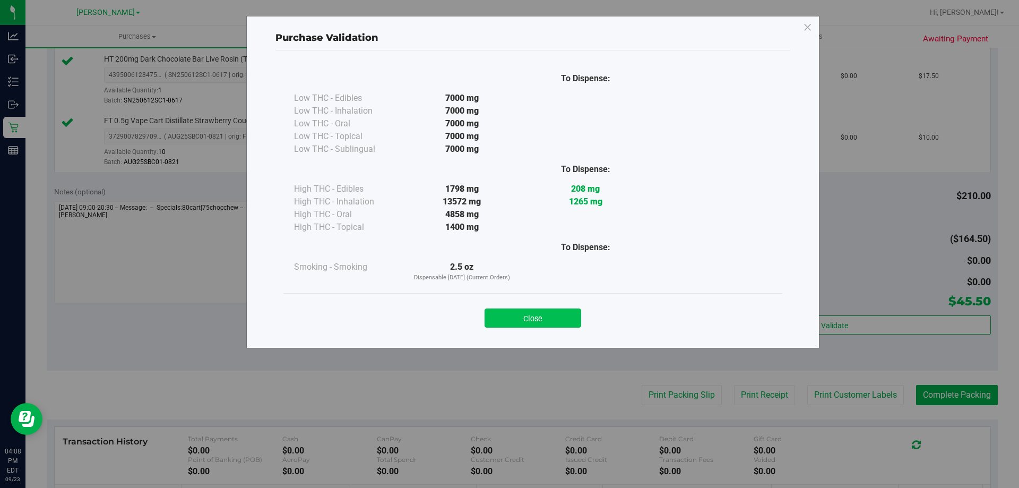
click at [528, 322] on button "Close" at bounding box center [533, 317] width 97 height 19
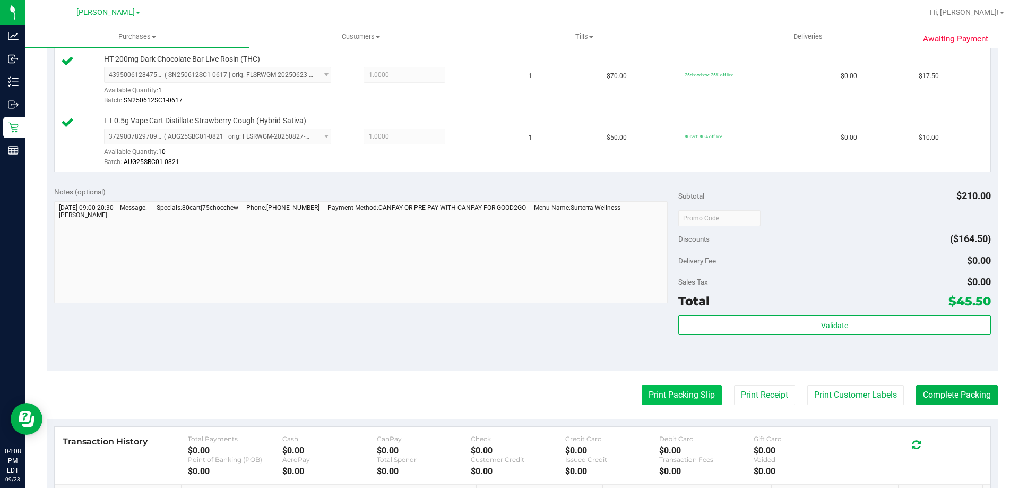
click at [684, 398] on button "Print Packing Slip" at bounding box center [682, 395] width 80 height 20
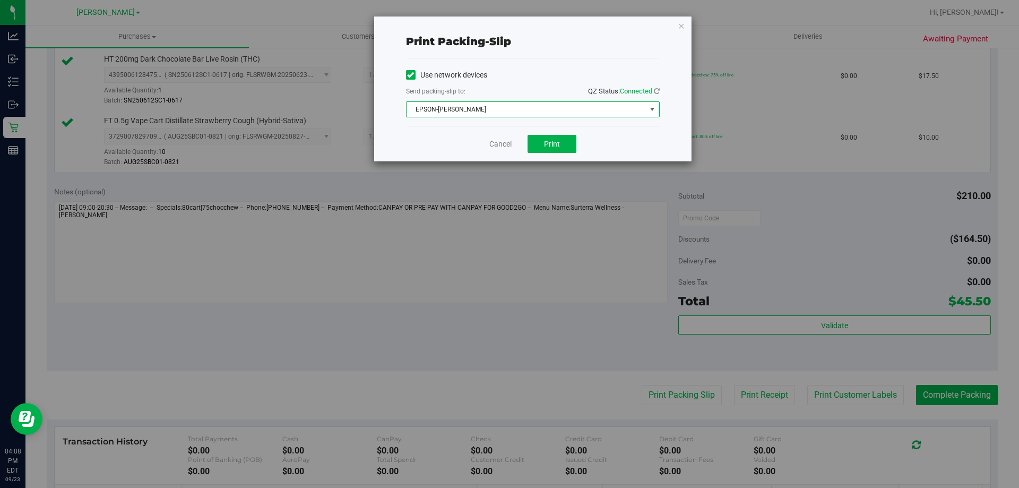
click at [541, 105] on span "EPSON-BECK" at bounding box center [526, 109] width 239 height 15
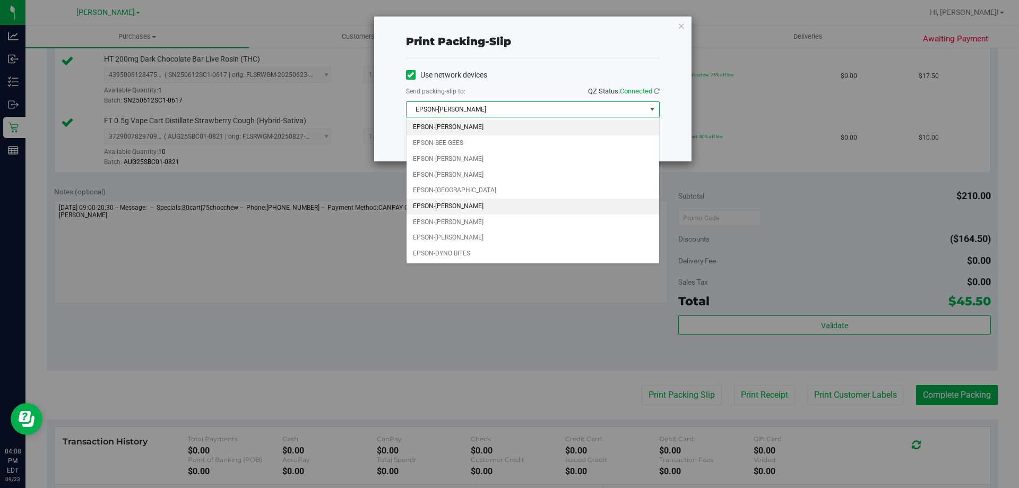
click at [479, 208] on li "EPSON-CONNIE SMITH" at bounding box center [533, 207] width 253 height 16
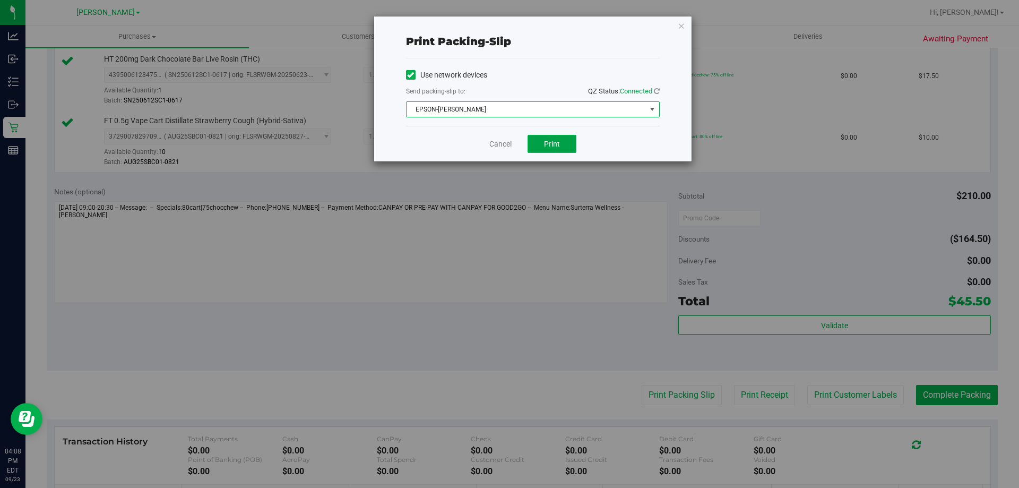
click at [545, 139] on button "Print" at bounding box center [552, 144] width 49 height 18
click at [500, 144] on link "Cancel" at bounding box center [501, 144] width 22 height 11
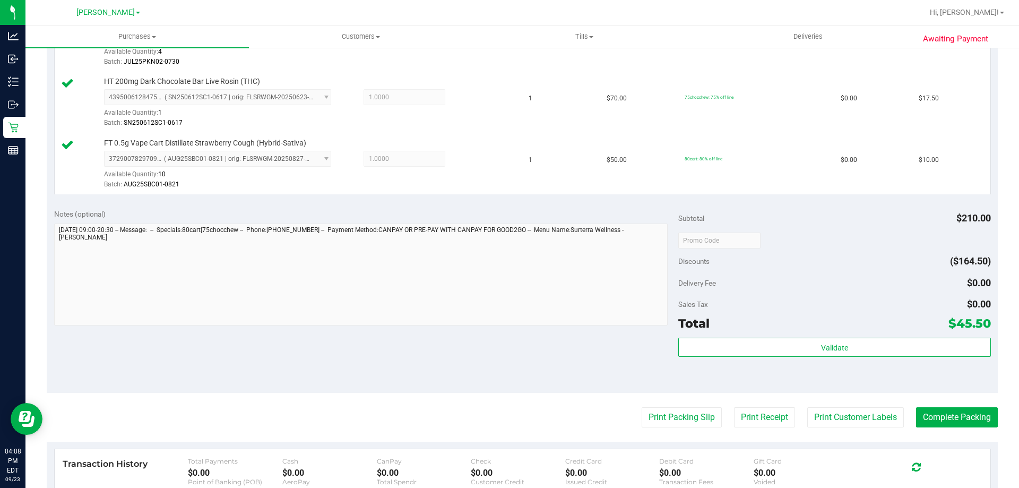
scroll to position [396, 0]
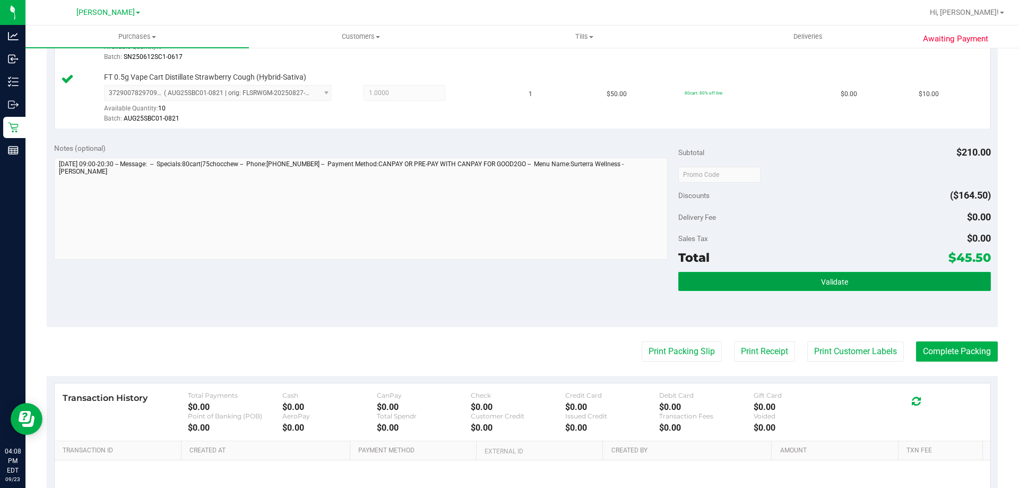
click at [835, 278] on span "Validate" at bounding box center [834, 282] width 27 height 8
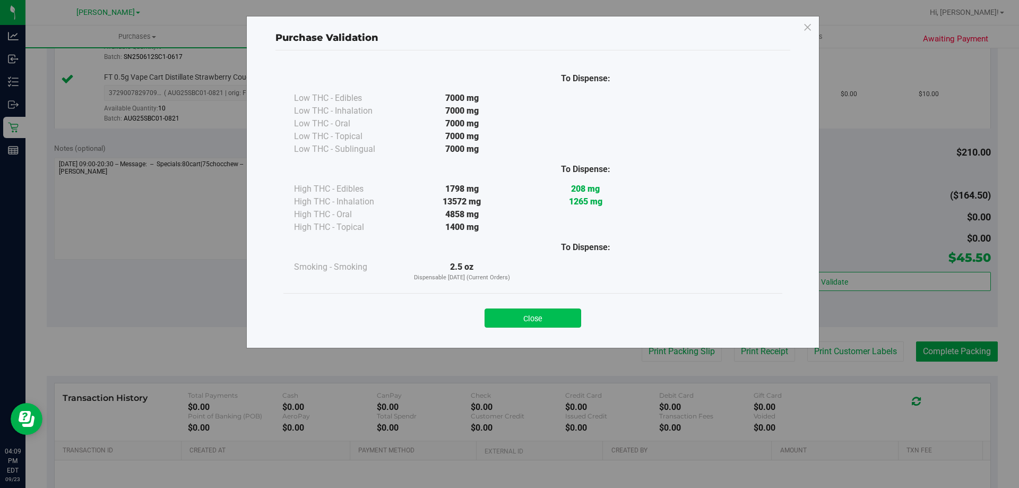
click at [534, 314] on button "Close" at bounding box center [533, 317] width 97 height 19
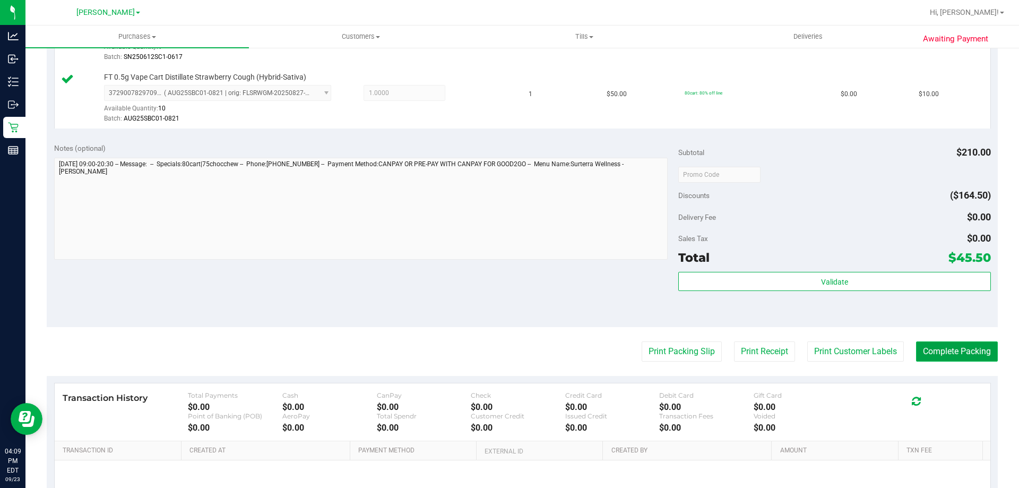
click at [957, 354] on button "Complete Packing" at bounding box center [957, 351] width 82 height 20
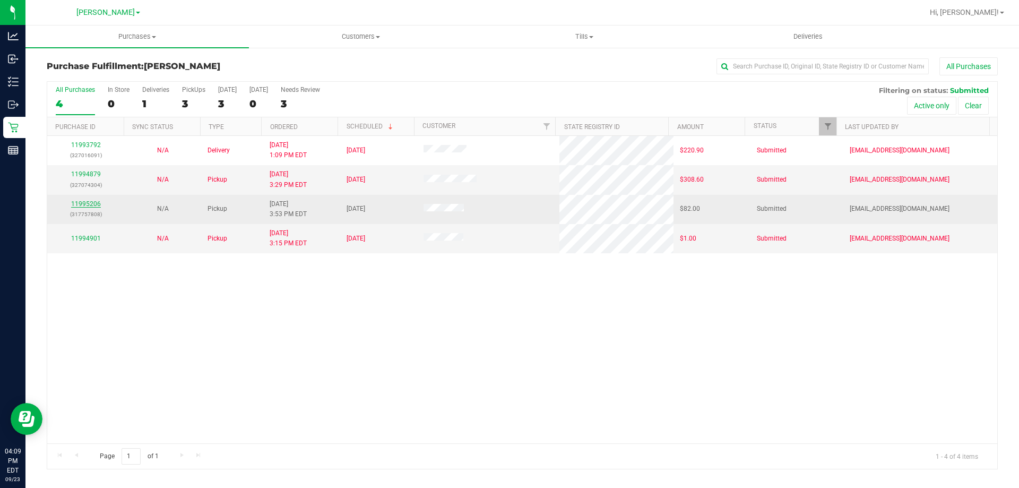
click at [95, 203] on link "11995206" at bounding box center [86, 203] width 30 height 7
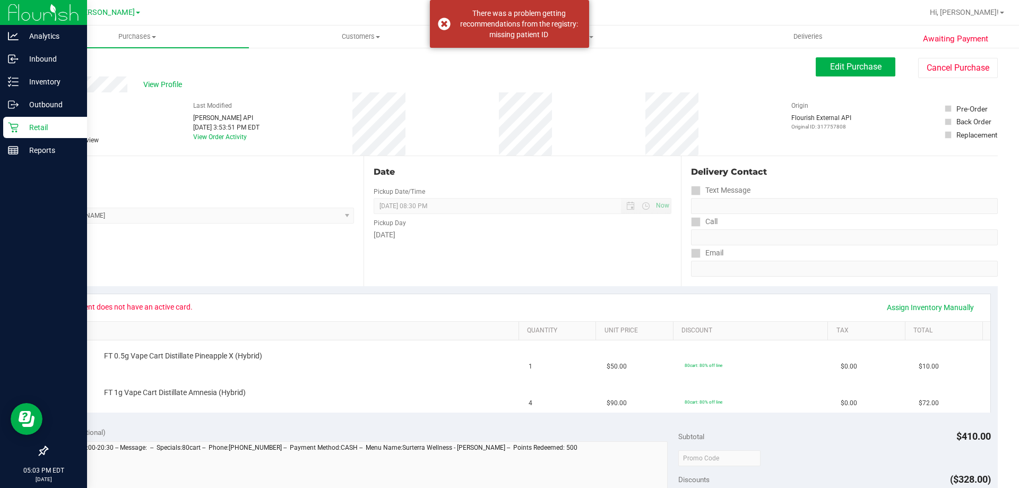
click at [39, 122] on p "Retail" at bounding box center [51, 127] width 64 height 13
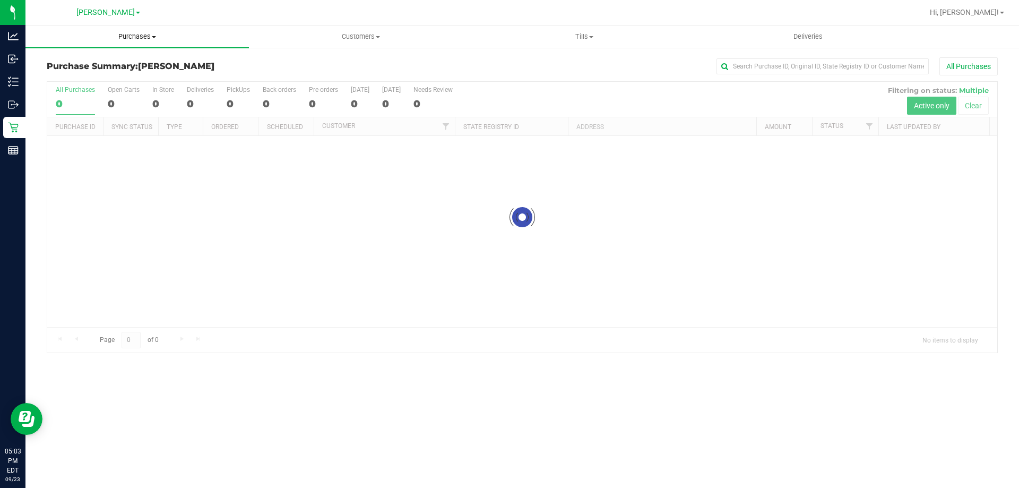
click at [167, 43] on uib-tab-heading "Purchases Summary of purchases Fulfillment All purchases" at bounding box center [137, 36] width 224 height 22
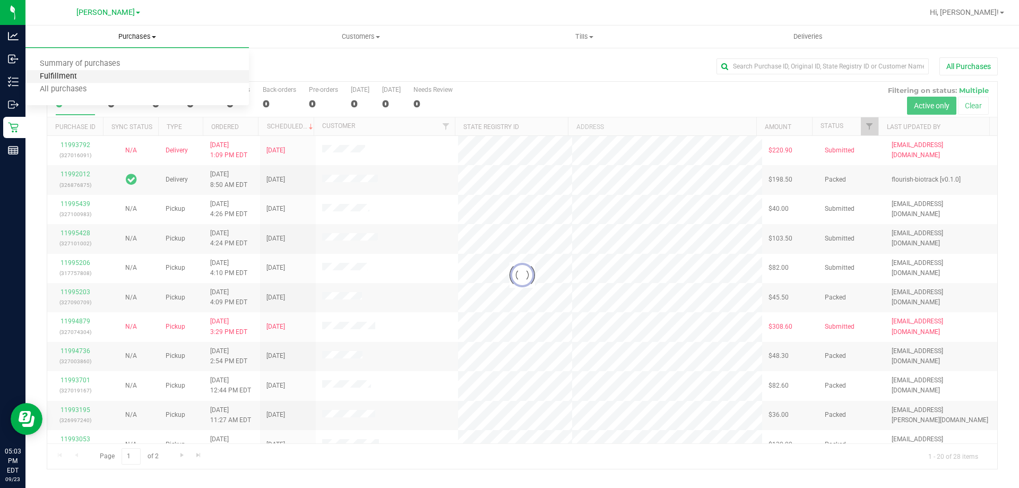
click at [72, 76] on span "Fulfillment" at bounding box center [58, 76] width 66 height 9
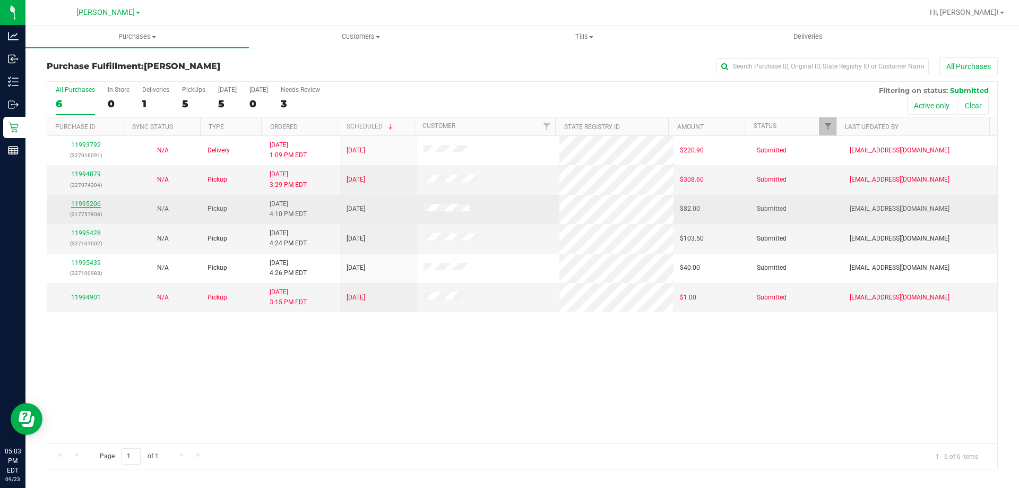
click at [89, 200] on link "11995206" at bounding box center [86, 203] width 30 height 7
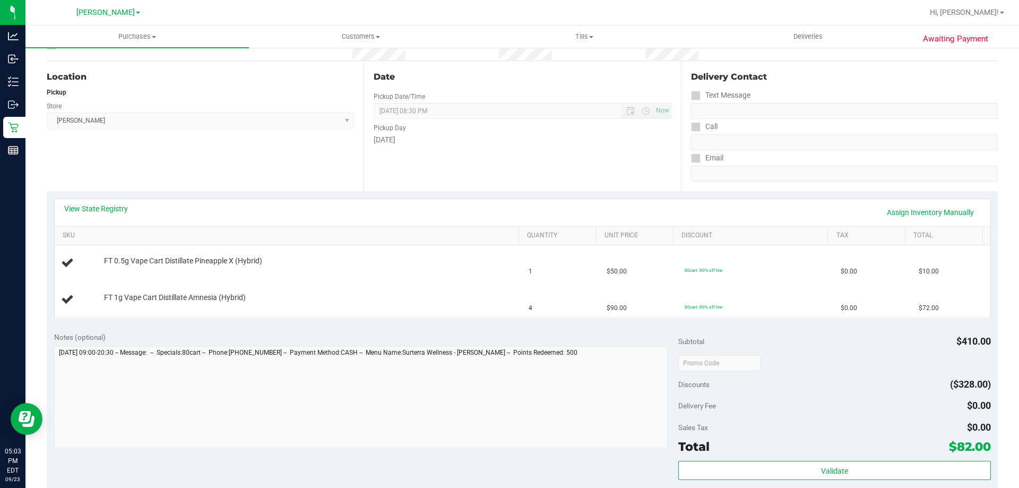
scroll to position [76, 0]
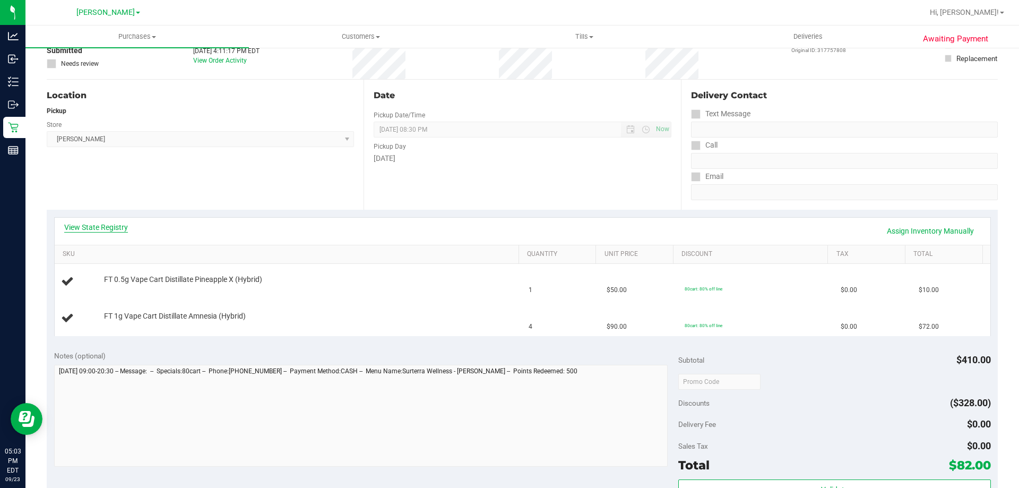
click at [109, 222] on link "View State Registry" at bounding box center [96, 227] width 64 height 11
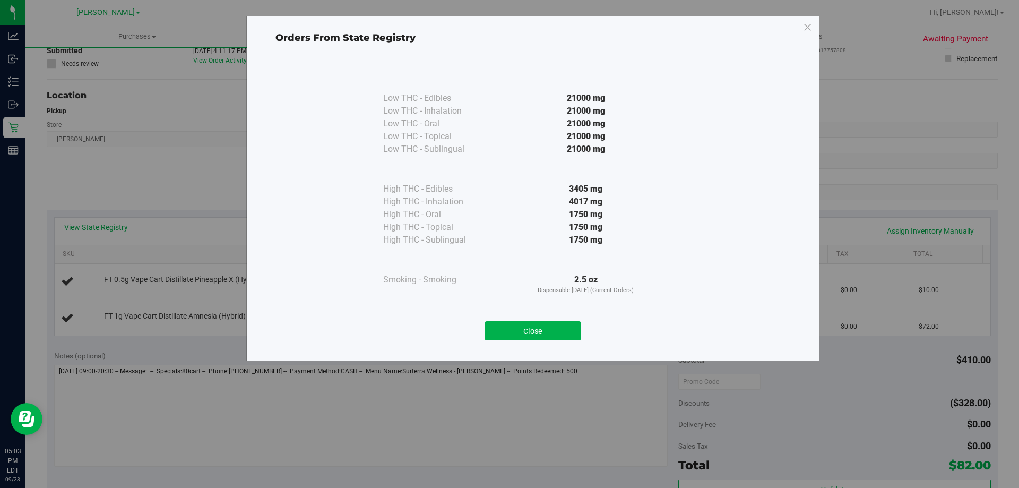
click at [546, 351] on div "Orders From State Registry Low THC - Edibles 21000 mg" at bounding box center [532, 188] width 573 height 345
click at [544, 340] on button "Close" at bounding box center [533, 330] width 97 height 19
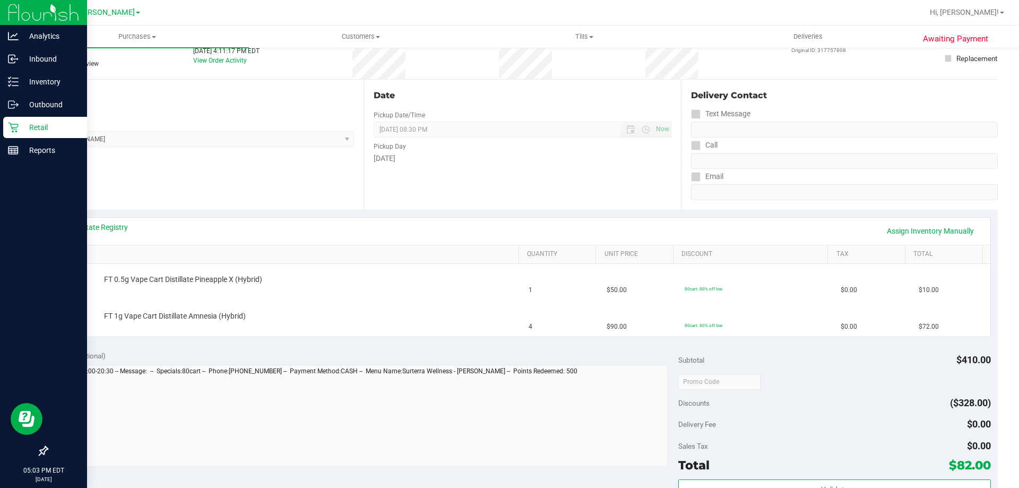
click at [19, 124] on p "Retail" at bounding box center [51, 127] width 64 height 13
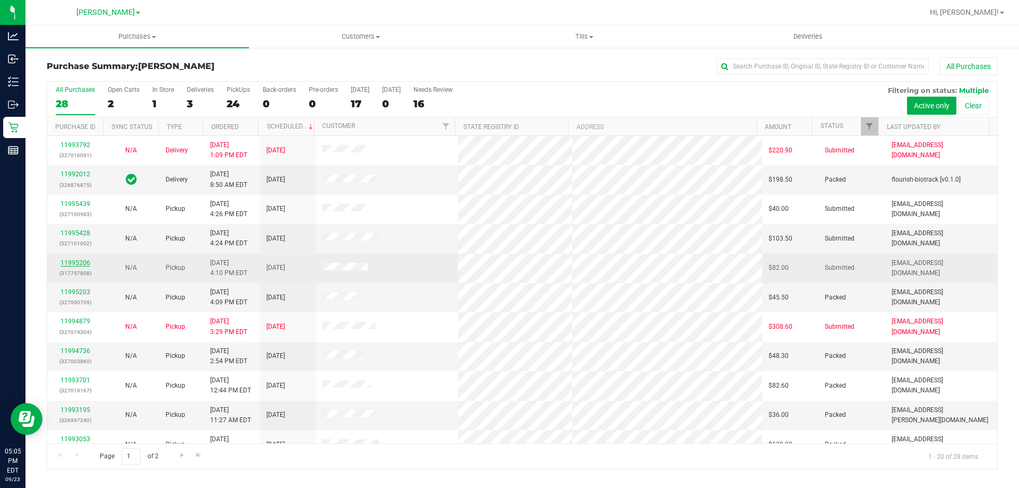
click at [84, 262] on link "11995206" at bounding box center [76, 262] width 30 height 7
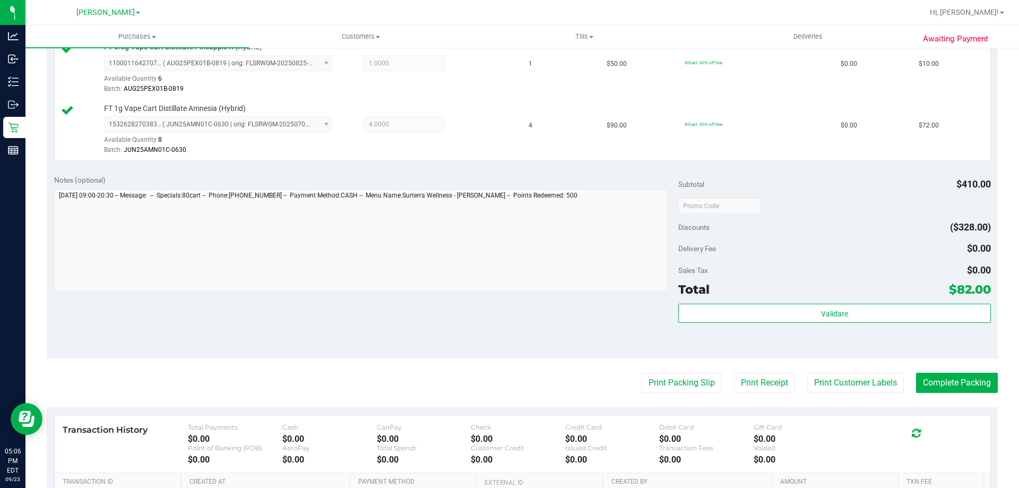
scroll to position [442, 0]
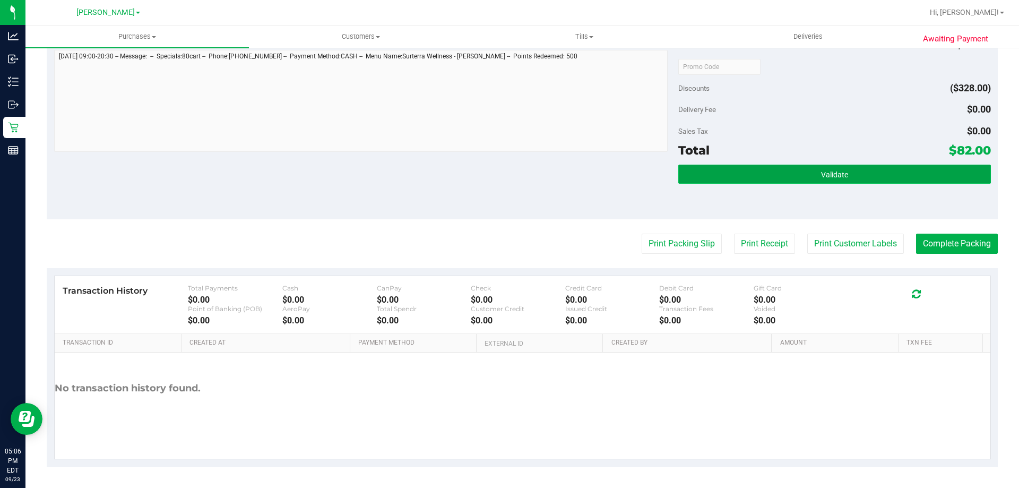
click at [838, 179] on button "Validate" at bounding box center [835, 174] width 312 height 19
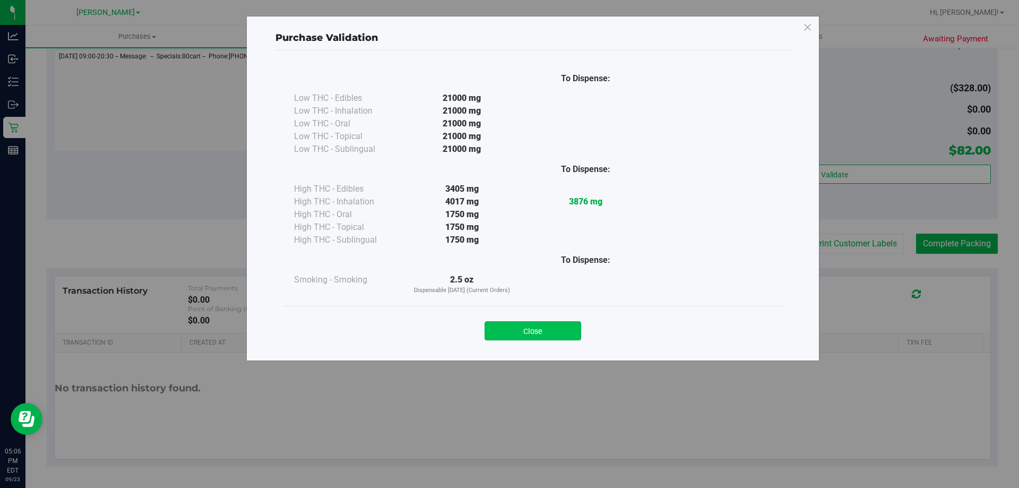
click at [533, 330] on button "Close" at bounding box center [533, 330] width 97 height 19
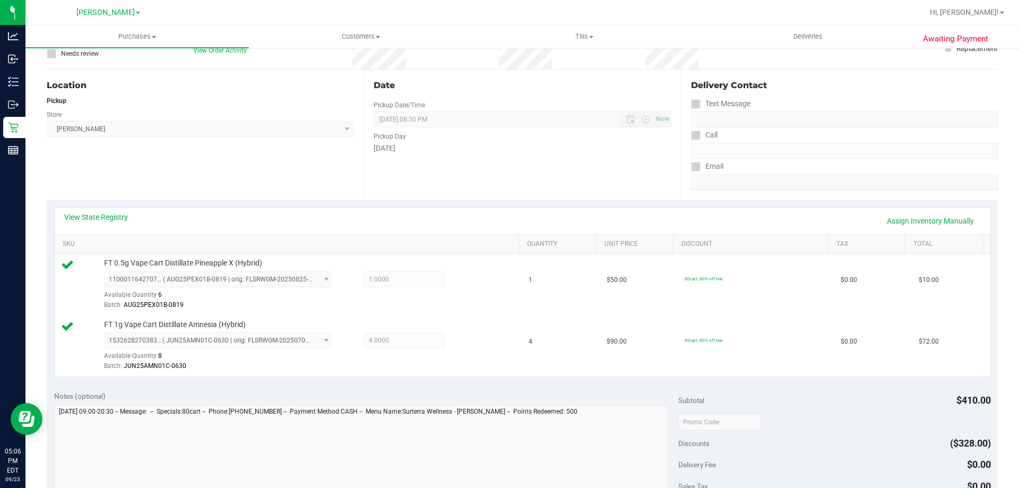
scroll to position [0, 0]
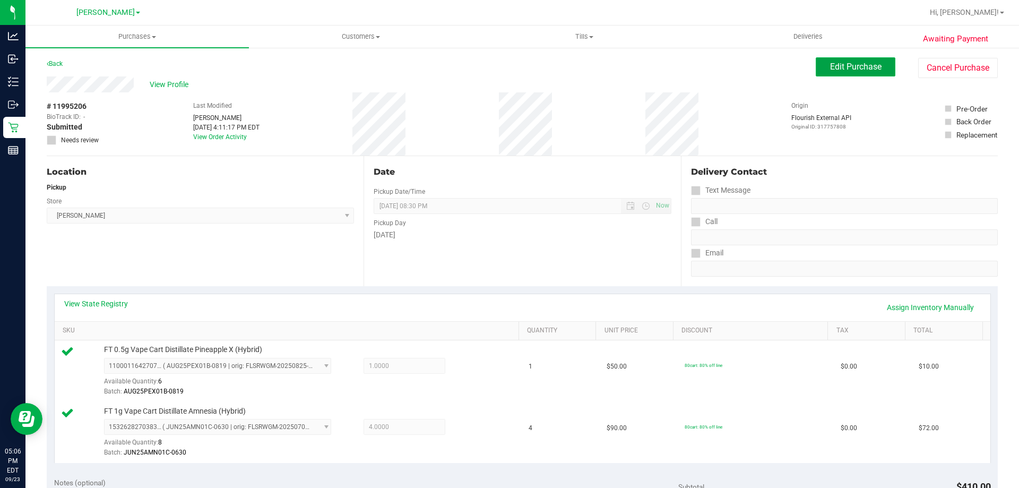
click at [847, 76] on button "Edit Purchase" at bounding box center [856, 66] width 80 height 19
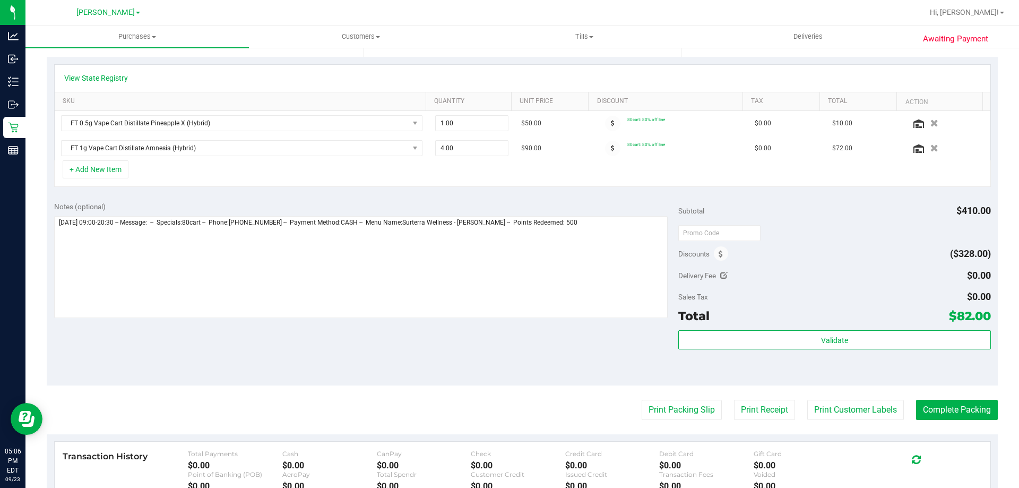
scroll to position [335, 0]
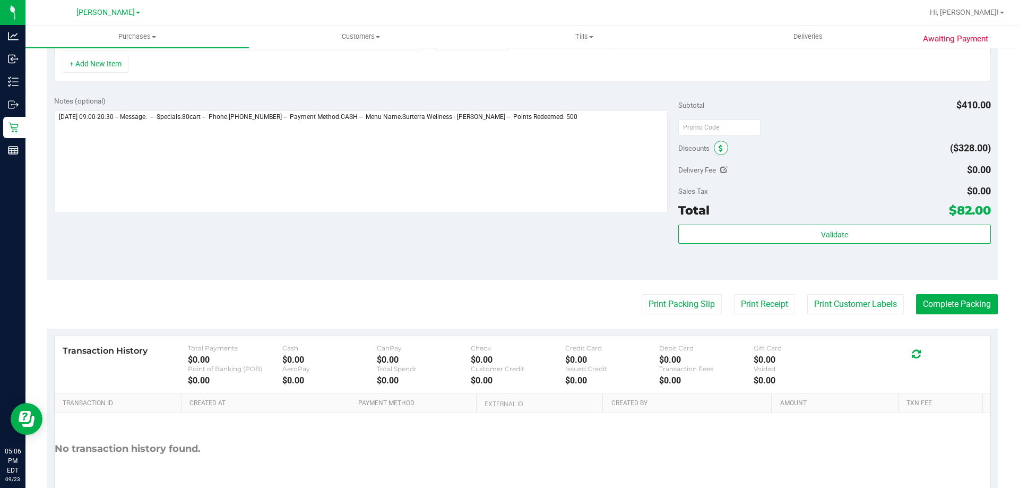
click at [719, 147] on icon at bounding box center [721, 148] width 4 height 7
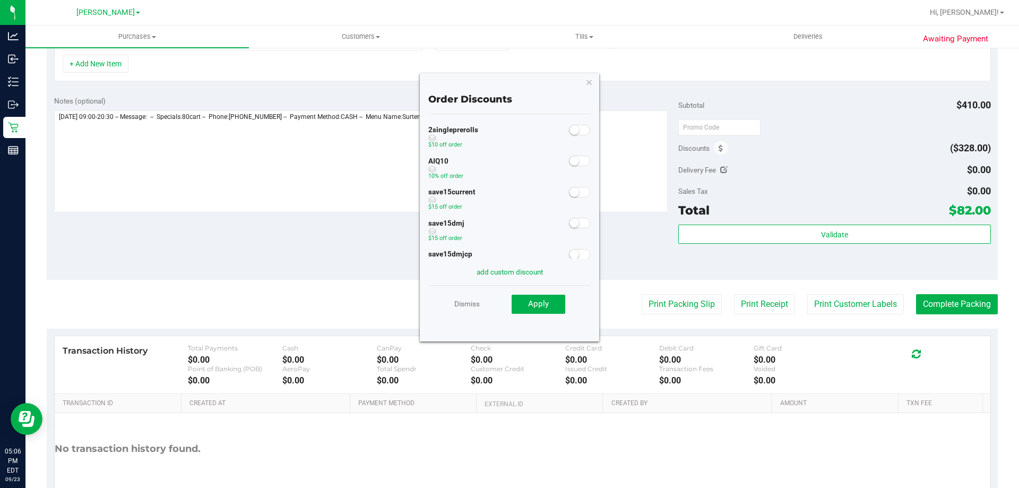
click at [570, 159] on small at bounding box center [575, 161] width 10 height 10
click at [536, 313] on button "Apply" at bounding box center [539, 304] width 54 height 19
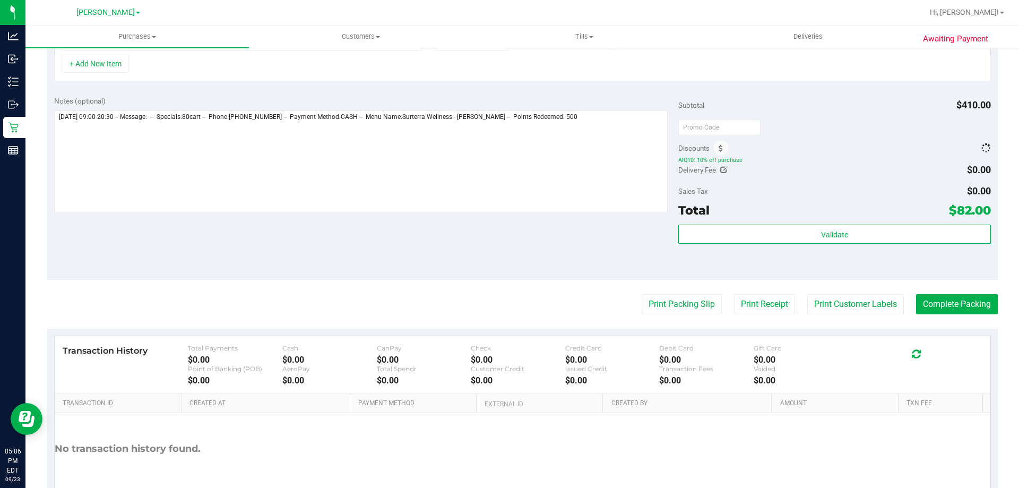
click at [538, 307] on div "Print Packing Slip Print Receipt Print Customer Labels Complete Packing" at bounding box center [522, 304] width 951 height 20
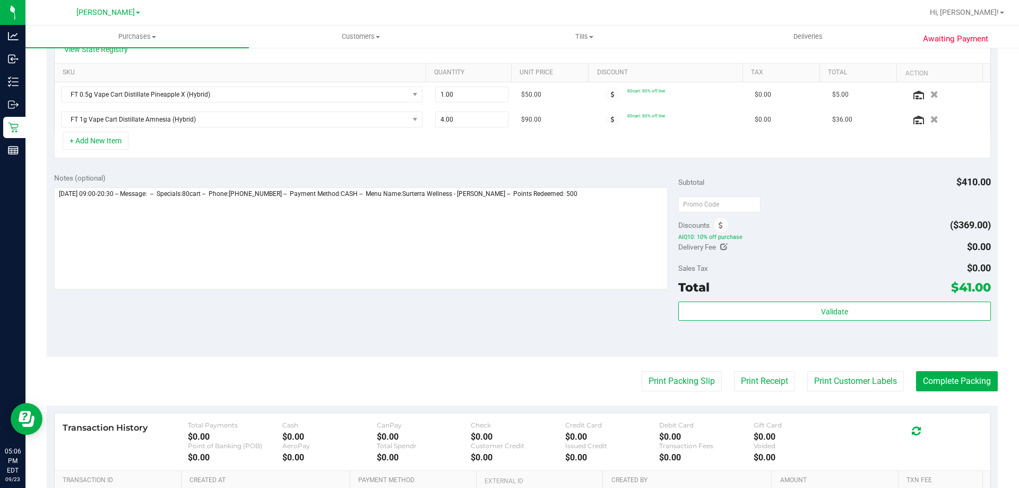
scroll to position [0, 0]
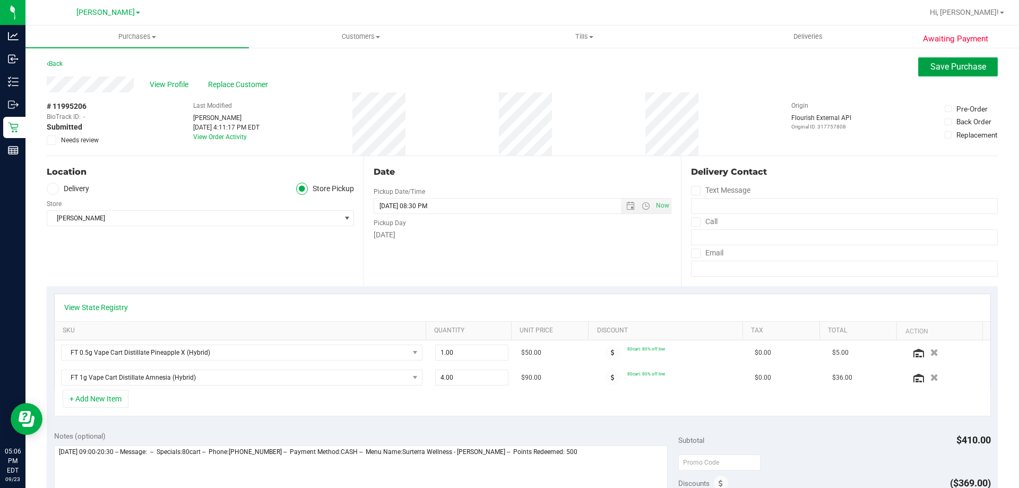
click at [938, 66] on span "Save Purchase" at bounding box center [959, 67] width 56 height 10
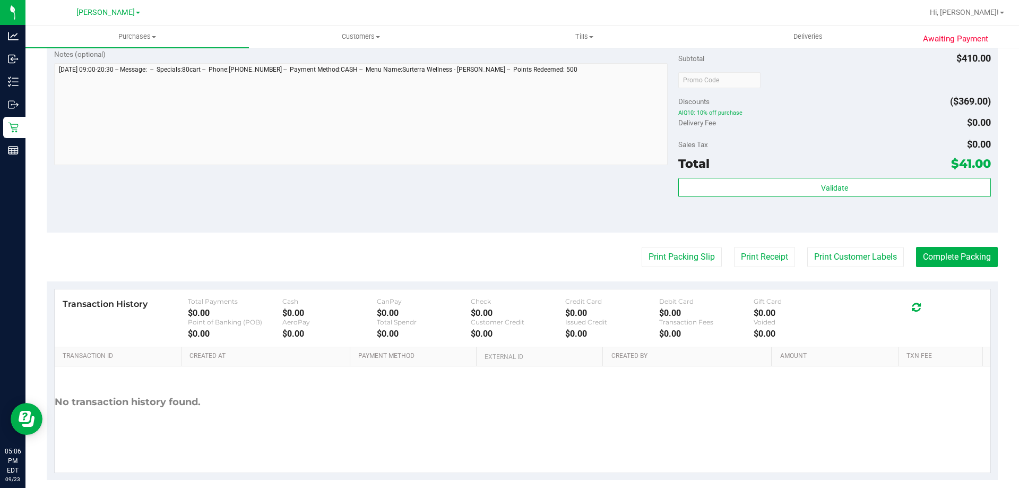
scroll to position [450, 0]
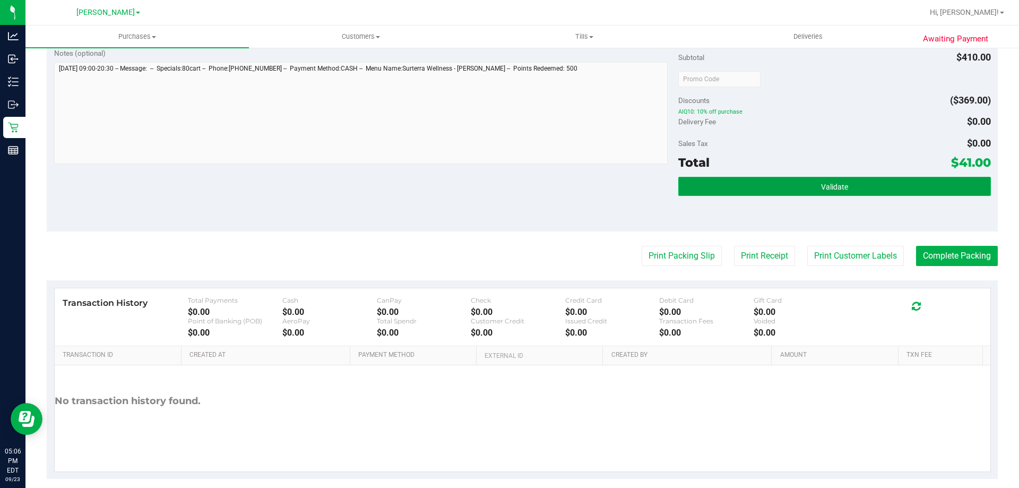
click at [786, 190] on button "Validate" at bounding box center [835, 186] width 312 height 19
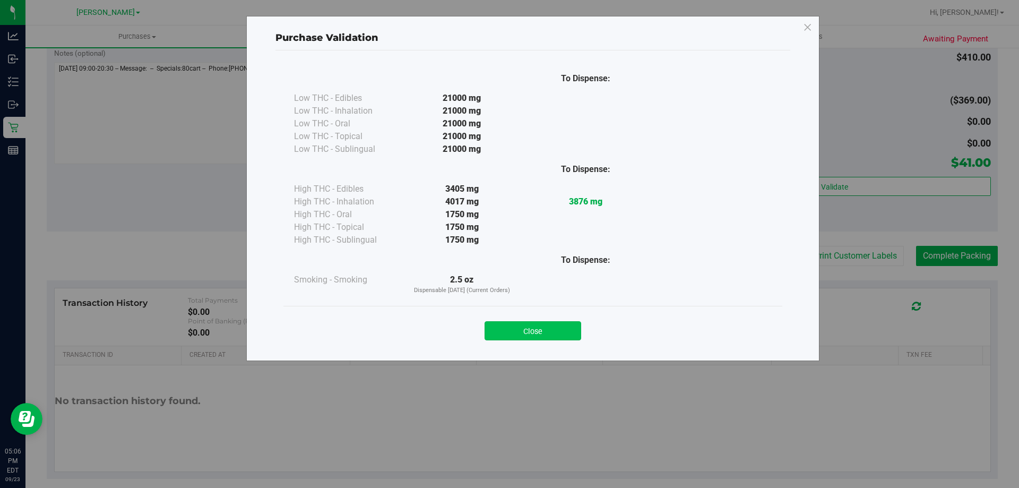
click at [545, 327] on button "Close" at bounding box center [533, 330] width 97 height 19
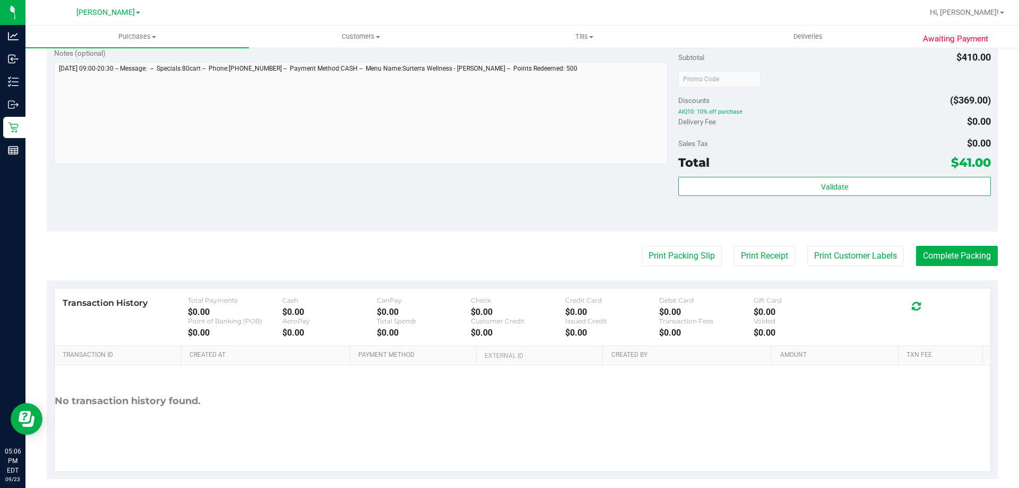
click at [680, 245] on purchase-details "Back Edit Purchase Cancel Purchase View Profile # 11995206 BioTrack ID: - Submi…" at bounding box center [522, 43] width 951 height 871
click at [677, 258] on button "Print Packing Slip" at bounding box center [682, 256] width 80 height 20
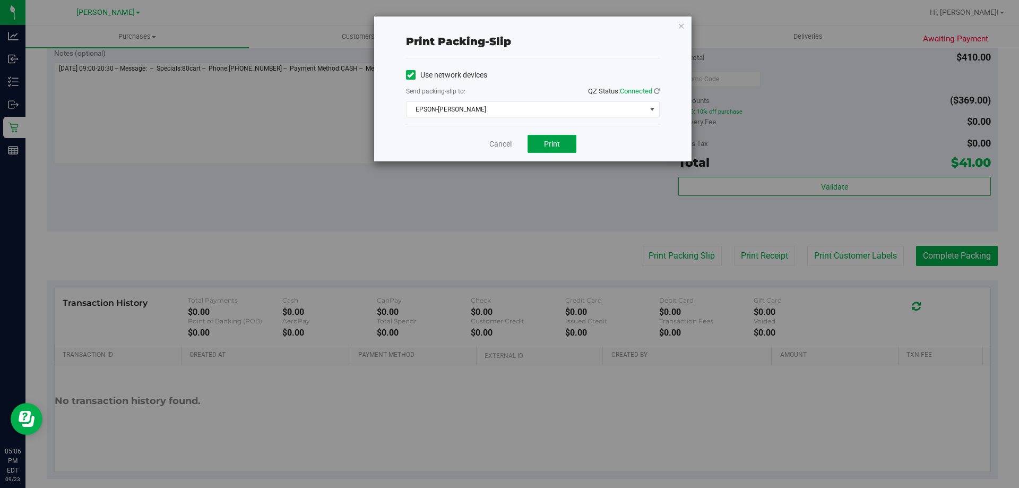
click at [561, 142] on button "Print" at bounding box center [552, 144] width 49 height 18
click at [505, 141] on link "Cancel" at bounding box center [501, 144] width 22 height 11
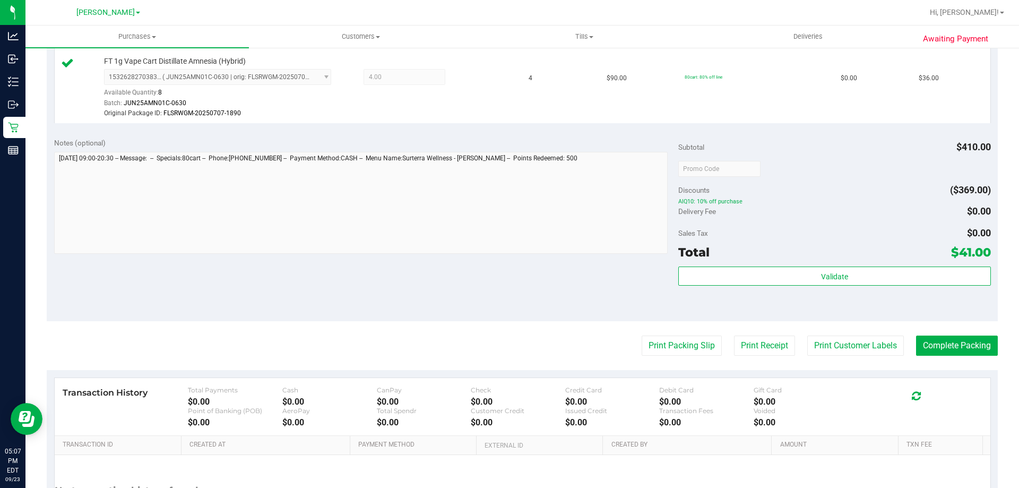
scroll to position [364, 0]
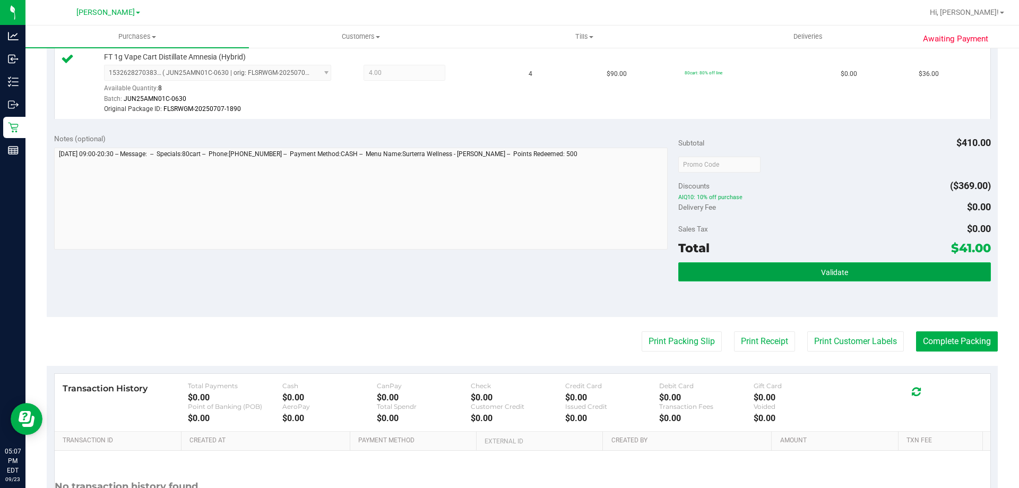
click at [853, 265] on button "Validate" at bounding box center [835, 271] width 312 height 19
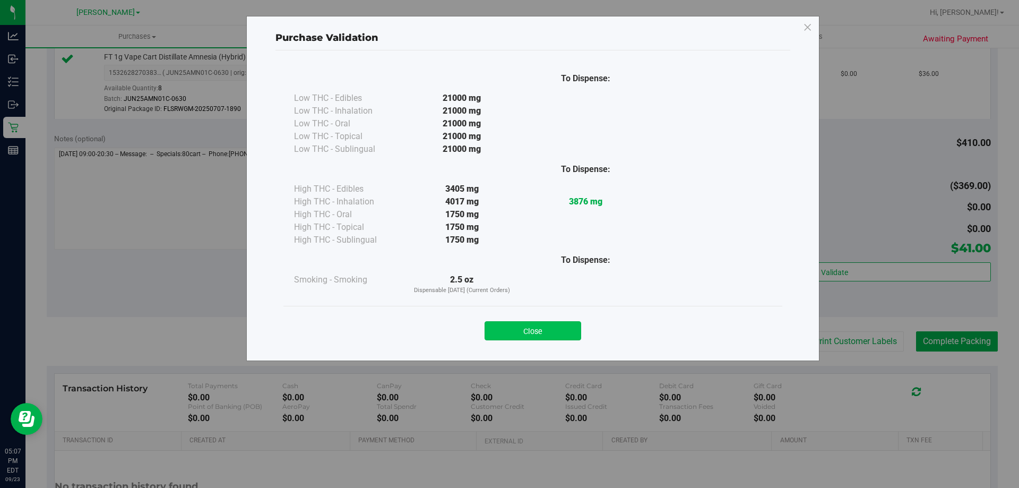
click at [560, 323] on button "Close" at bounding box center [533, 330] width 97 height 19
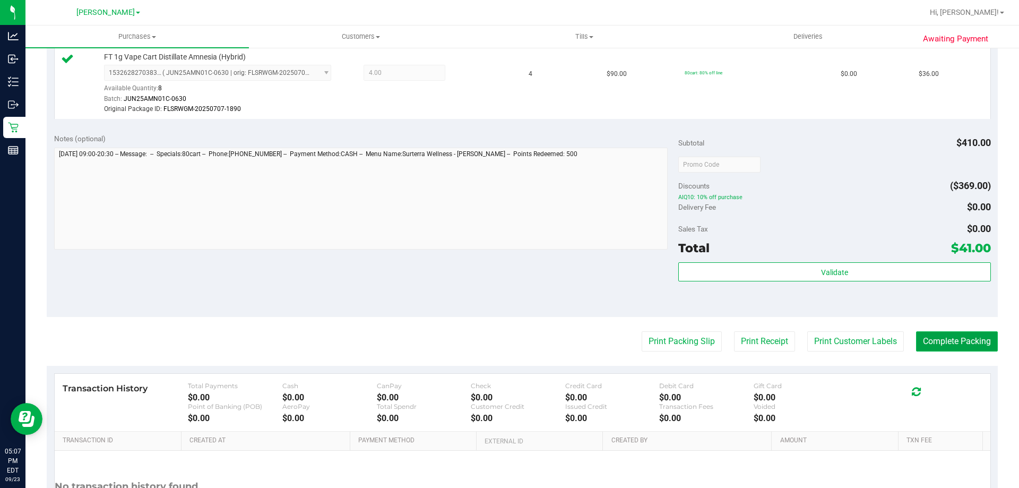
click at [964, 334] on button "Complete Packing" at bounding box center [957, 341] width 82 height 20
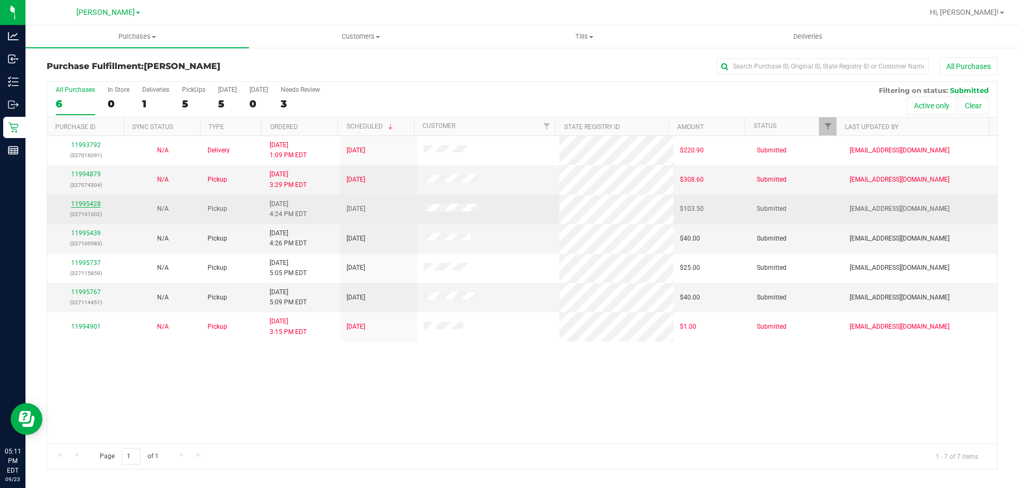
click at [91, 206] on link "11995428" at bounding box center [86, 203] width 30 height 7
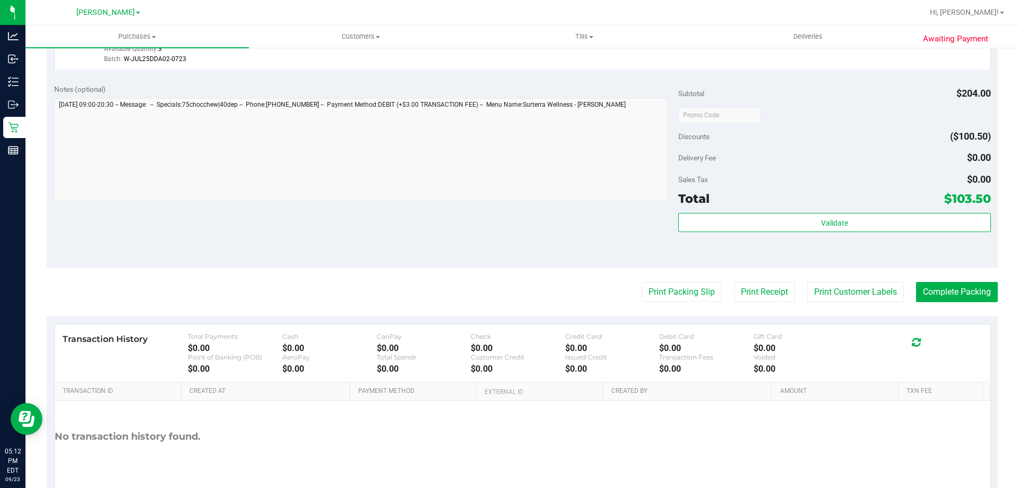
scroll to position [397, 0]
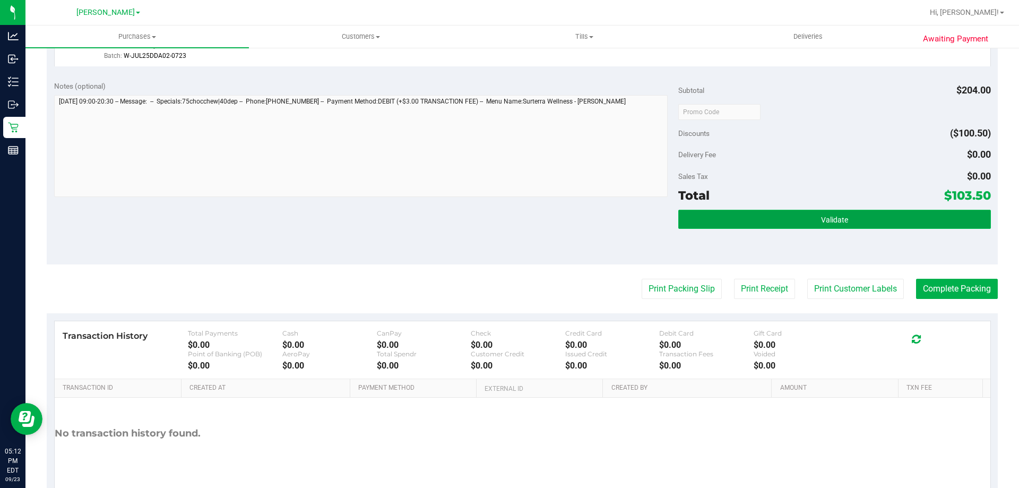
click at [827, 219] on span "Validate" at bounding box center [834, 220] width 27 height 8
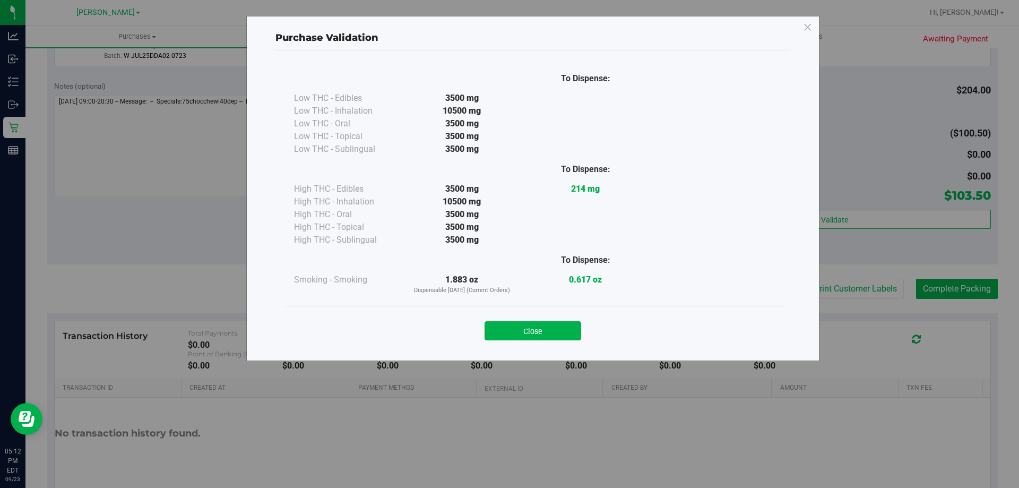
click at [507, 332] on button "Close" at bounding box center [533, 330] width 97 height 19
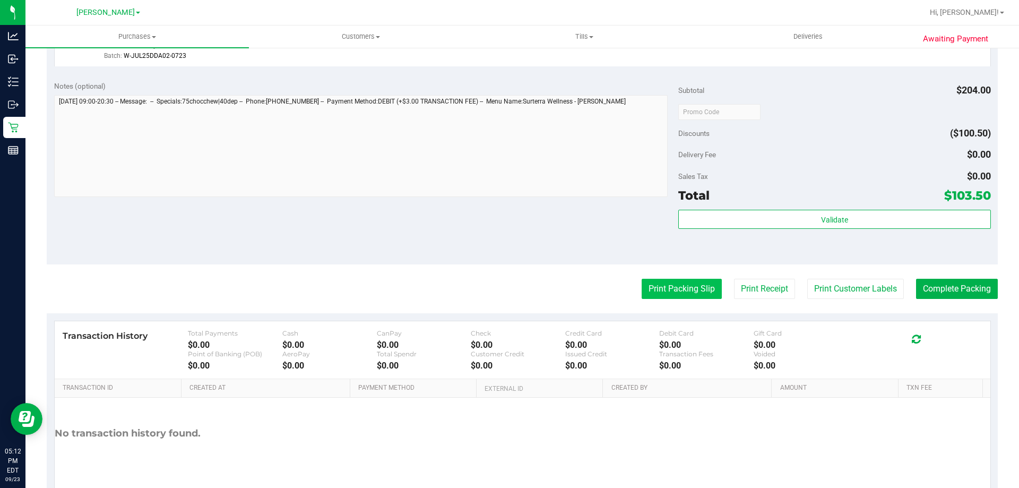
click at [682, 286] on button "Print Packing Slip" at bounding box center [682, 289] width 80 height 20
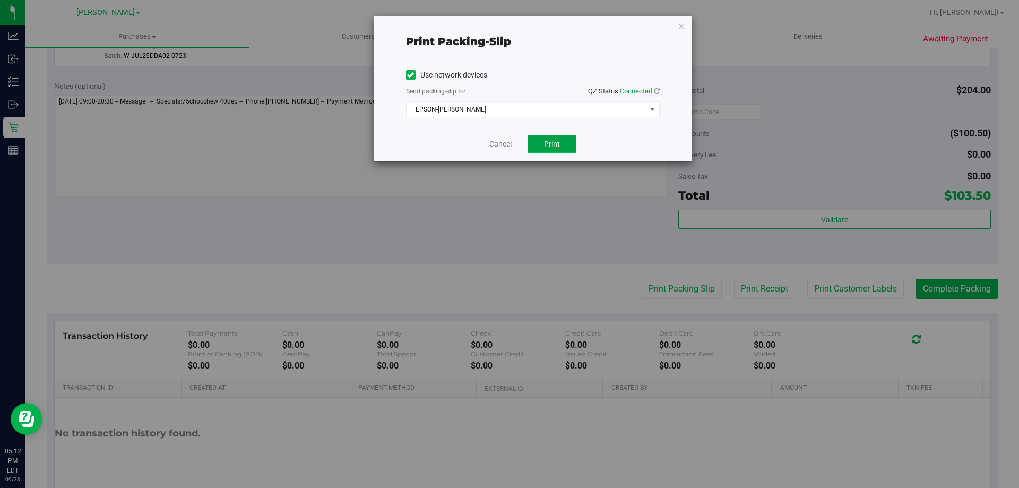
click at [562, 142] on button "Print" at bounding box center [552, 144] width 49 height 18
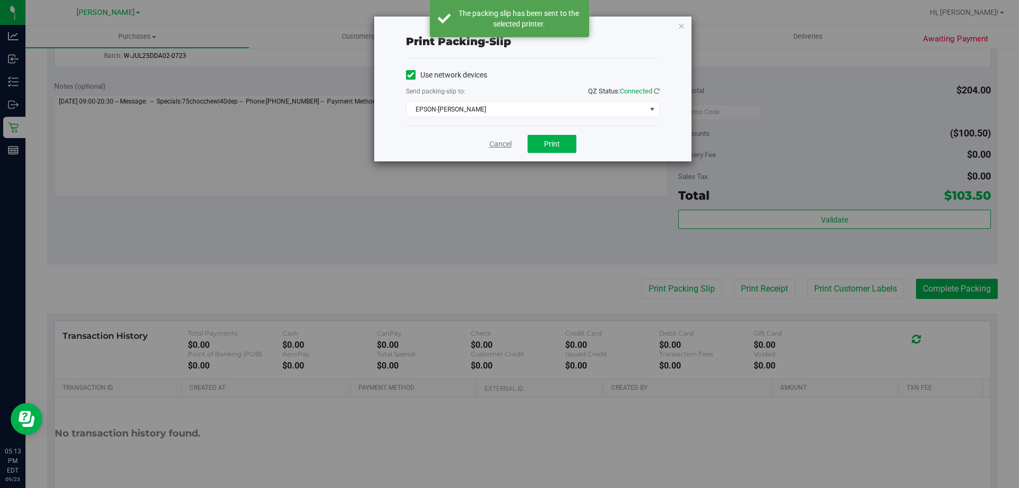
click at [505, 147] on link "Cancel" at bounding box center [501, 144] width 22 height 11
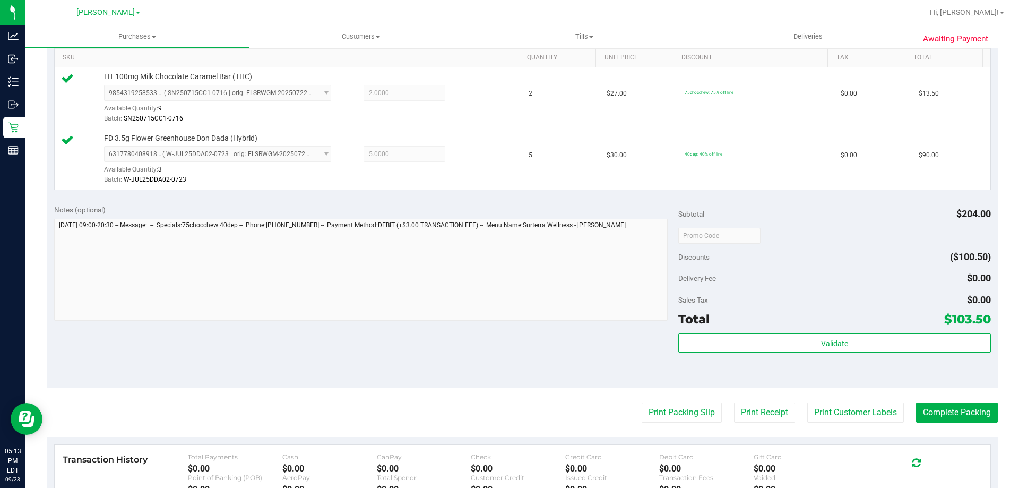
scroll to position [301, 0]
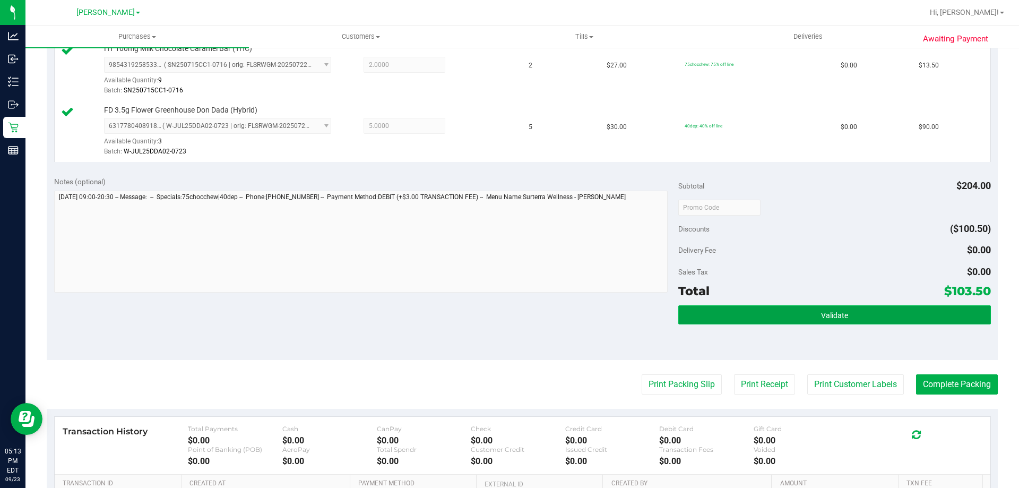
click at [814, 310] on button "Validate" at bounding box center [835, 314] width 312 height 19
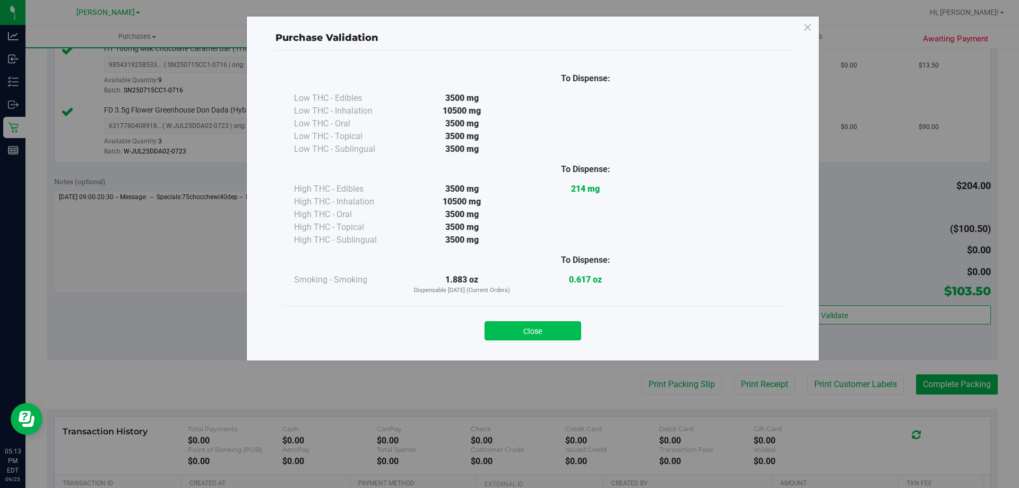
click at [517, 325] on button "Close" at bounding box center [533, 330] width 97 height 19
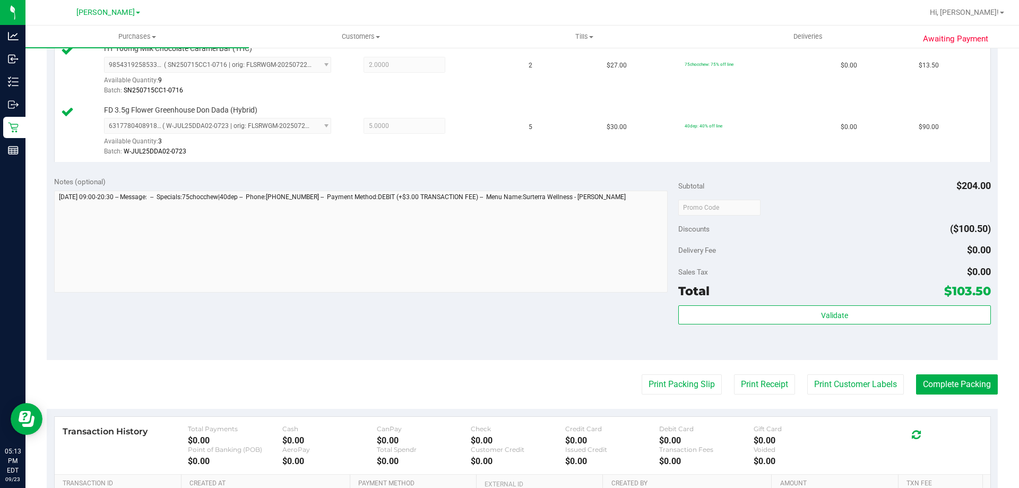
click at [958, 397] on purchase-details "Back Edit Purchase Cancel Purchase View Profile # 11995428 BioTrack ID: - Submi…" at bounding box center [522, 181] width 951 height 851
click at [969, 383] on button "Complete Packing" at bounding box center [957, 384] width 82 height 20
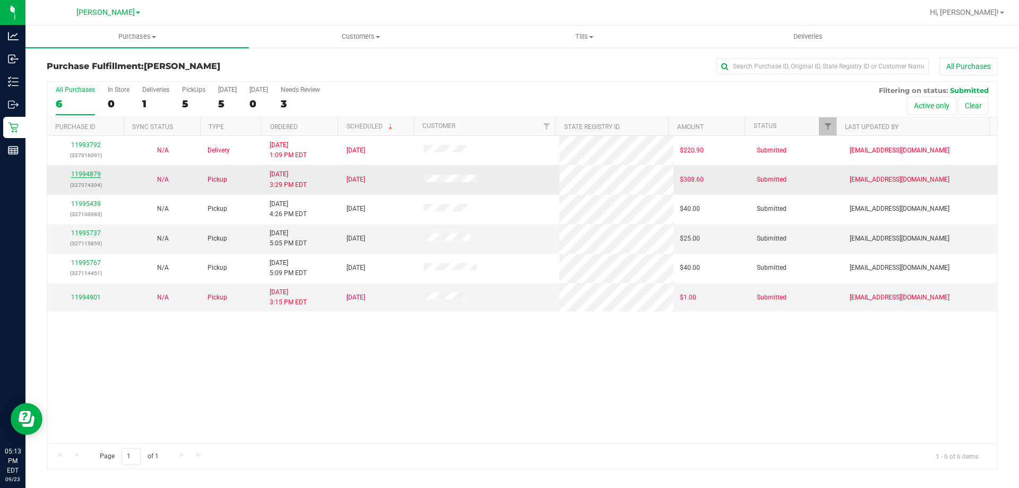
click at [88, 170] on link "11994879" at bounding box center [86, 173] width 30 height 7
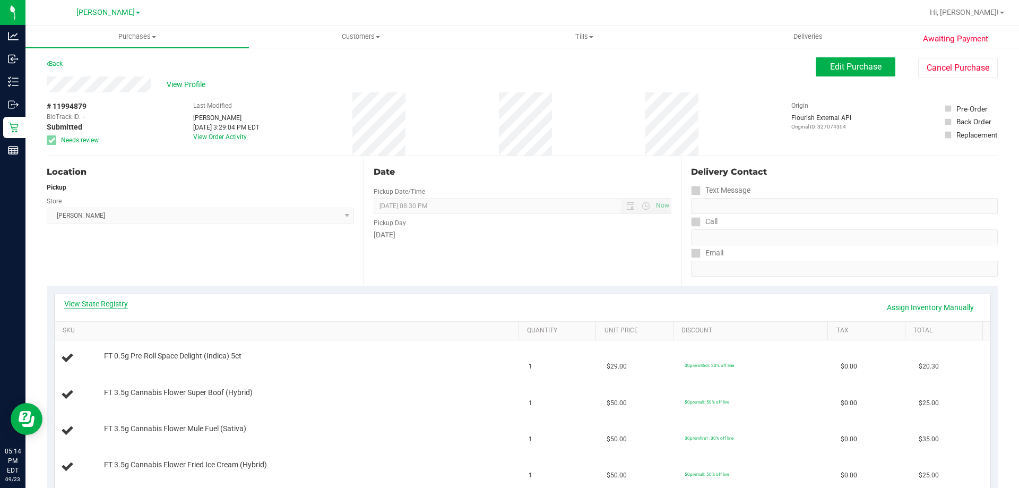
click at [95, 304] on link "View State Registry" at bounding box center [96, 303] width 64 height 11
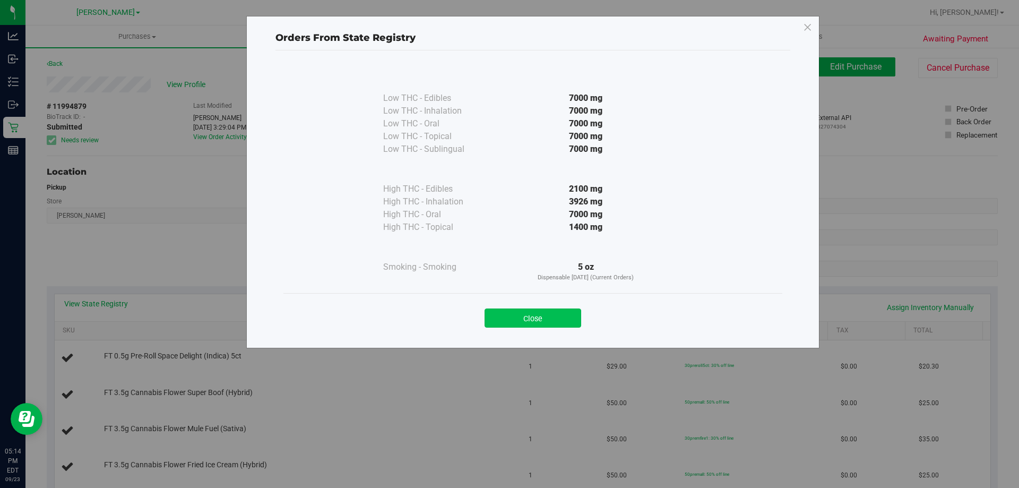
click at [535, 309] on button "Close" at bounding box center [533, 317] width 97 height 19
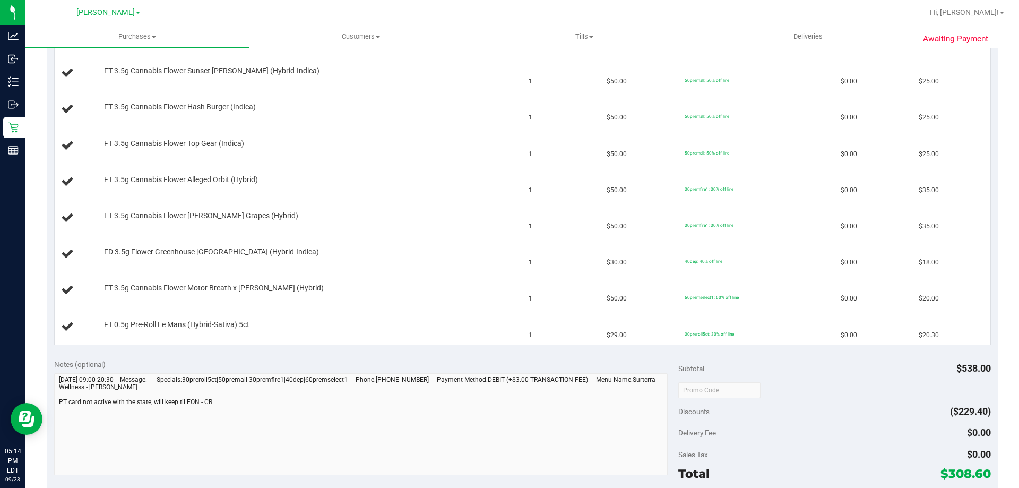
scroll to position [520, 0]
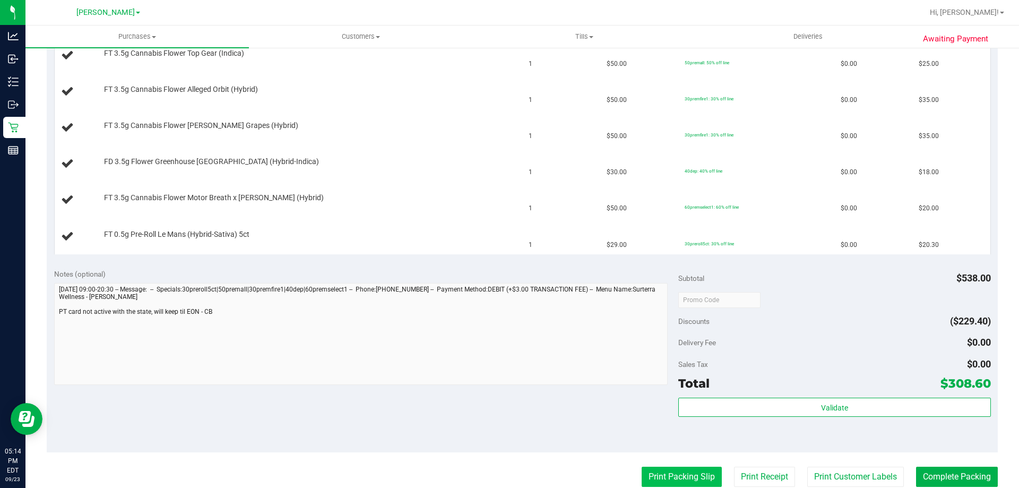
click at [708, 474] on button "Print Packing Slip" at bounding box center [682, 477] width 80 height 20
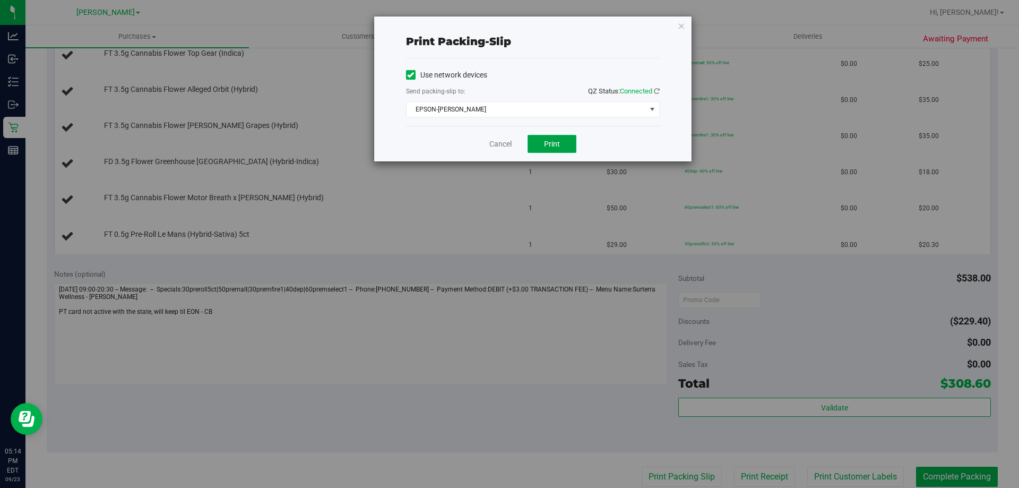
click at [541, 139] on button "Print" at bounding box center [552, 144] width 49 height 18
click at [501, 141] on link "Cancel" at bounding box center [501, 144] width 22 height 11
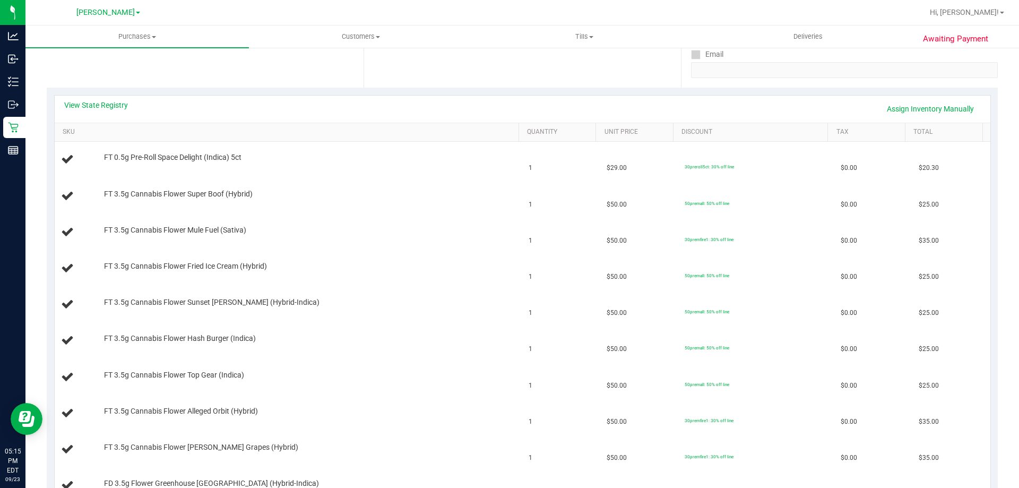
scroll to position [196, 0]
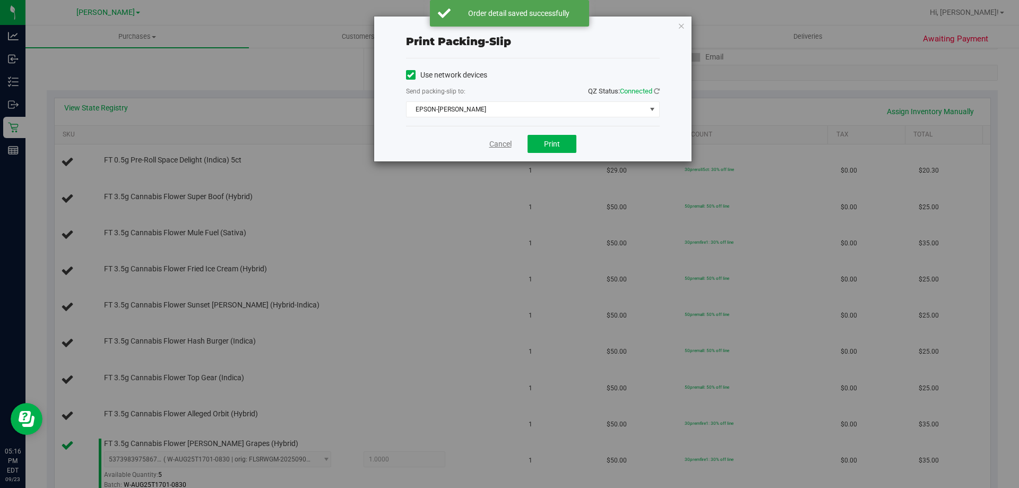
click at [500, 147] on link "Cancel" at bounding box center [501, 144] width 22 height 11
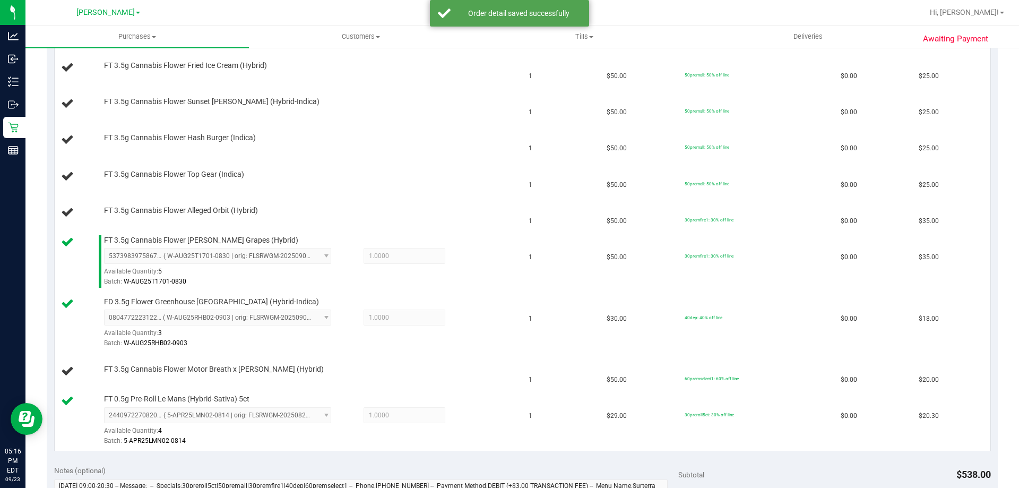
scroll to position [409, 0]
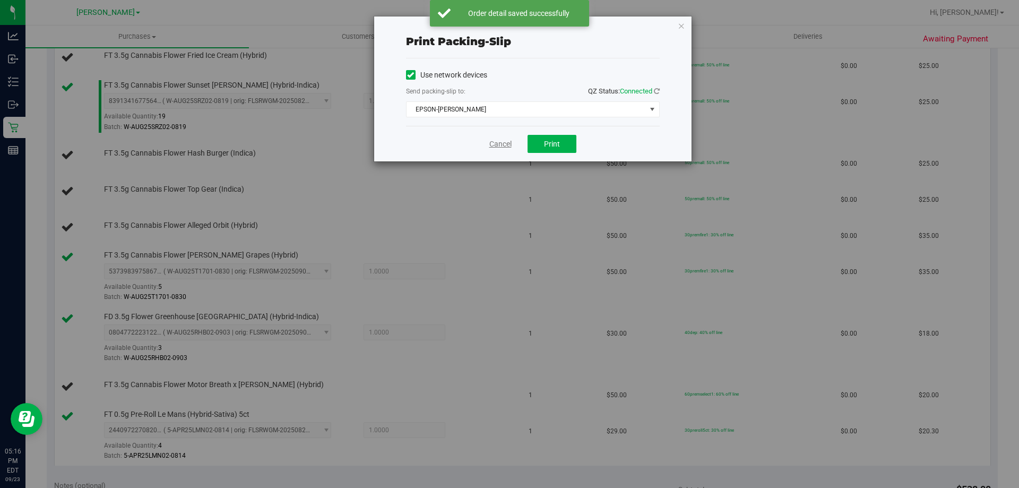
click at [507, 141] on link "Cancel" at bounding box center [501, 144] width 22 height 11
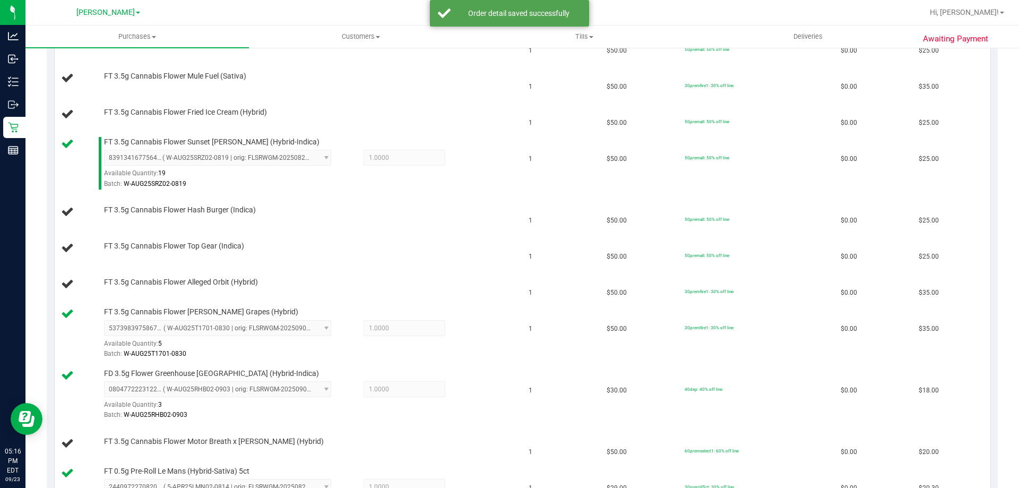
scroll to position [352, 0]
click at [377, 234] on td "FT 3.5g Cannabis Flower Top Gear (Indica)" at bounding box center [289, 249] width 468 height 36
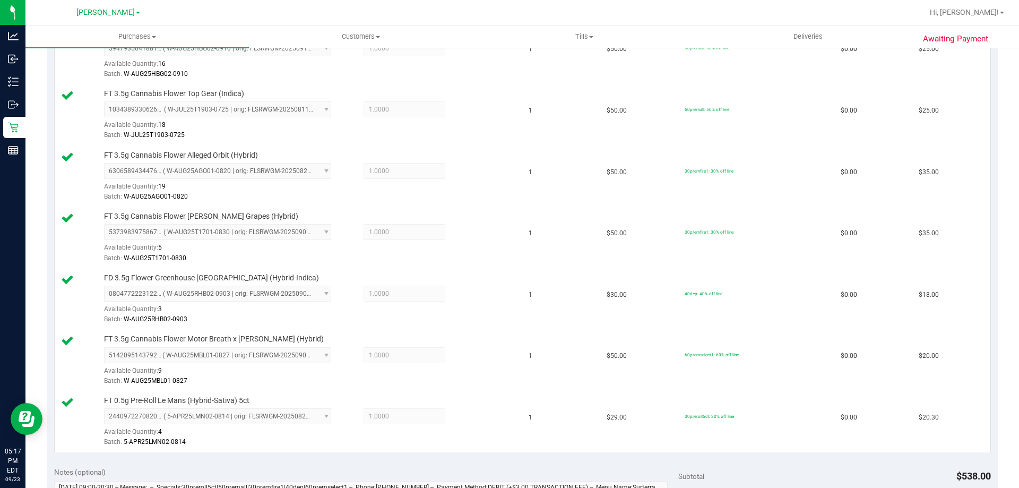
scroll to position [1055, 0]
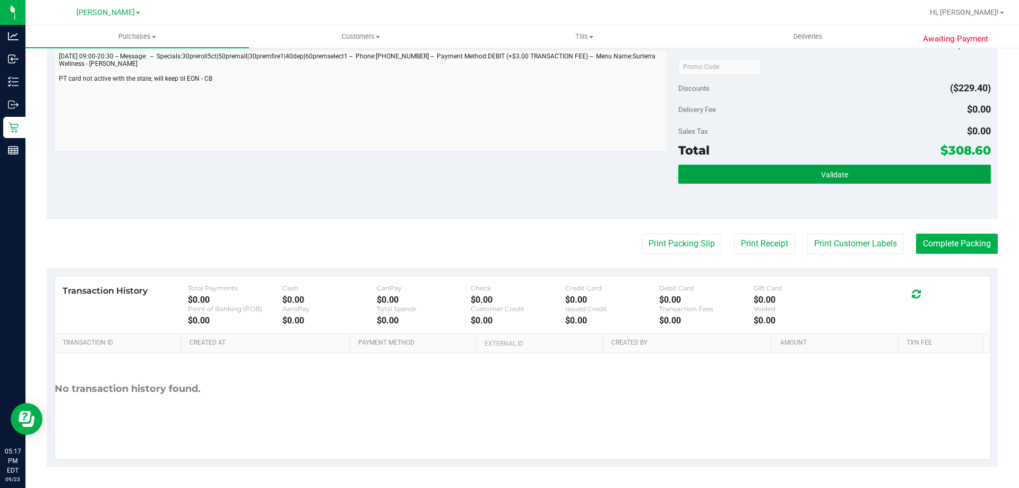
click at [848, 174] on button "Validate" at bounding box center [835, 174] width 312 height 19
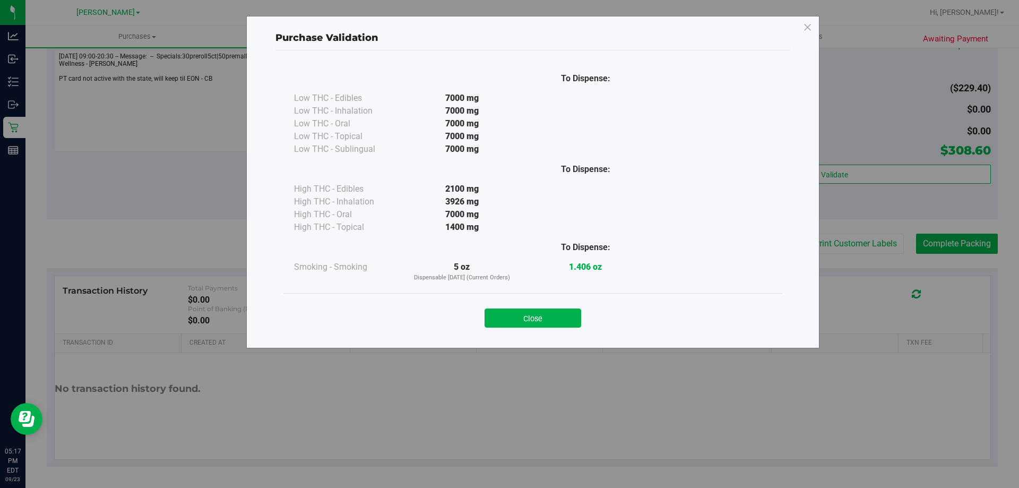
click at [508, 324] on button "Close" at bounding box center [533, 317] width 97 height 19
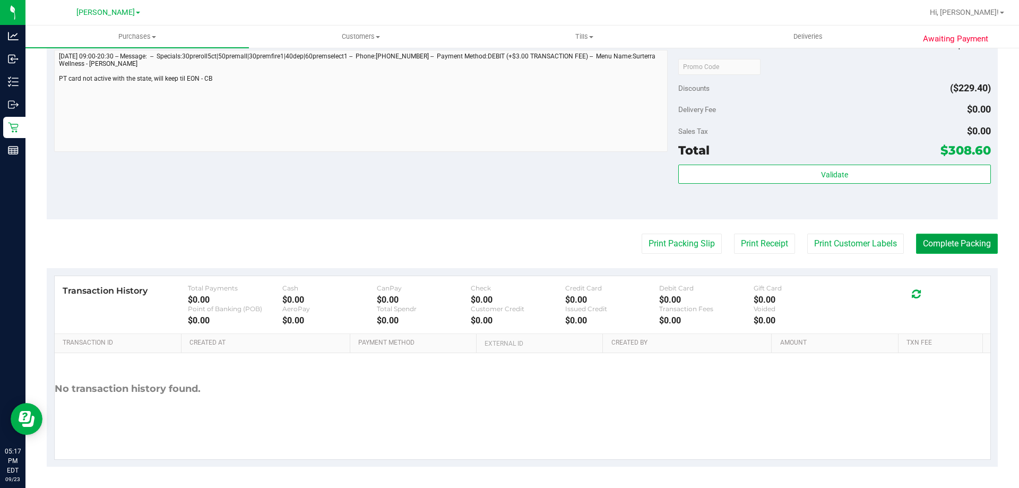
click at [960, 245] on button "Complete Packing" at bounding box center [957, 244] width 82 height 20
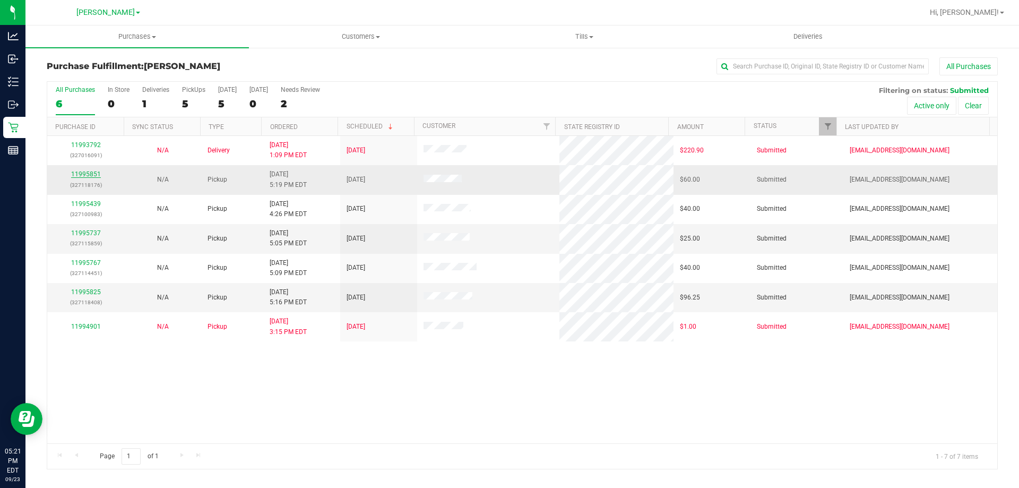
click at [76, 173] on link "11995851" at bounding box center [86, 173] width 30 height 7
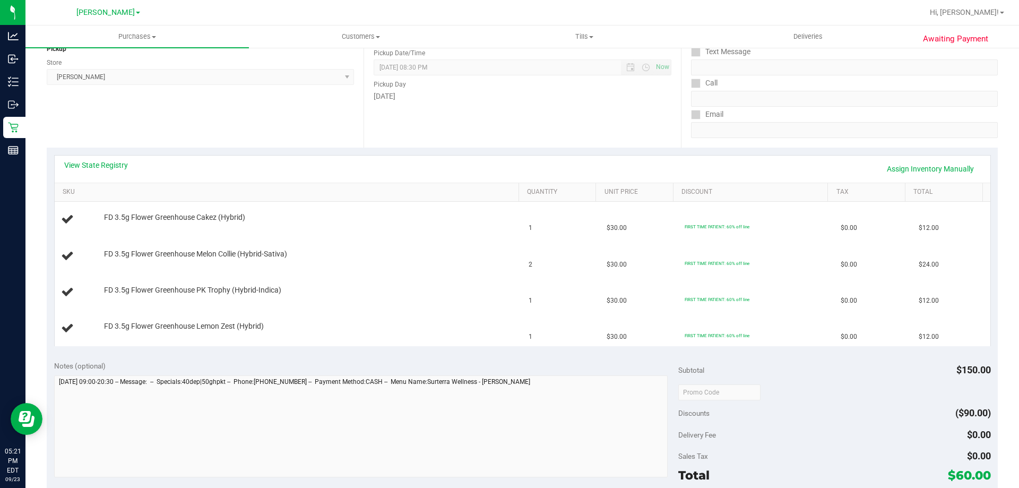
scroll to position [119, 0]
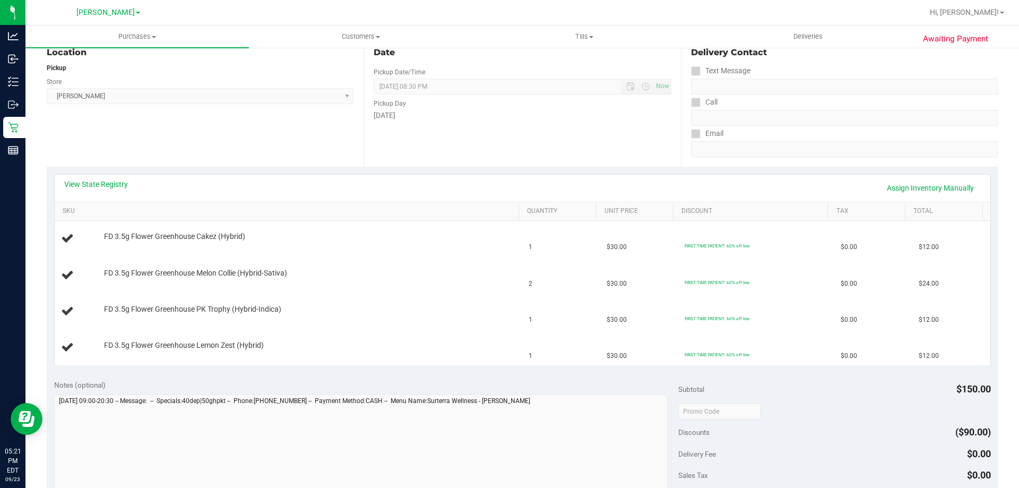
click at [381, 374] on div "Notes (optional) Subtotal $150.00 Discounts ($90.00) Delivery Fee $0.00 Sales T…" at bounding box center [522, 468] width 951 height 191
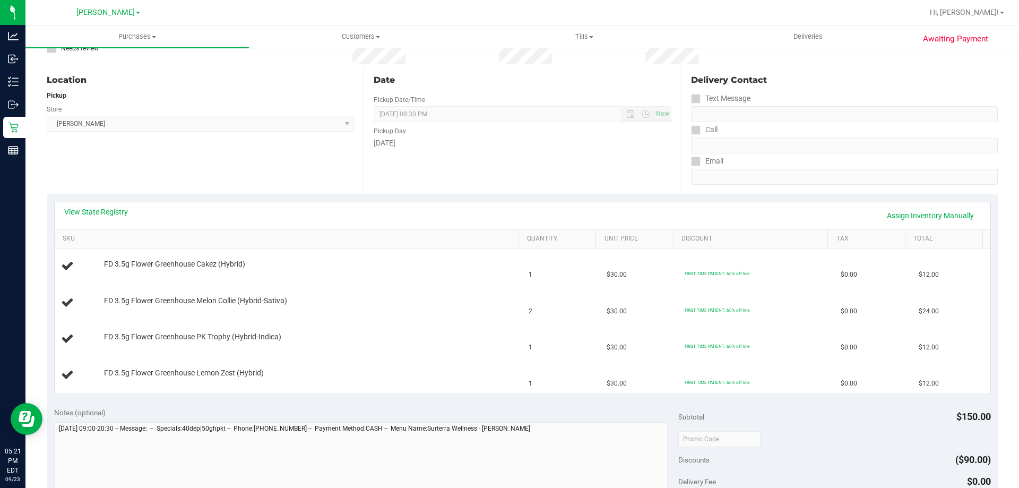
scroll to position [123, 0]
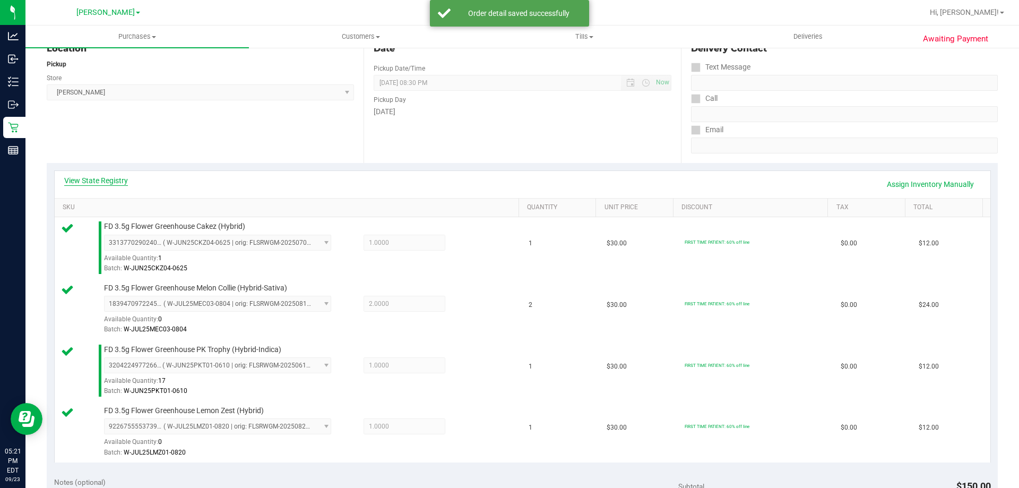
click at [106, 181] on link "View State Registry" at bounding box center [96, 180] width 64 height 11
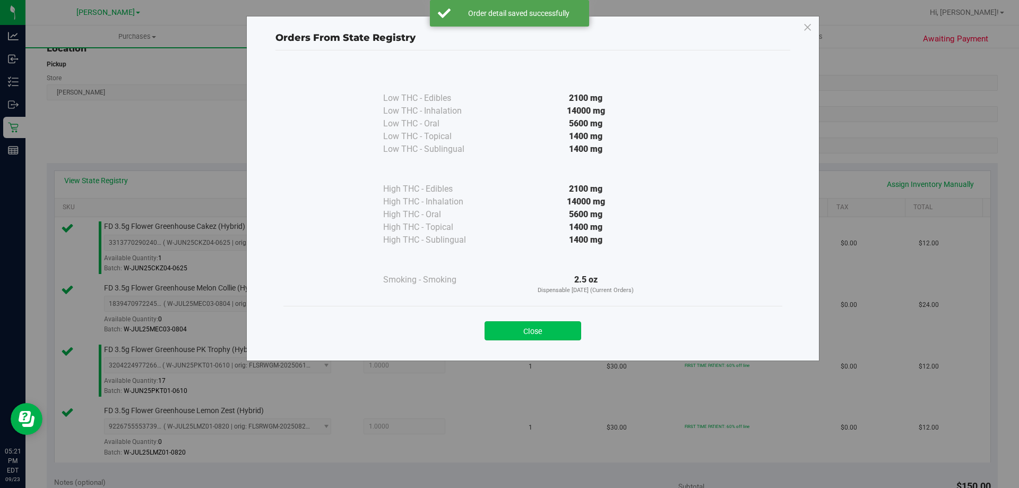
click at [565, 324] on button "Close" at bounding box center [533, 330] width 97 height 19
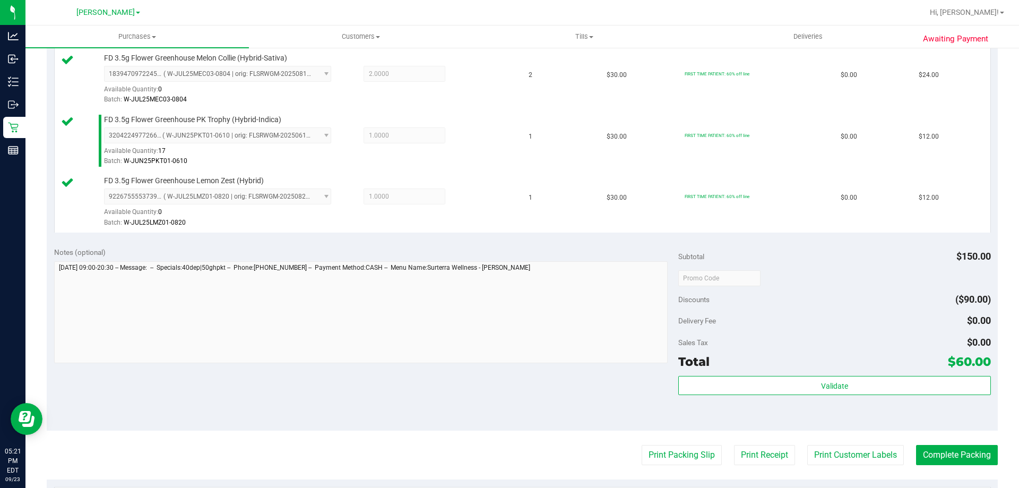
scroll to position [355, 0]
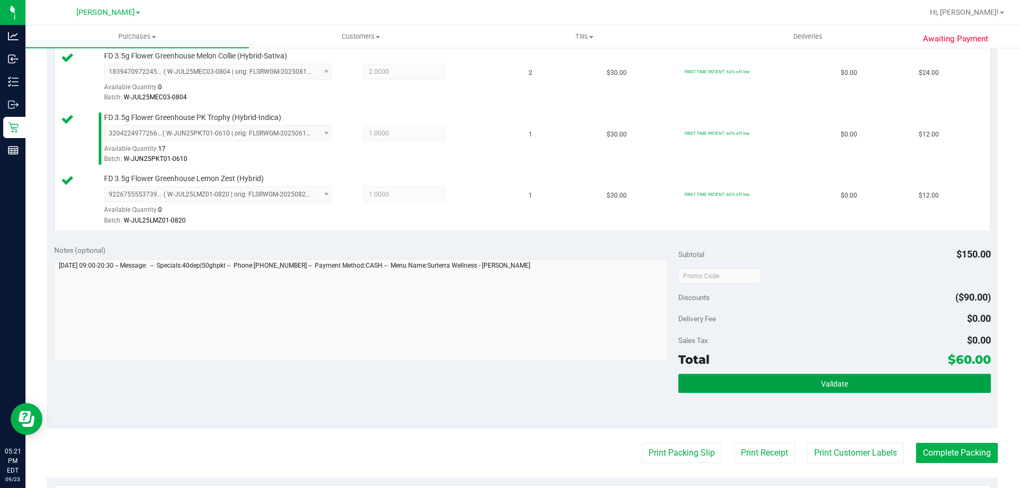
click at [817, 379] on button "Validate" at bounding box center [835, 383] width 312 height 19
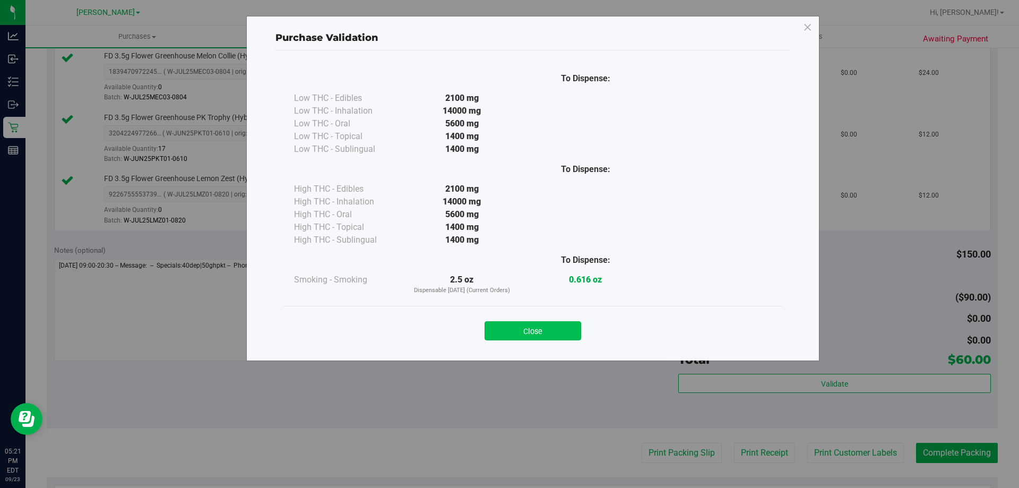
click at [514, 332] on button "Close" at bounding box center [533, 330] width 97 height 19
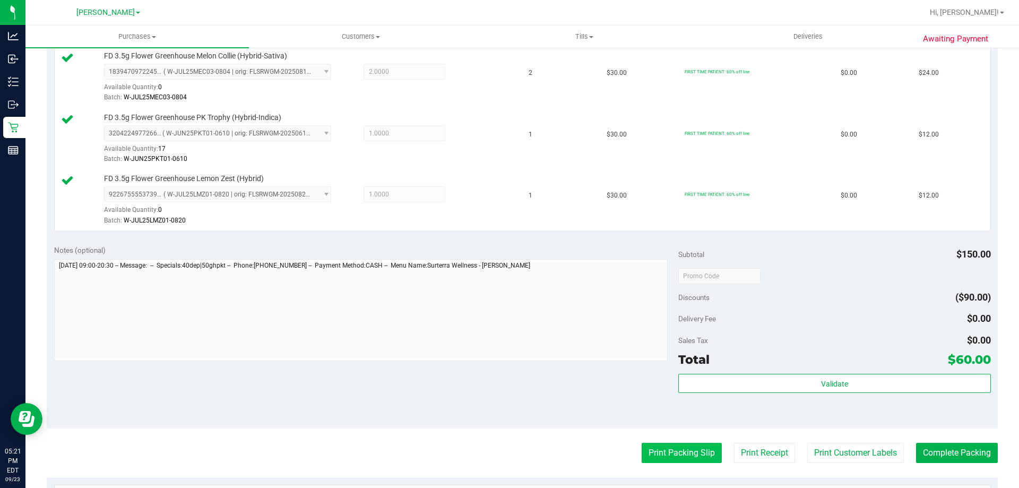
click at [683, 453] on button "Print Packing Slip" at bounding box center [682, 453] width 80 height 20
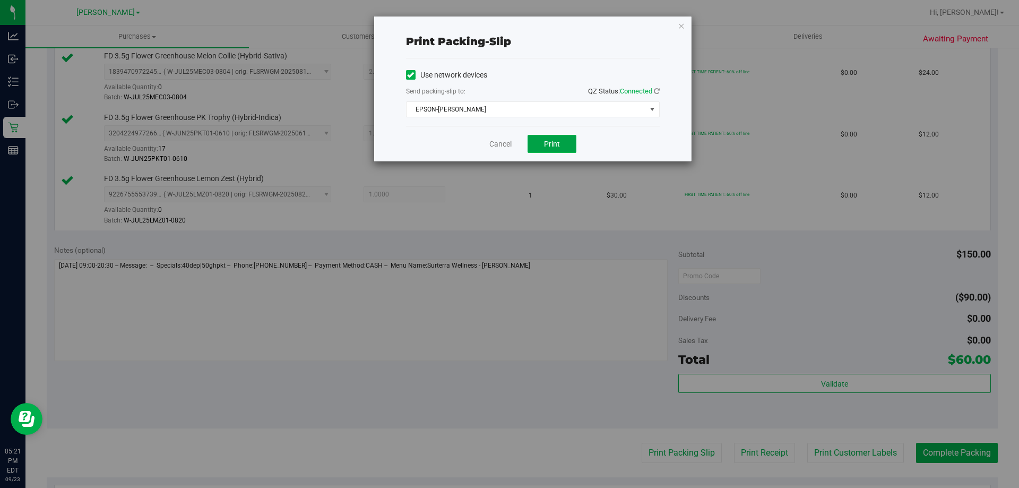
click at [548, 145] on span "Print" at bounding box center [552, 144] width 16 height 8
click at [496, 147] on link "Cancel" at bounding box center [501, 144] width 22 height 11
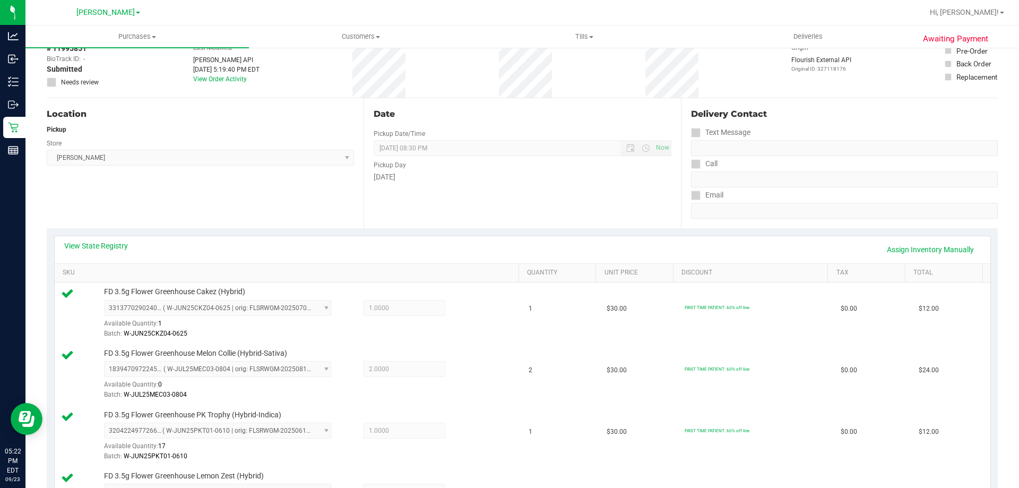
scroll to position [0, 0]
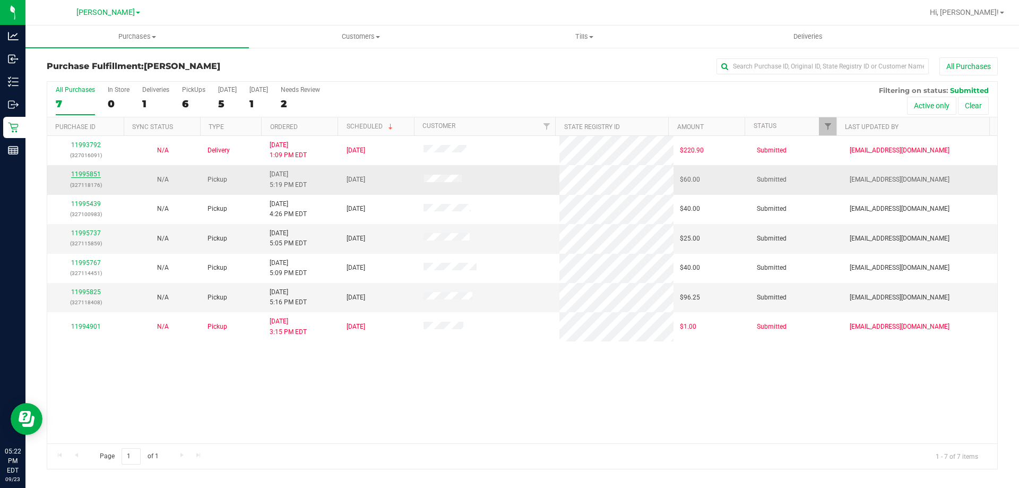
click at [81, 169] on div "11995851 (327118176)" at bounding box center [86, 179] width 64 height 20
click at [80, 176] on link "11995851" at bounding box center [86, 173] width 30 height 7
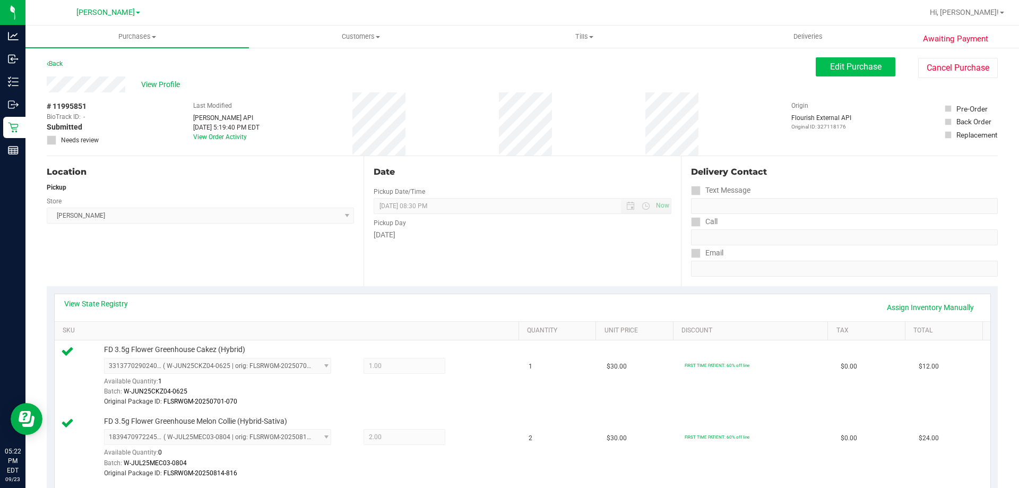
click at [838, 65] on span "Edit Purchase" at bounding box center [855, 67] width 51 height 10
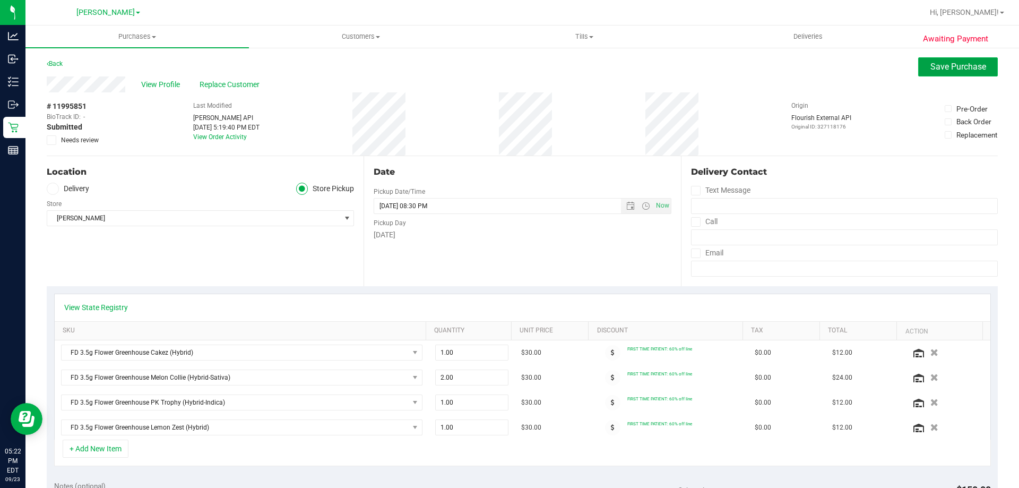
click at [951, 61] on button "Save Purchase" at bounding box center [958, 66] width 80 height 19
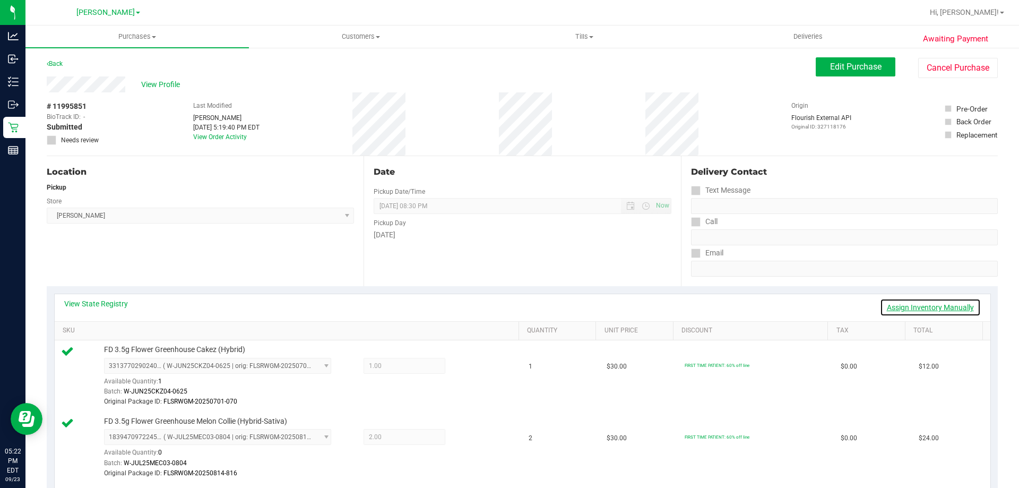
drag, startPoint x: 930, startPoint y: 301, endPoint x: 957, endPoint y: 263, distance: 47.2
click at [930, 300] on link "Assign Inventory Manually" at bounding box center [930, 307] width 101 height 18
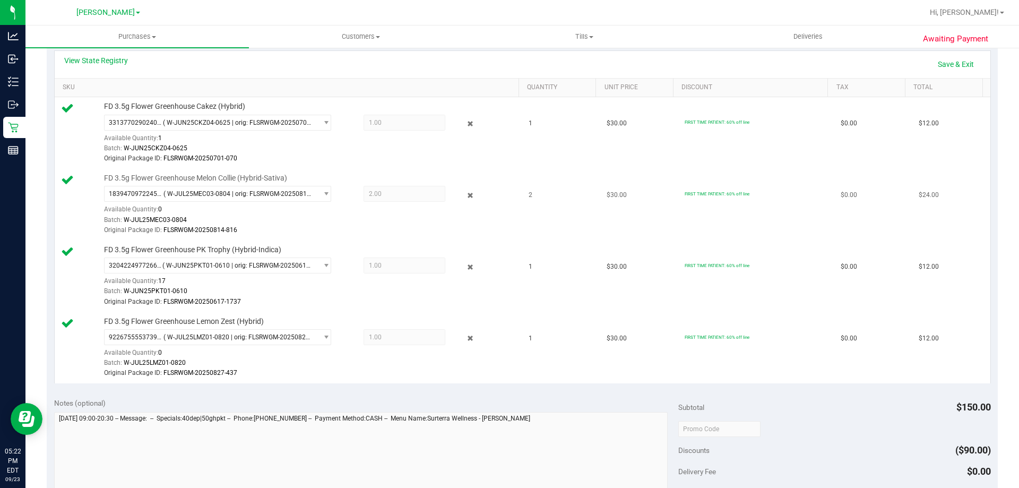
scroll to position [244, 0]
click at [468, 122] on icon at bounding box center [470, 123] width 11 height 12
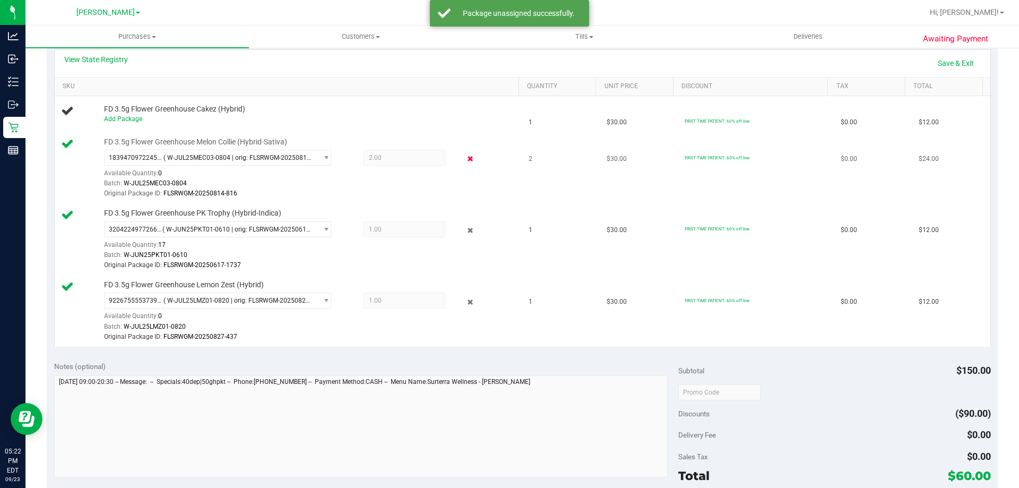
click at [465, 159] on icon at bounding box center [470, 159] width 11 height 12
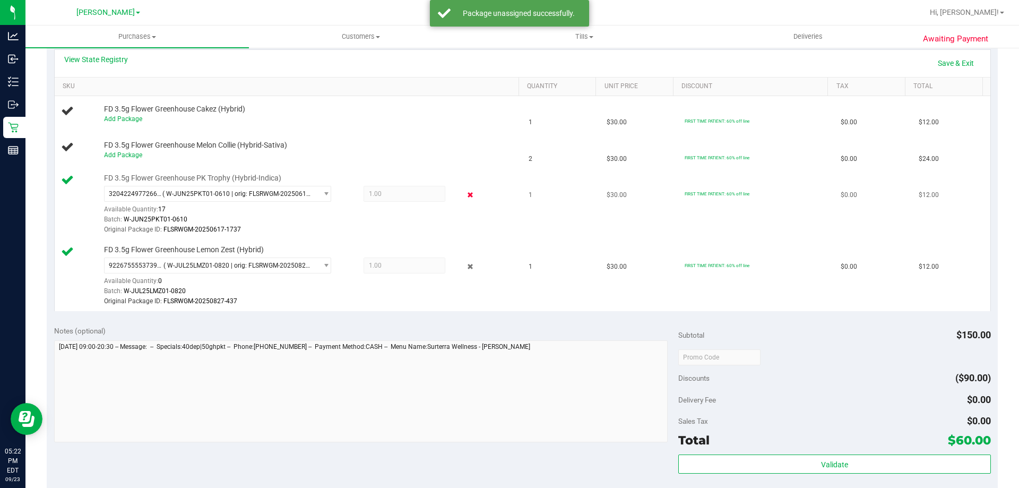
click at [465, 199] on icon at bounding box center [470, 195] width 11 height 12
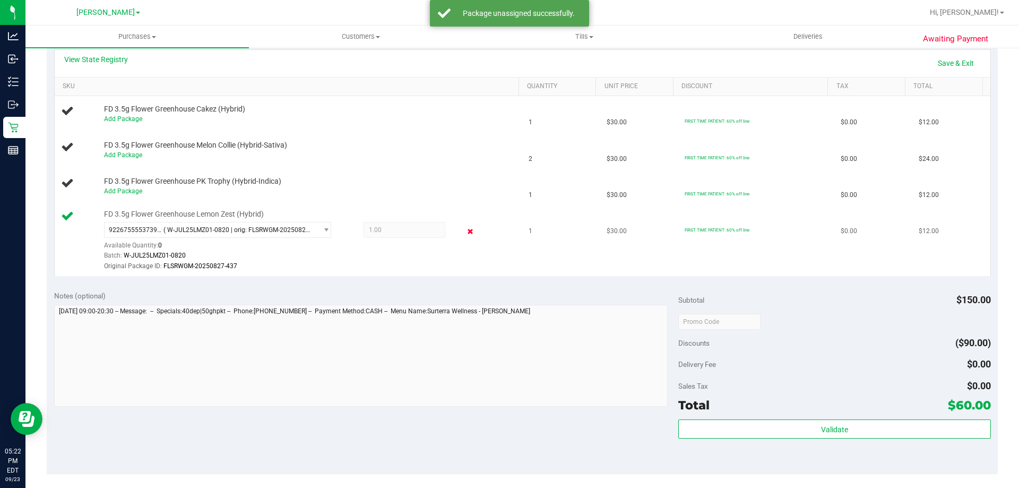
click at [466, 233] on icon at bounding box center [470, 231] width 11 height 12
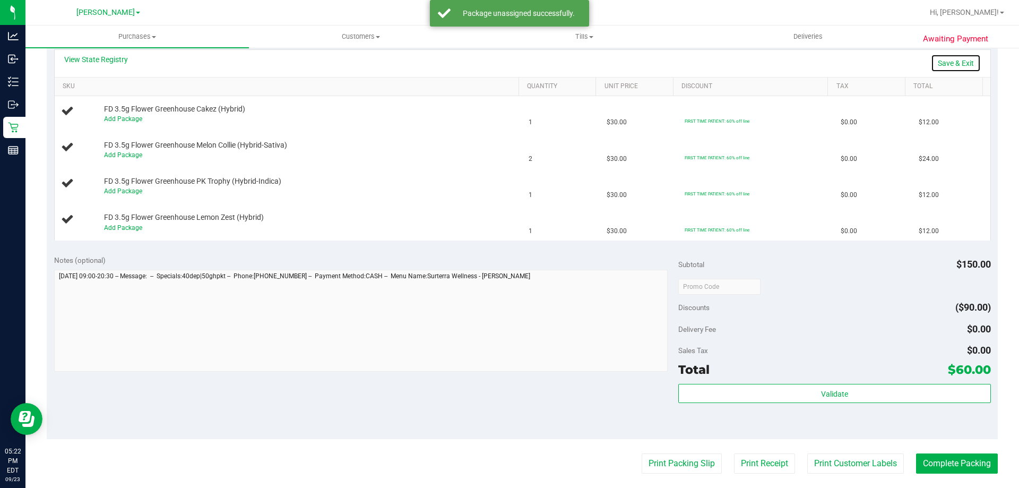
click at [942, 58] on link "Save & Exit" at bounding box center [956, 63] width 50 height 18
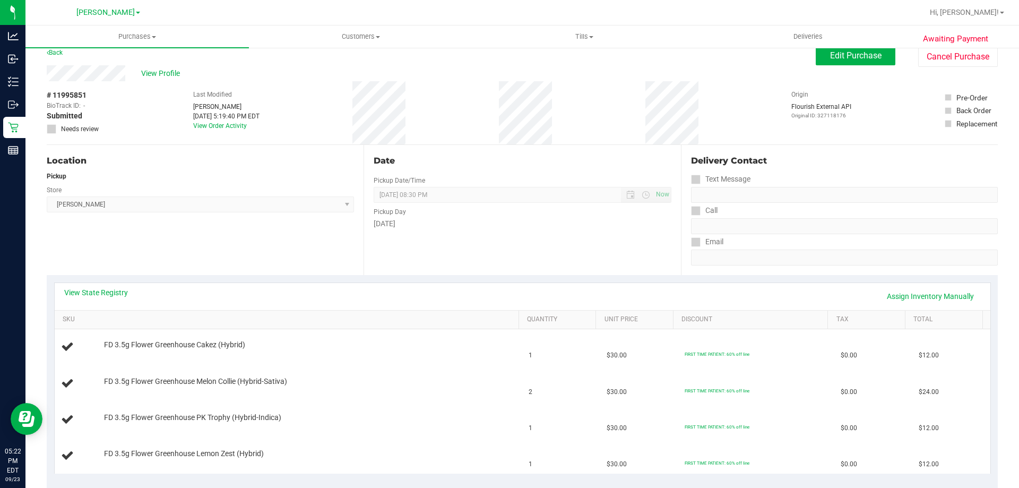
scroll to position [0, 0]
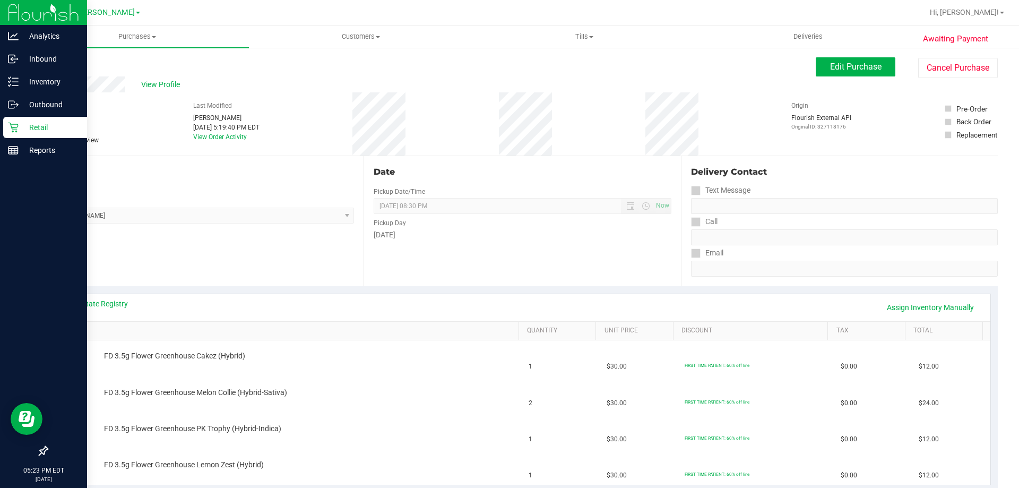
click at [30, 132] on p "Retail" at bounding box center [51, 127] width 64 height 13
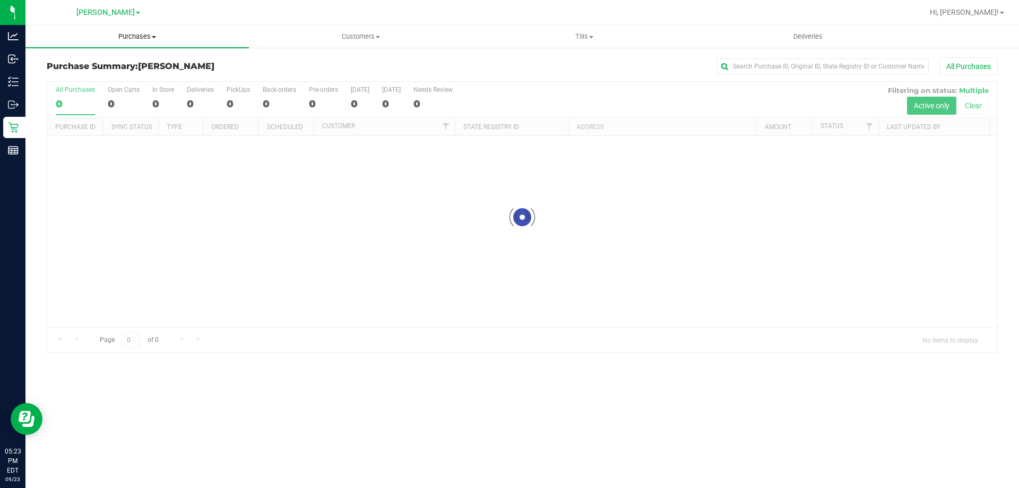
click at [126, 36] on span "Purchases" at bounding box center [137, 37] width 224 height 10
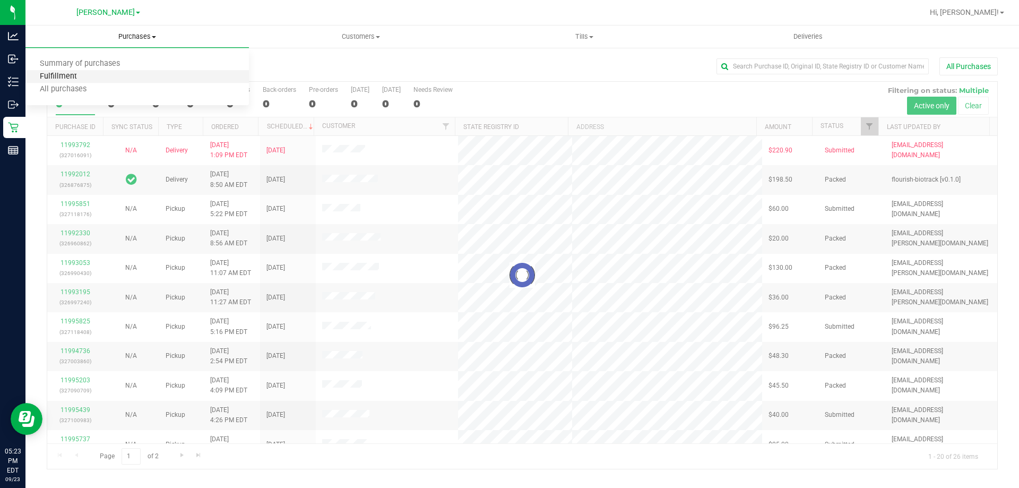
click at [70, 76] on span "Fulfillment" at bounding box center [58, 76] width 66 height 9
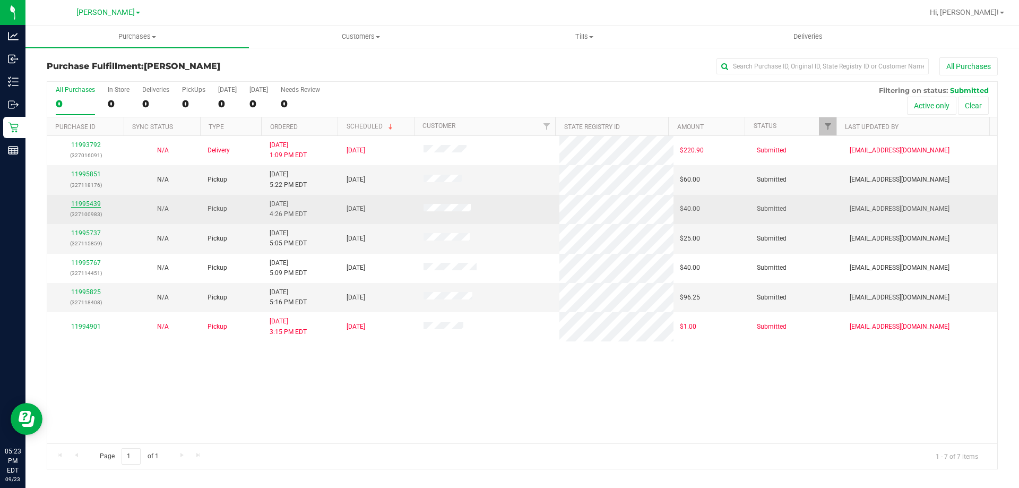
click at [89, 205] on link "11995439" at bounding box center [86, 203] width 30 height 7
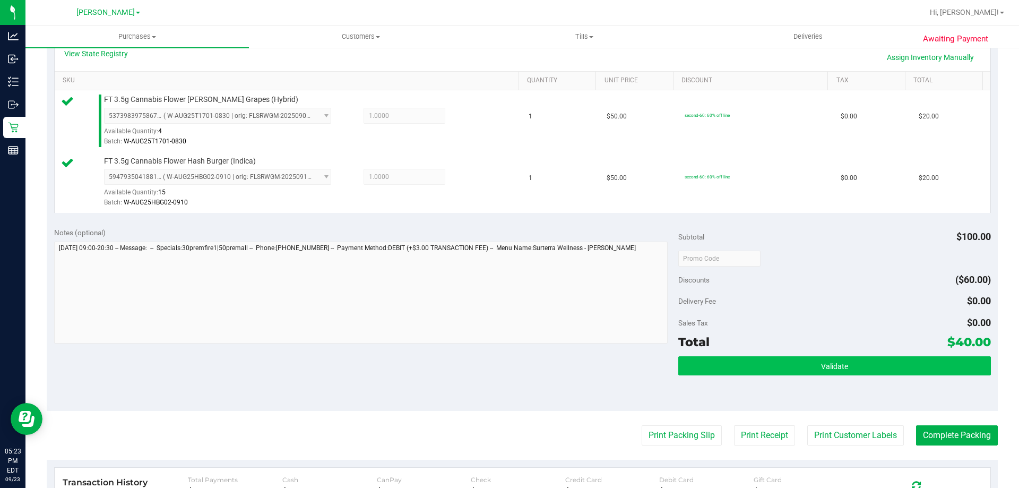
scroll to position [314, 0]
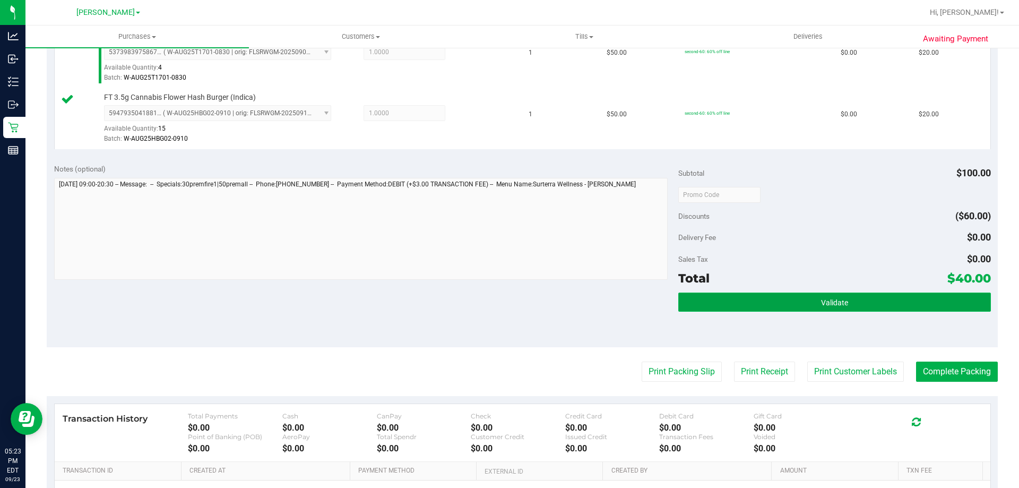
click at [813, 301] on button "Validate" at bounding box center [835, 302] width 312 height 19
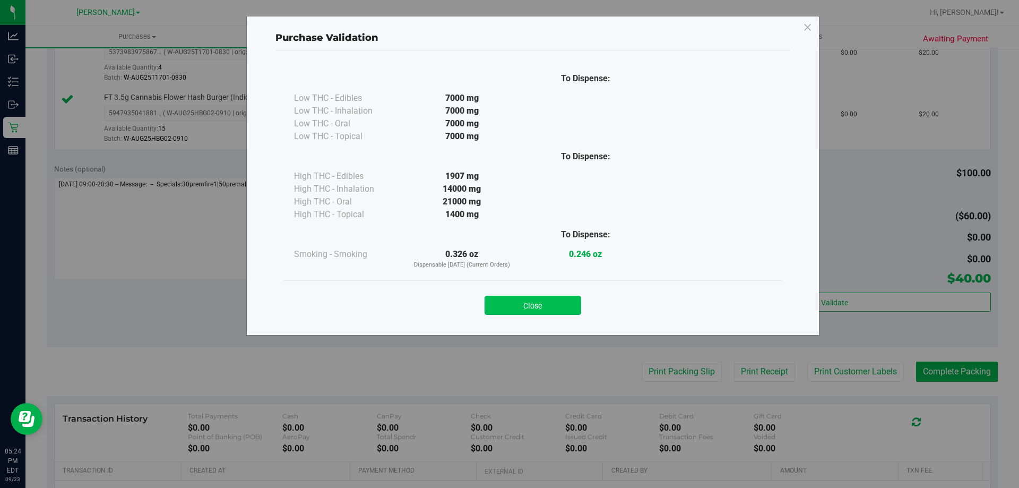
click at [567, 306] on button "Close" at bounding box center [533, 305] width 97 height 19
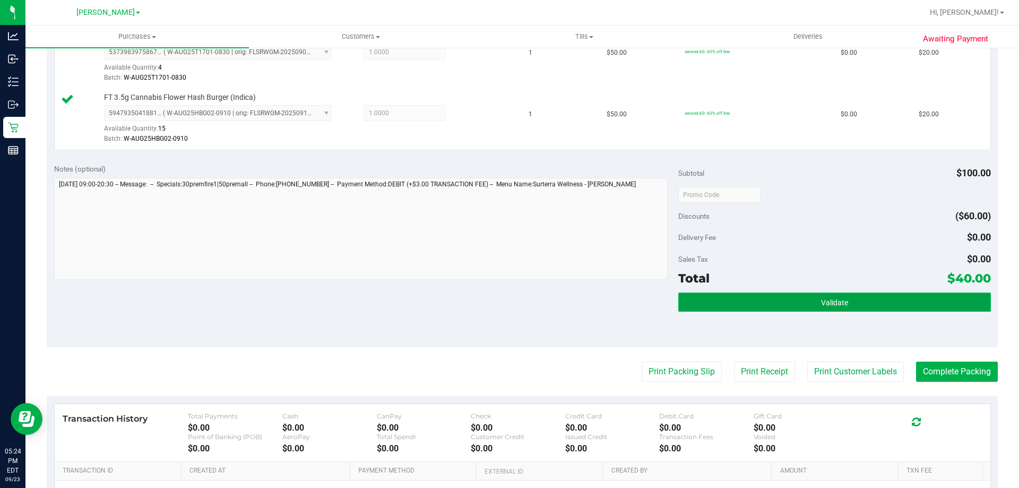
click at [754, 297] on button "Validate" at bounding box center [835, 302] width 312 height 19
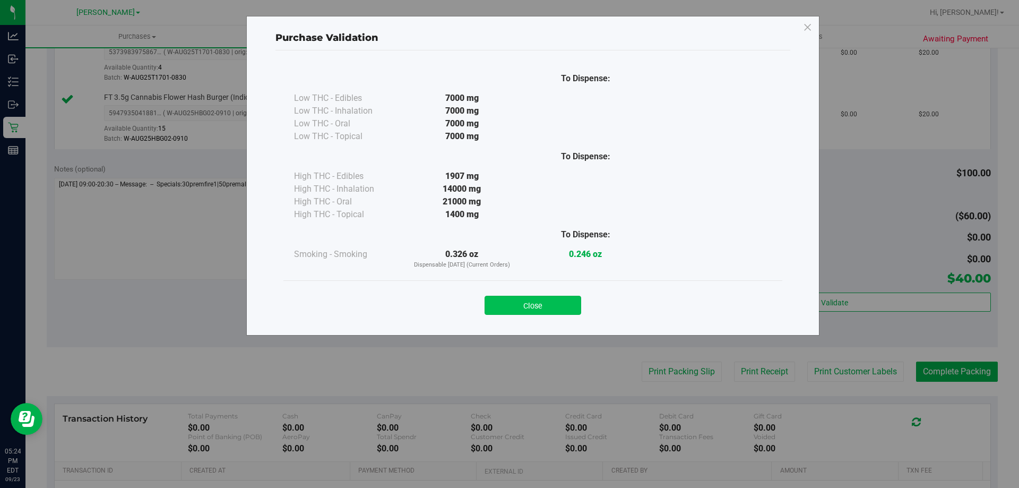
click at [560, 307] on button "Close" at bounding box center [533, 305] width 97 height 19
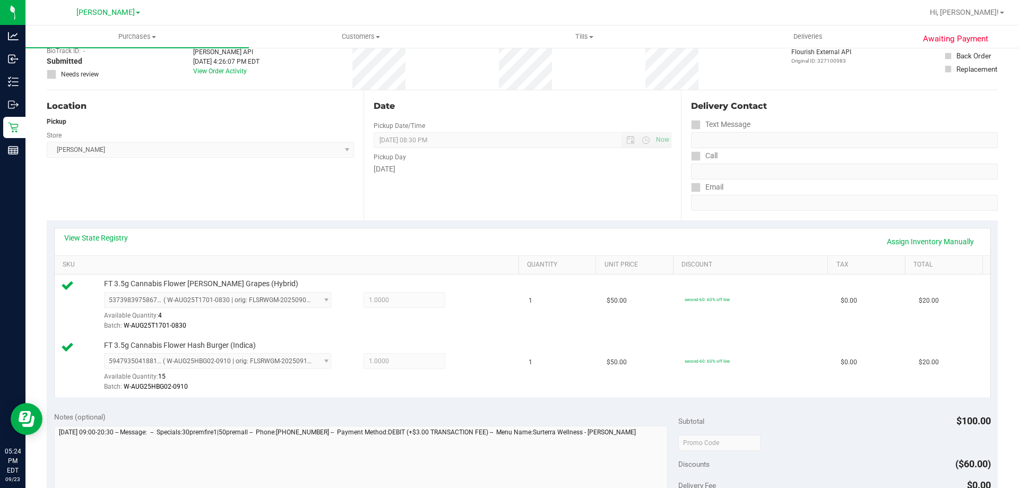
scroll to position [442, 0]
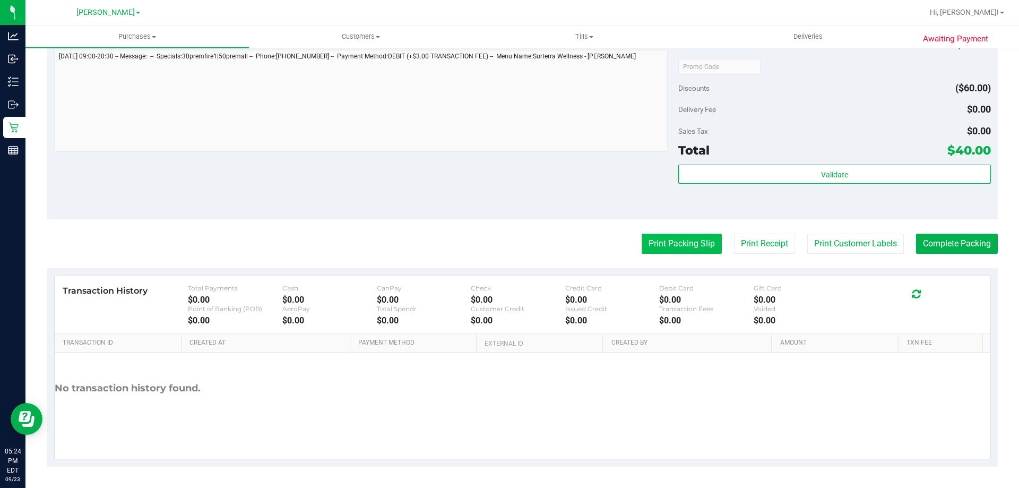
click at [664, 241] on button "Print Packing Slip" at bounding box center [682, 244] width 80 height 20
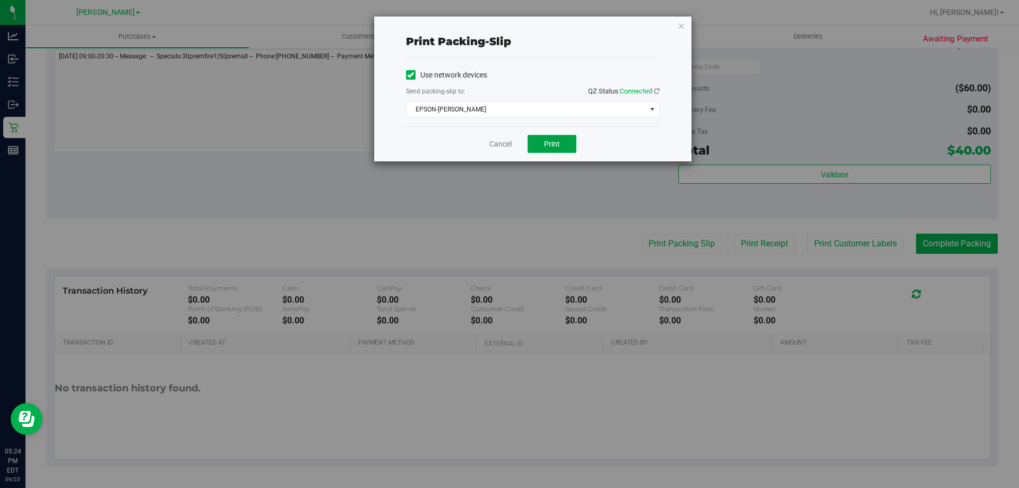
click at [552, 140] on span "Print" at bounding box center [552, 144] width 16 height 8
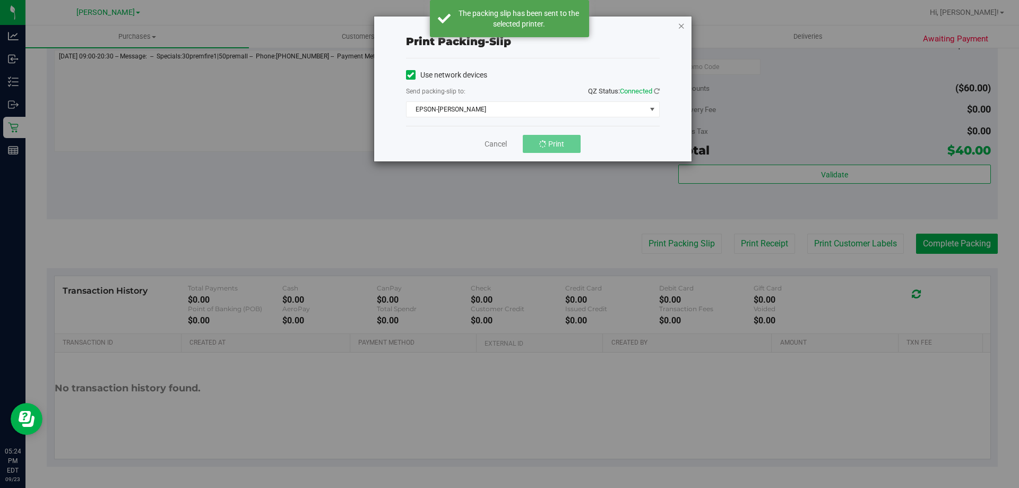
click at [684, 24] on icon "button" at bounding box center [681, 25] width 7 height 13
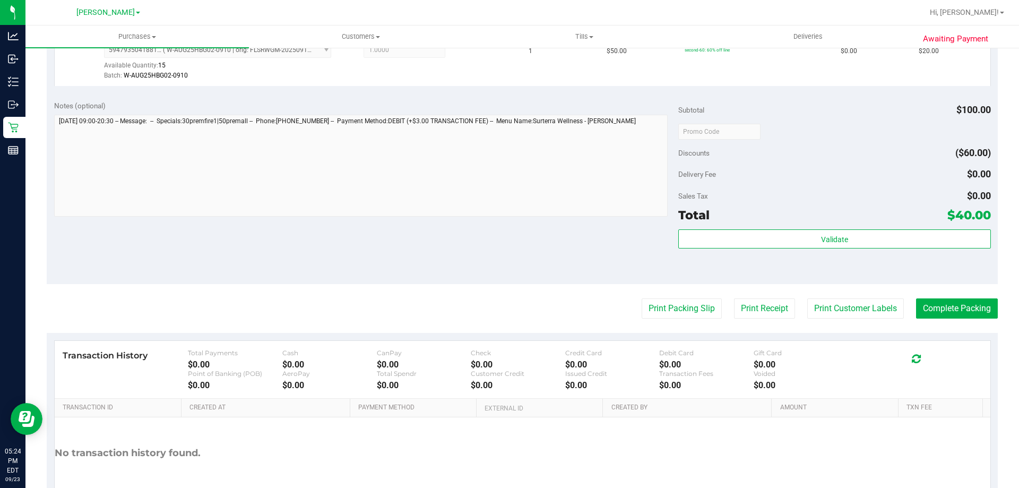
scroll to position [371, 0]
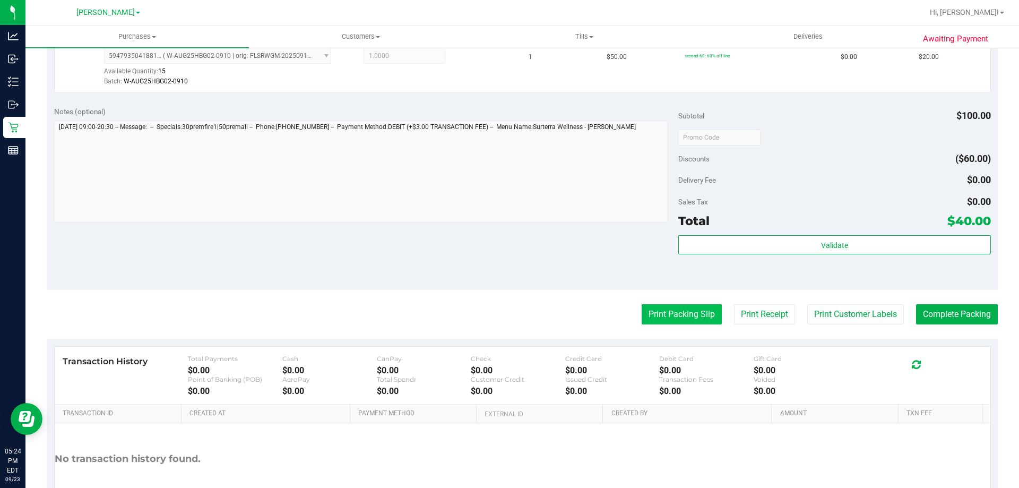
click at [676, 317] on button "Print Packing Slip" at bounding box center [682, 314] width 80 height 20
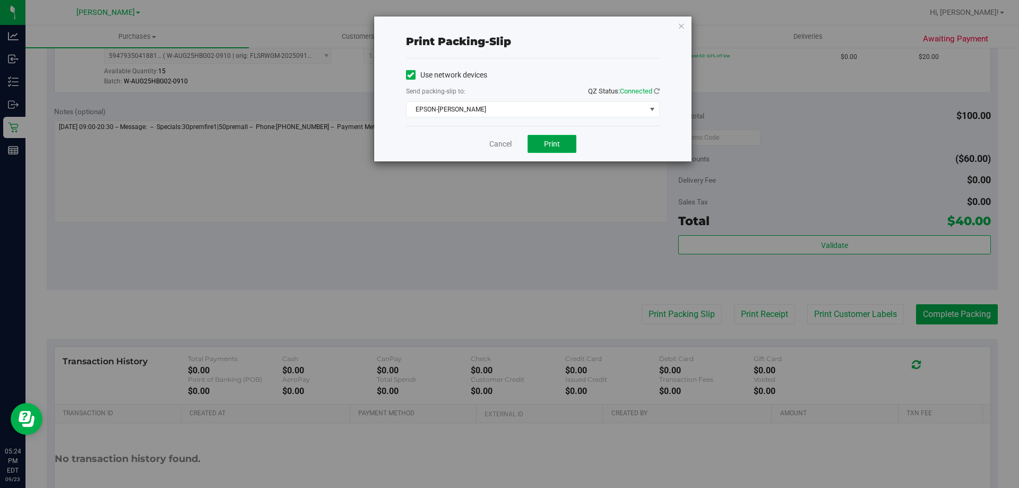
click at [560, 138] on button "Print" at bounding box center [552, 144] width 49 height 18
click at [496, 140] on link "Cancel" at bounding box center [501, 144] width 22 height 11
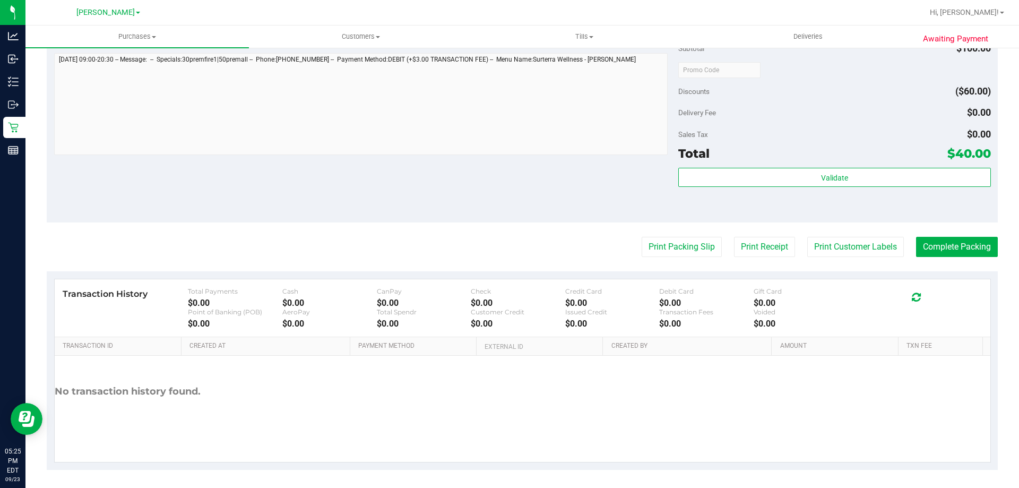
scroll to position [442, 0]
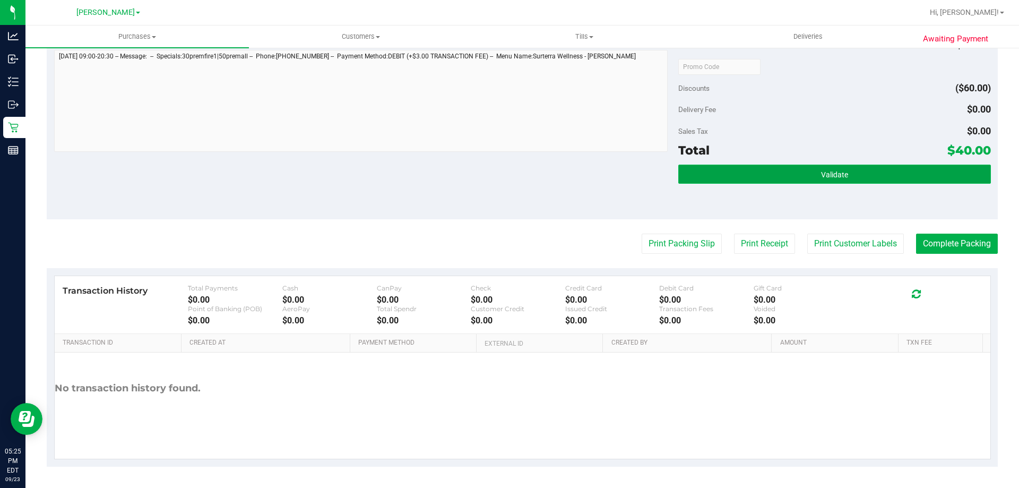
click at [849, 168] on button "Validate" at bounding box center [835, 174] width 312 height 19
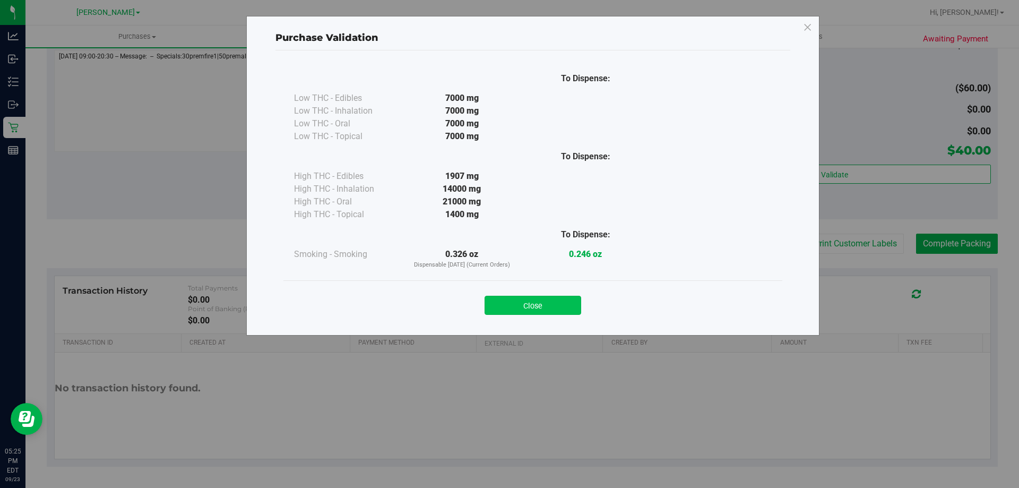
click at [546, 304] on button "Close" at bounding box center [533, 305] width 97 height 19
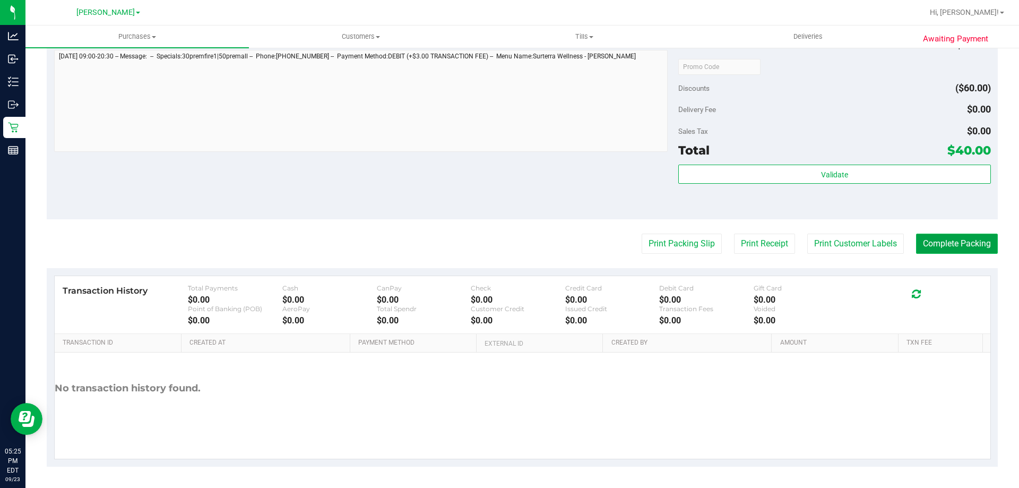
click at [972, 239] on button "Complete Packing" at bounding box center [957, 244] width 82 height 20
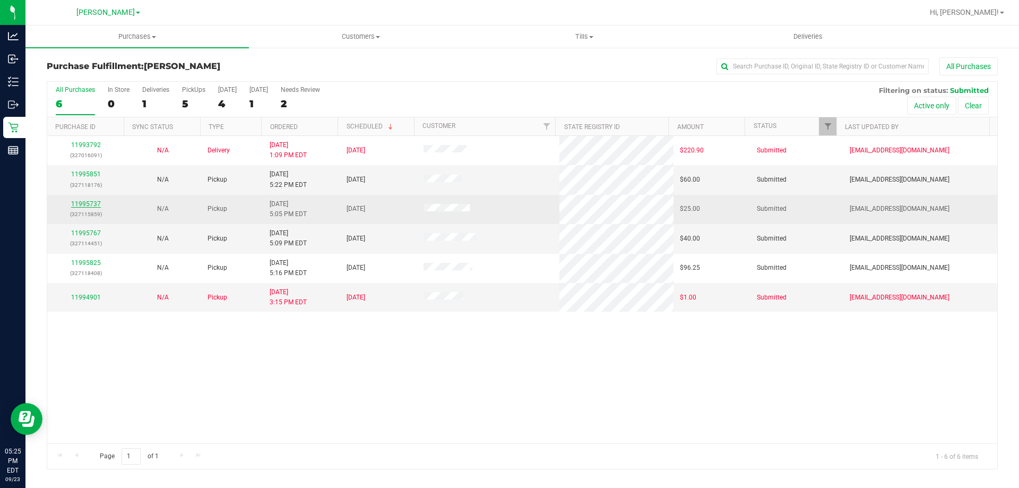
click at [88, 205] on link "11995737" at bounding box center [86, 203] width 30 height 7
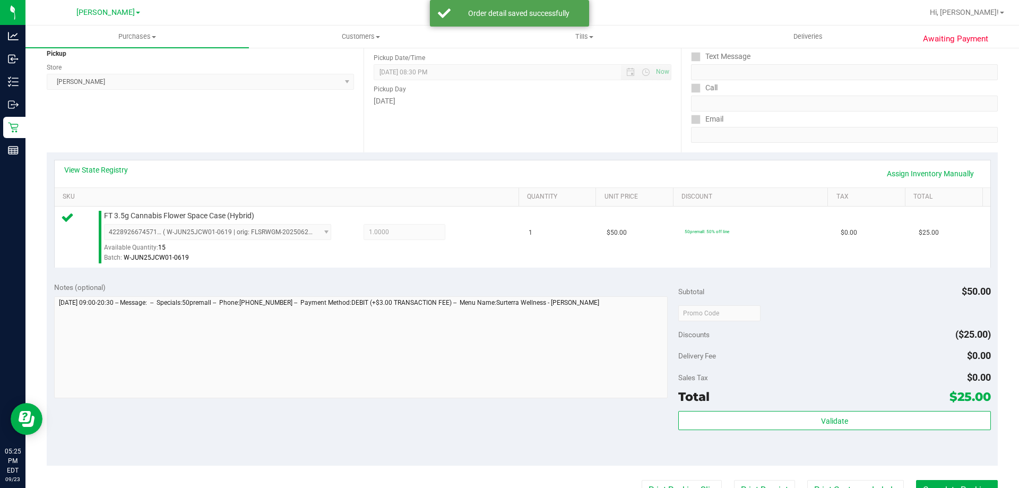
scroll to position [272, 0]
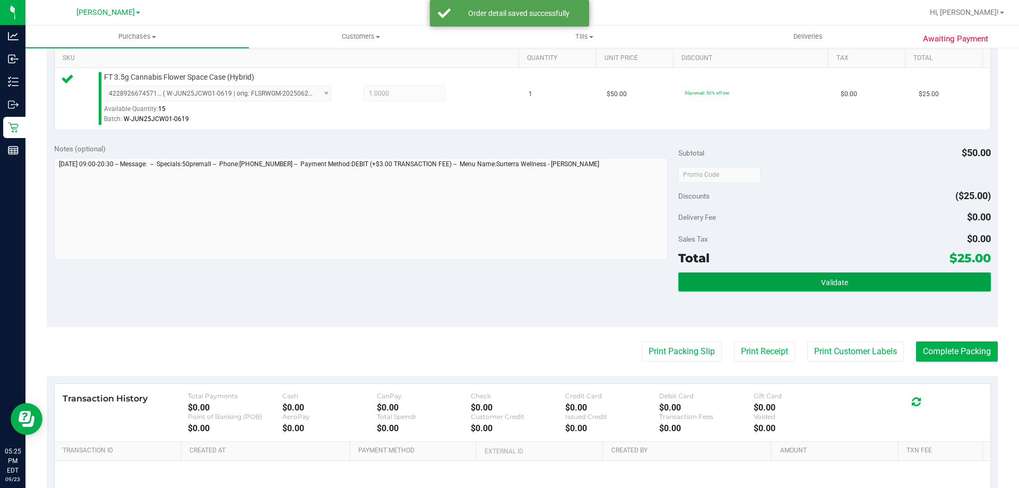
click at [902, 284] on button "Validate" at bounding box center [835, 281] width 312 height 19
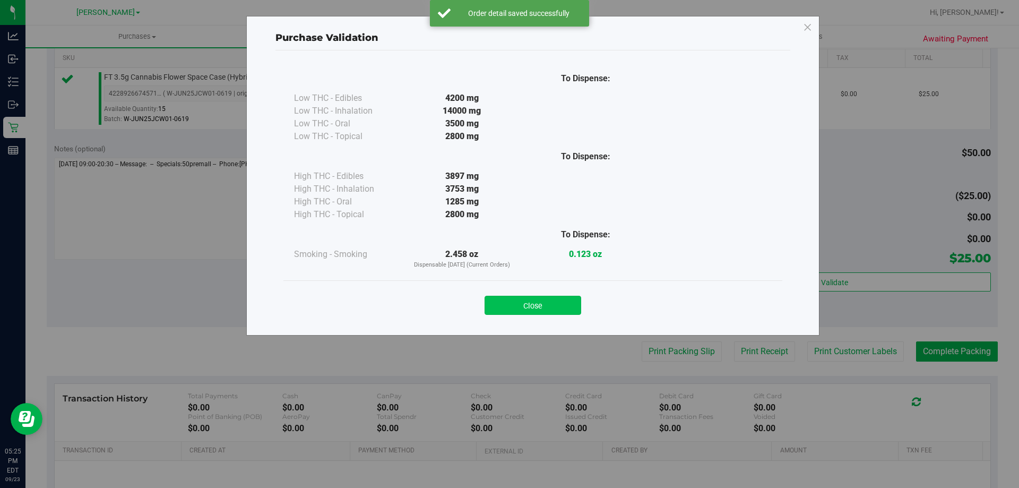
click at [537, 307] on button "Close" at bounding box center [533, 305] width 97 height 19
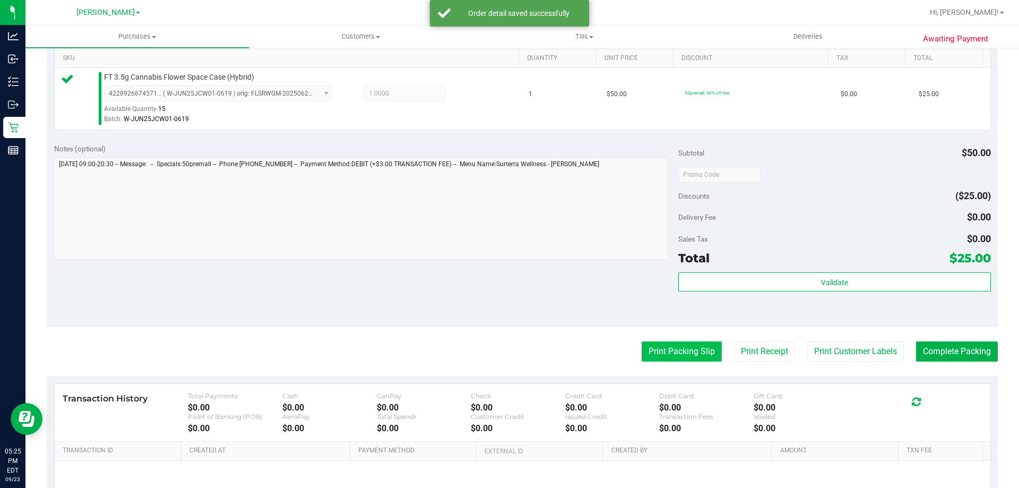
click at [643, 348] on button "Print Packing Slip" at bounding box center [682, 351] width 80 height 20
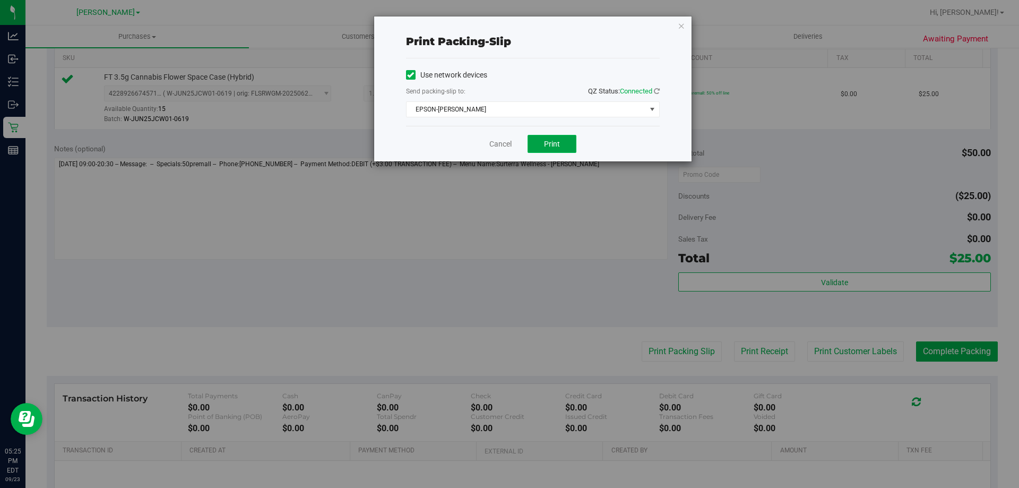
click at [559, 140] on span "Print" at bounding box center [552, 144] width 16 height 8
click at [504, 141] on link "Cancel" at bounding box center [501, 144] width 22 height 11
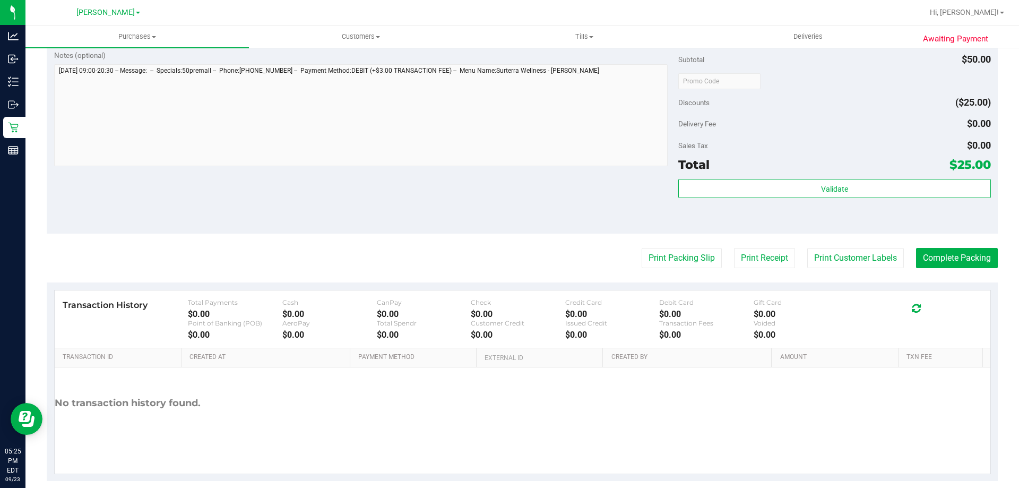
scroll to position [380, 0]
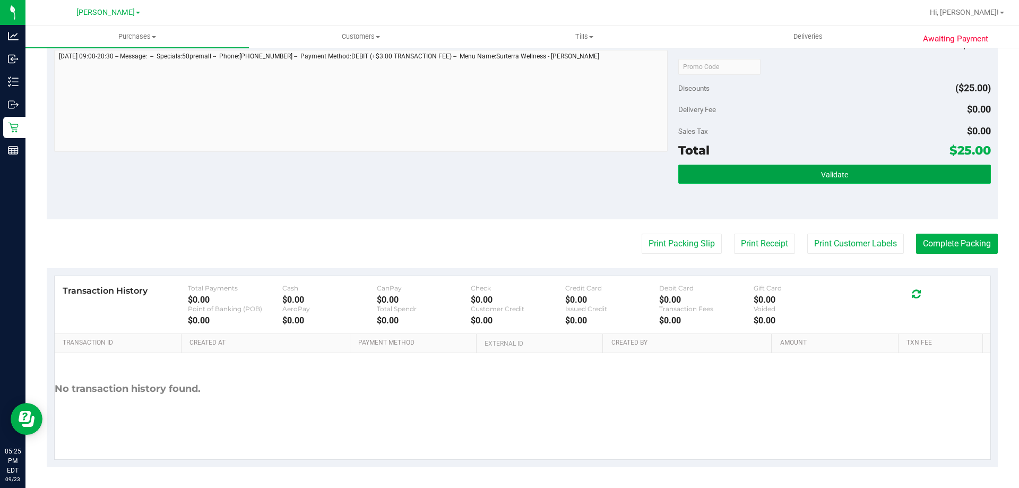
click at [879, 167] on button "Validate" at bounding box center [835, 174] width 312 height 19
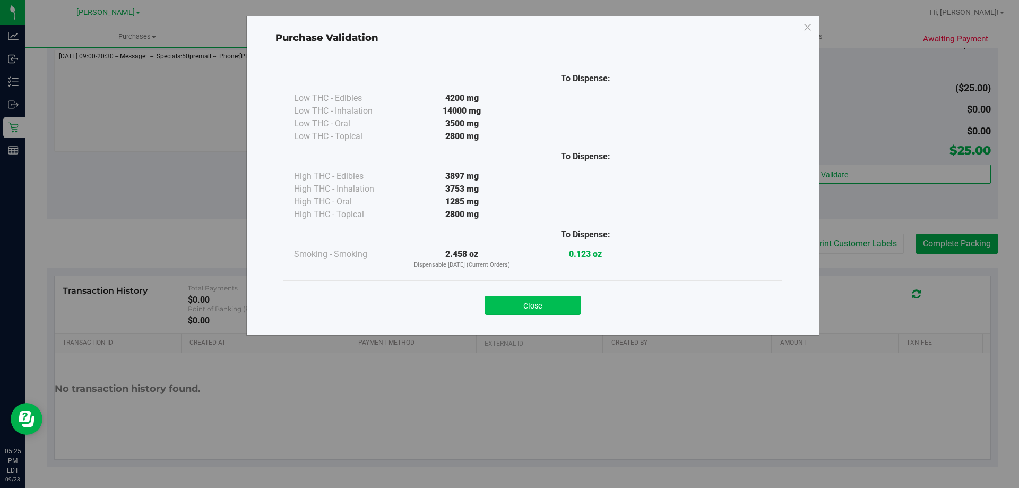
click at [550, 303] on button "Close" at bounding box center [533, 305] width 97 height 19
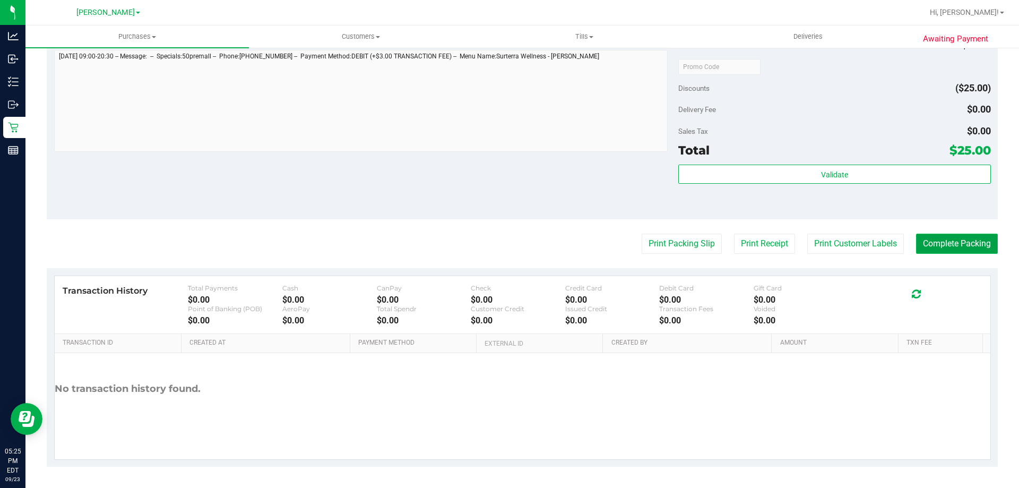
click at [975, 254] on button "Complete Packing" at bounding box center [957, 244] width 82 height 20
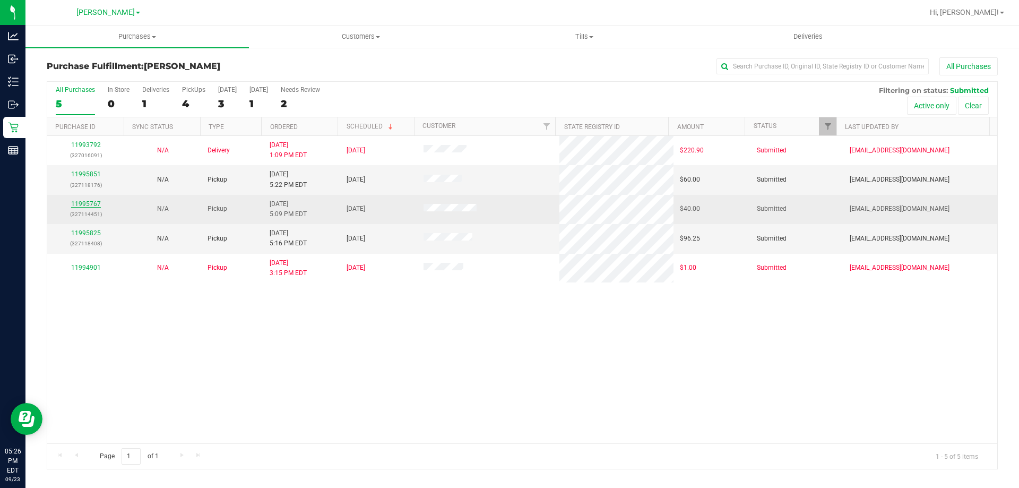
click at [82, 202] on link "11995767" at bounding box center [86, 203] width 30 height 7
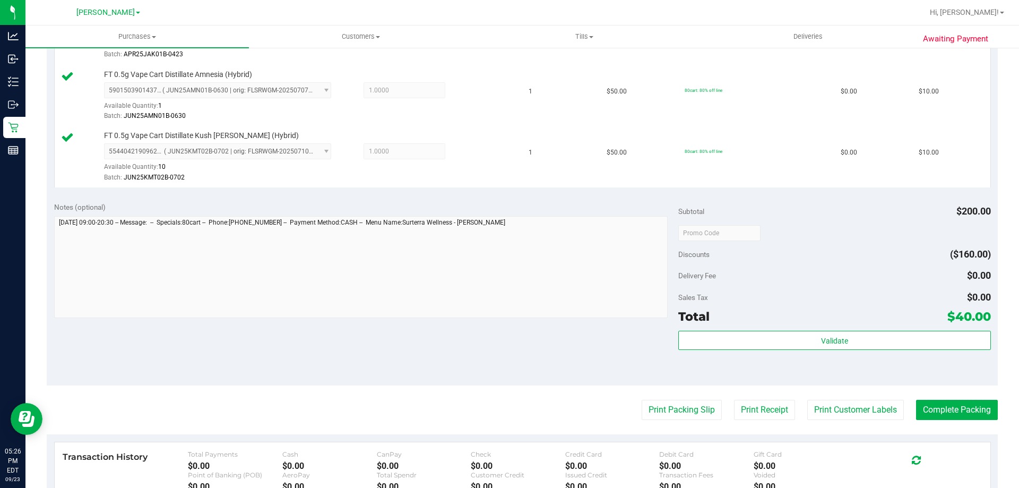
scroll to position [451, 0]
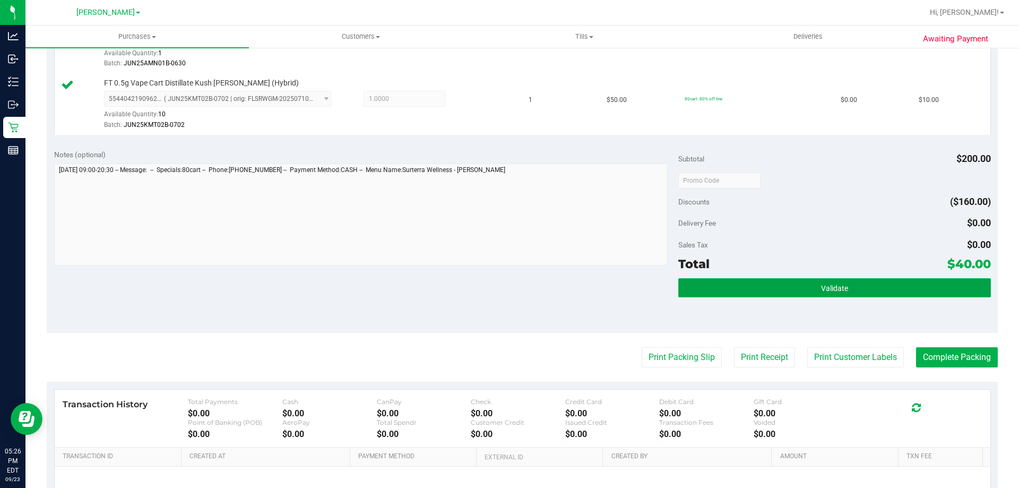
click at [871, 288] on button "Validate" at bounding box center [835, 287] width 312 height 19
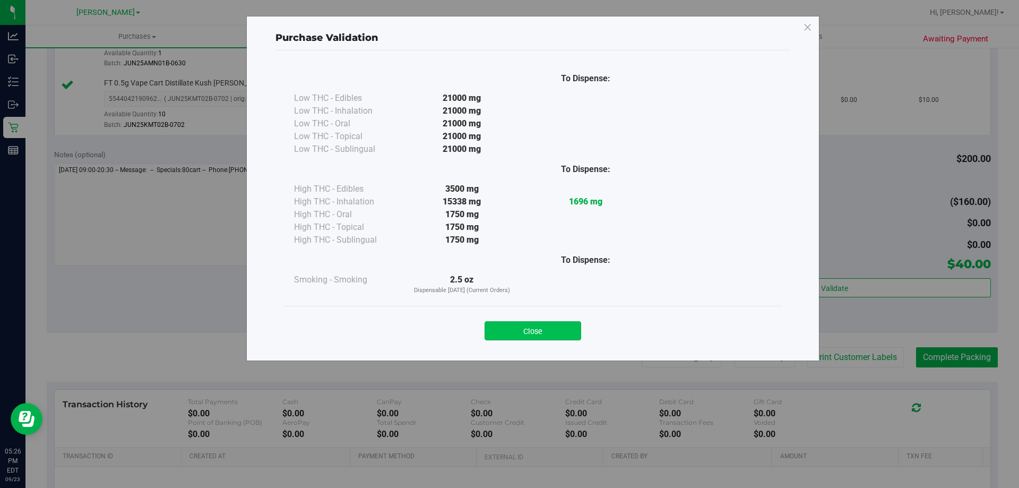
click at [533, 333] on button "Close" at bounding box center [533, 330] width 97 height 19
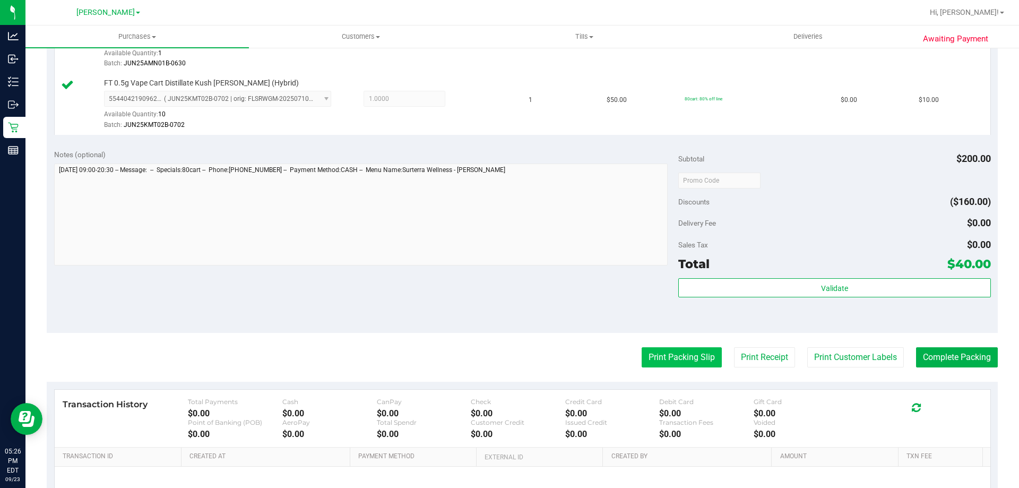
click at [687, 363] on button "Print Packing Slip" at bounding box center [682, 357] width 80 height 20
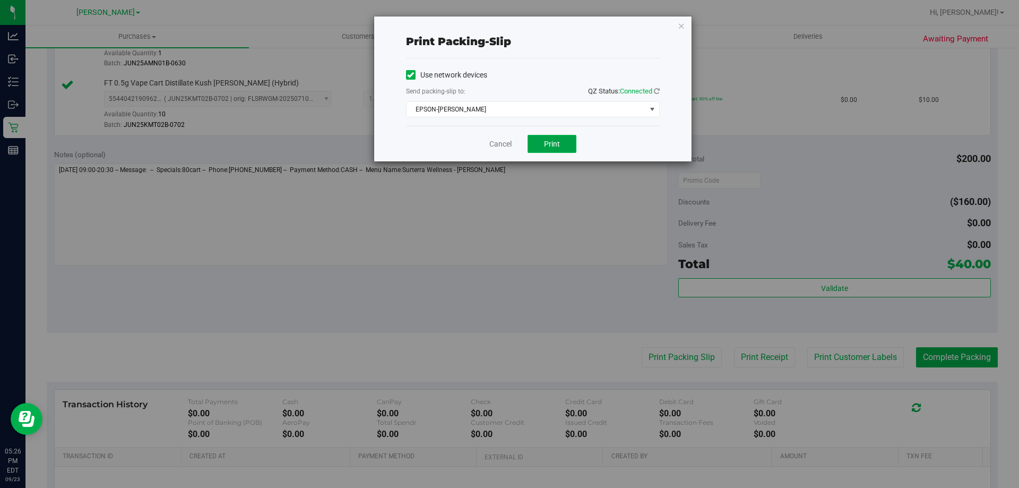
click at [569, 148] on button "Print" at bounding box center [552, 144] width 49 height 18
click at [500, 142] on link "Cancel" at bounding box center [501, 144] width 22 height 11
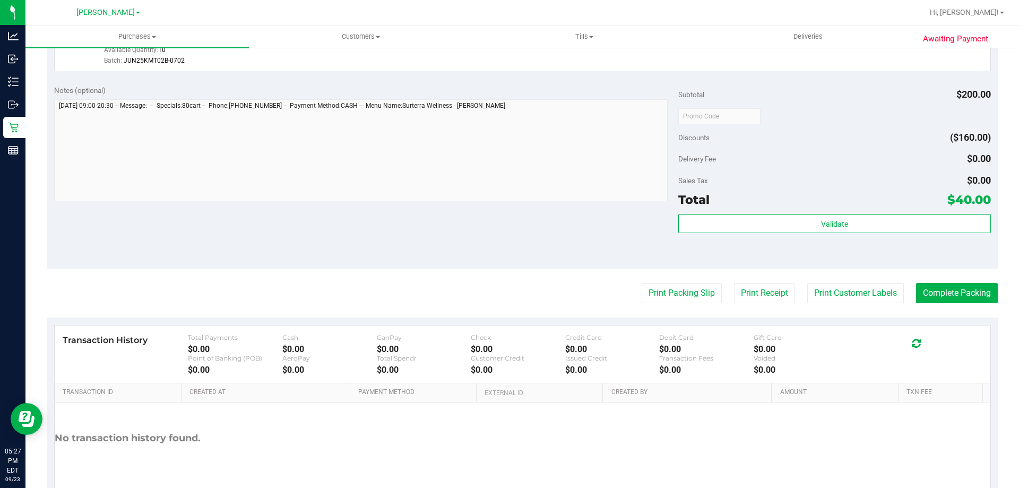
scroll to position [512, 0]
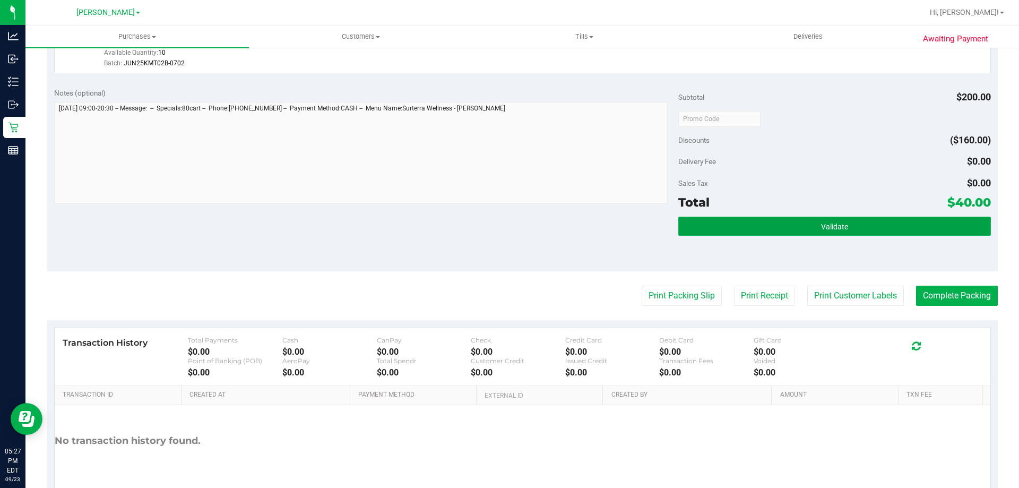
click at [812, 220] on button "Validate" at bounding box center [835, 226] width 312 height 19
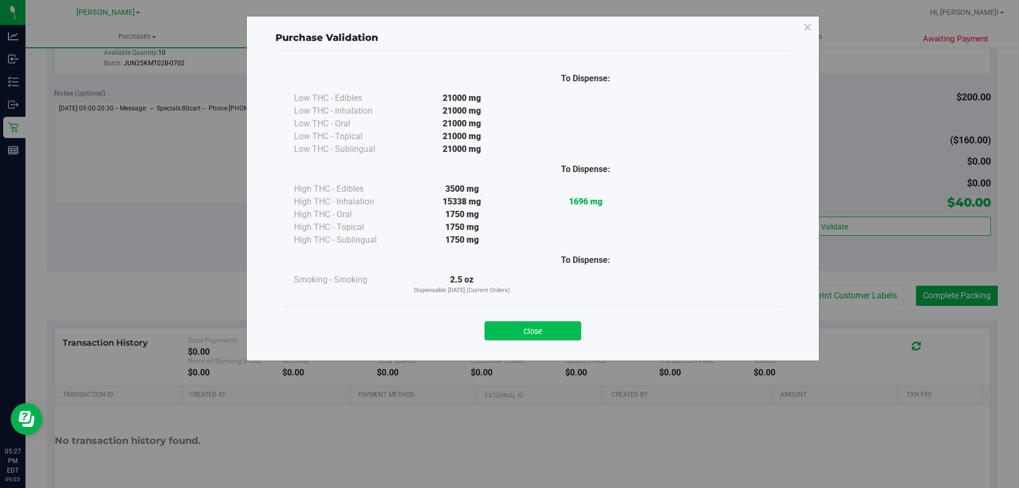
click at [520, 324] on button "Close" at bounding box center [533, 330] width 97 height 19
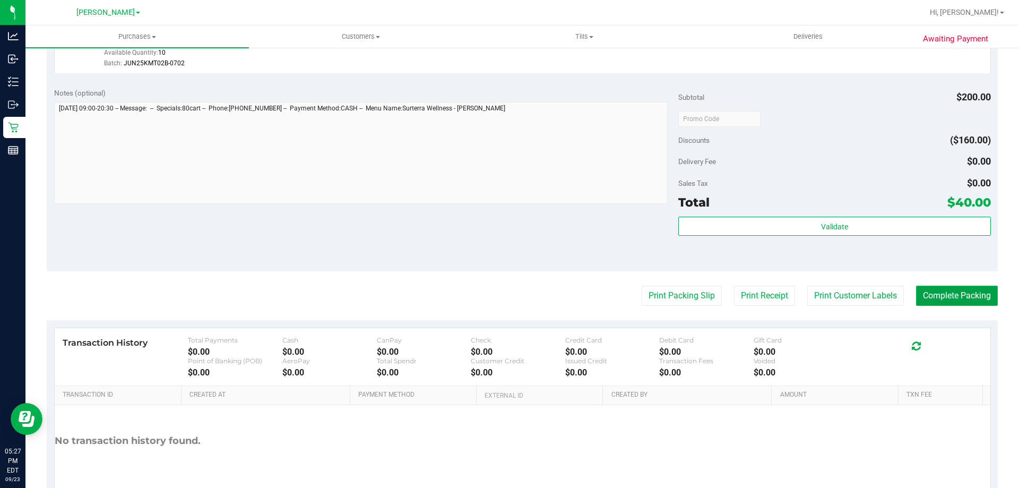
click at [946, 288] on button "Complete Packing" at bounding box center [957, 296] width 82 height 20
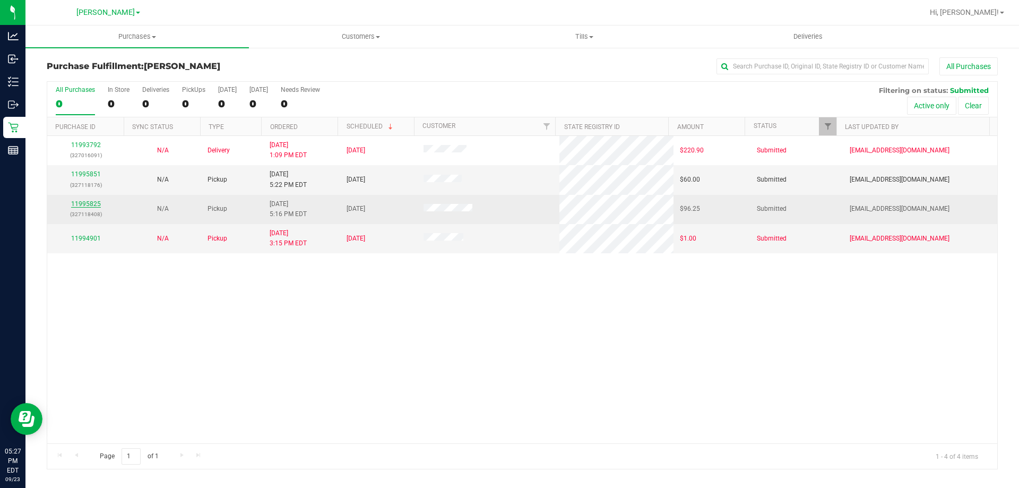
click at [90, 203] on link "11995825" at bounding box center [86, 203] width 30 height 7
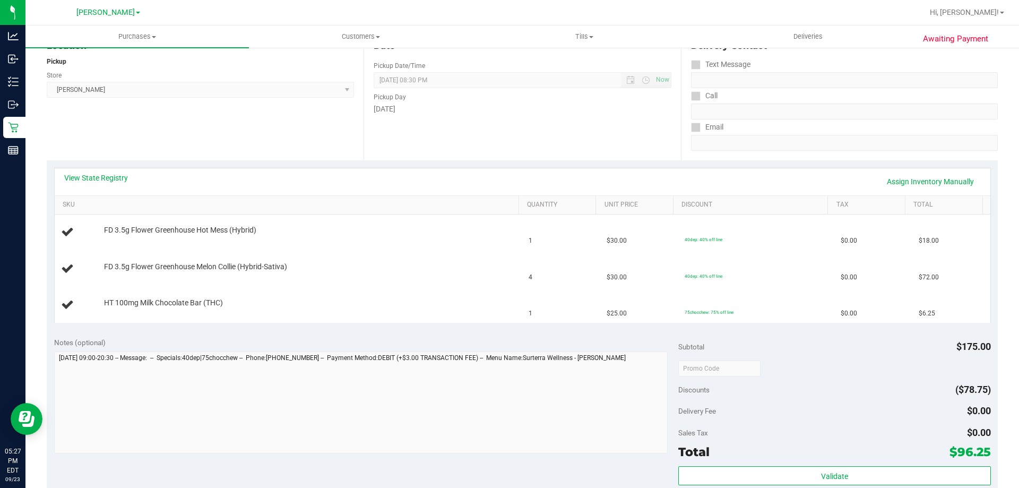
scroll to position [131, 0]
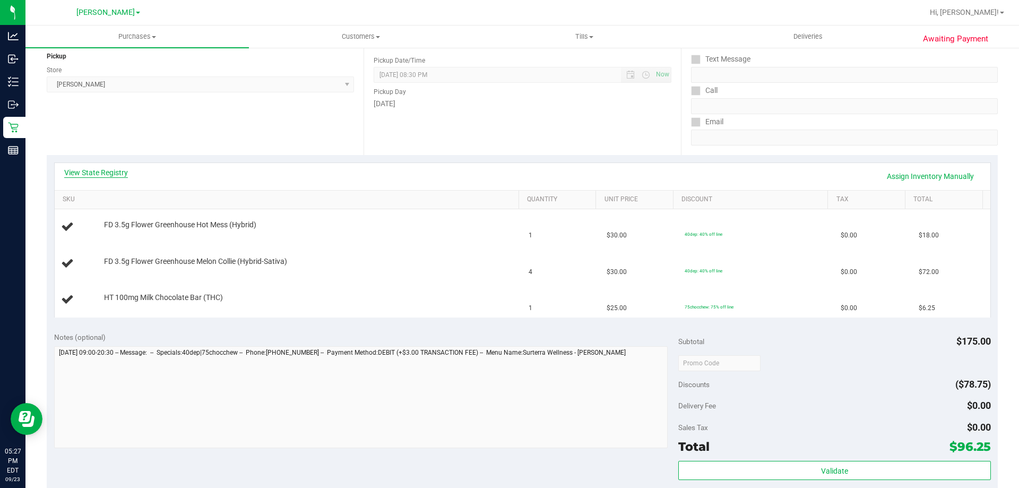
click at [100, 176] on link "View State Registry" at bounding box center [96, 172] width 64 height 11
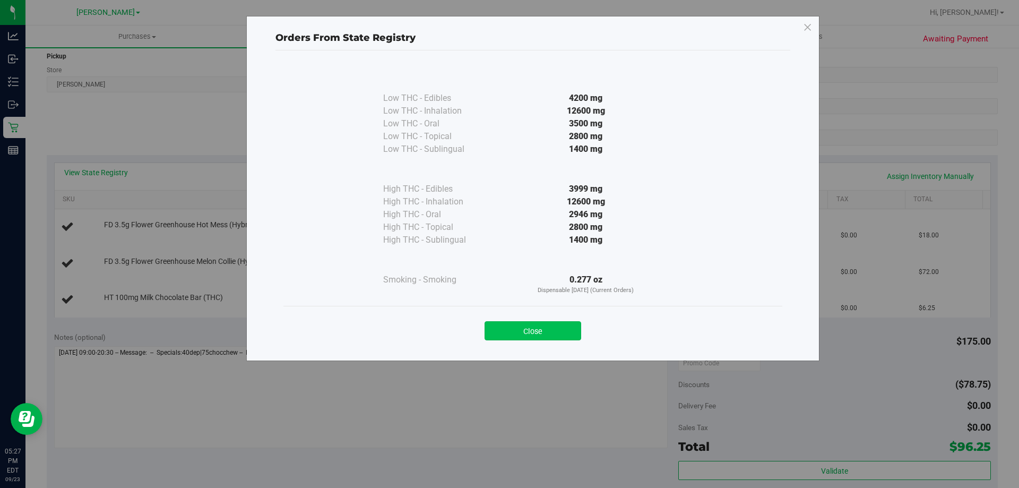
click at [538, 322] on button "Close" at bounding box center [533, 330] width 97 height 19
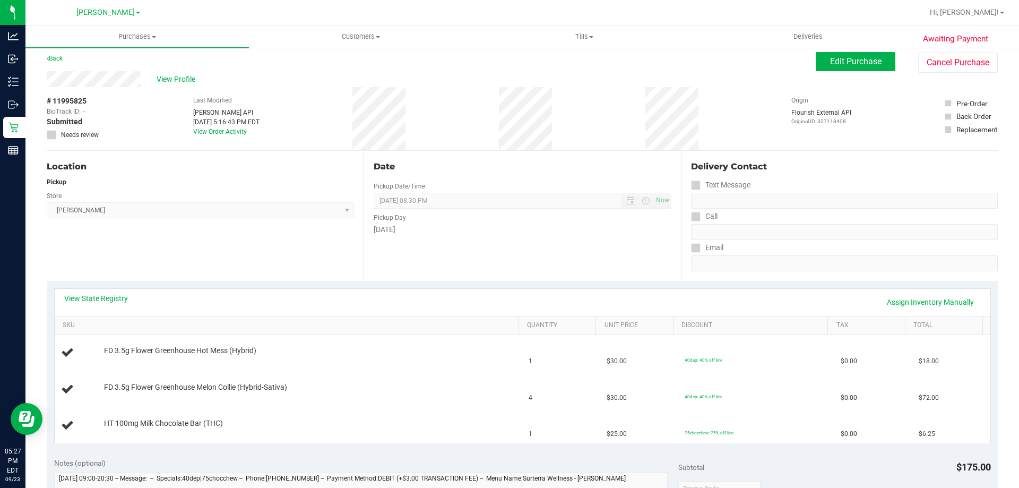
scroll to position [0, 0]
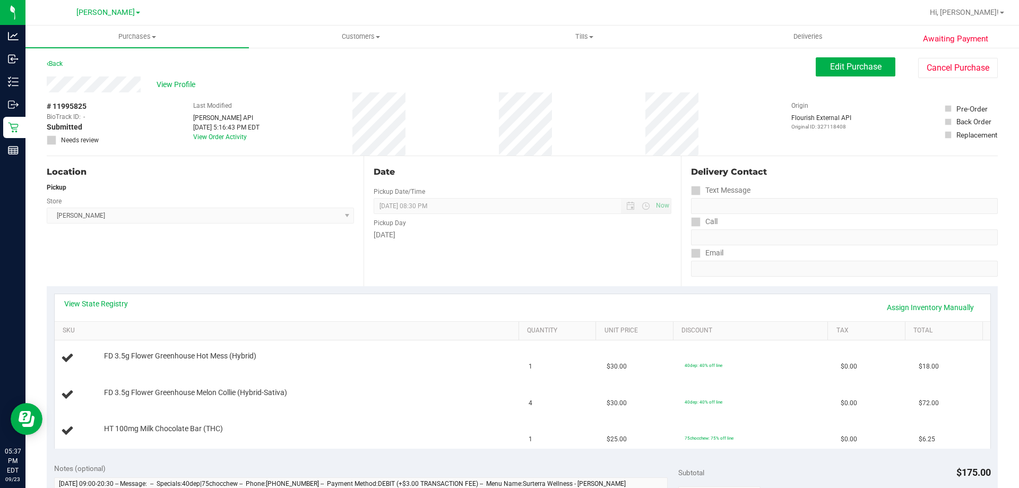
click at [99, 297] on div "View State Registry Assign Inventory Manually" at bounding box center [523, 307] width 936 height 27
click at [99, 298] on link "View State Registry" at bounding box center [96, 303] width 64 height 11
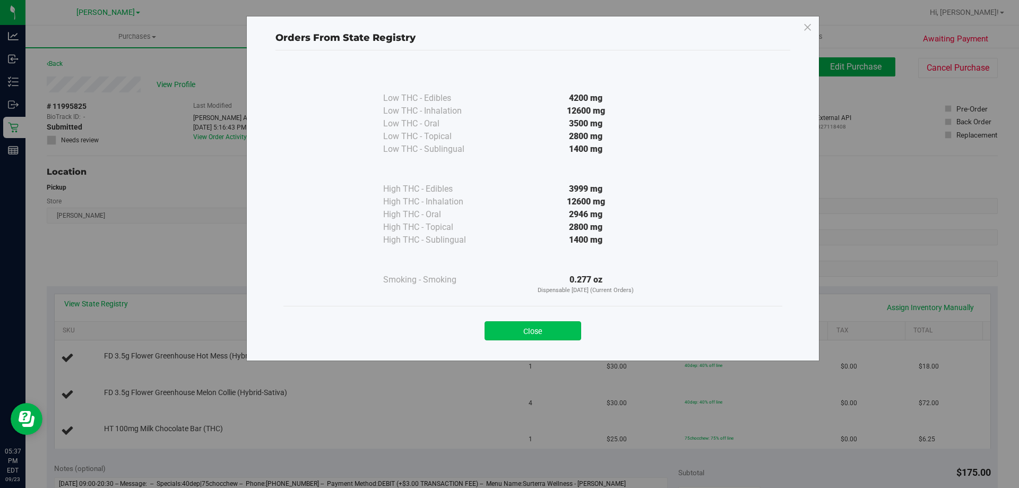
click at [520, 331] on button "Close" at bounding box center [533, 330] width 97 height 19
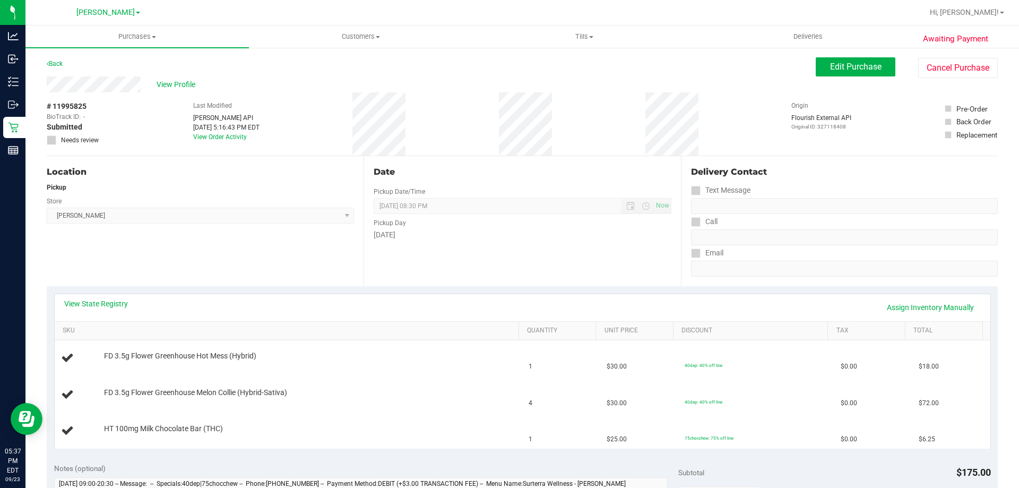
drag, startPoint x: 242, startPoint y: 306, endPoint x: 140, endPoint y: 306, distance: 102.5
click at [242, 306] on div "View State Registry Assign Inventory Manually" at bounding box center [522, 307] width 917 height 18
click at [102, 307] on link "View State Registry" at bounding box center [96, 303] width 64 height 11
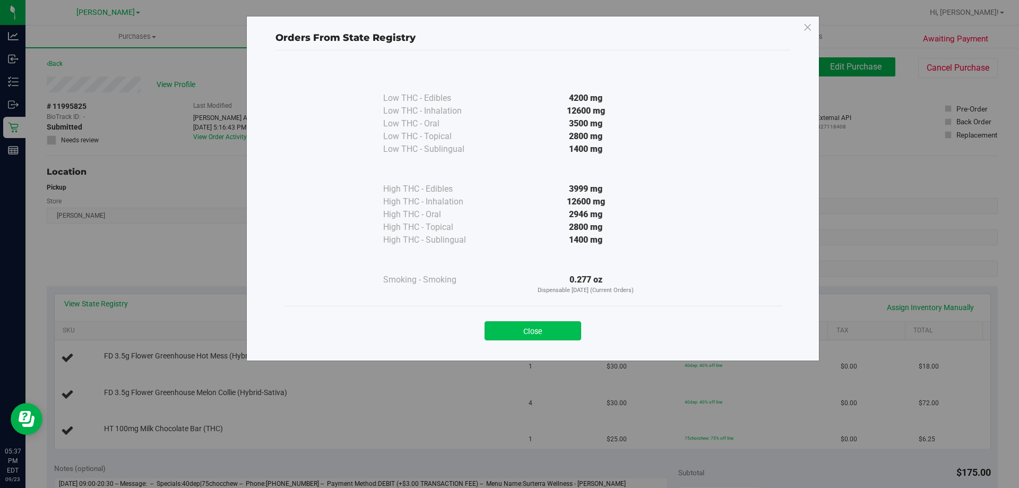
click at [513, 329] on button "Close" at bounding box center [533, 330] width 97 height 19
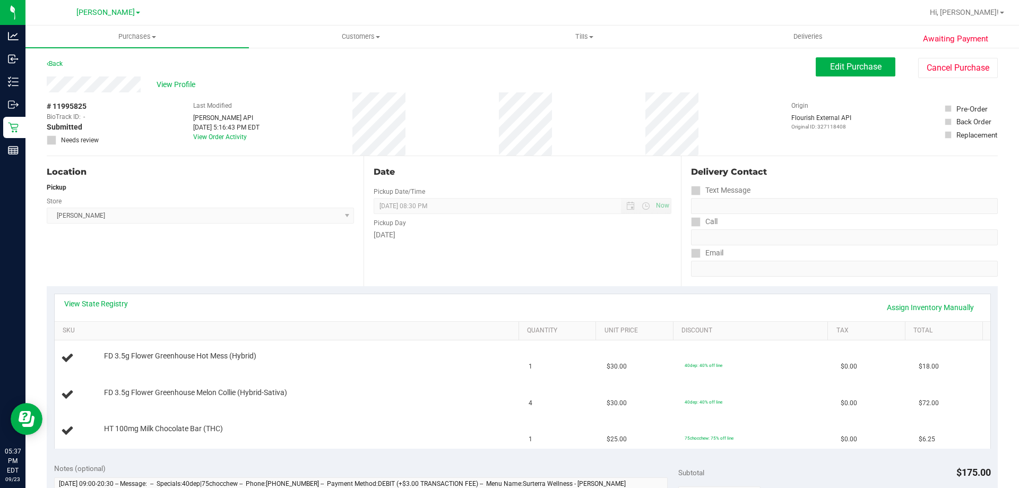
drag, startPoint x: 245, startPoint y: 234, endPoint x: 174, endPoint y: 61, distance: 187.8
click at [245, 234] on div "Location Pickup Store Brandon WC Select Store Bonita Springs WC Boynton Beach W…" at bounding box center [205, 221] width 317 height 130
click at [170, 79] on span "View Profile" at bounding box center [178, 84] width 42 height 11
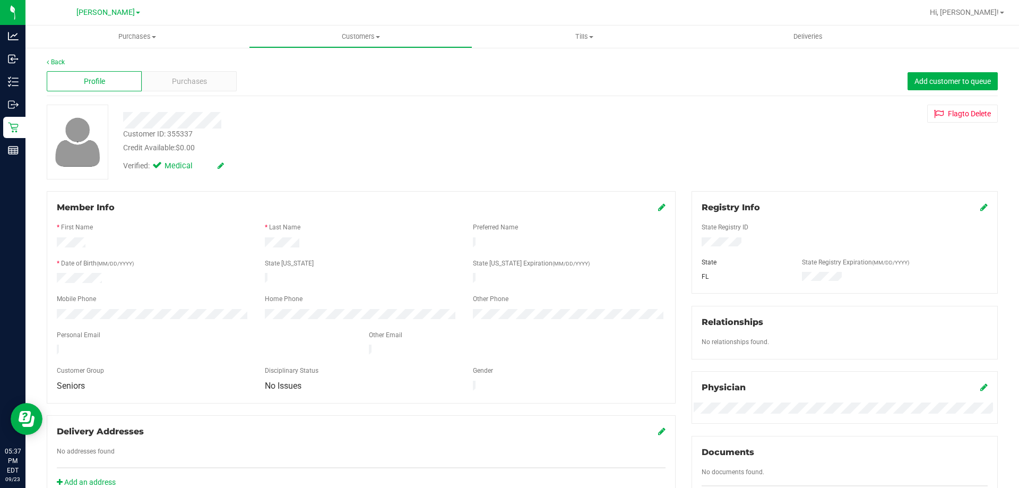
click at [186, 134] on div "Customer ID: 355337" at bounding box center [158, 133] width 70 height 11
copy div "355337"
click at [451, 173] on div "Verified: Medical" at bounding box center [357, 164] width 484 height 23
click at [199, 80] on span "Purchases" at bounding box center [189, 81] width 35 height 11
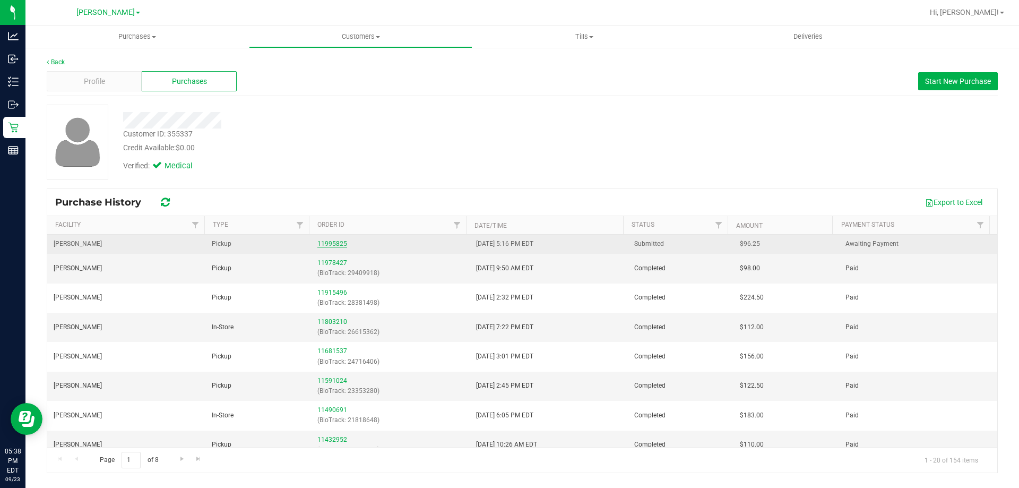
click at [337, 245] on link "11995825" at bounding box center [332, 243] width 30 height 7
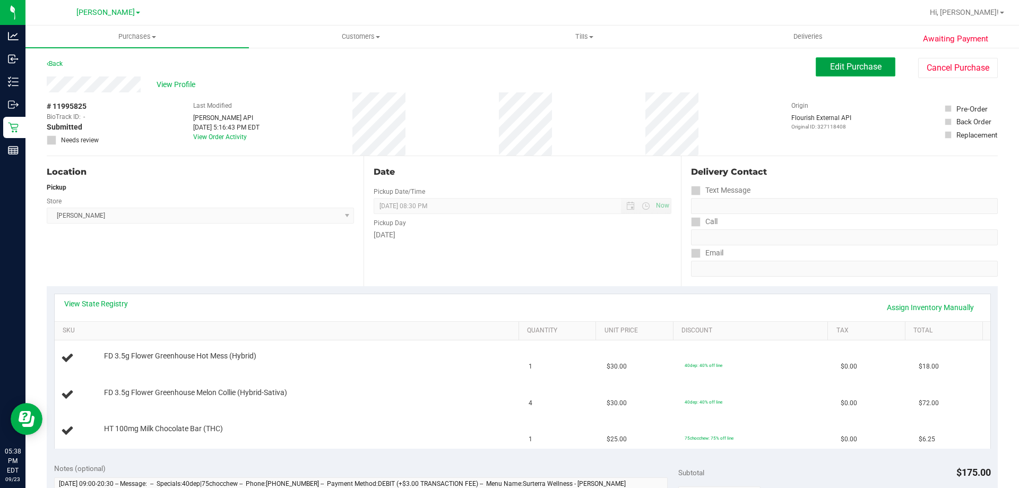
click at [856, 66] on span "Edit Purchase" at bounding box center [855, 67] width 51 height 10
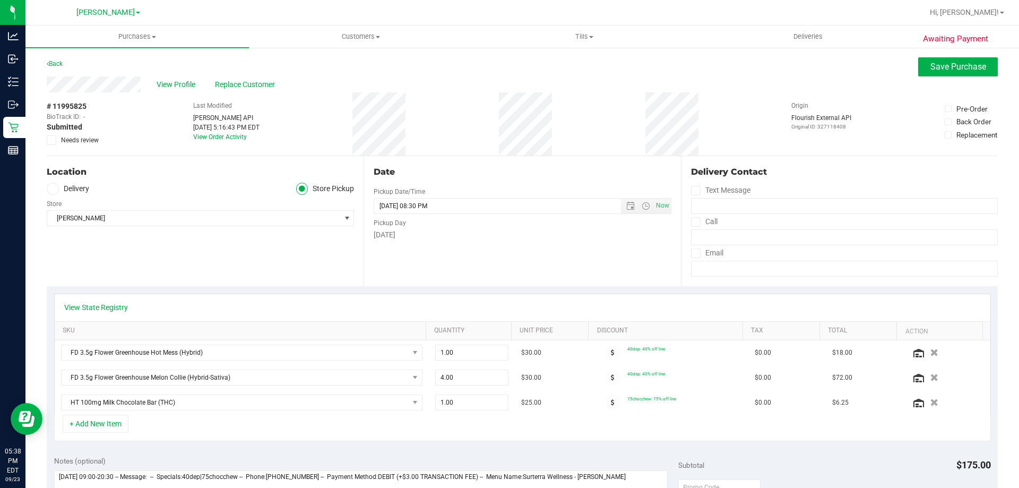
click at [55, 141] on span at bounding box center [52, 140] width 10 height 10
click at [0, 0] on input "Needs review" at bounding box center [0, 0] width 0 height 0
click at [424, 298] on div "View State Registry" at bounding box center [523, 307] width 936 height 27
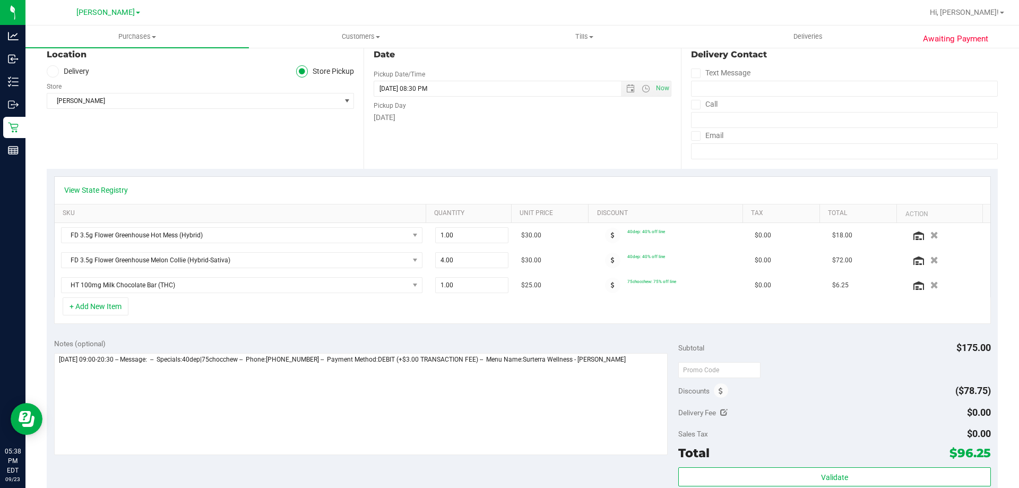
scroll to position [129, 0]
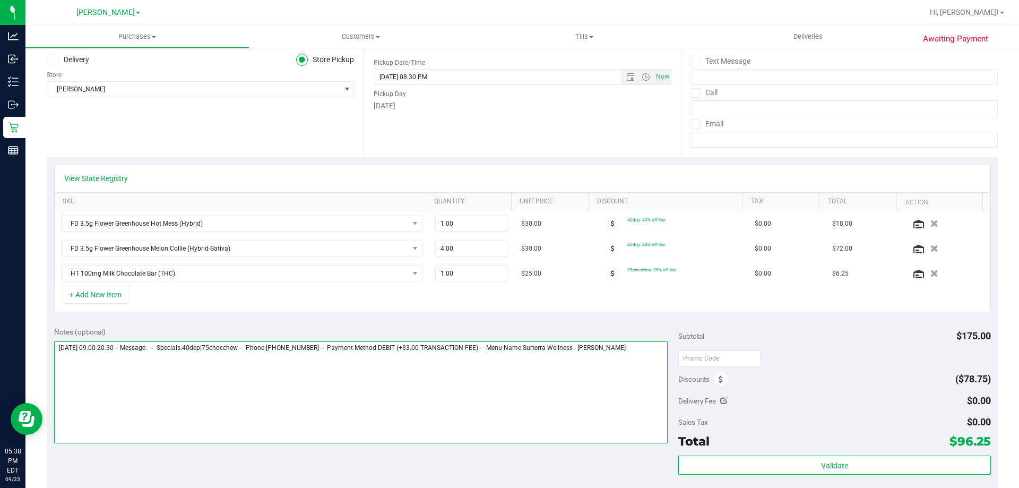
click at [638, 351] on textarea at bounding box center [361, 392] width 614 height 102
paste textarea "355337"
click at [140, 367] on textarea at bounding box center [361, 392] width 614 height 102
paste textarea "PT ordered 5 total 8ths and can only get 2 it seems like. - CB"
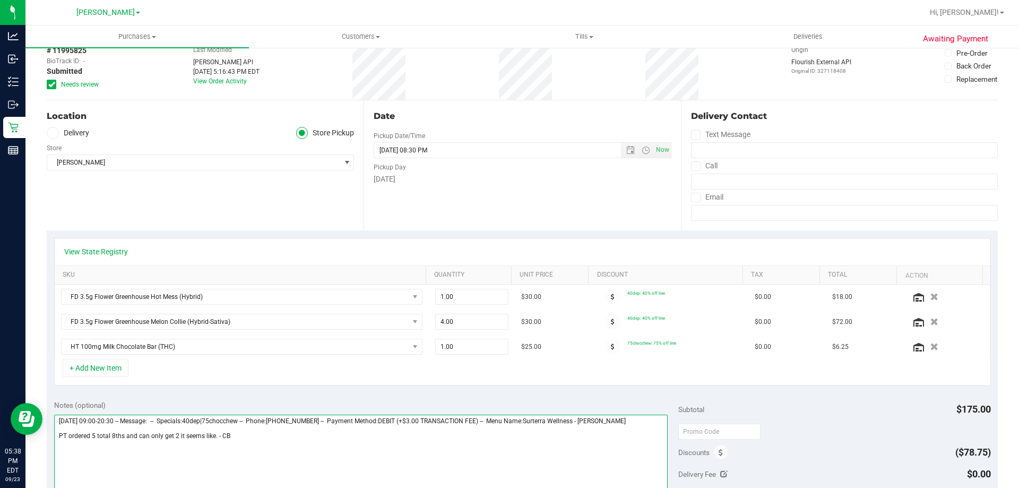
scroll to position [0, 0]
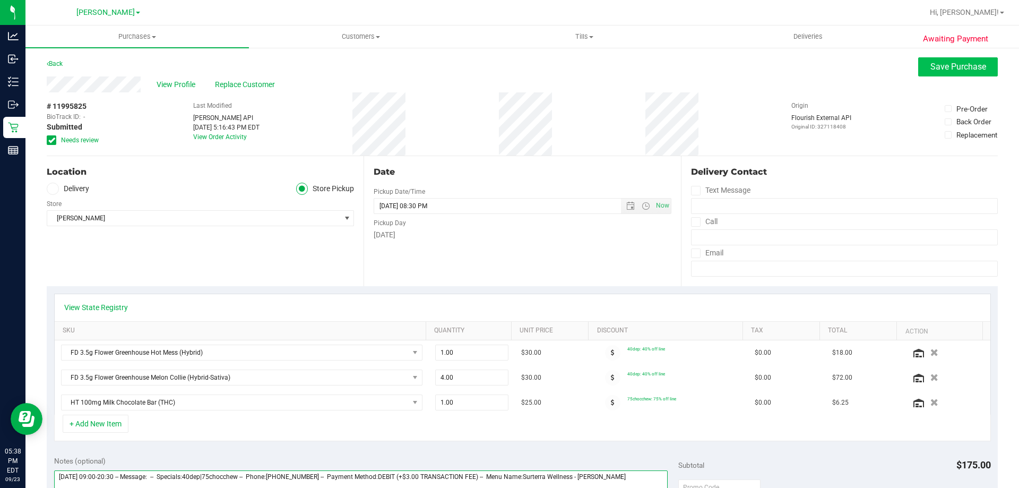
type textarea "Tuesday 09/23/2025 09:00-20:30 -- Message: -- Specials:40dep|75chocchew -- Phon…"
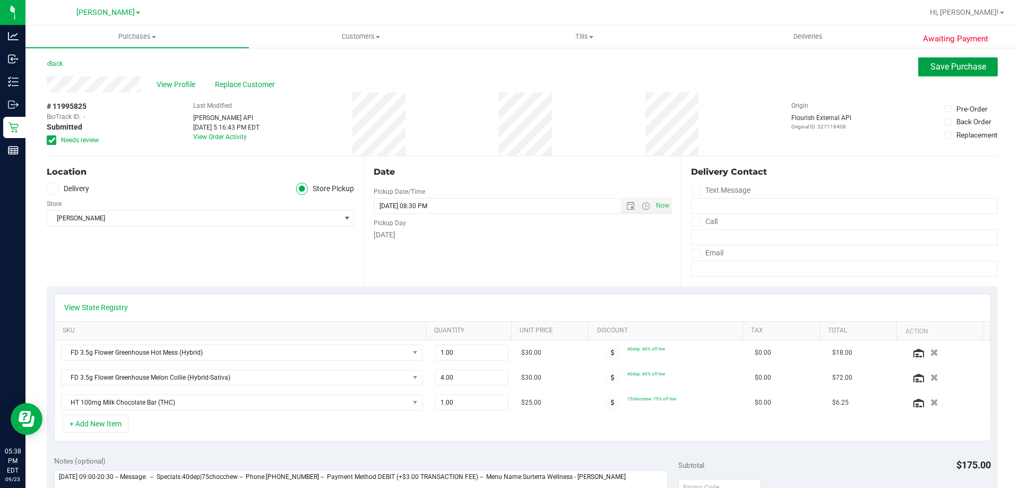
click at [943, 67] on span "Save Purchase" at bounding box center [959, 67] width 56 height 10
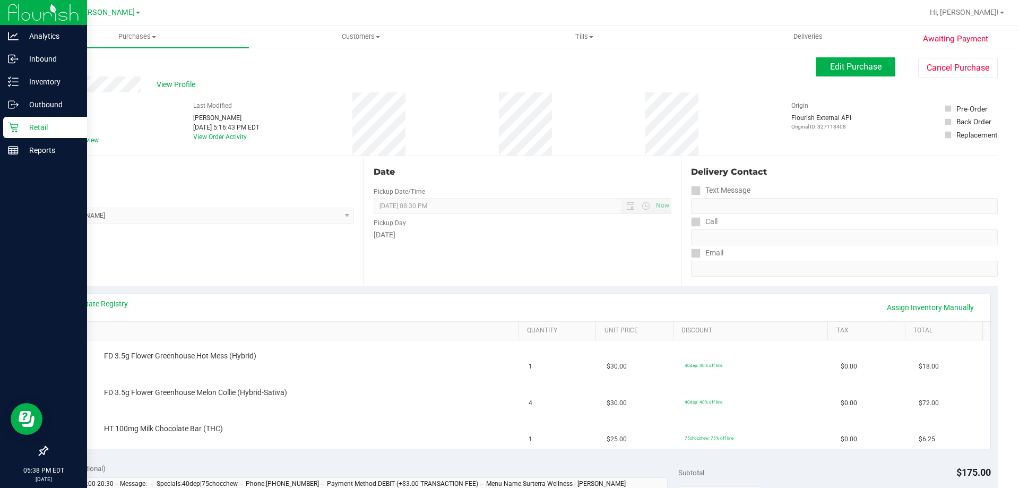
click at [27, 124] on p "Retail" at bounding box center [51, 127] width 64 height 13
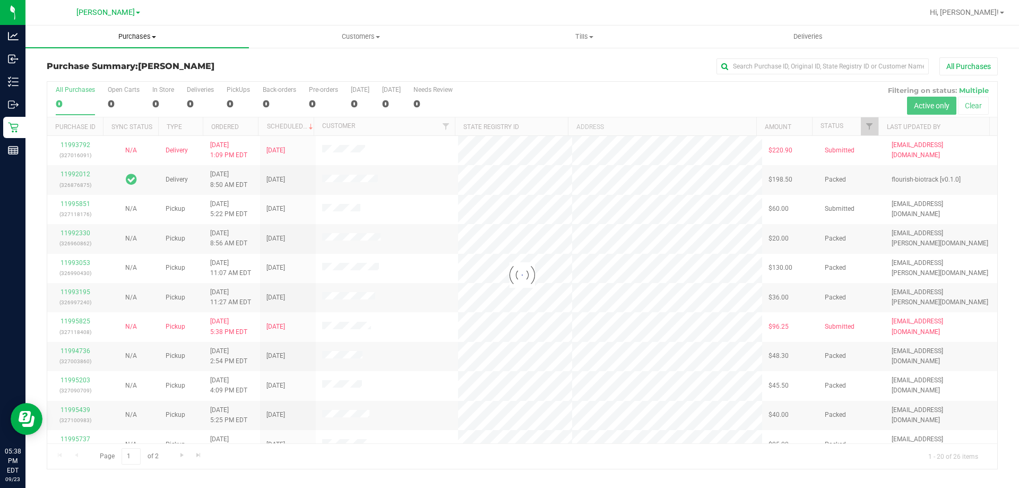
click at [148, 32] on span "Purchases" at bounding box center [137, 37] width 224 height 10
click at [101, 76] on li "Fulfillment" at bounding box center [137, 77] width 224 height 13
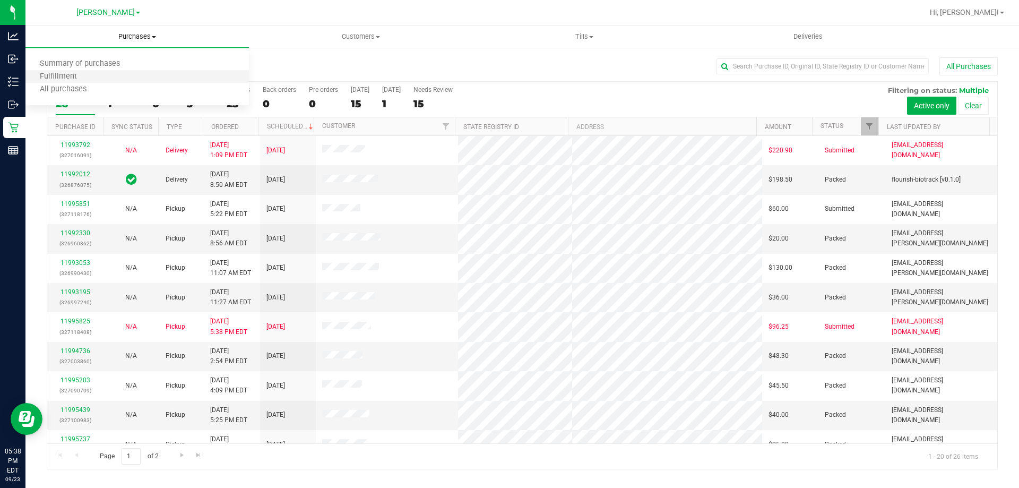
click at [101, 76] on li "Fulfillment" at bounding box center [137, 77] width 224 height 13
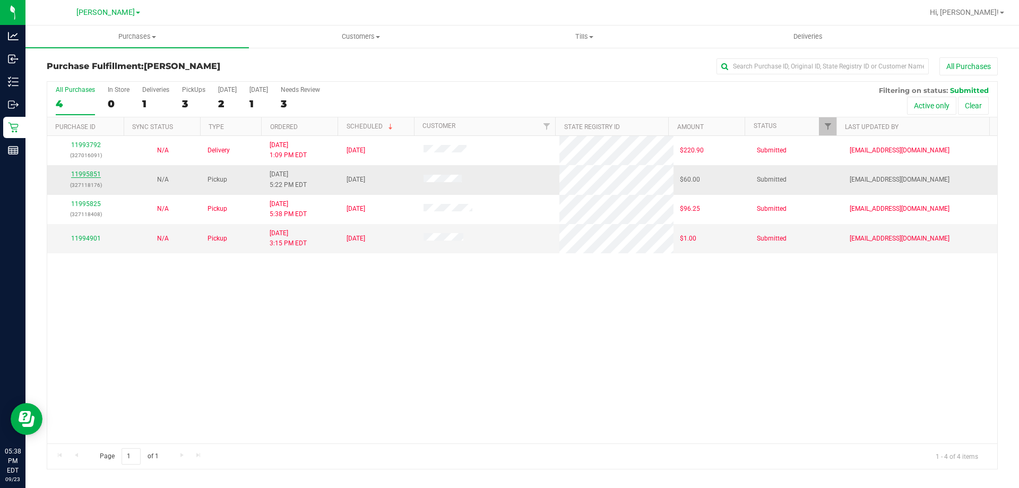
click at [89, 175] on link "11995851" at bounding box center [86, 173] width 30 height 7
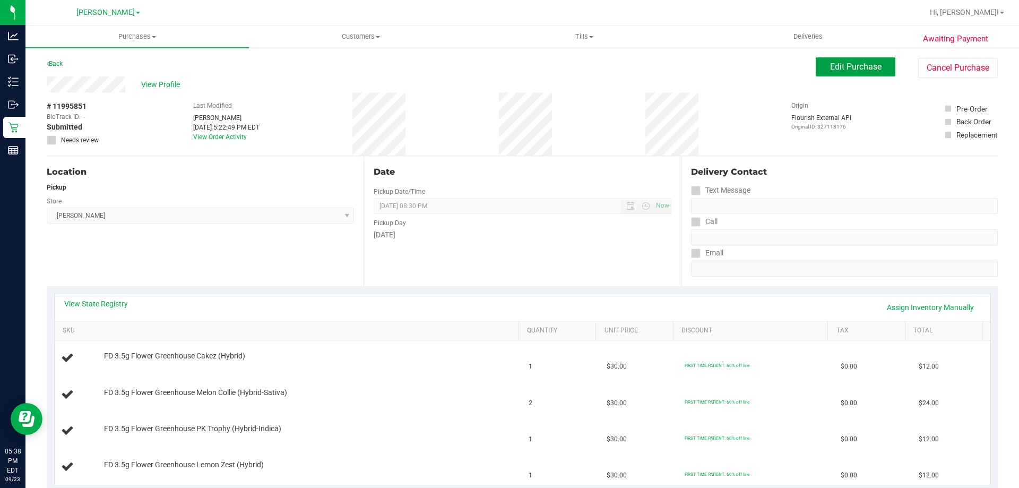
click at [854, 62] on span "Edit Purchase" at bounding box center [855, 67] width 51 height 10
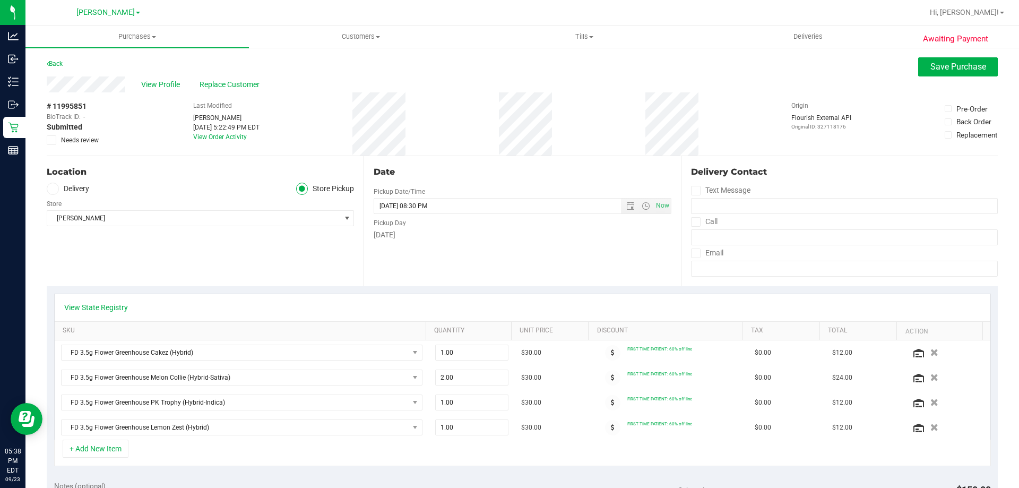
click at [57, 143] on label "Needs review" at bounding box center [73, 140] width 53 height 10
click at [0, 0] on input "Needs review" at bounding box center [0, 0] width 0 height 0
click at [937, 62] on span "Save Purchase" at bounding box center [959, 67] width 56 height 10
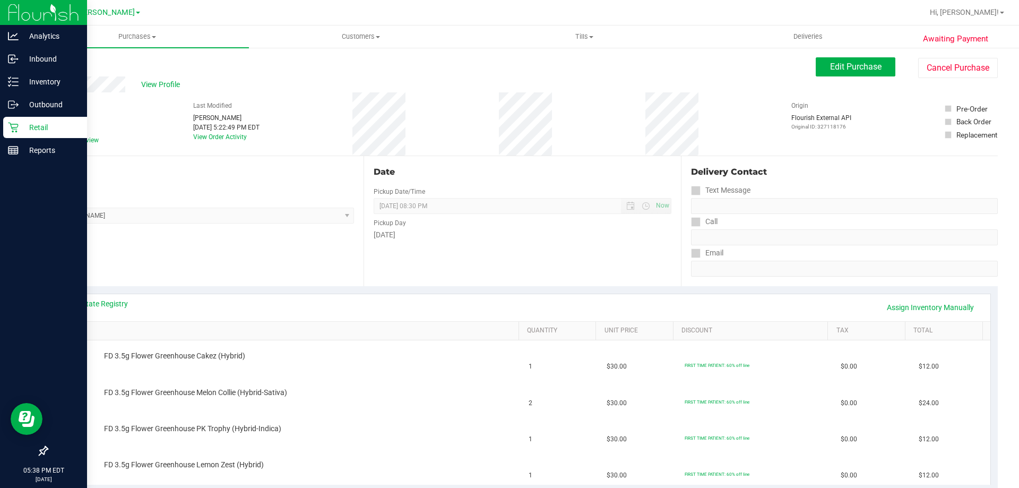
click at [38, 118] on div "Retail" at bounding box center [45, 127] width 84 height 21
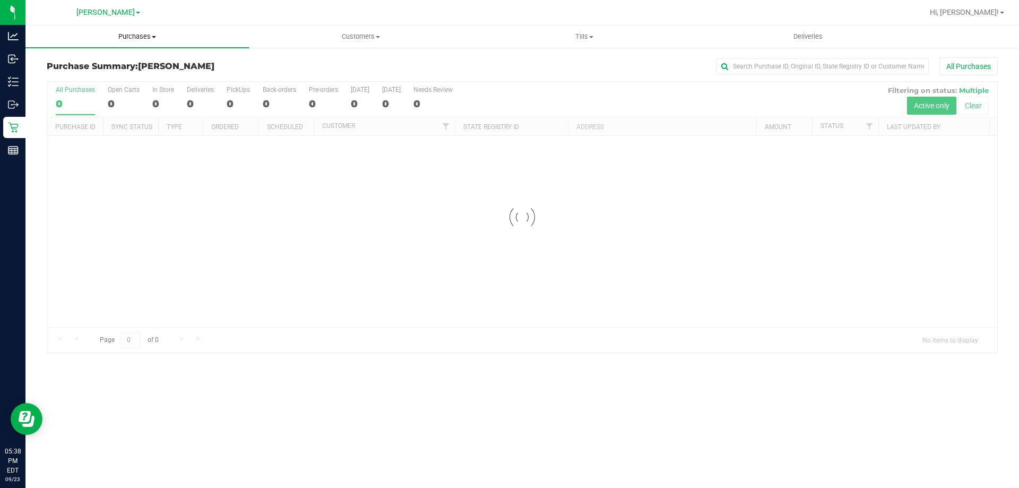
click at [134, 35] on span "Purchases" at bounding box center [137, 37] width 224 height 10
click at [93, 77] on li "Fulfillment" at bounding box center [137, 77] width 224 height 13
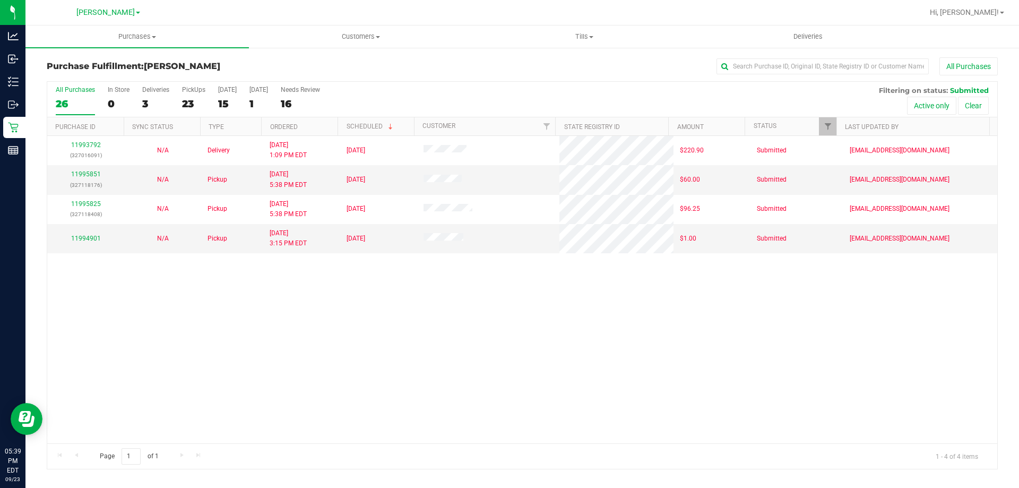
click at [420, 61] on div "All Purchases" at bounding box center [681, 66] width 634 height 18
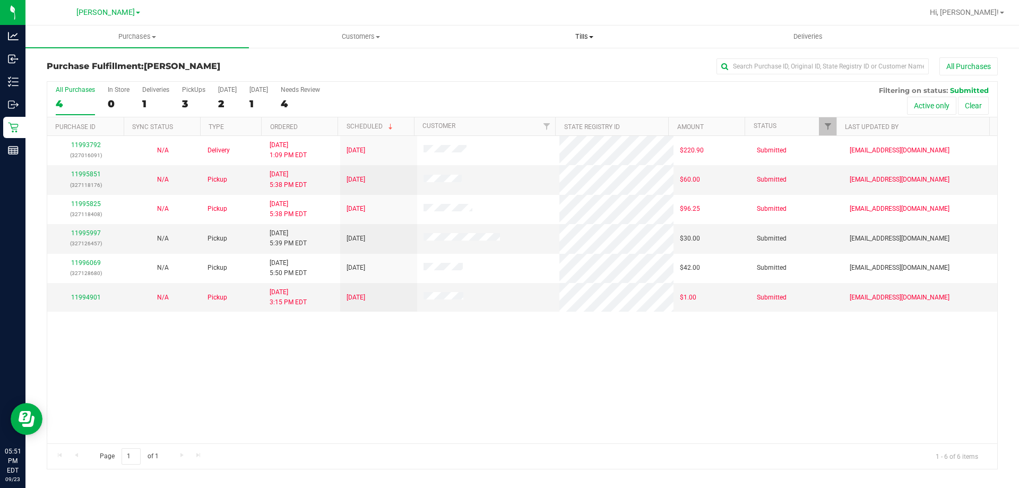
click at [585, 34] on span "Tills" at bounding box center [584, 37] width 222 height 10
click at [533, 61] on span "Manage tills" at bounding box center [509, 63] width 72 height 9
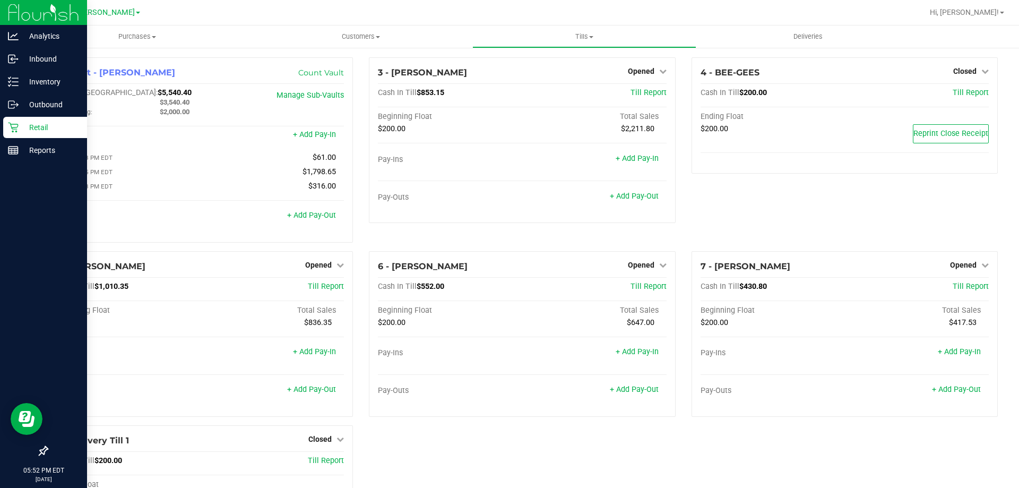
click at [19, 133] on p "Retail" at bounding box center [51, 127] width 64 height 13
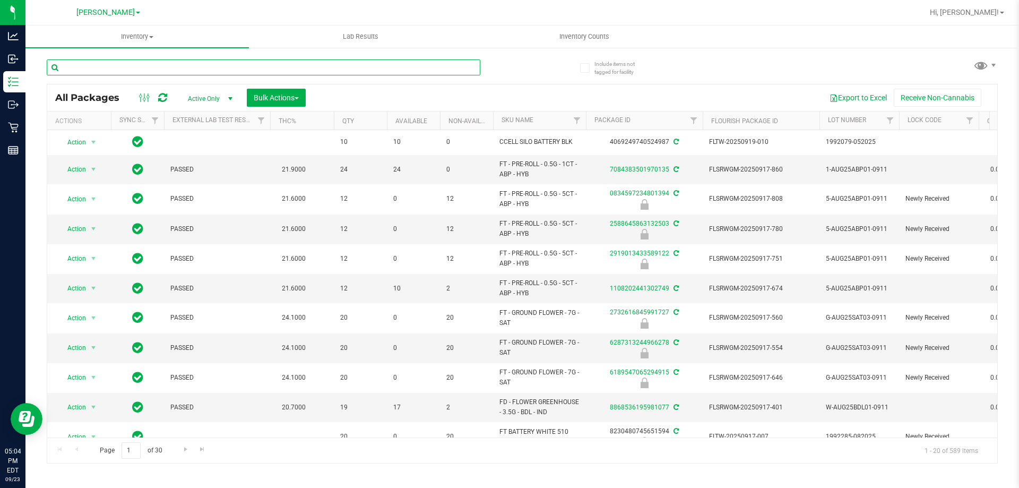
click at [189, 66] on input "text" at bounding box center [264, 67] width 434 height 16
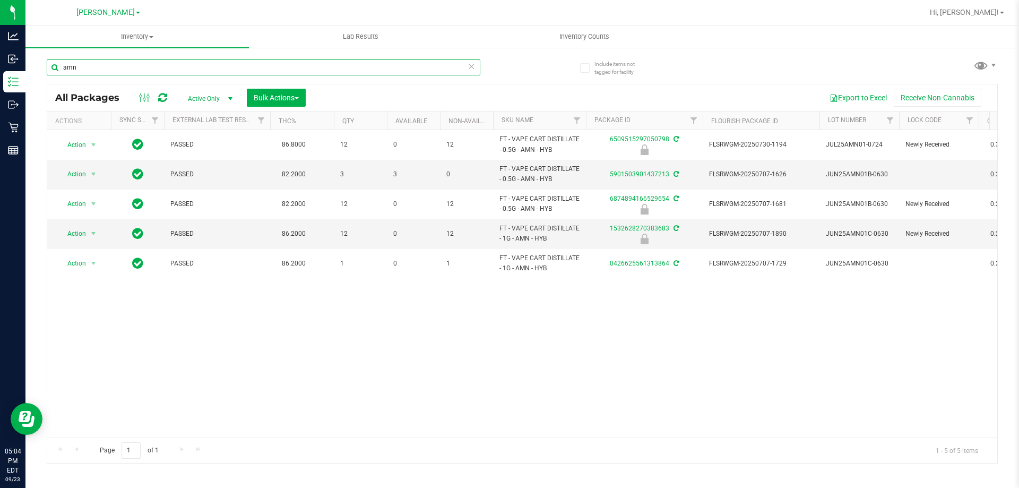
type input "amn"
click at [469, 68] on icon at bounding box center [471, 65] width 7 height 13
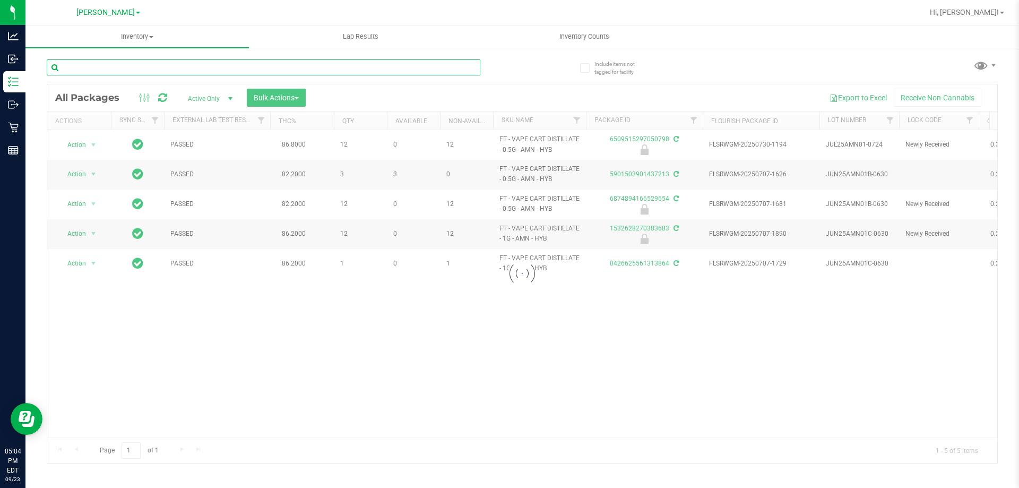
click at [368, 67] on input "text" at bounding box center [264, 67] width 434 height 16
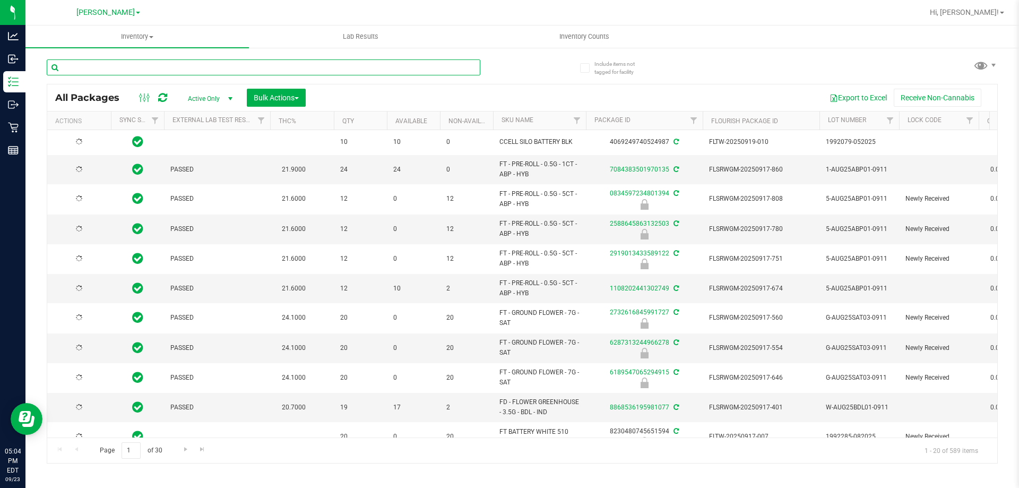
type input "[DATE]"
type input "1532628270383683"
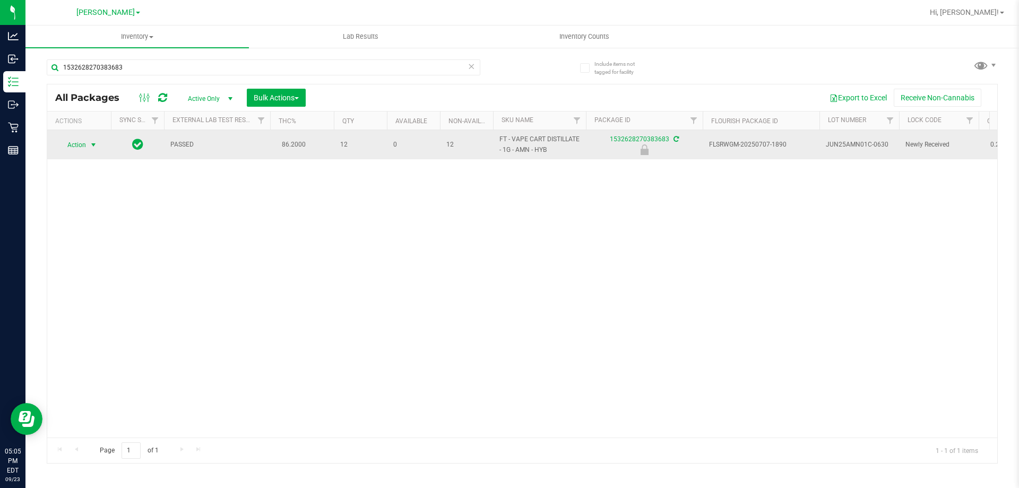
click at [83, 145] on span "Action" at bounding box center [72, 145] width 29 height 15
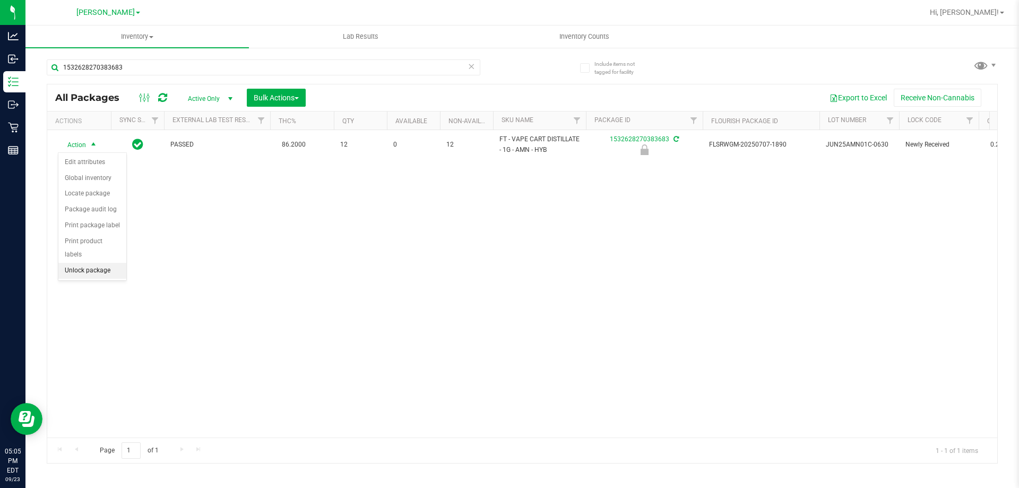
click at [96, 263] on li "Unlock package" at bounding box center [92, 271] width 68 height 16
